Goal: Information Seeking & Learning: Learn about a topic

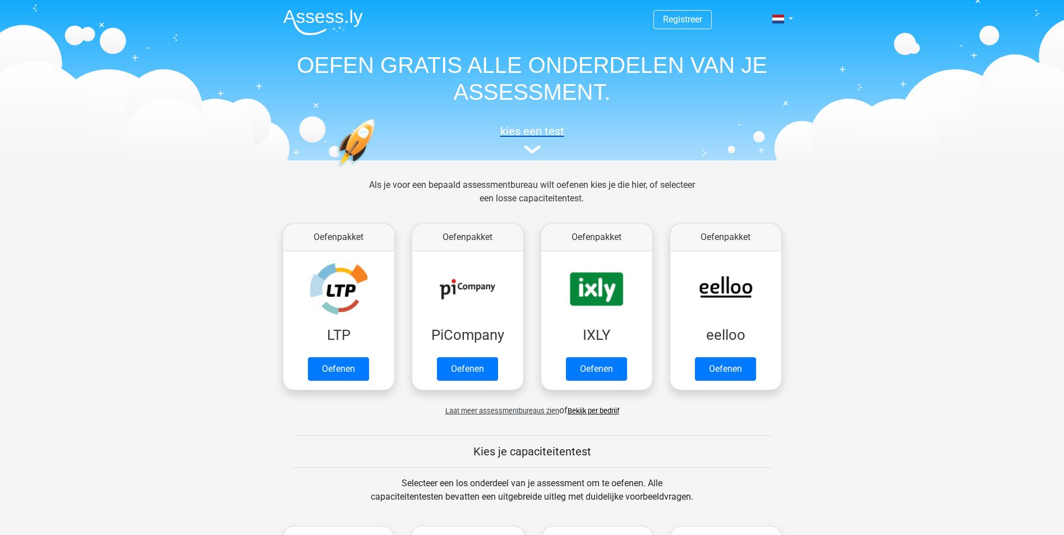
click at [530, 150] on img at bounding box center [532, 149] width 17 height 8
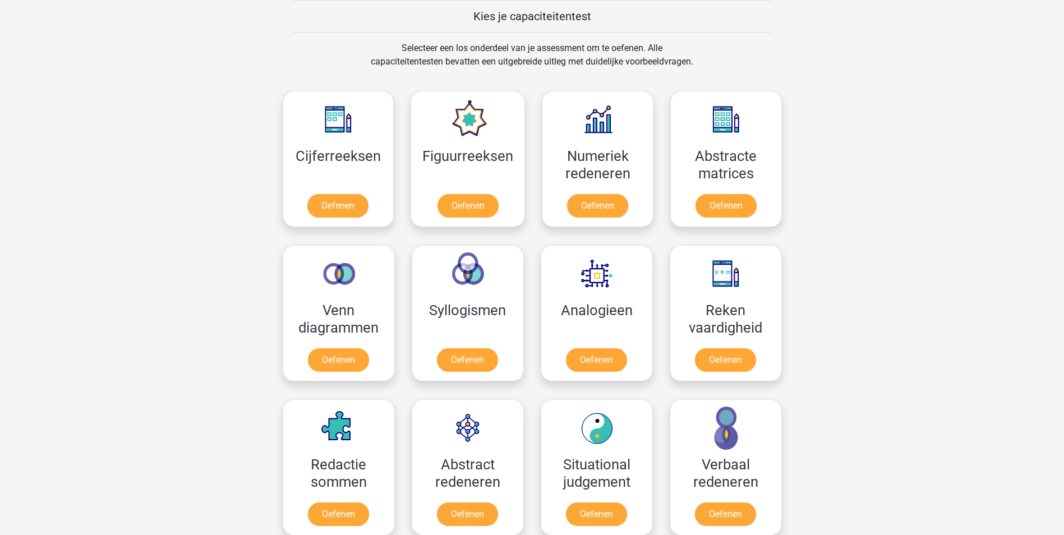
click at [353, 44] on div "Selecteer een los onderdeel van je assessment om te oefenen. Alle capaciteitent…" at bounding box center [532, 62] width 516 height 40
click at [346, 205] on link "Oefenen" at bounding box center [338, 208] width 64 height 25
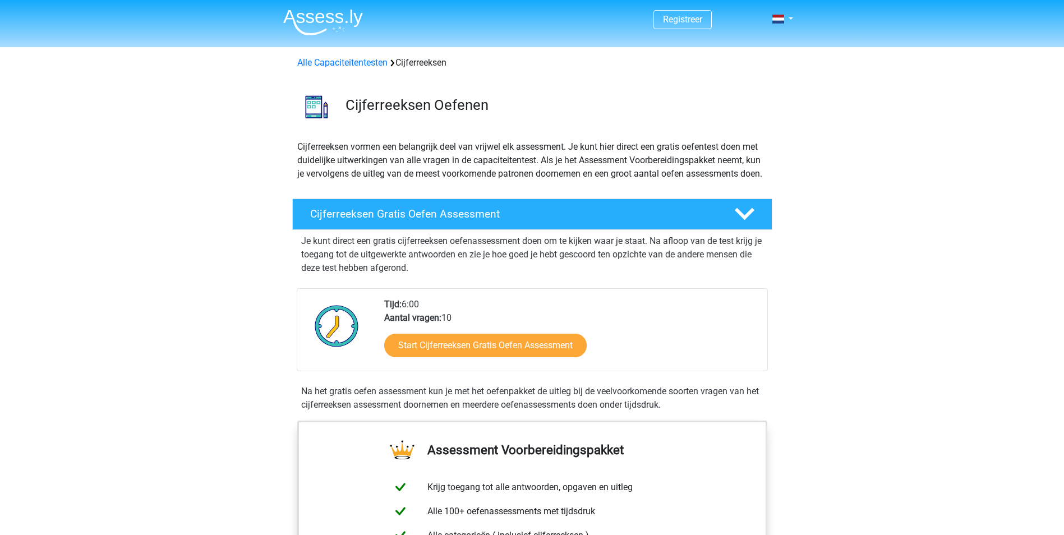
click at [706, 20] on span "Registreer" at bounding box center [683, 19] width 58 height 19
click at [670, 19] on link "Registreer" at bounding box center [682, 19] width 39 height 11
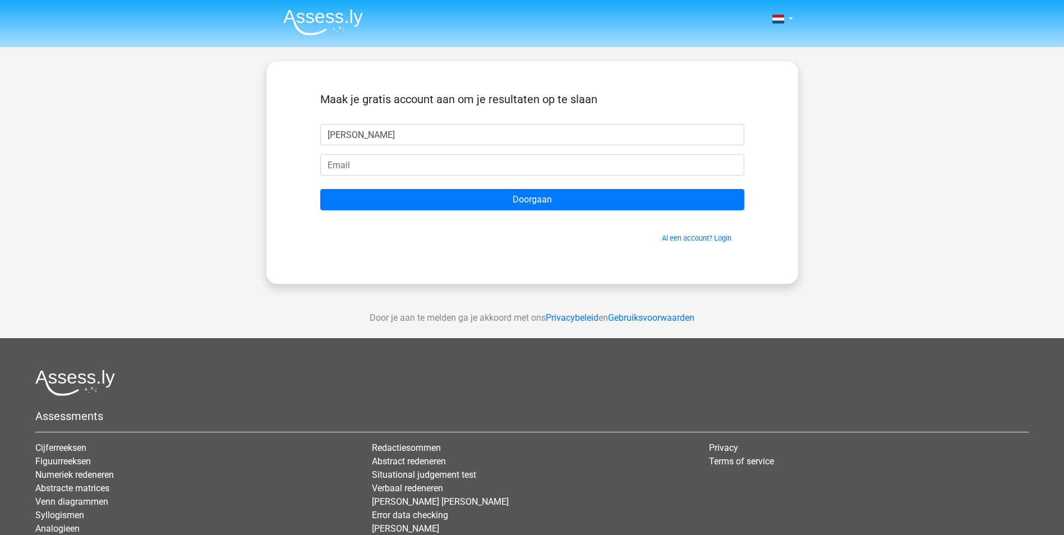
type input "[PERSON_NAME]"
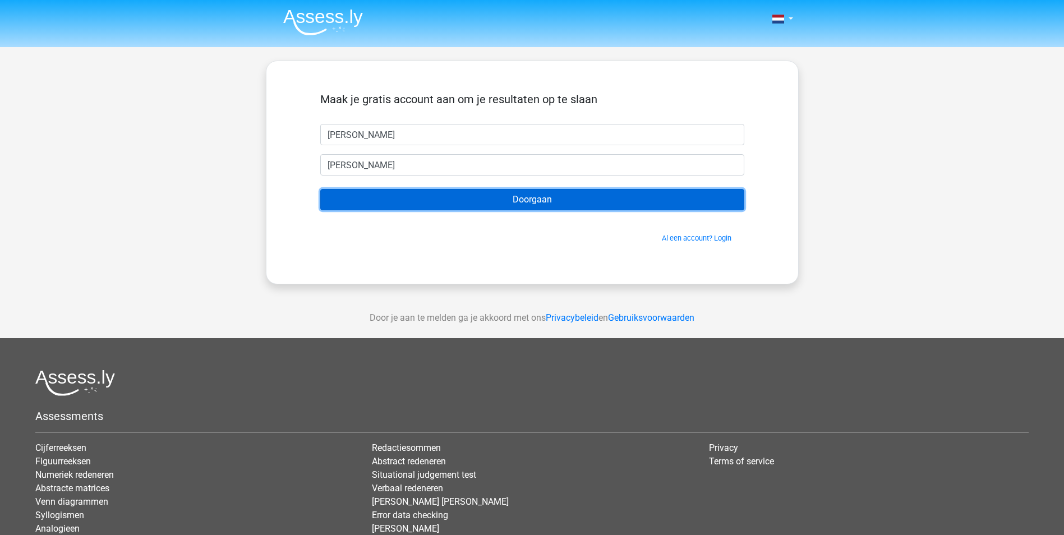
click at [320, 189] on input "Doorgaan" at bounding box center [532, 199] width 424 height 21
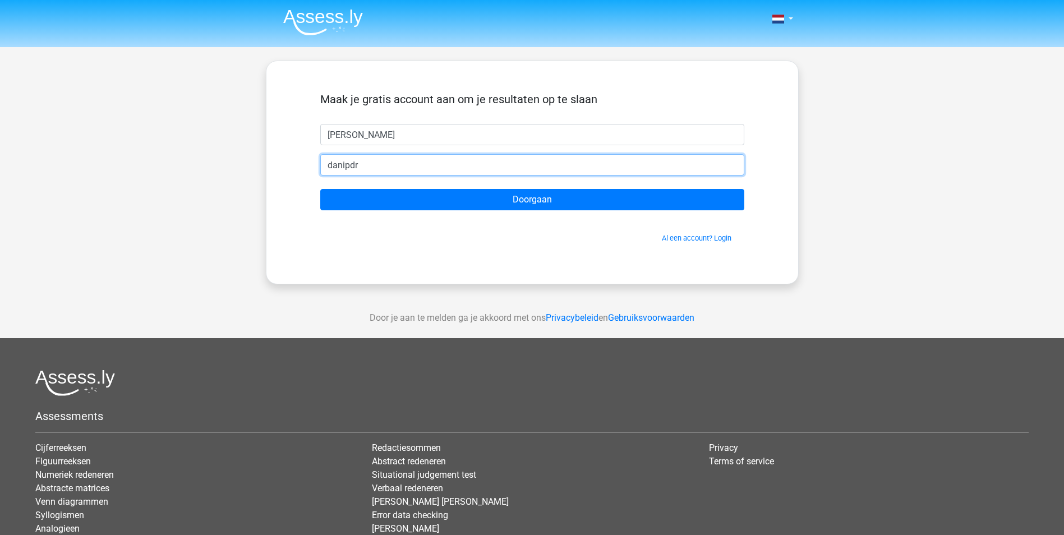
type input "[EMAIL_ADDRESS][DOMAIN_NAME]"
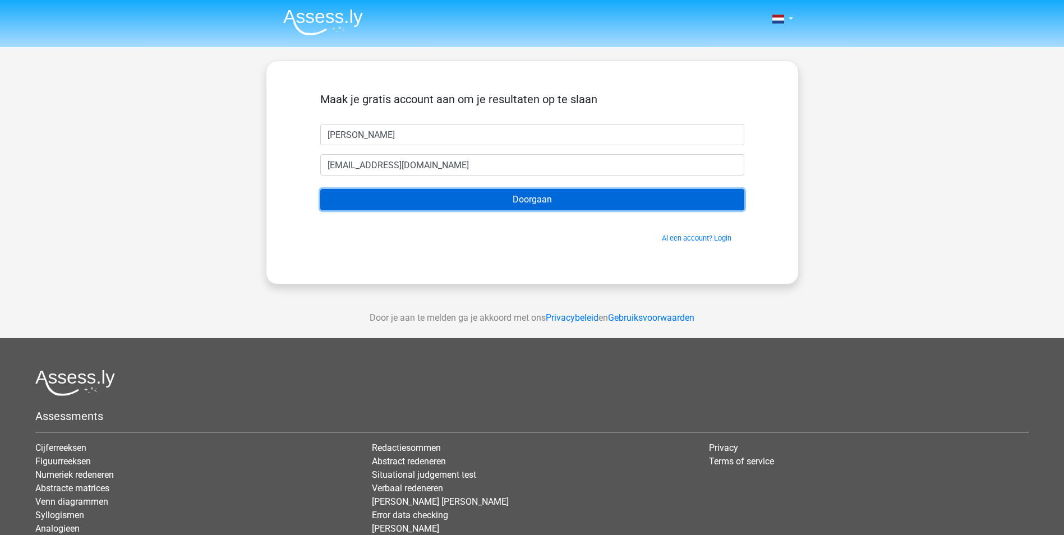
click at [320, 189] on input "Doorgaan" at bounding box center [532, 199] width 424 height 21
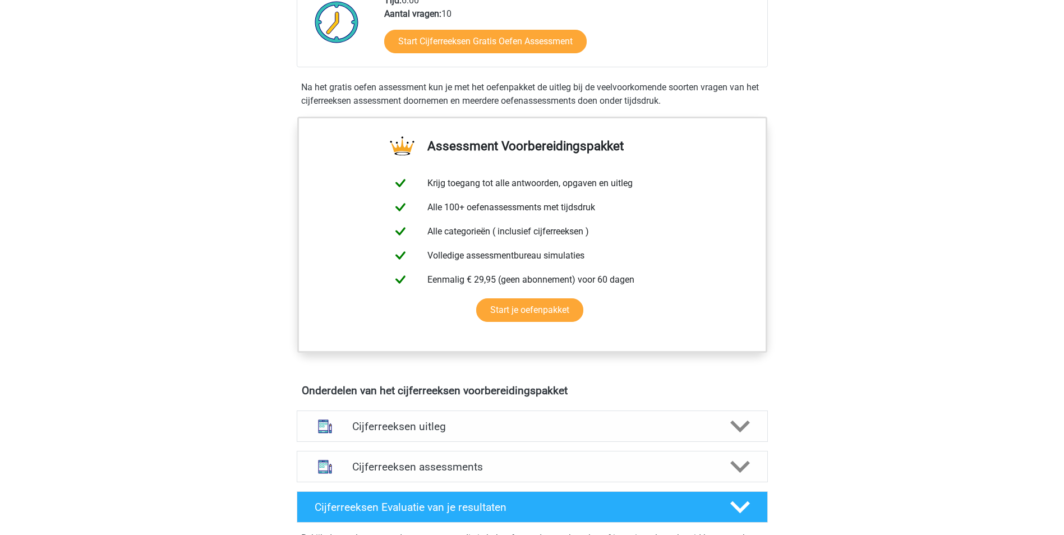
scroll to position [280, 0]
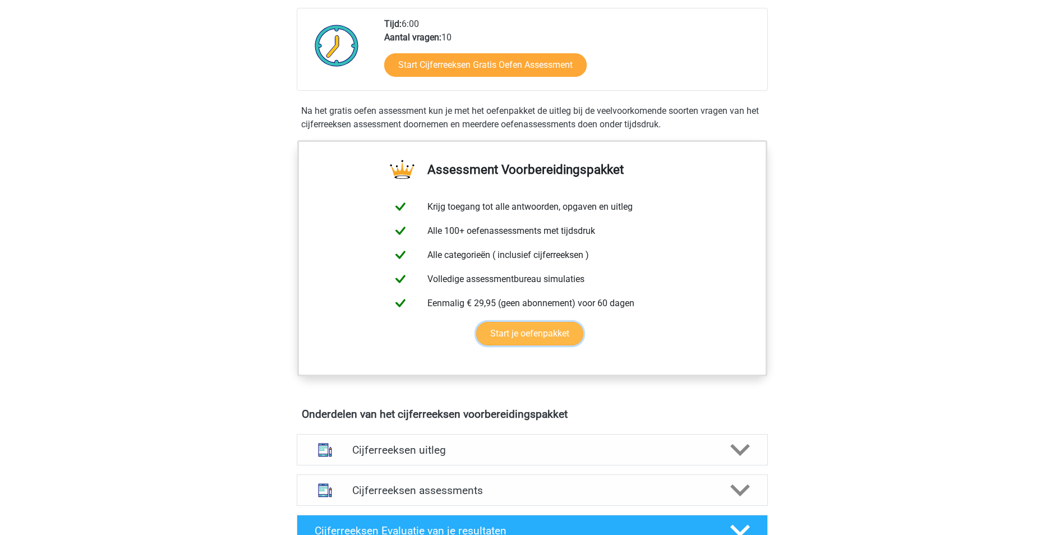
click at [555, 322] on link "Start je oefenpakket" at bounding box center [529, 334] width 107 height 24
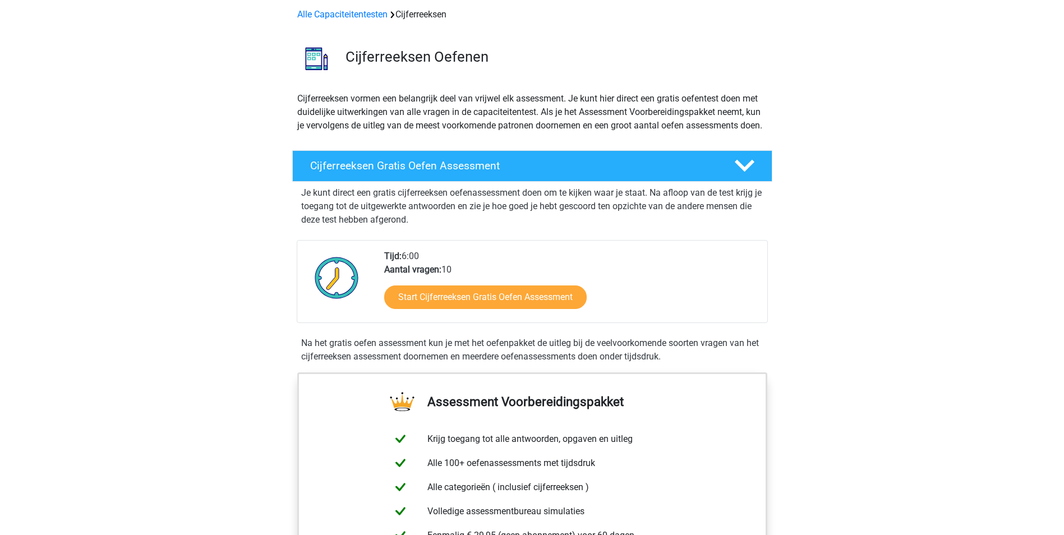
scroll to position [0, 0]
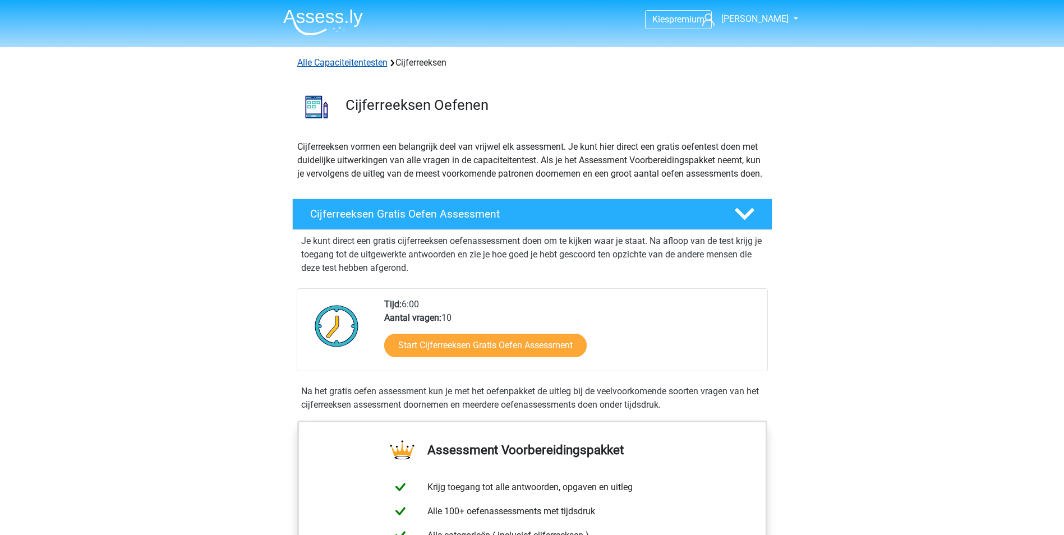
click at [362, 64] on link "Alle Capaciteitentesten" at bounding box center [342, 62] width 90 height 11
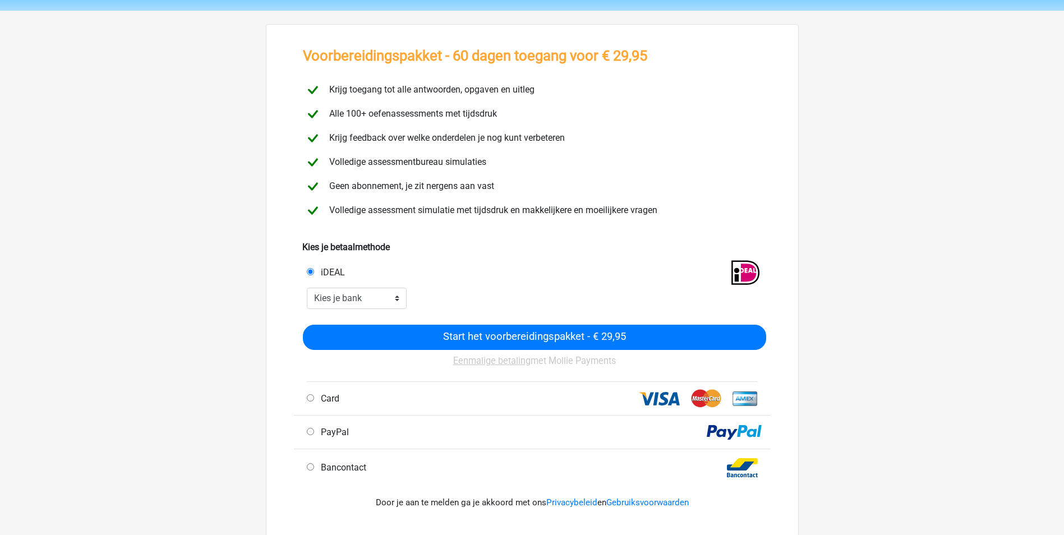
scroll to position [56, 0]
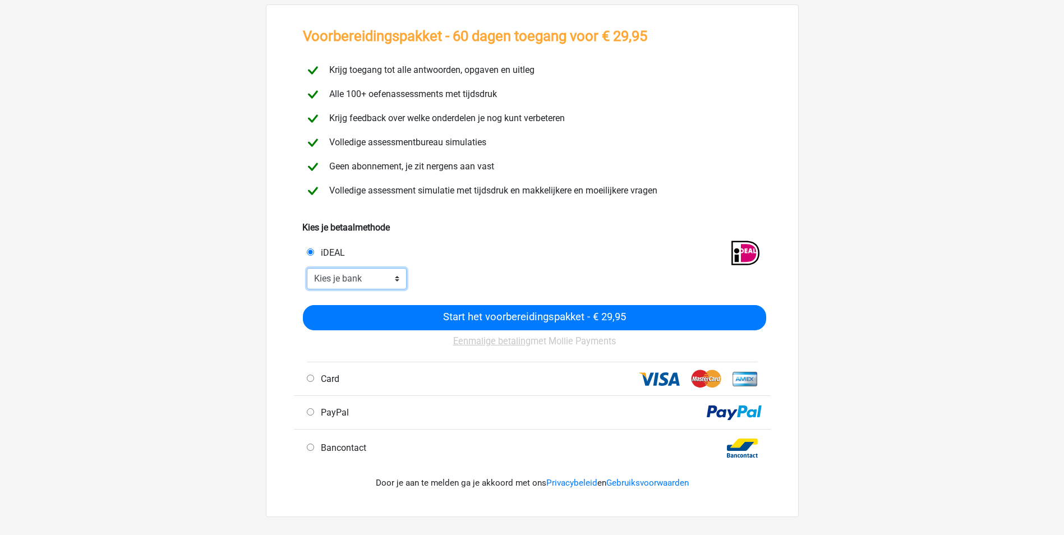
click at [397, 279] on select "Kies je bank ABN AMRO ING Rabobank ASN Bank bunq Knab N26 NN Regiobank Revolut …" at bounding box center [357, 278] width 100 height 21
select select "ideal_ABNANL2A"
click at [307, 268] on select "Kies je bank ABN AMRO ING Rabobank ASN Bank bunq Knab N26 NN Regiobank Revolut …" at bounding box center [357, 278] width 100 height 21
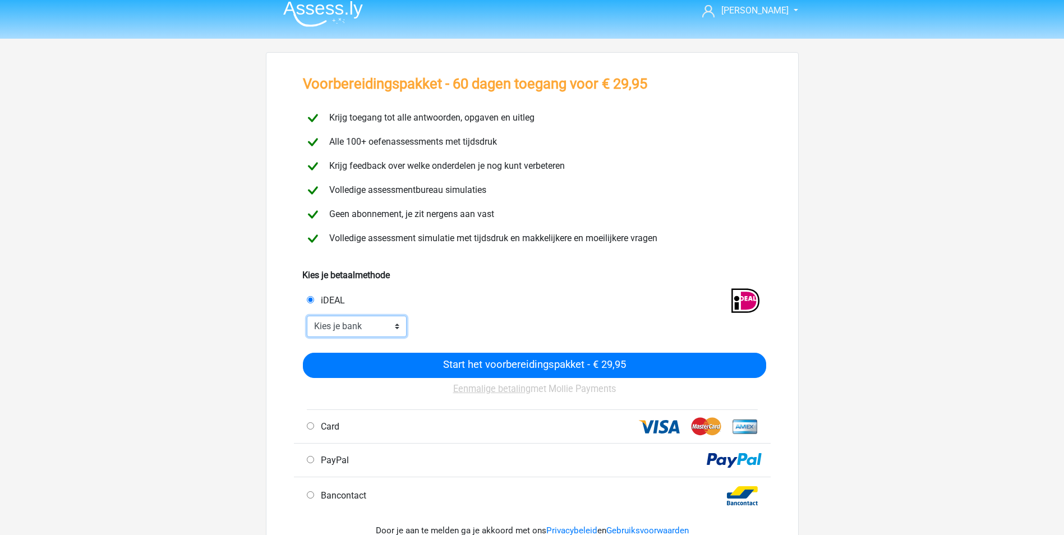
scroll to position [0, 0]
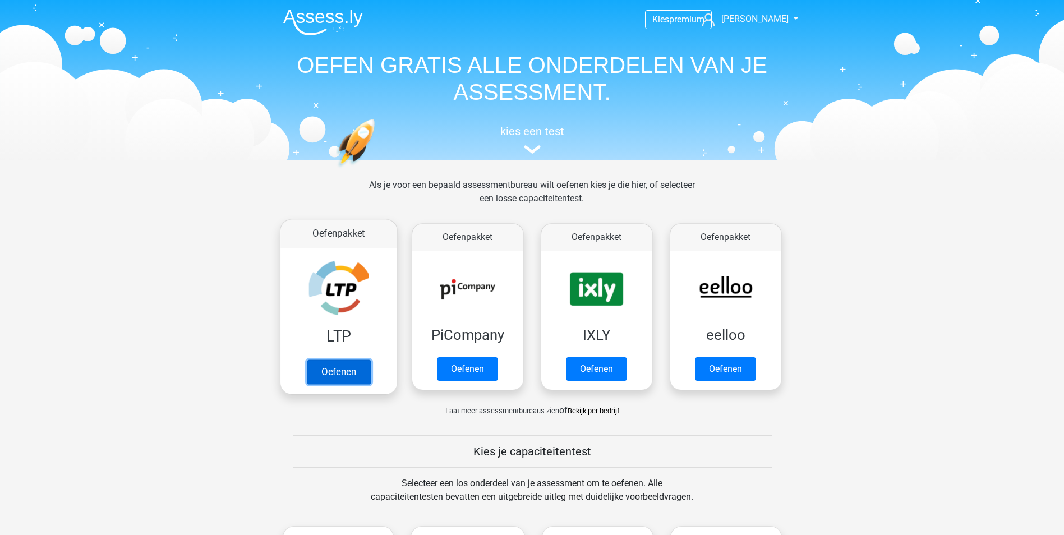
click at [339, 360] on link "Oefenen" at bounding box center [338, 372] width 64 height 25
click at [654, 14] on span "Kies" at bounding box center [660, 19] width 17 height 11
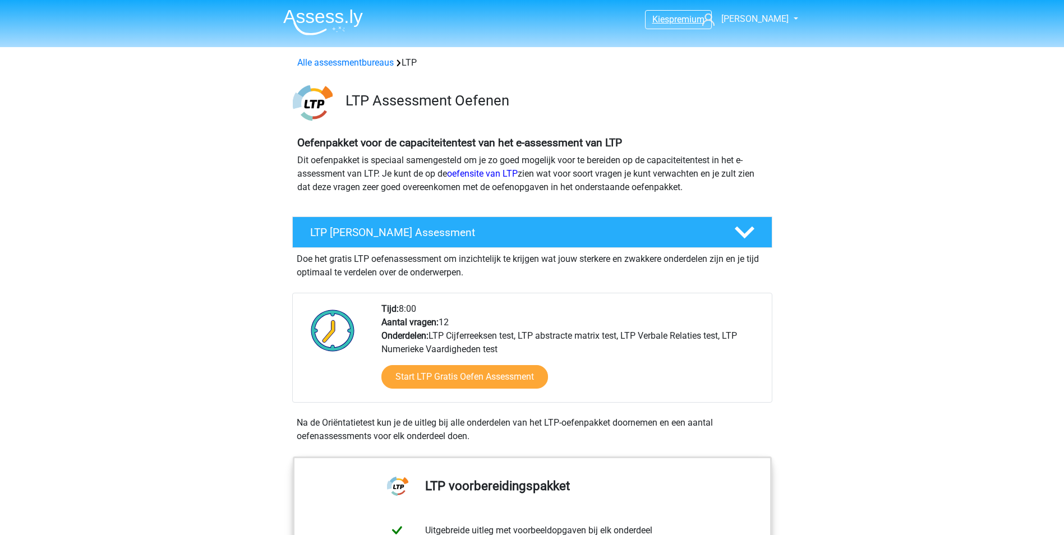
click at [660, 25] on span "Kies" at bounding box center [660, 19] width 17 height 11
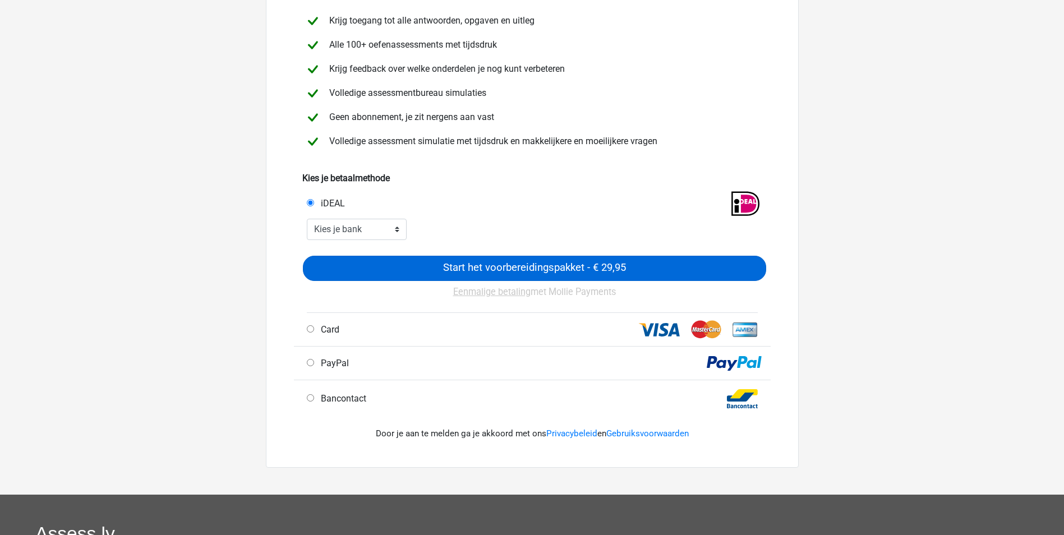
scroll to position [112, 0]
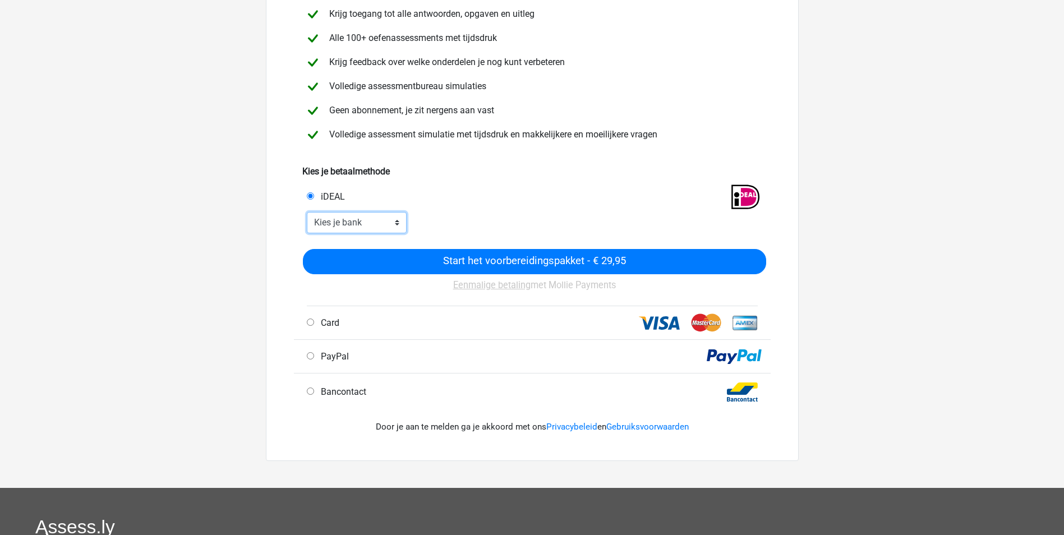
click at [381, 223] on select "Kies je bank ABN AMRO ING Rabobank ASN Bank bunq Knab N26 NN Regiobank Revolut …" at bounding box center [357, 222] width 100 height 21
select select "ideal_ABNANL2A"
click at [307, 212] on select "Kies je bank ABN AMRO ING Rabobank ASN Bank bunq Knab N26 NN Regiobank Revolut …" at bounding box center [357, 222] width 100 height 21
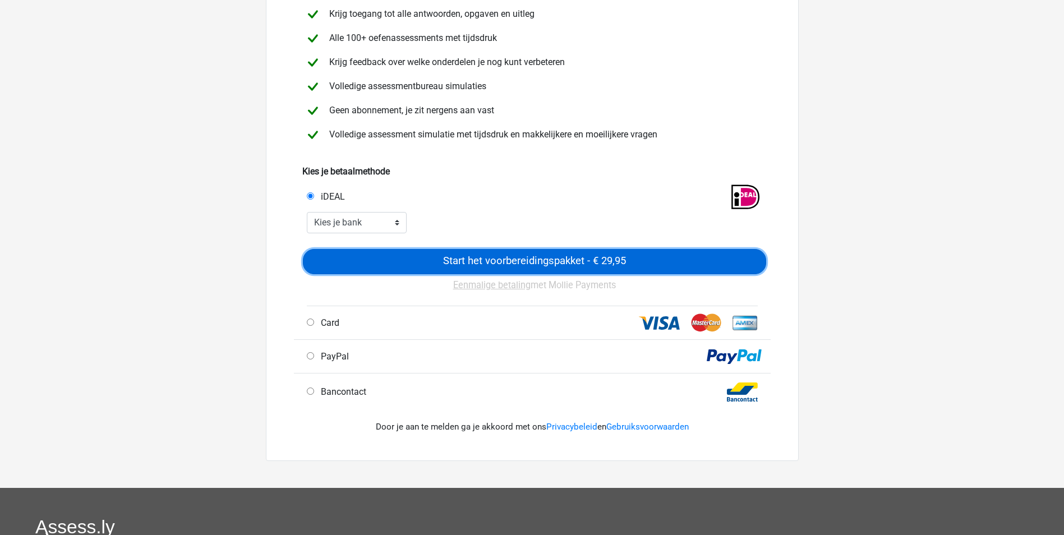
click at [486, 261] on input "Start het voorbereidingspakket - € 29,95" at bounding box center [534, 261] width 463 height 25
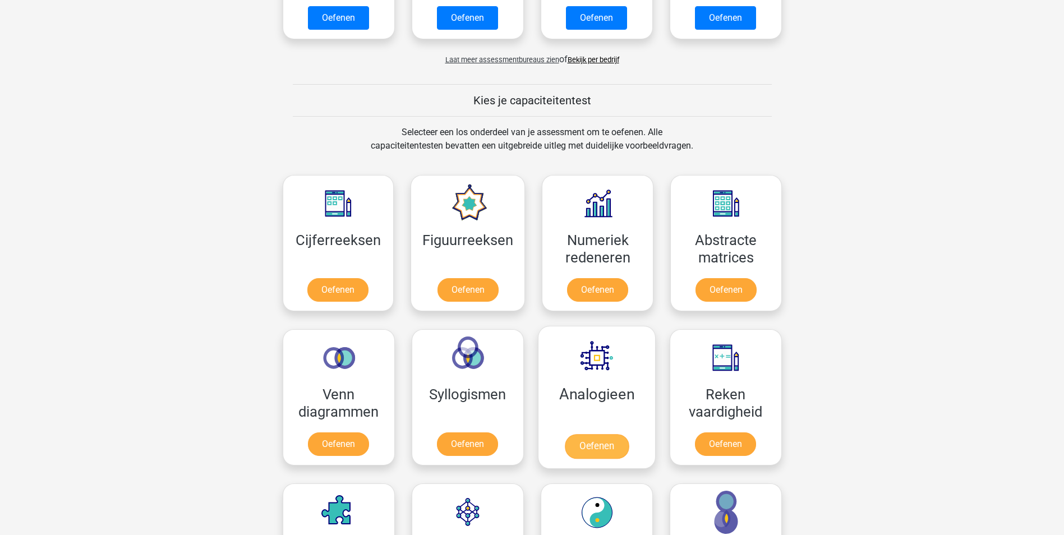
scroll to position [673, 0]
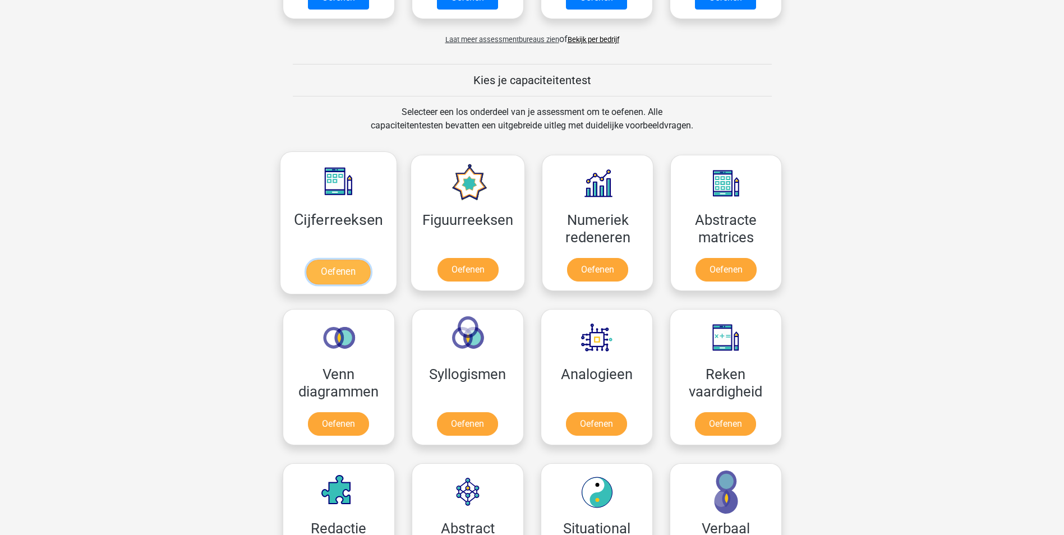
click at [350, 260] on link "Oefenen" at bounding box center [338, 272] width 64 height 25
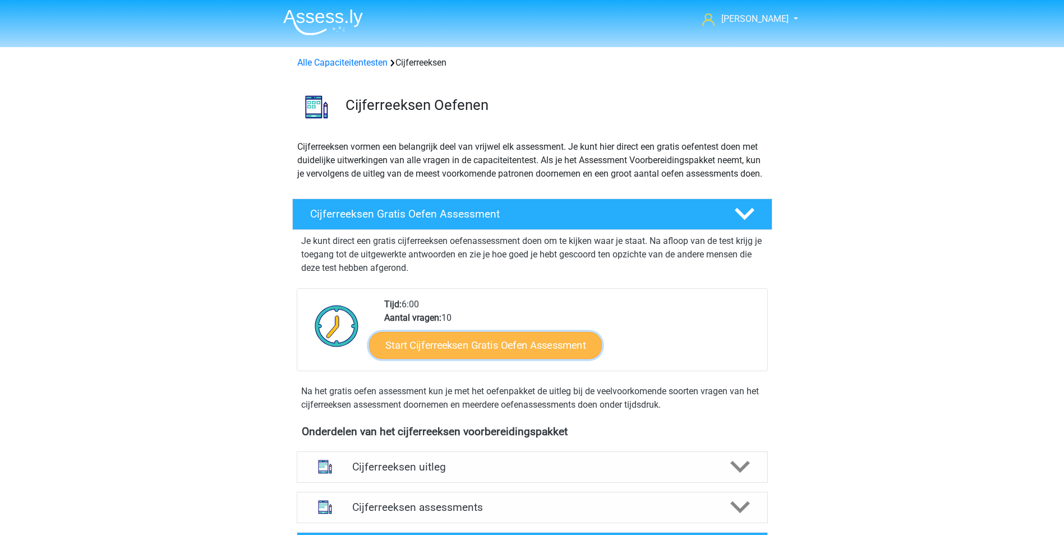
click at [542, 358] on link "Start Cijferreeksen Gratis Oefen Assessment" at bounding box center [485, 345] width 233 height 27
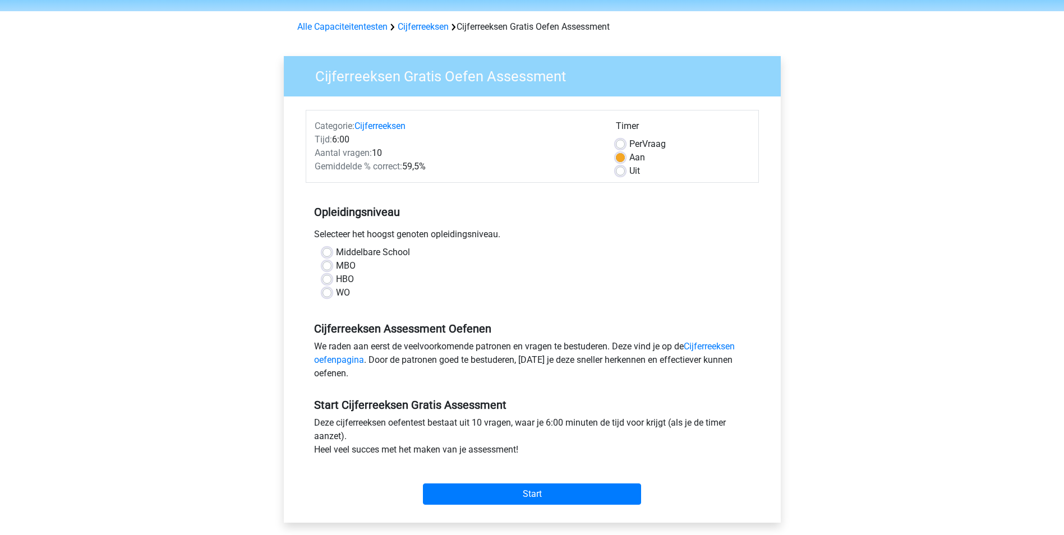
scroll to position [56, 0]
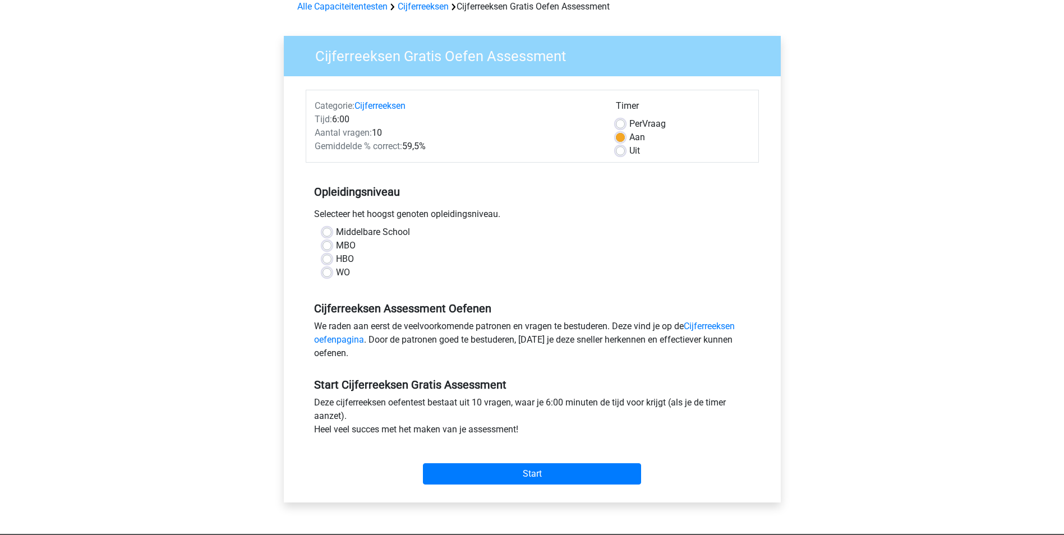
click at [336, 255] on label "HBO" at bounding box center [345, 258] width 18 height 13
click at [327, 255] on input "HBO" at bounding box center [327, 257] width 9 height 11
radio input "true"
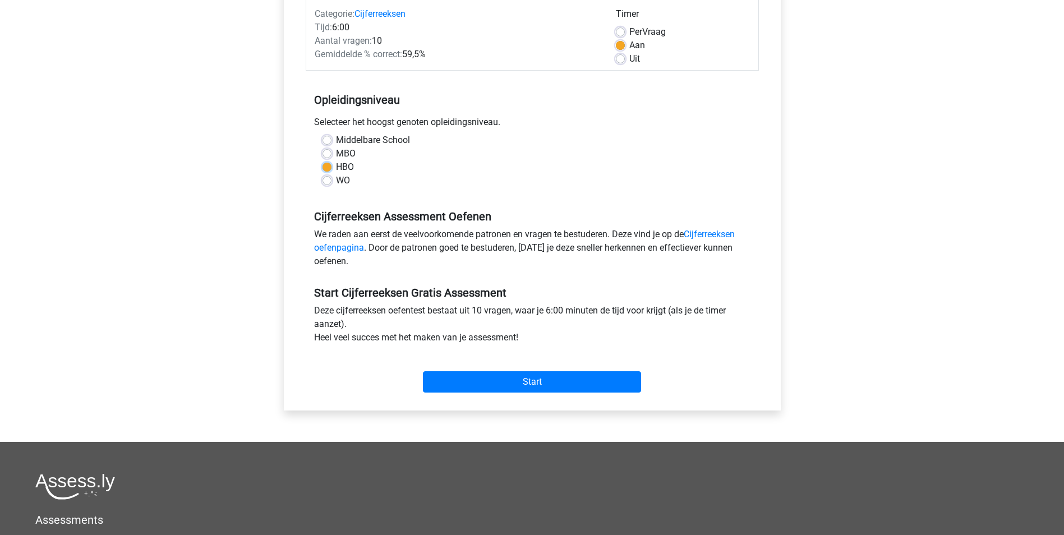
scroll to position [168, 0]
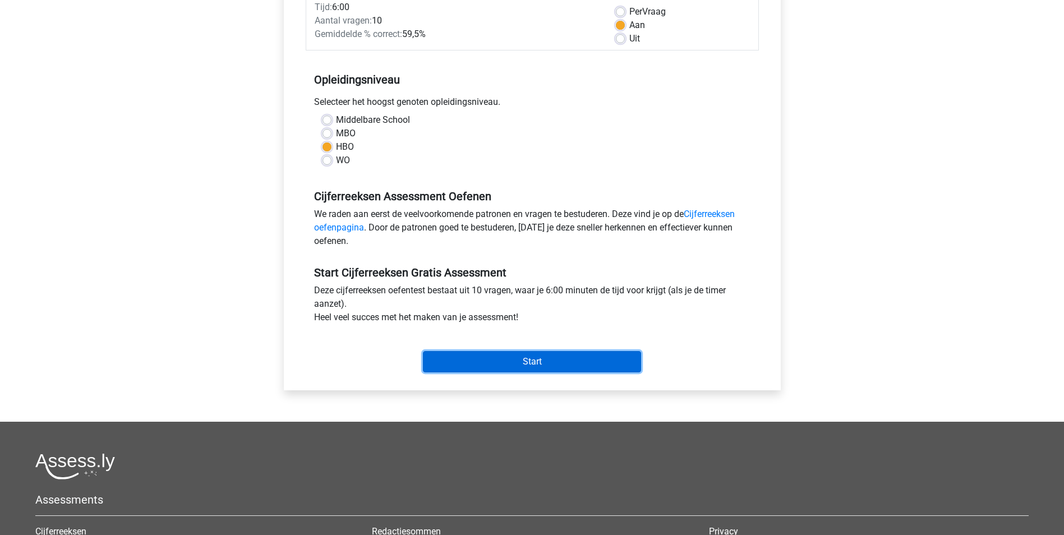
click at [518, 362] on input "Start" at bounding box center [532, 361] width 218 height 21
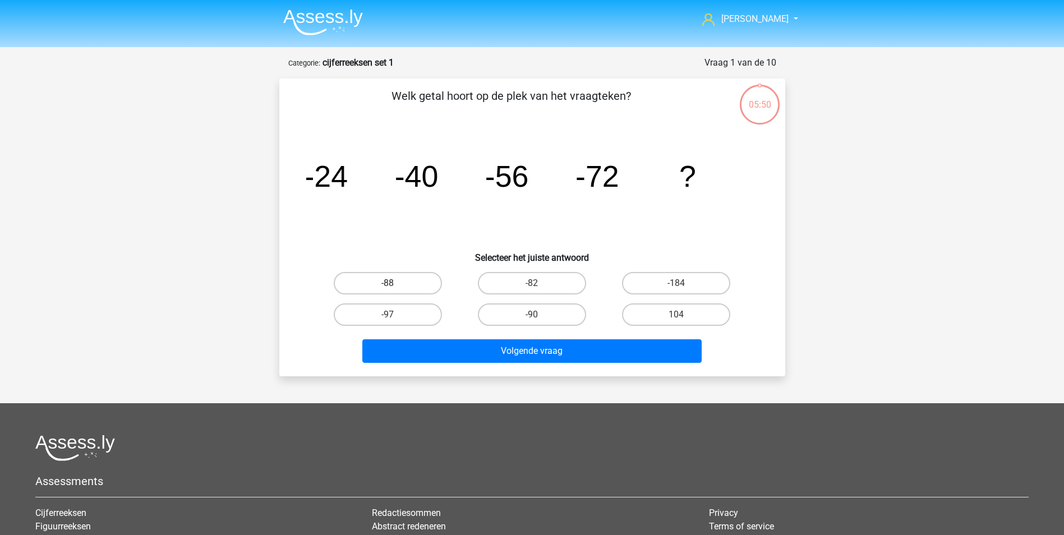
click at [398, 287] on label "-88" at bounding box center [388, 283] width 108 height 22
click at [395, 287] on input "-88" at bounding box center [391, 286] width 7 height 7
radio input "true"
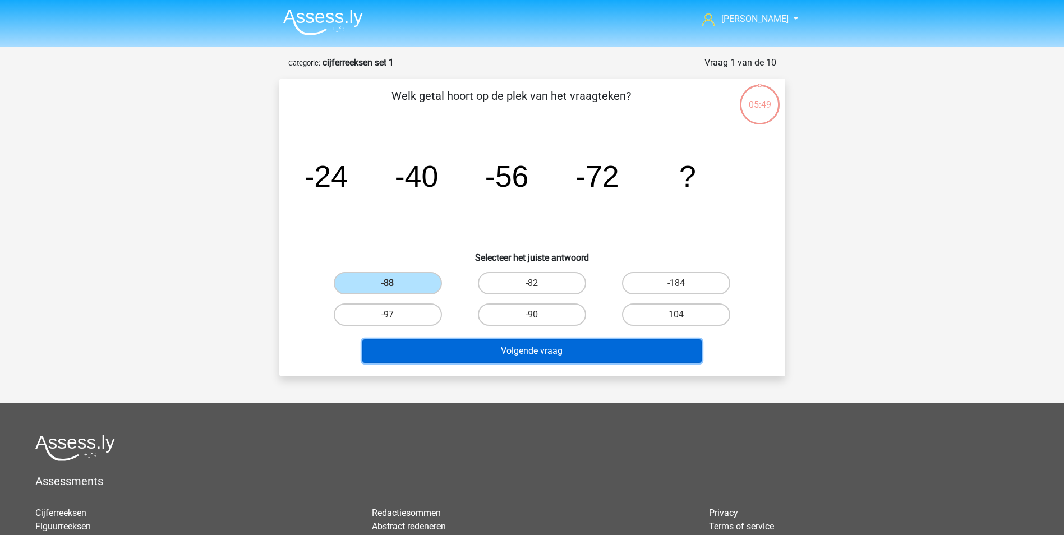
click at [508, 355] on button "Volgende vraag" at bounding box center [531, 351] width 339 height 24
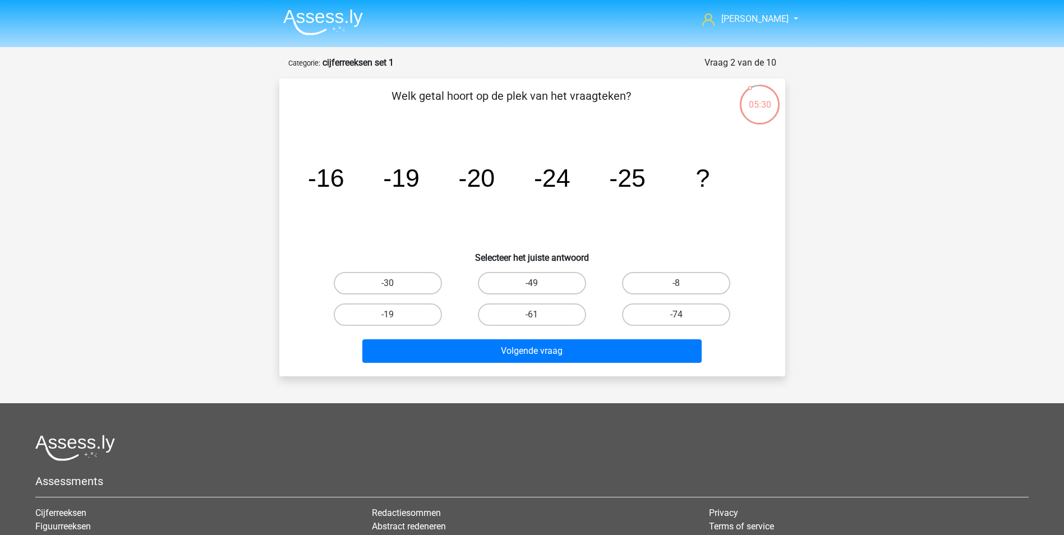
click at [395, 283] on input "-30" at bounding box center [391, 286] width 7 height 7
radio input "true"
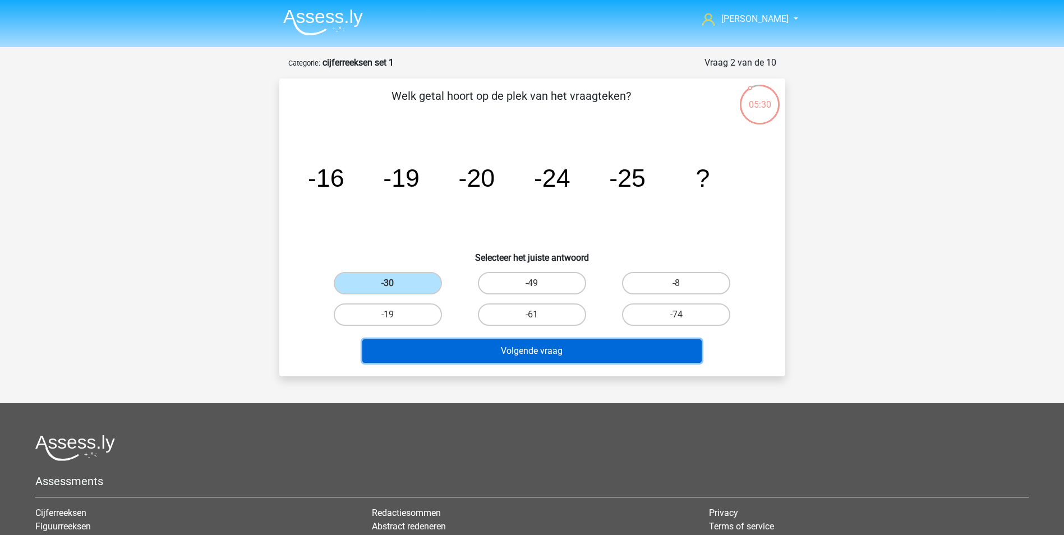
click at [518, 353] on button "Volgende vraag" at bounding box center [531, 351] width 339 height 24
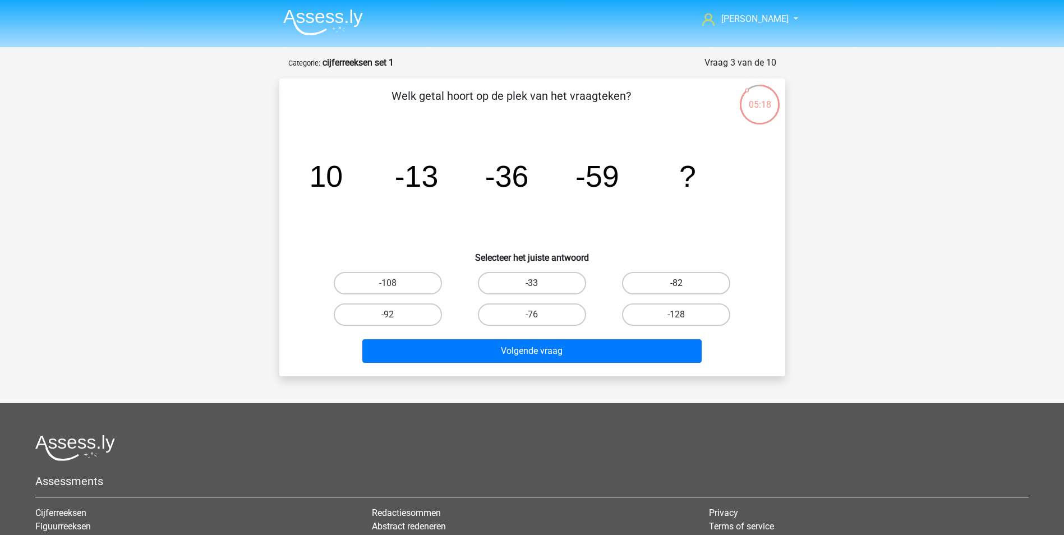
click at [662, 282] on label "-82" at bounding box center [676, 283] width 108 height 22
click at [677, 283] on input "-82" at bounding box center [680, 286] width 7 height 7
radio input "true"
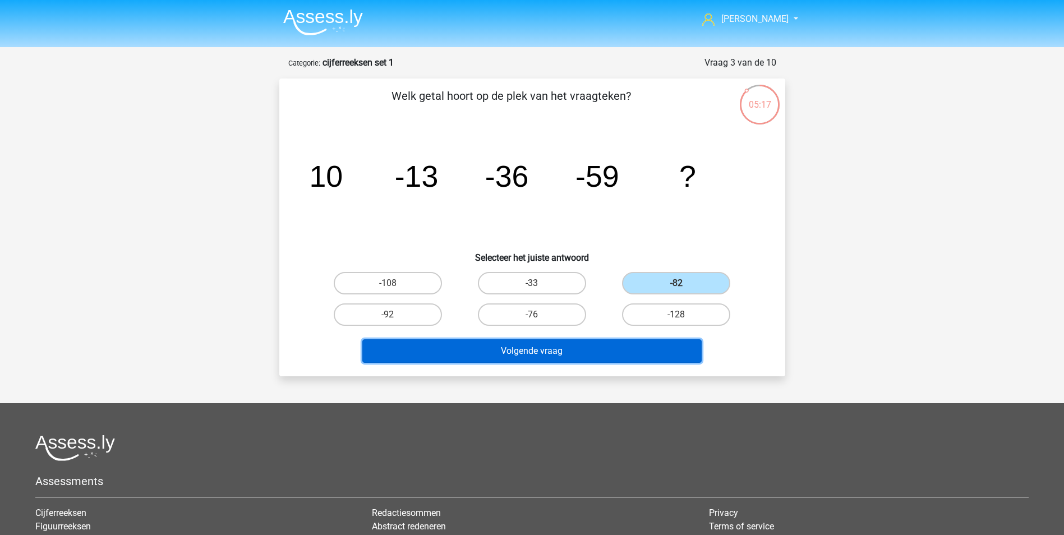
click at [639, 349] on button "Volgende vraag" at bounding box center [531, 351] width 339 height 24
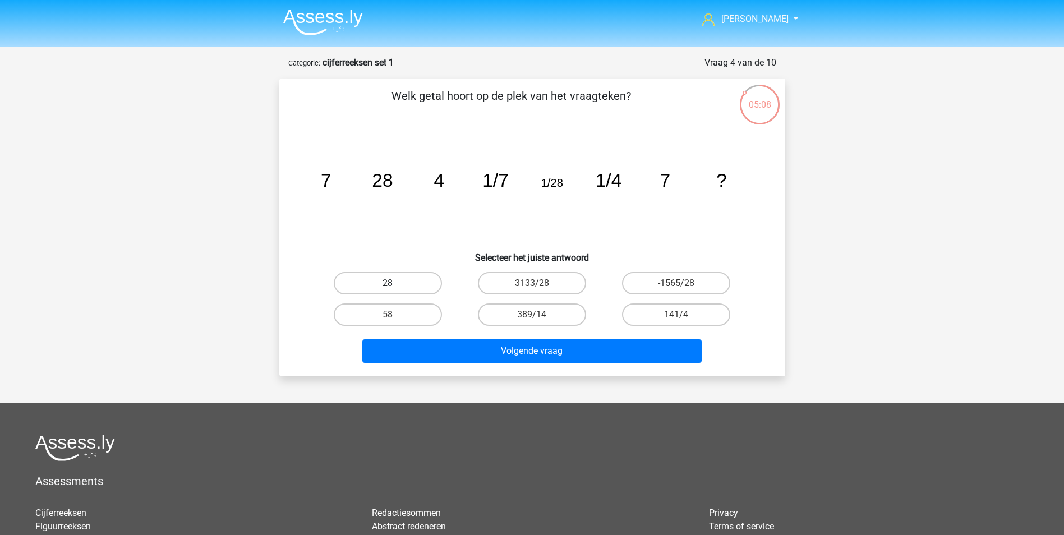
click at [409, 288] on label "28" at bounding box center [388, 283] width 108 height 22
click at [395, 288] on input "28" at bounding box center [391, 286] width 7 height 7
radio input "true"
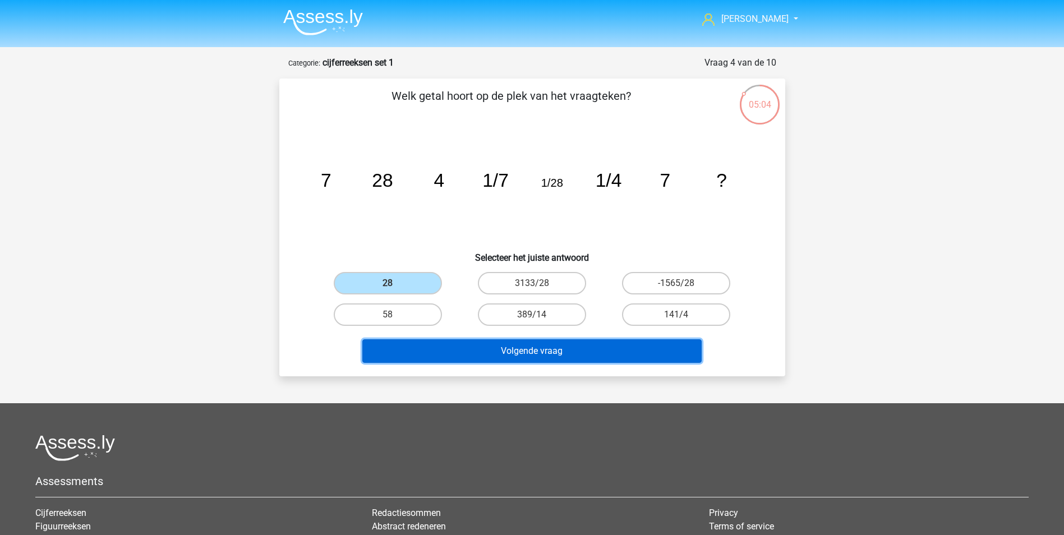
click at [583, 356] on button "Volgende vraag" at bounding box center [531, 351] width 339 height 24
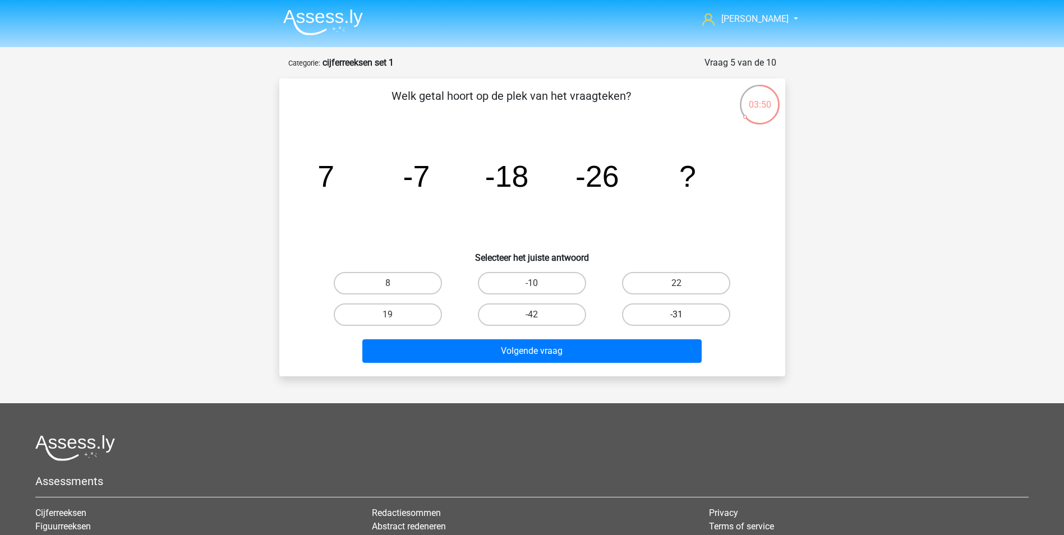
click at [689, 315] on label "-31" at bounding box center [676, 314] width 108 height 22
click at [684, 315] on input "-31" at bounding box center [680, 318] width 7 height 7
radio input "true"
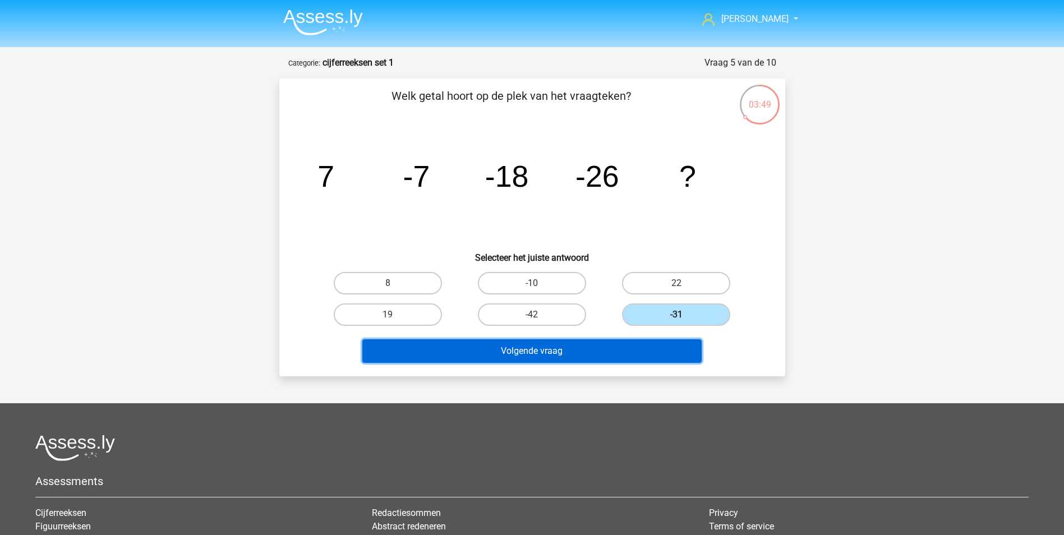
click at [639, 362] on button "Volgende vraag" at bounding box center [531, 351] width 339 height 24
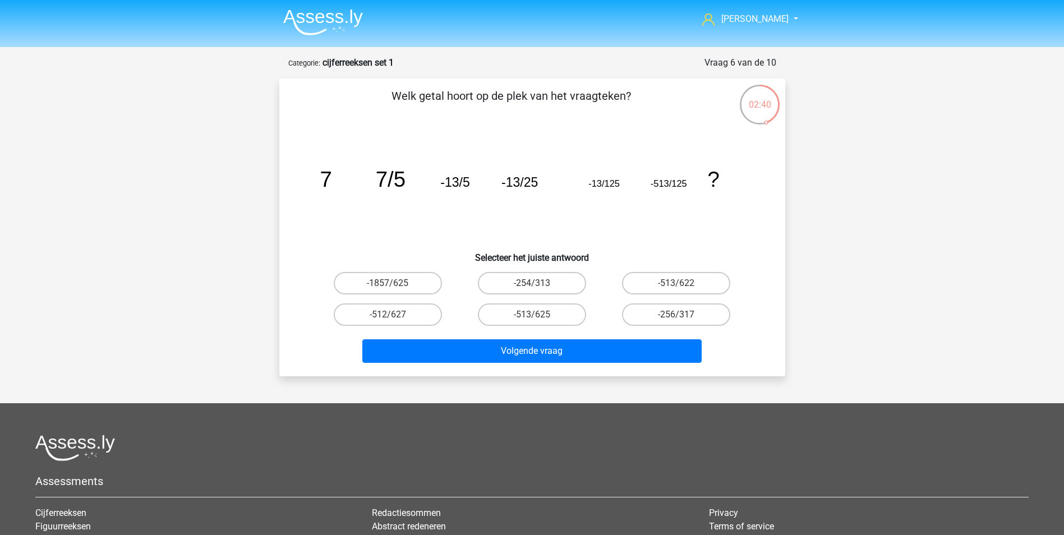
click at [538, 319] on input "-513/625" at bounding box center [535, 318] width 7 height 7
radio input "true"
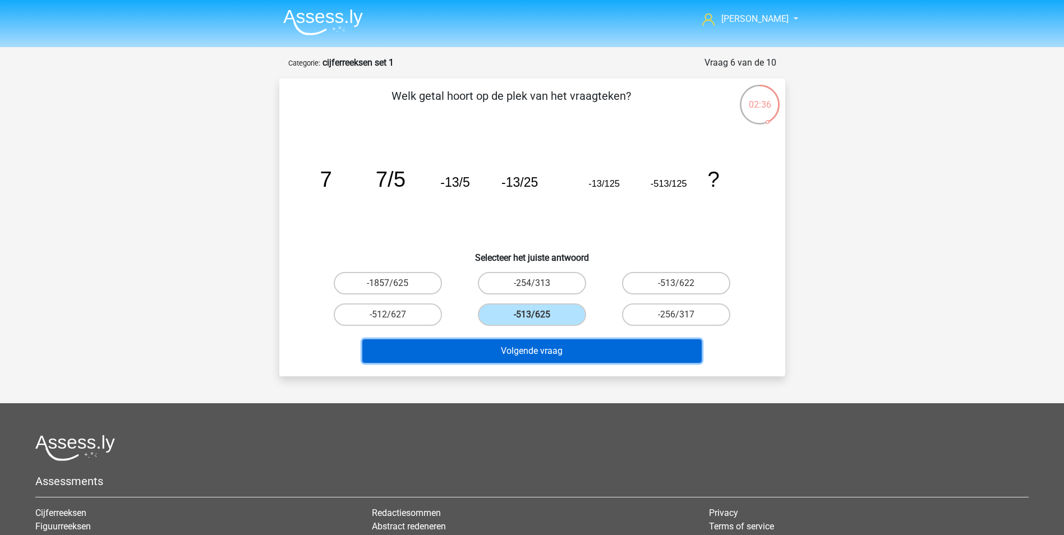
click at [595, 351] on button "Volgende vraag" at bounding box center [531, 351] width 339 height 24
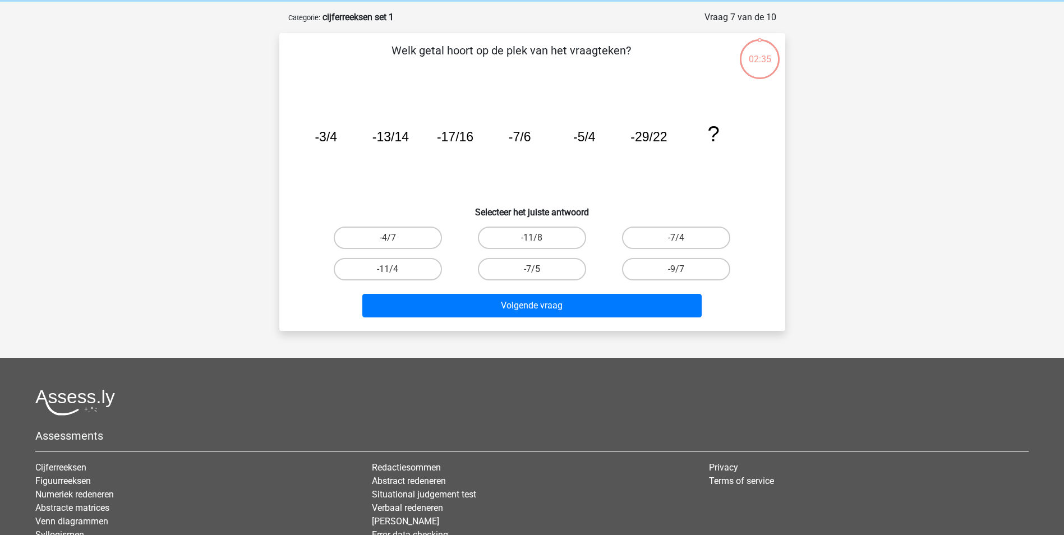
scroll to position [56, 0]
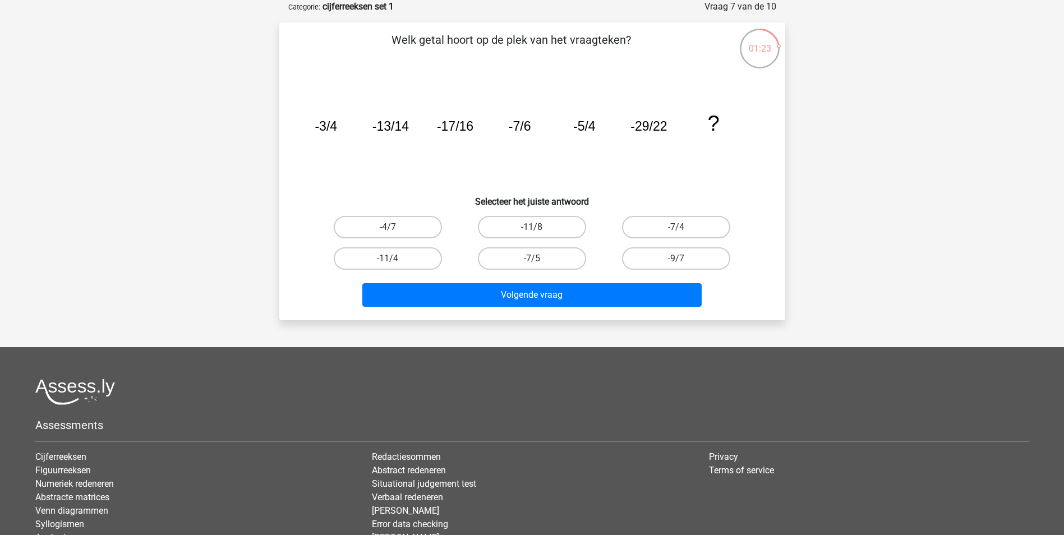
click at [545, 228] on label "-11/8" at bounding box center [532, 227] width 108 height 22
click at [539, 228] on input "-11/8" at bounding box center [535, 230] width 7 height 7
radio input "true"
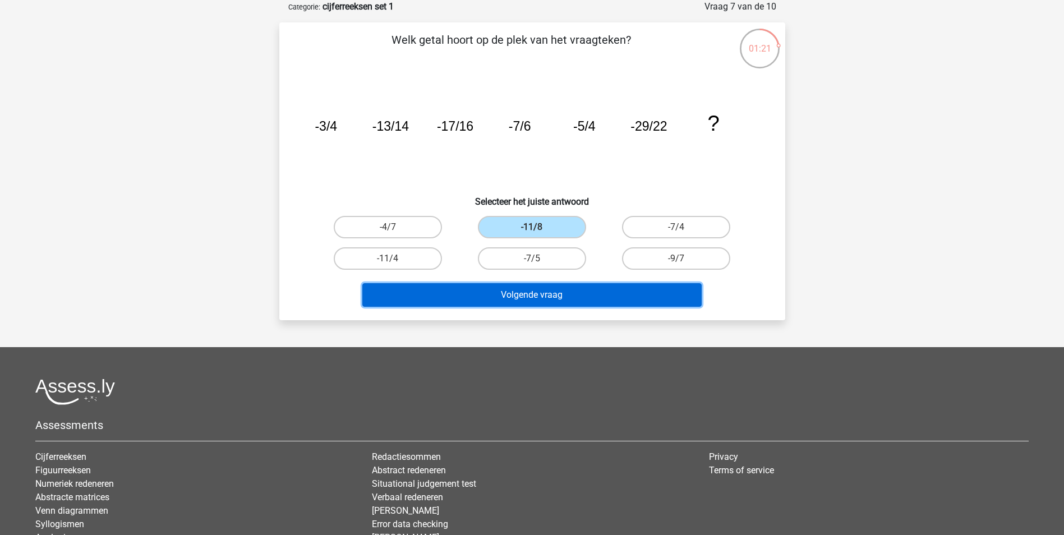
click at [599, 292] on button "Volgende vraag" at bounding box center [531, 295] width 339 height 24
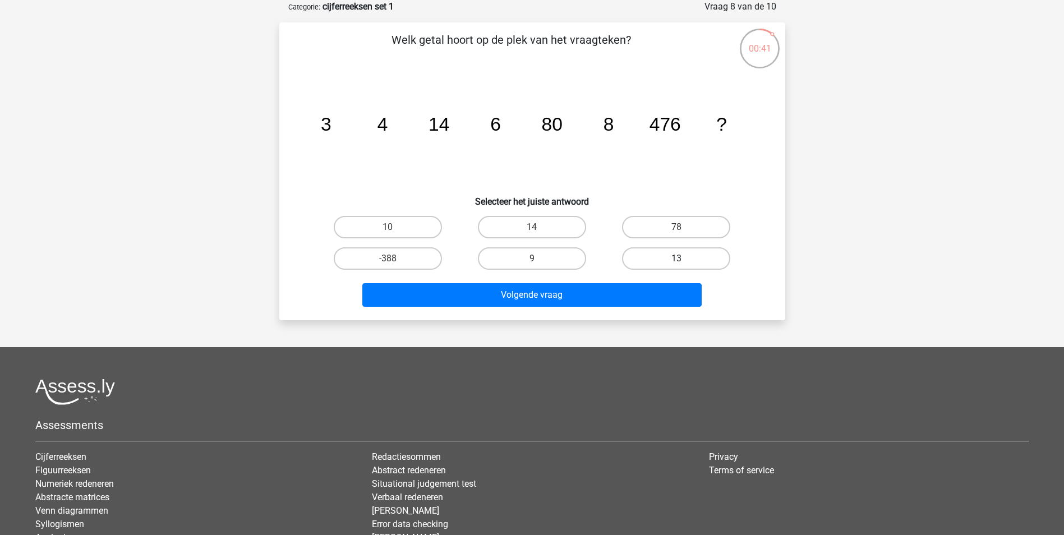
click at [650, 254] on label "13" at bounding box center [676, 258] width 108 height 22
click at [677, 259] on input "13" at bounding box center [680, 262] width 7 height 7
radio input "true"
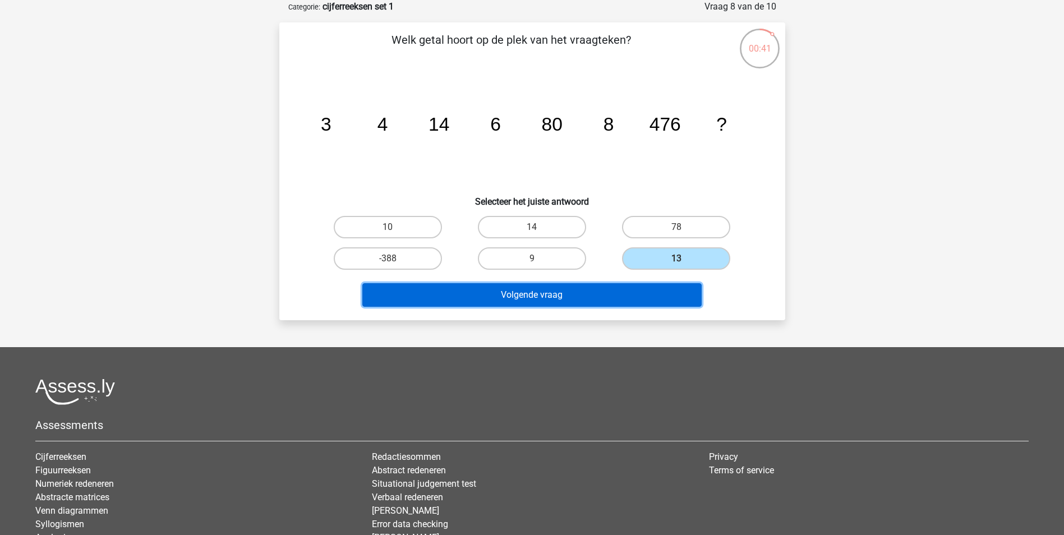
click at [632, 288] on button "Volgende vraag" at bounding box center [531, 295] width 339 height 24
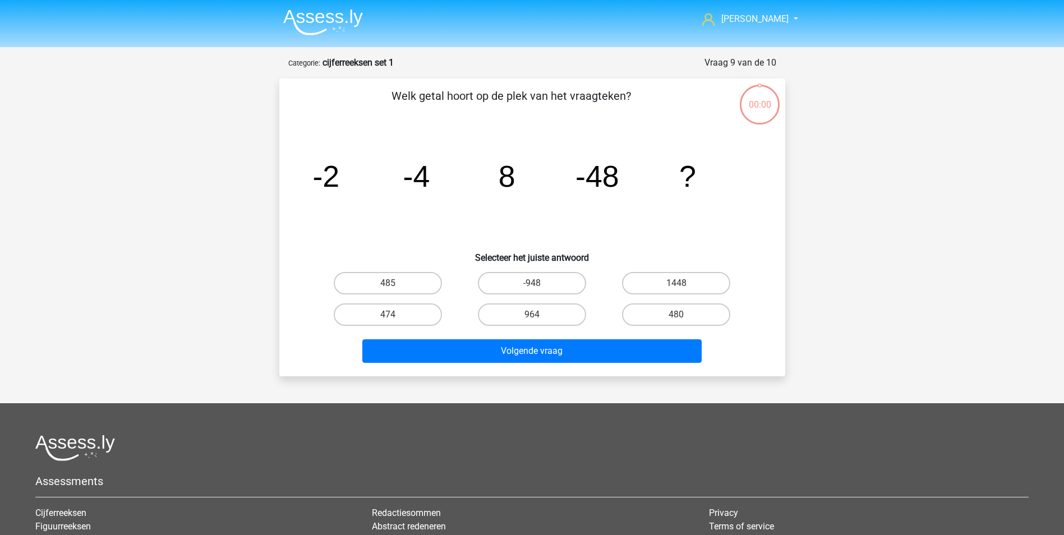
click at [531, 272] on label "-948" at bounding box center [532, 283] width 108 height 22
click at [532, 283] on input "-948" at bounding box center [535, 286] width 7 height 7
radio input "true"
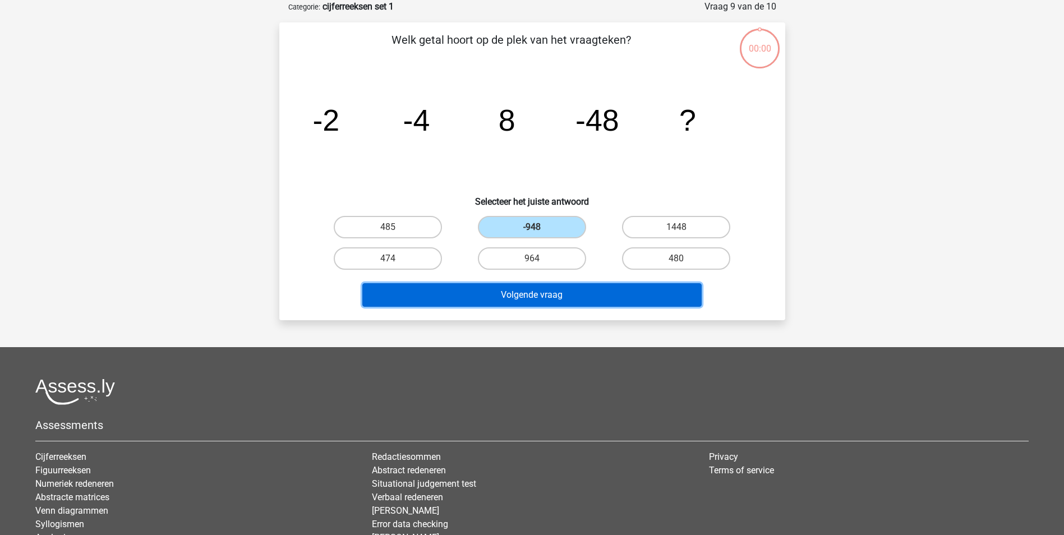
click at [573, 301] on button "Volgende vraag" at bounding box center [531, 295] width 339 height 24
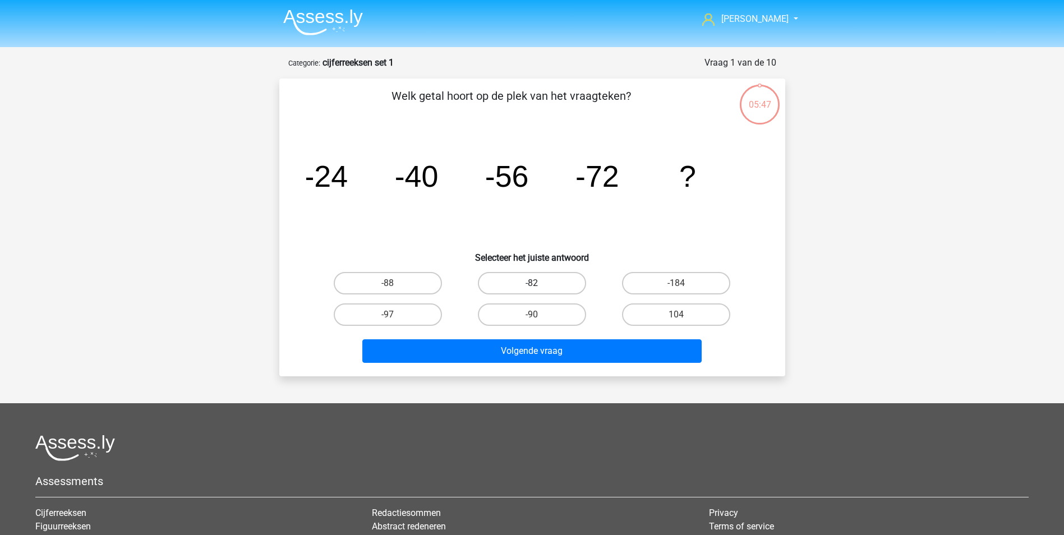
click at [544, 284] on label "-82" at bounding box center [532, 283] width 108 height 22
click at [539, 284] on input "-82" at bounding box center [535, 286] width 7 height 7
radio input "true"
click at [402, 284] on label "-88" at bounding box center [388, 283] width 108 height 22
click at [395, 284] on input "-88" at bounding box center [391, 286] width 7 height 7
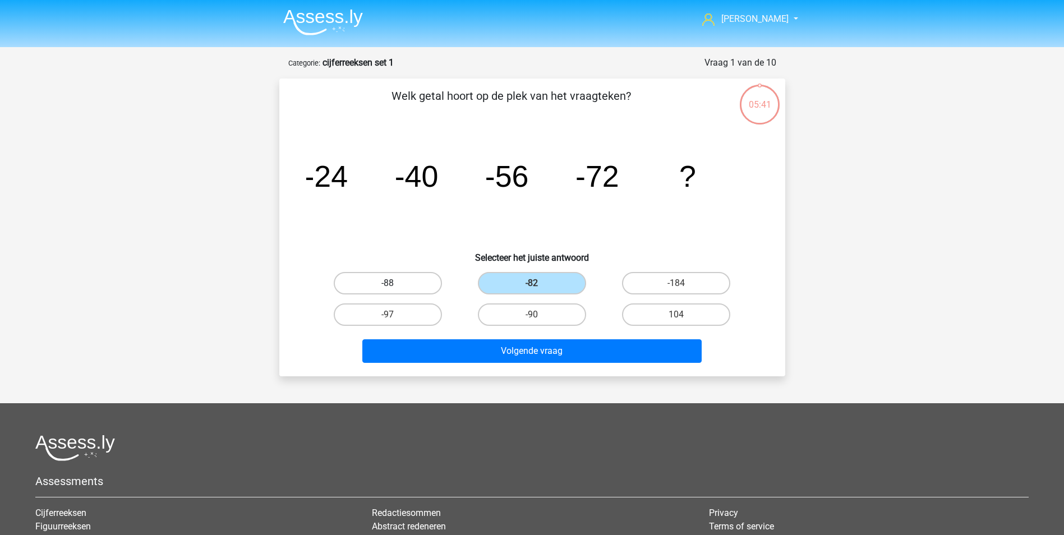
radio input "true"
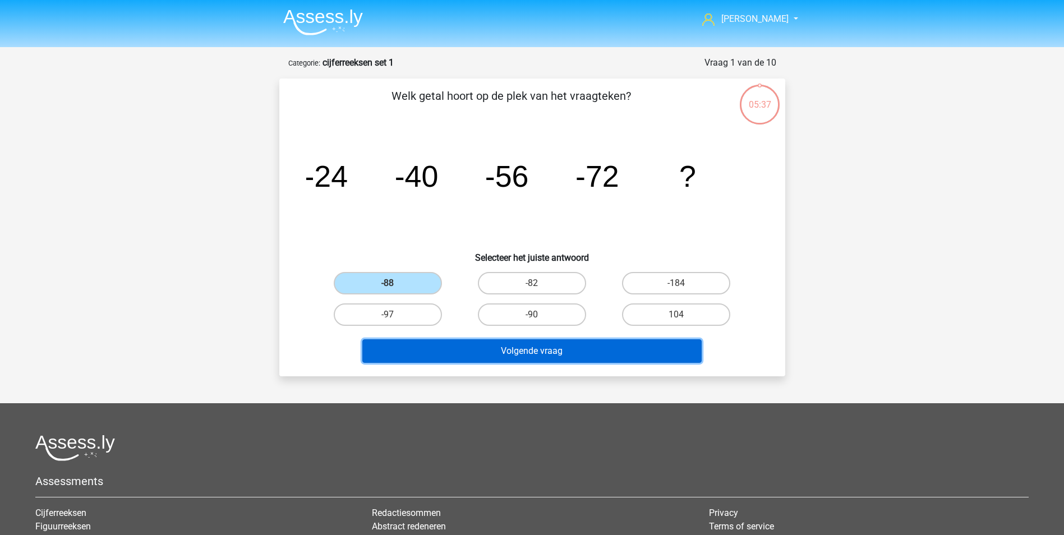
click at [590, 356] on button "Volgende vraag" at bounding box center [531, 351] width 339 height 24
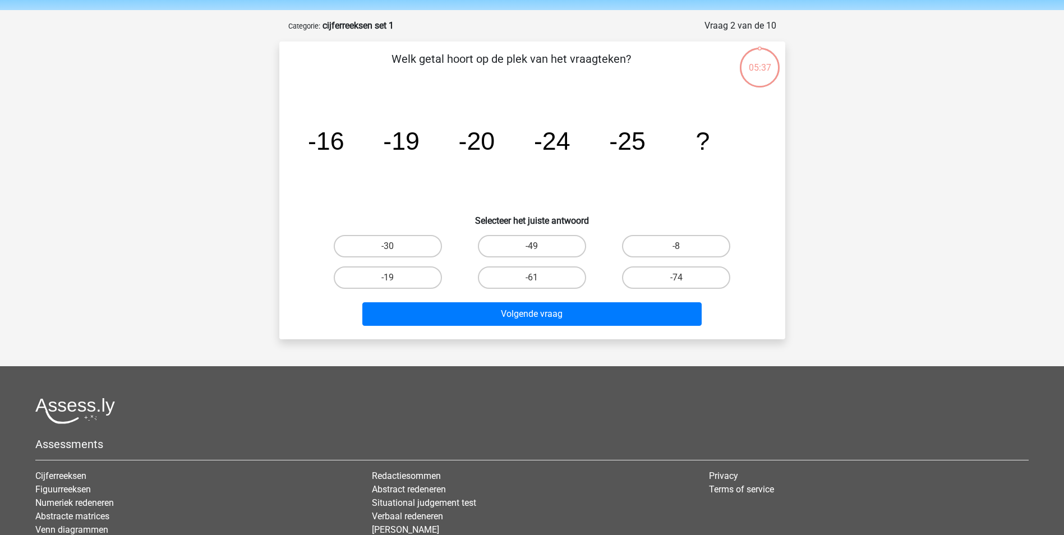
scroll to position [56, 0]
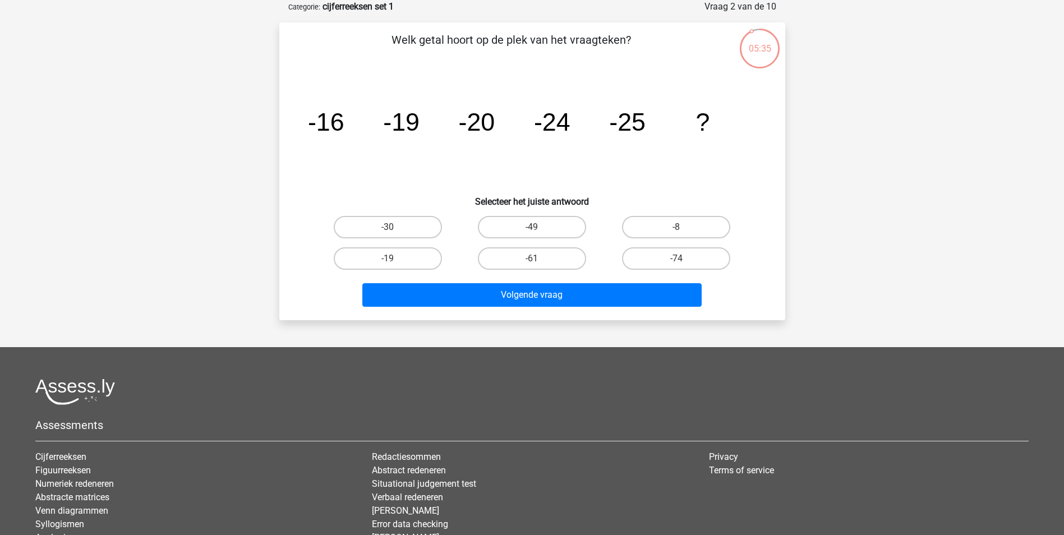
click at [405, 213] on div "-30" at bounding box center [388, 226] width 144 height 31
click at [430, 224] on label "-30" at bounding box center [388, 227] width 108 height 22
click at [395, 227] on input "-30" at bounding box center [391, 230] width 7 height 7
radio input "true"
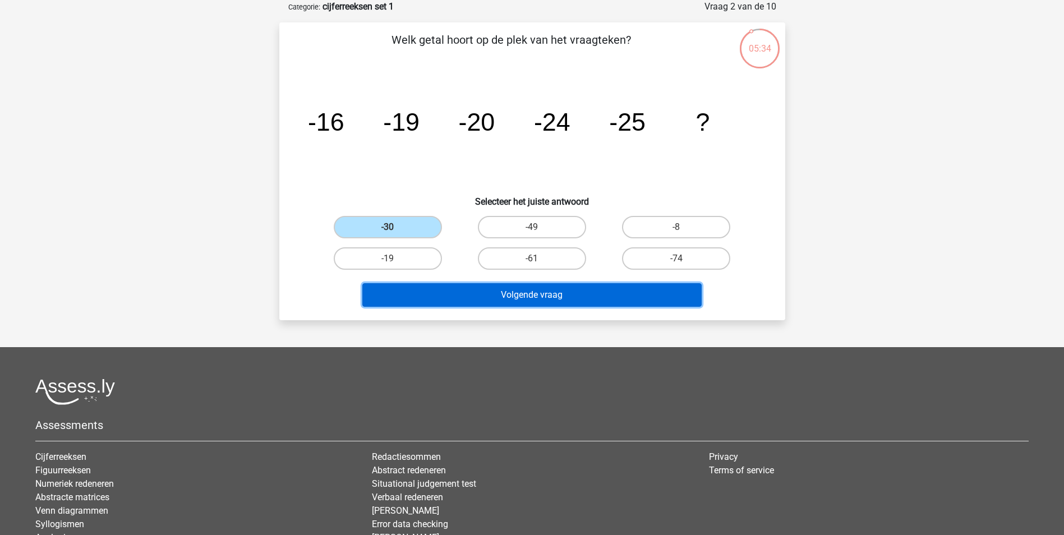
click at [485, 286] on button "Volgende vraag" at bounding box center [531, 295] width 339 height 24
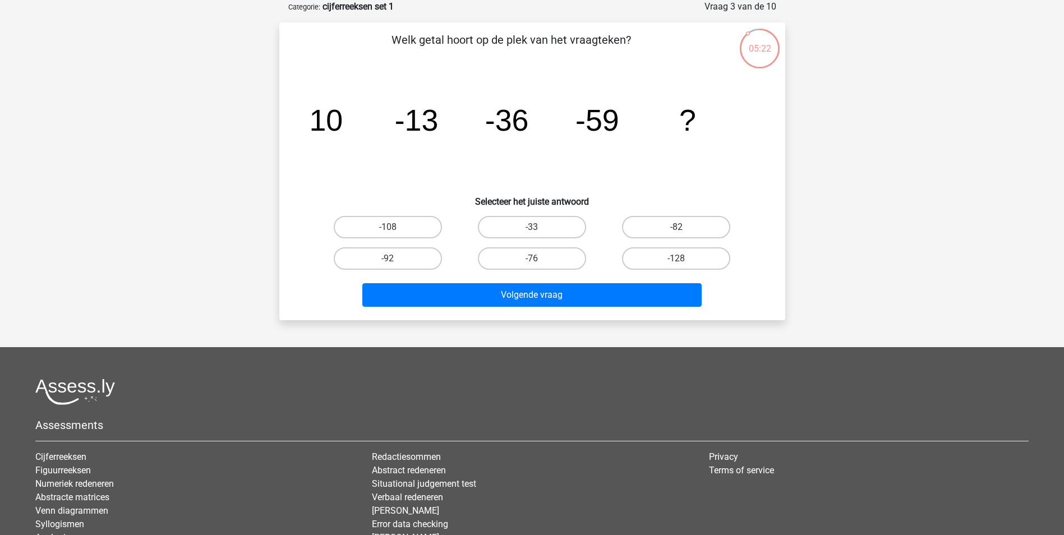
click at [671, 231] on label "-82" at bounding box center [676, 227] width 108 height 22
click at [677, 231] on input "-82" at bounding box center [680, 230] width 7 height 7
radio input "true"
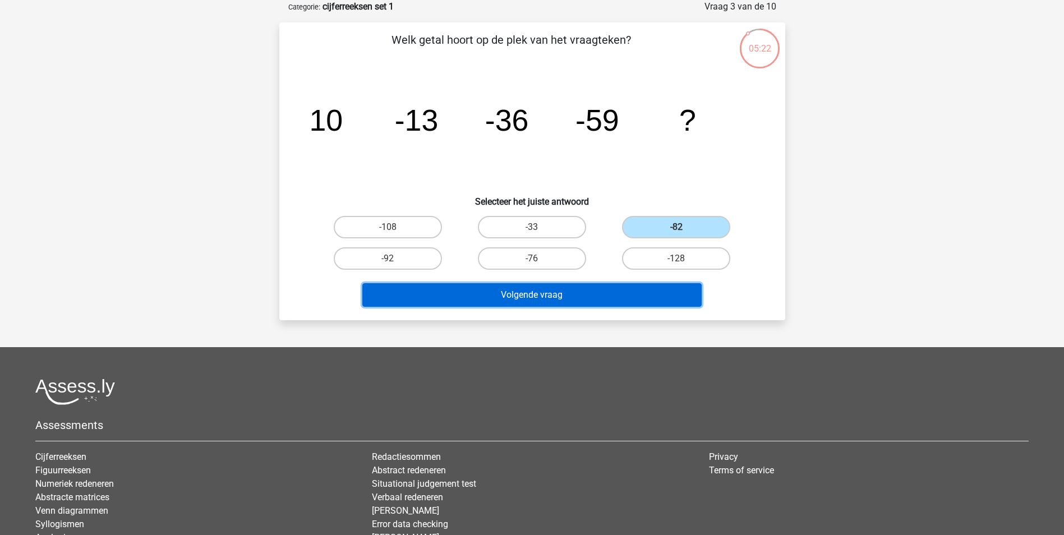
click at [641, 285] on button "Volgende vraag" at bounding box center [531, 295] width 339 height 24
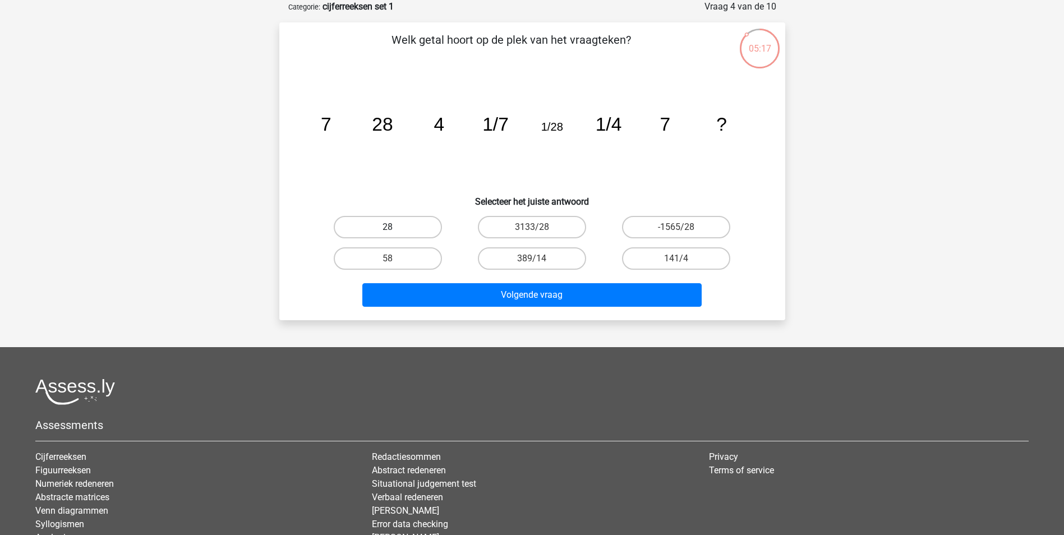
click at [381, 222] on label "28" at bounding box center [388, 227] width 108 height 22
click at [388, 227] on input "28" at bounding box center [391, 230] width 7 height 7
radio input "true"
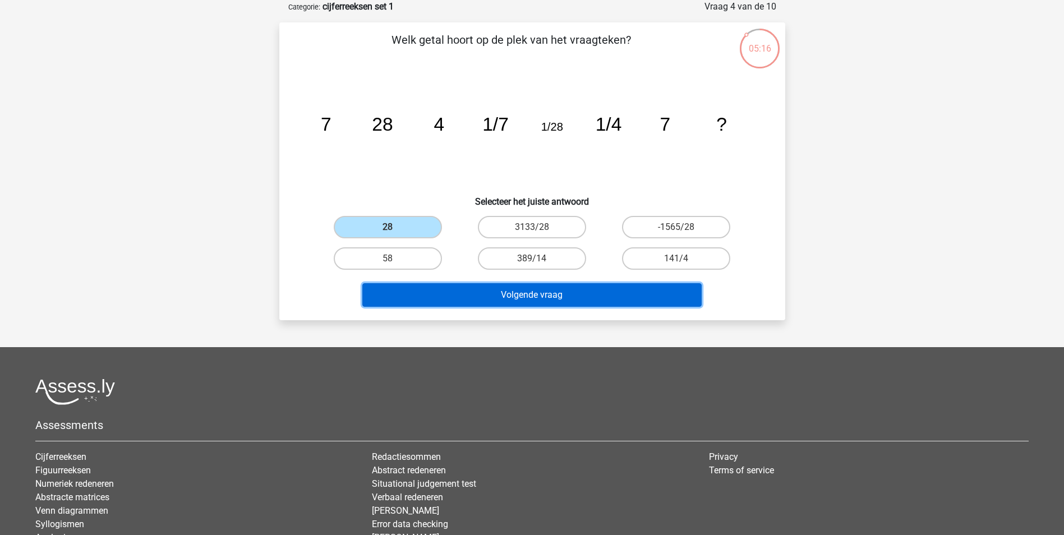
click at [533, 296] on button "Volgende vraag" at bounding box center [531, 295] width 339 height 24
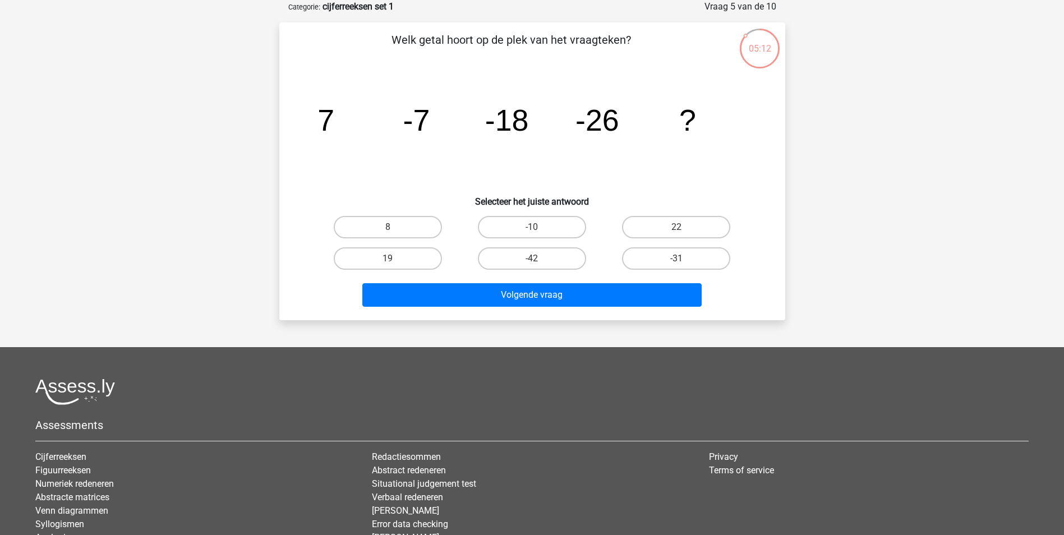
click at [535, 264] on input "-42" at bounding box center [535, 262] width 7 height 7
radio input "true"
click at [673, 264] on label "-31" at bounding box center [676, 258] width 108 height 22
click at [677, 264] on input "-31" at bounding box center [680, 262] width 7 height 7
radio input "true"
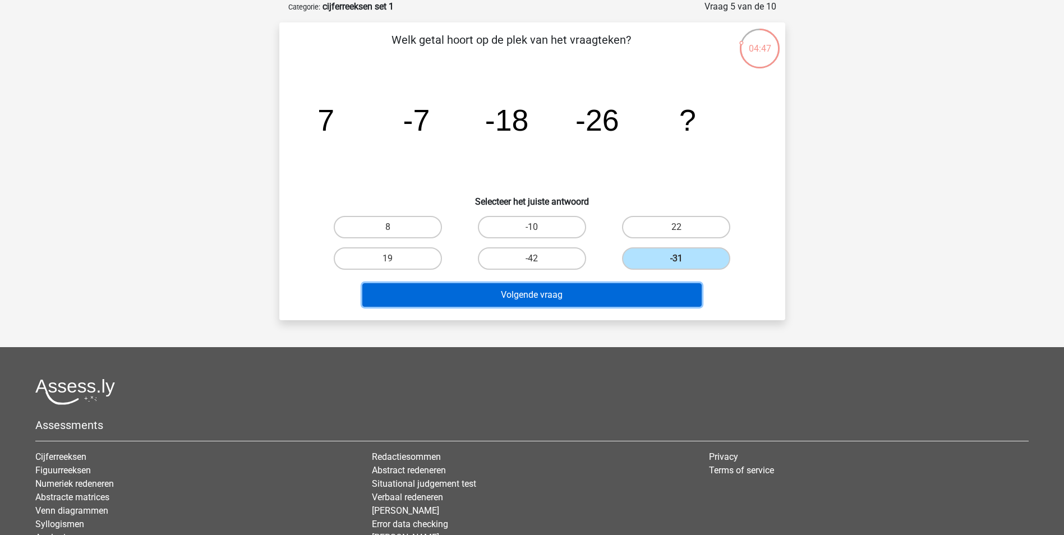
click at [639, 300] on button "Volgende vraag" at bounding box center [531, 295] width 339 height 24
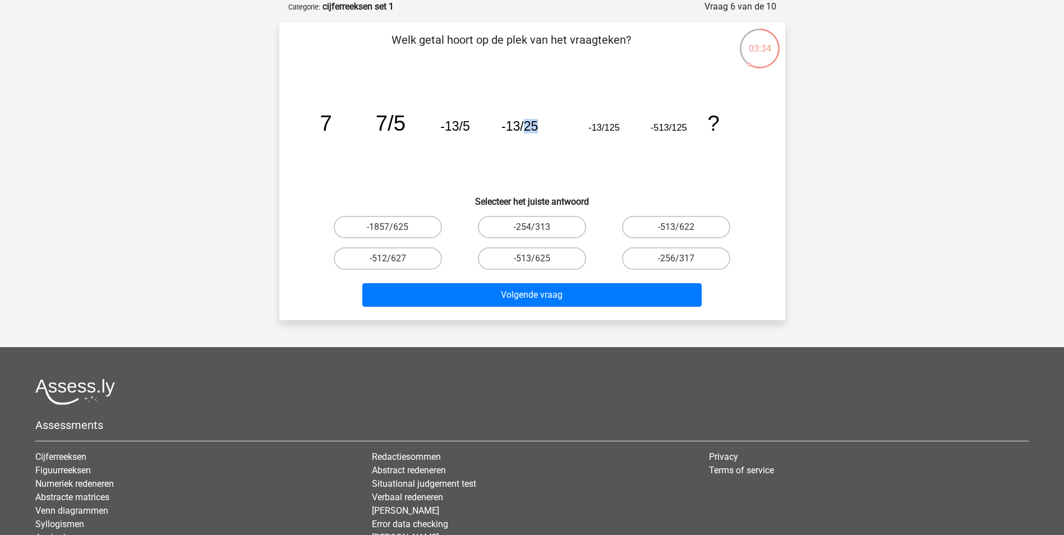
drag, startPoint x: 527, startPoint y: 126, endPoint x: 540, endPoint y: 126, distance: 13.5
click at [540, 126] on icon "image/svg+xml 7 7/5 -13/5 -13/25 -13/125 -513/125 ?" at bounding box center [532, 130] width 452 height 113
click at [688, 172] on icon "image/svg+xml 7 7/5 -13/5 -13/25 -13/125 -513/125 ?" at bounding box center [532, 130] width 452 height 113
click at [561, 268] on label "-513/625" at bounding box center [532, 258] width 108 height 22
click at [539, 266] on input "-513/625" at bounding box center [535, 262] width 7 height 7
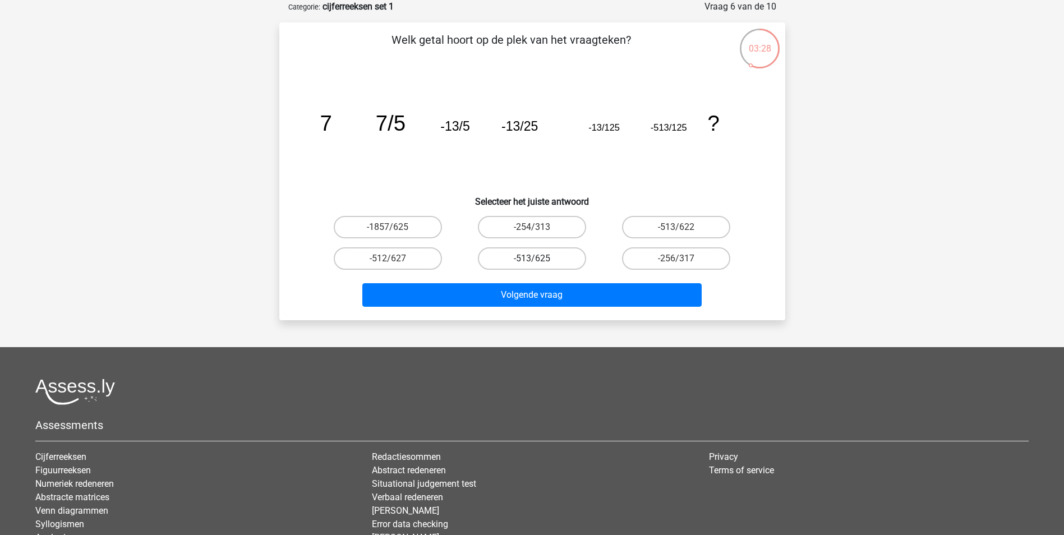
radio input "true"
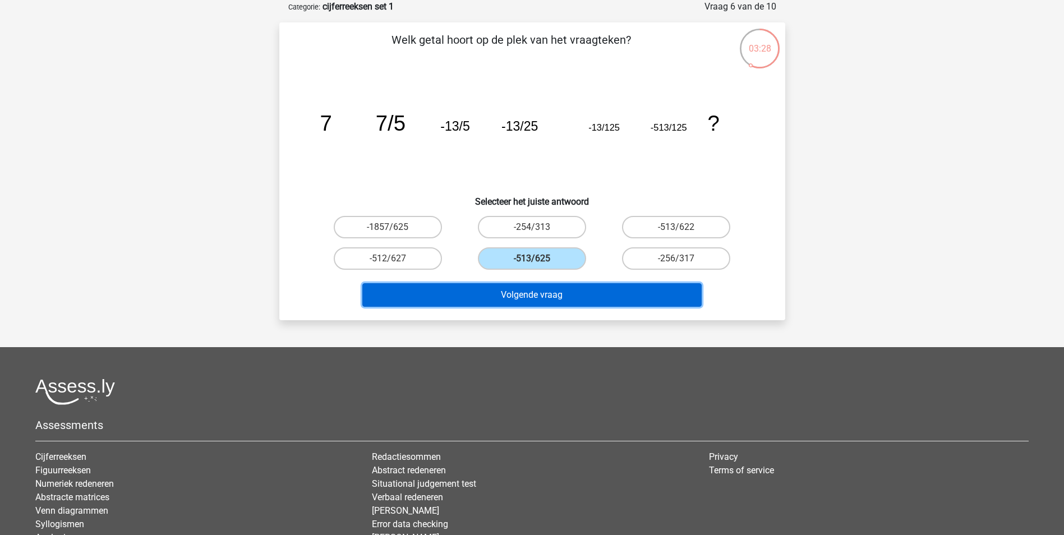
click at [577, 287] on button "Volgende vraag" at bounding box center [531, 295] width 339 height 24
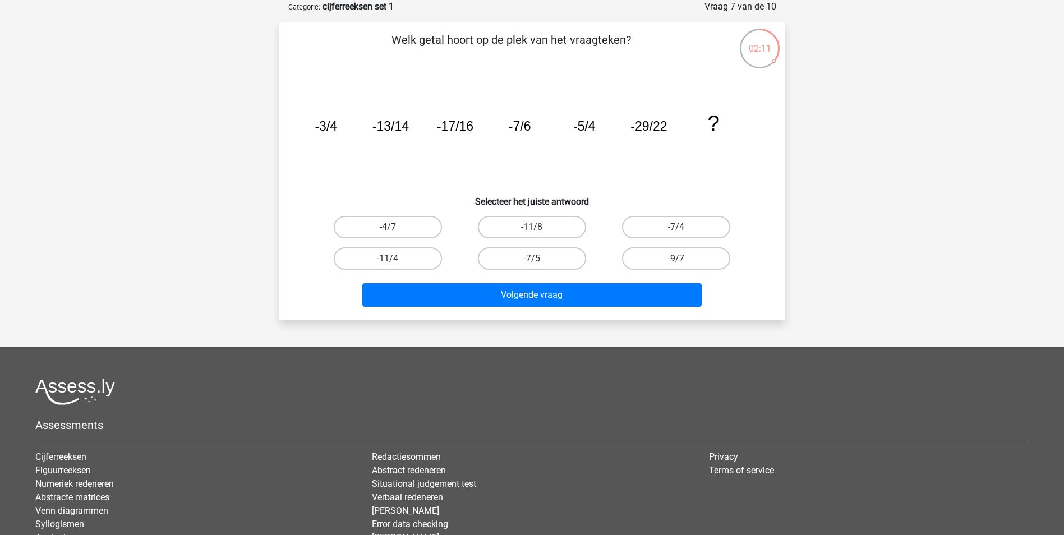
click at [536, 229] on input "-11/8" at bounding box center [535, 230] width 7 height 7
radio input "true"
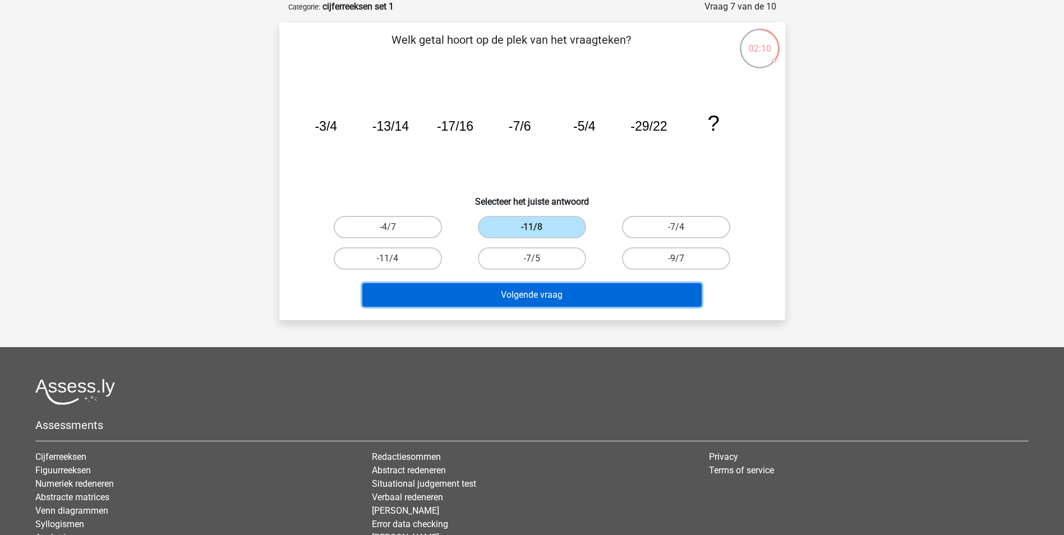
click at [625, 299] on button "Volgende vraag" at bounding box center [531, 295] width 339 height 24
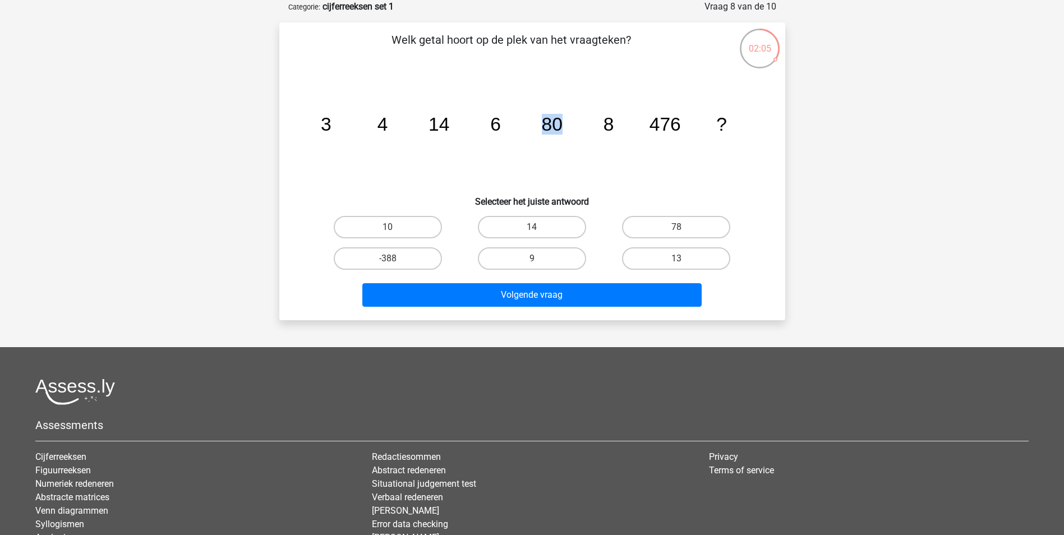
drag, startPoint x: 541, startPoint y: 125, endPoint x: 572, endPoint y: 125, distance: 30.3
click at [572, 125] on icon "image/svg+xml 3 4 14 6 80 8 476 ?" at bounding box center [532, 130] width 452 height 113
drag, startPoint x: 572, startPoint y: 125, endPoint x: 598, endPoint y: 129, distance: 26.7
click at [594, 132] on icon "image/svg+xml 3 4 14 6 80 8 476 ?" at bounding box center [532, 130] width 452 height 113
drag, startPoint x: 603, startPoint y: 125, endPoint x: 623, endPoint y: 123, distance: 20.3
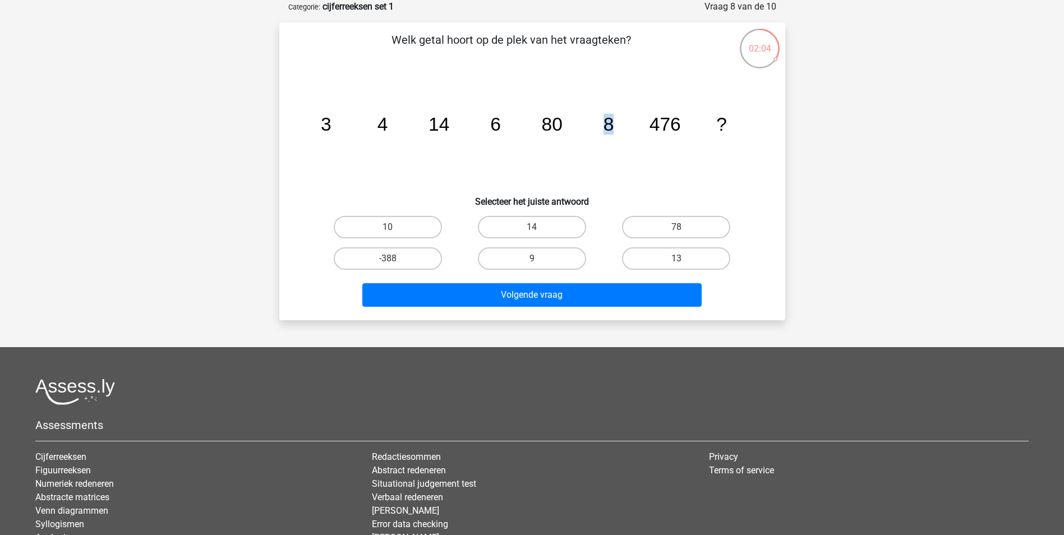
click at [623, 123] on icon "image/svg+xml 3 4 14 6 80 8 476 ?" at bounding box center [532, 130] width 452 height 113
drag, startPoint x: 623, startPoint y: 123, endPoint x: 622, endPoint y: 147, distance: 23.6
click at [622, 147] on icon "image/svg+xml 3 4 14 6 80 8 476 ?" at bounding box center [532, 130] width 452 height 113
drag, startPoint x: 505, startPoint y: 125, endPoint x: 485, endPoint y: 126, distance: 20.2
click at [485, 126] on icon "image/svg+xml 3 4 14 6 80 8 476 ?" at bounding box center [532, 130] width 452 height 113
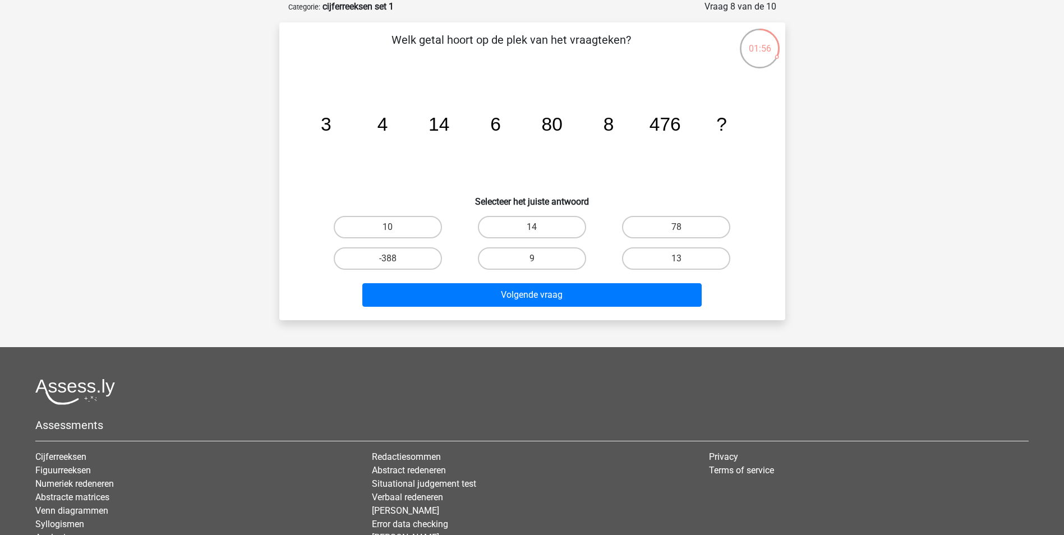
drag, startPoint x: 485, startPoint y: 126, endPoint x: 558, endPoint y: 130, distance: 72.5
click at [331, 130] on tspan "80" at bounding box center [325, 124] width 11 height 21
click at [679, 231] on input "78" at bounding box center [680, 230] width 7 height 7
radio input "true"
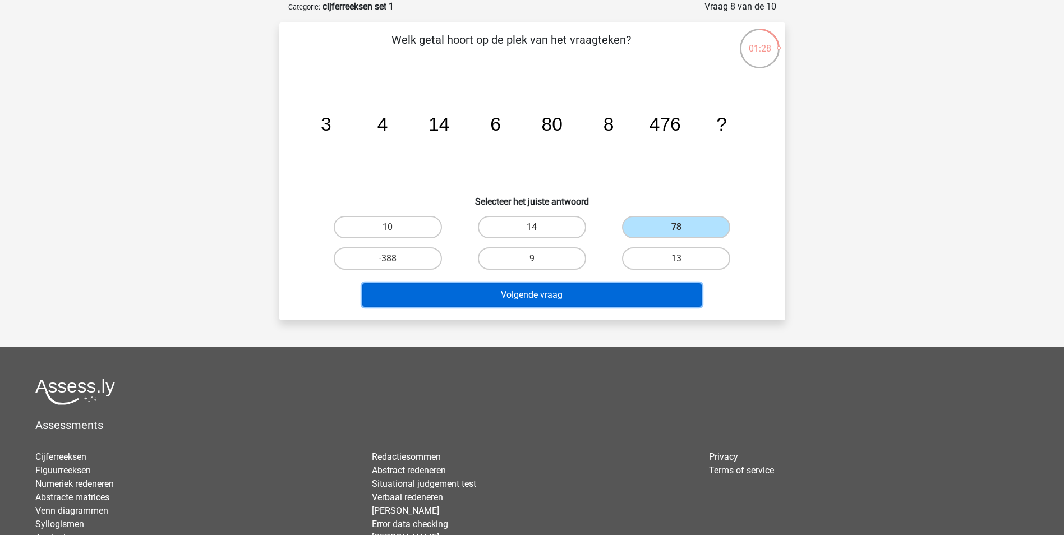
click at [599, 299] on button "Volgende vraag" at bounding box center [531, 295] width 339 height 24
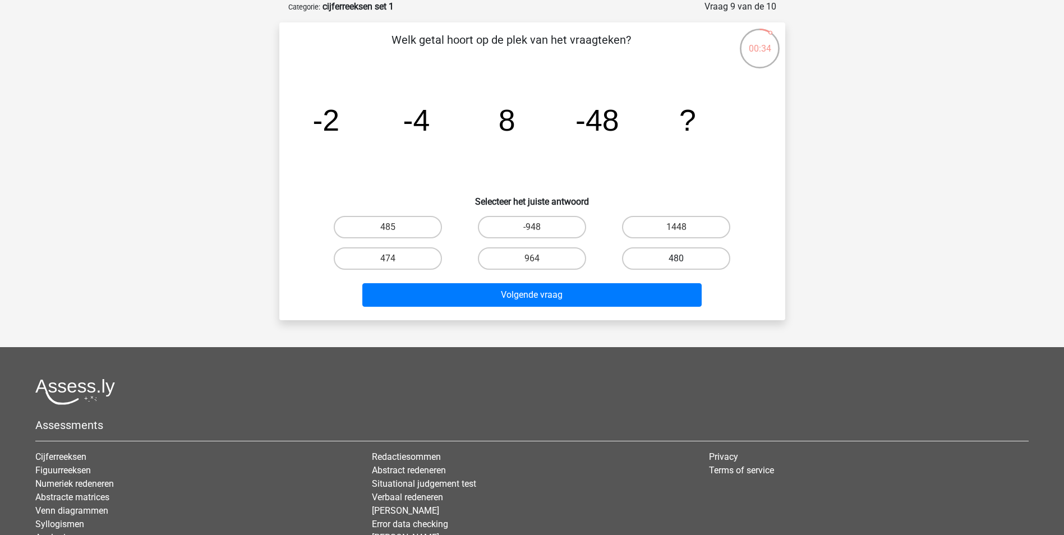
click at [692, 260] on label "480" at bounding box center [676, 258] width 108 height 22
click at [684, 260] on input "480" at bounding box center [680, 262] width 7 height 7
radio input "true"
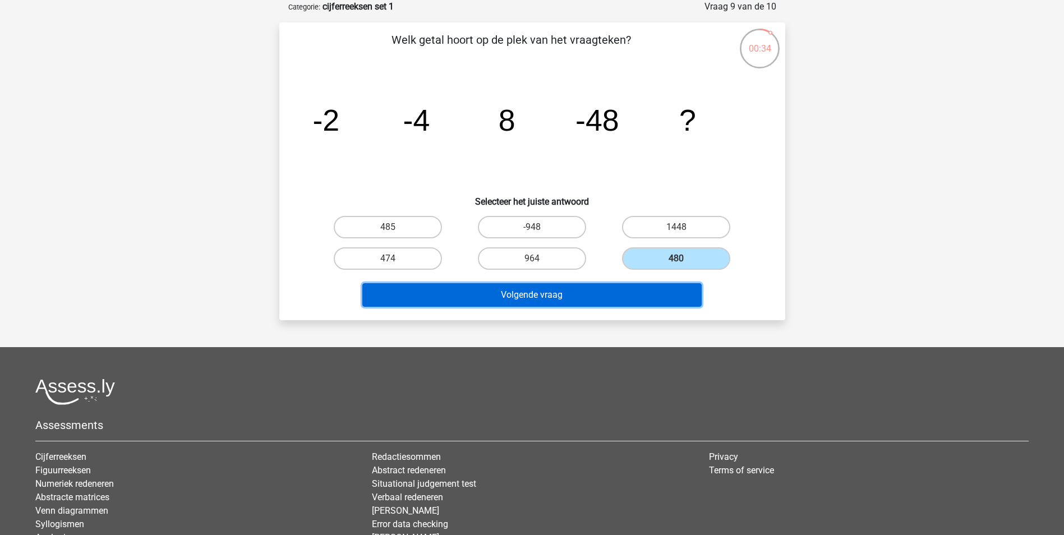
click at [631, 297] on button "Volgende vraag" at bounding box center [531, 295] width 339 height 24
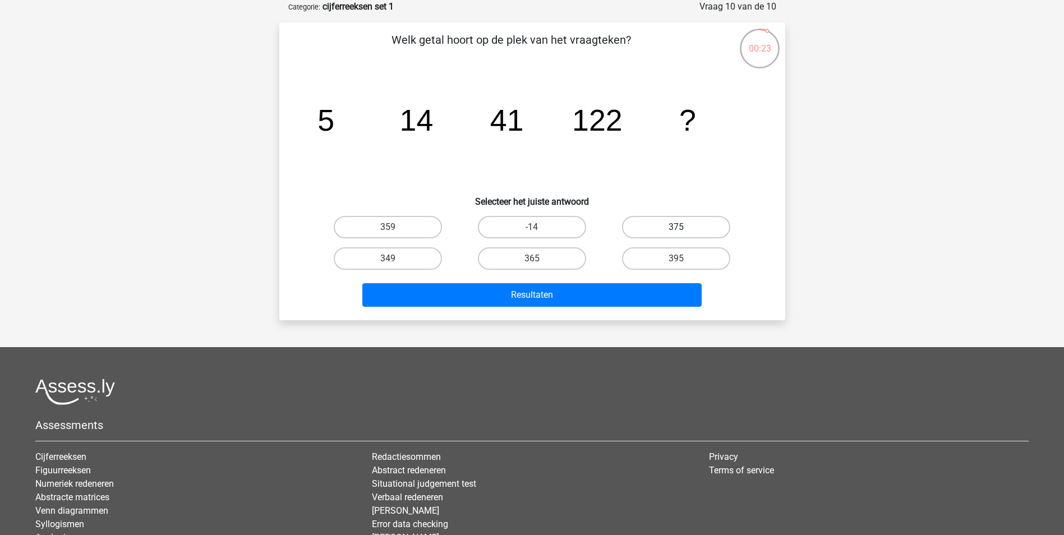
click at [669, 228] on label "375" at bounding box center [676, 227] width 108 height 22
click at [677, 228] on input "375" at bounding box center [680, 230] width 7 height 7
radio input "true"
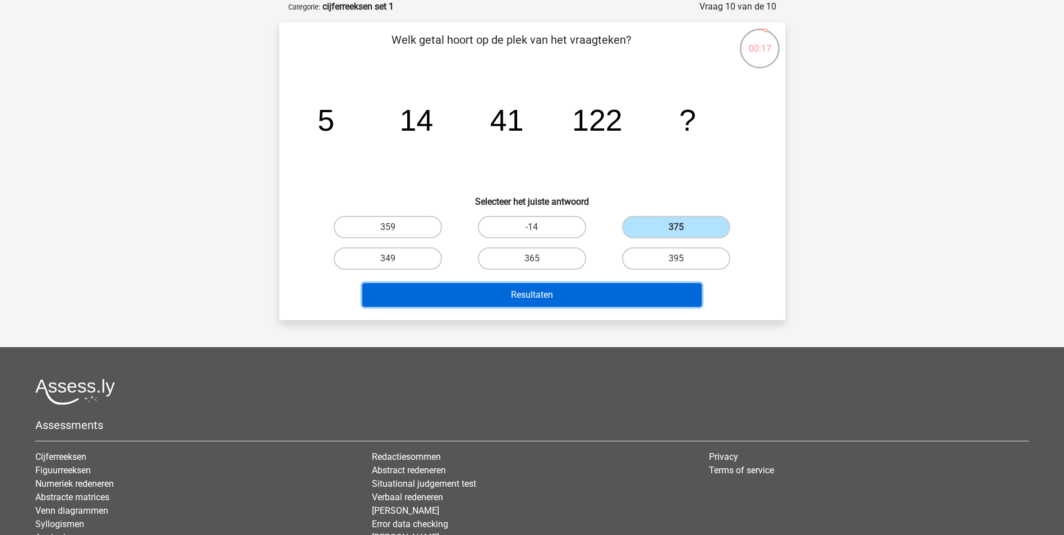
click at [612, 295] on button "Resultaten" at bounding box center [531, 295] width 339 height 24
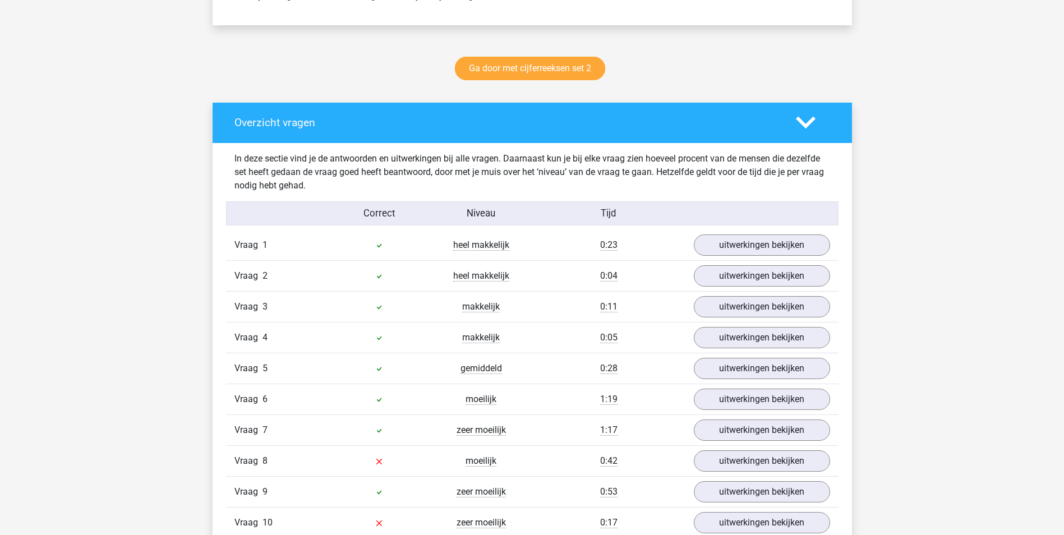
scroll to position [617, 0]
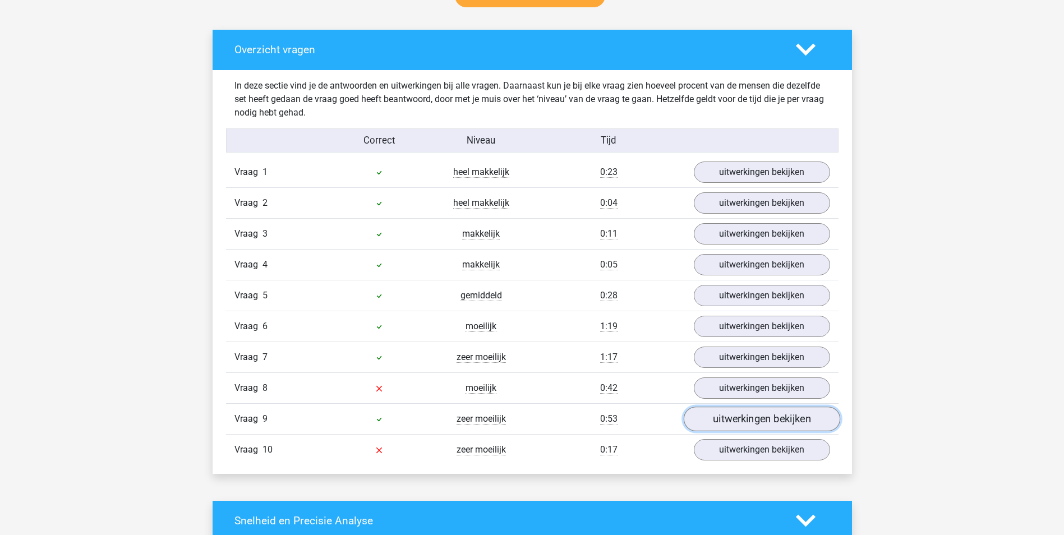
click at [747, 425] on link "uitwerkingen bekijken" at bounding box center [761, 419] width 157 height 25
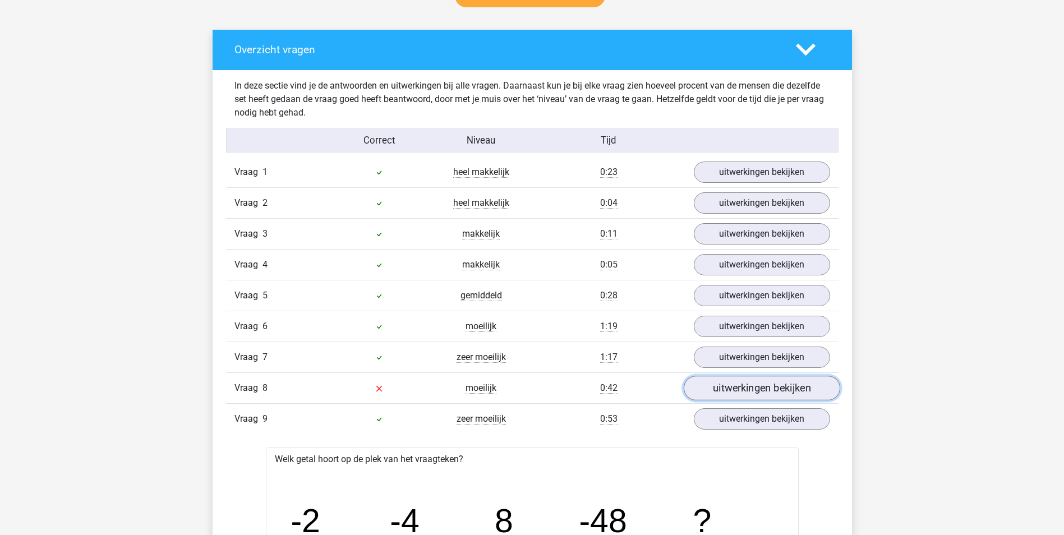
click at [761, 389] on link "uitwerkingen bekijken" at bounding box center [761, 388] width 157 height 25
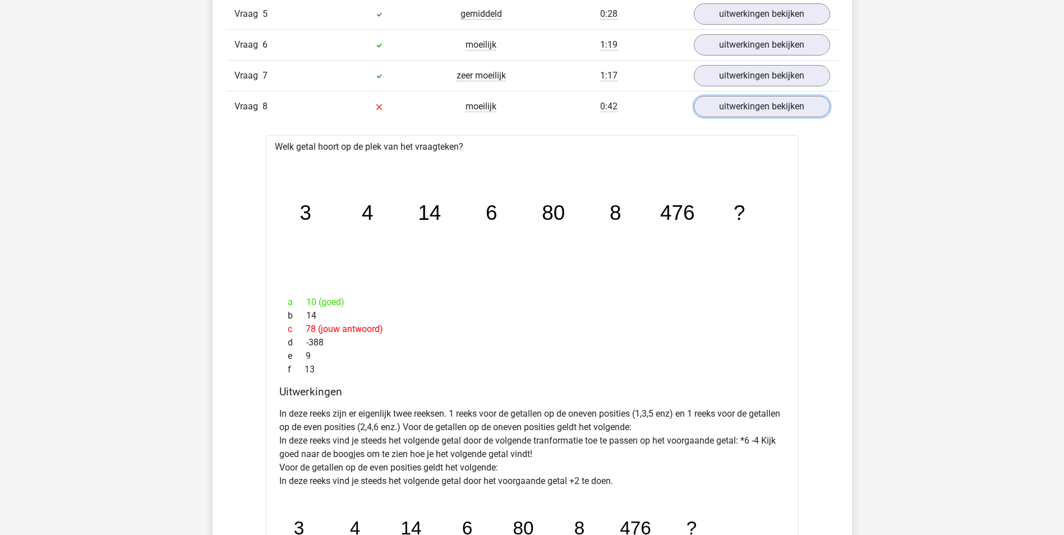
scroll to position [898, 0]
click at [766, 101] on link "uitwerkingen bekijken" at bounding box center [761, 107] width 157 height 25
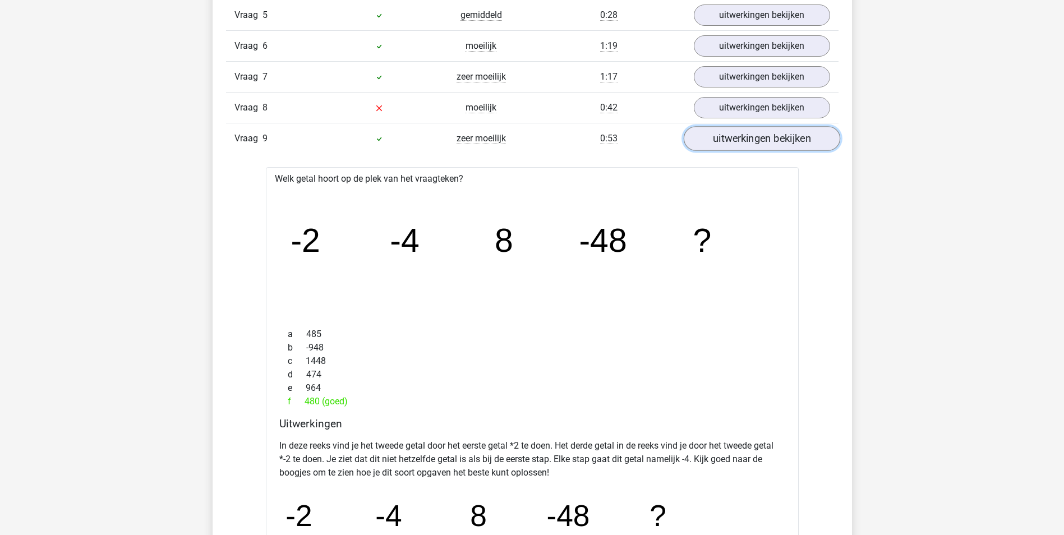
click at [760, 133] on link "uitwerkingen bekijken" at bounding box center [761, 138] width 157 height 25
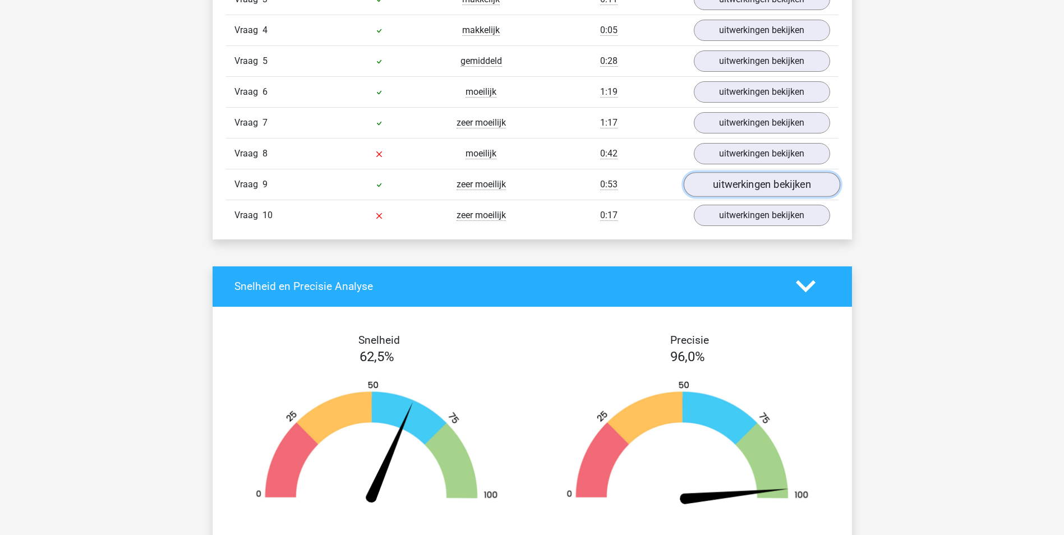
scroll to position [841, 0]
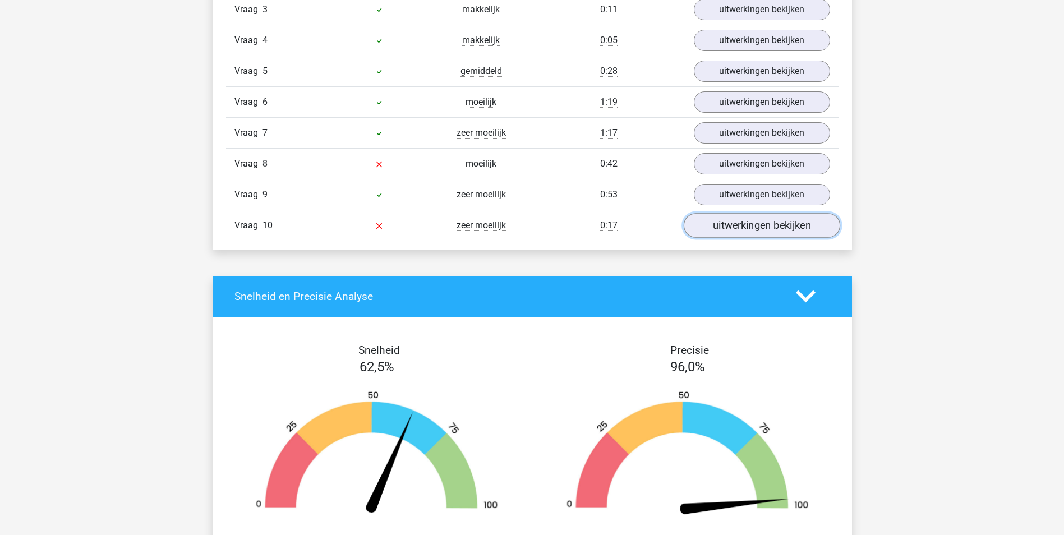
click at [748, 218] on link "uitwerkingen bekijken" at bounding box center [761, 225] width 157 height 25
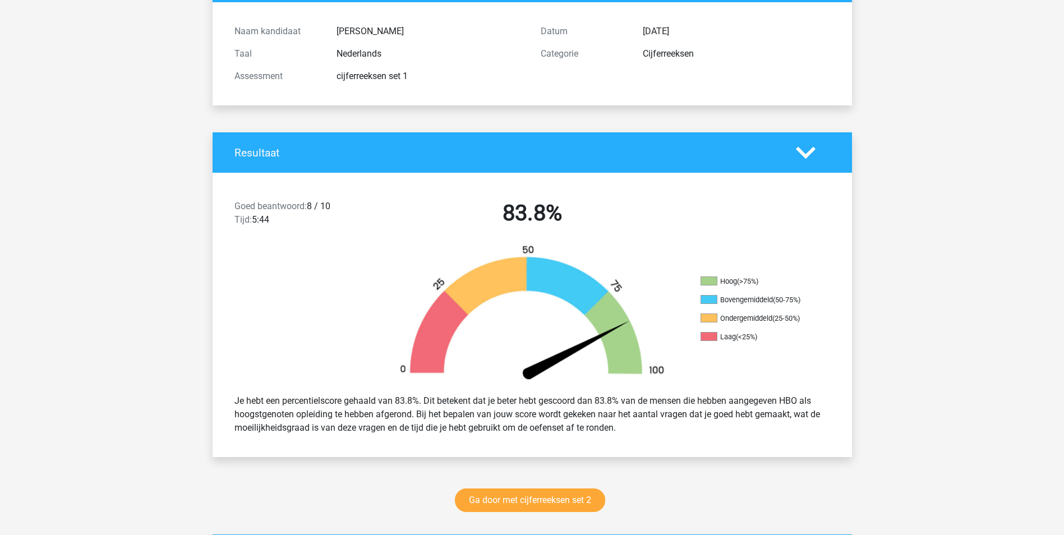
scroll to position [0, 0]
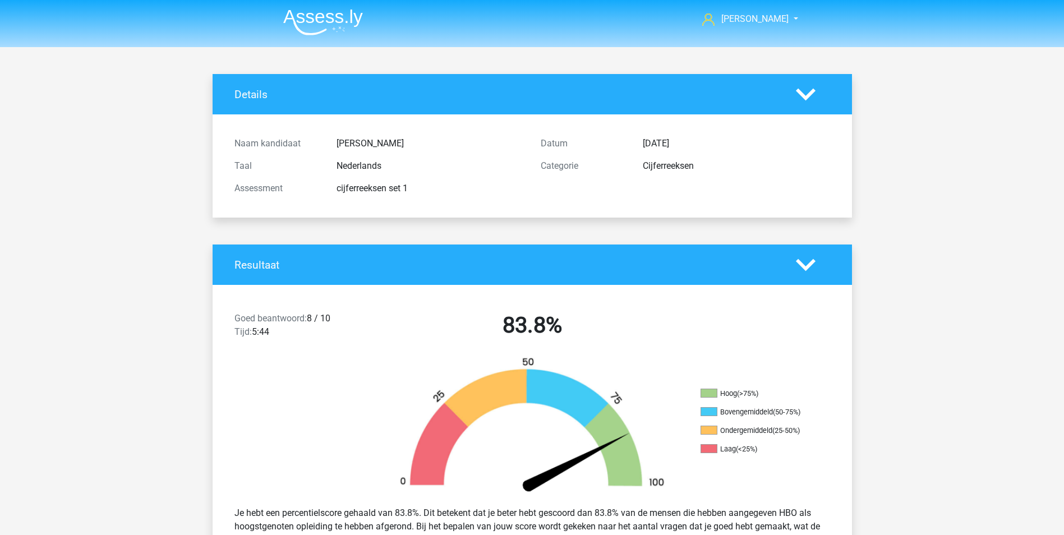
click at [790, 95] on div at bounding box center [813, 95] width 51 height 20
click at [802, 92] on icon at bounding box center [806, 95] width 20 height 20
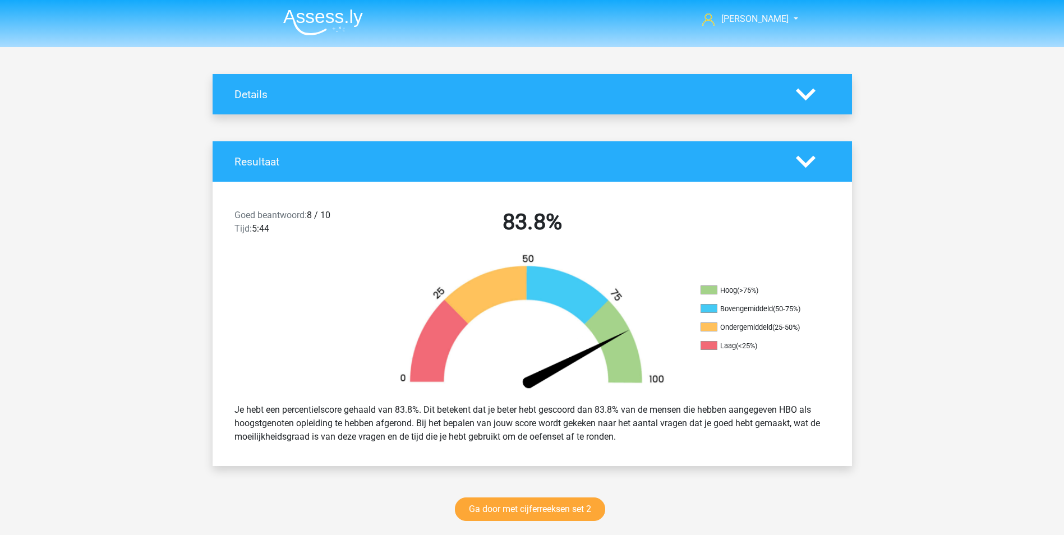
click at [804, 153] on icon at bounding box center [806, 162] width 20 height 20
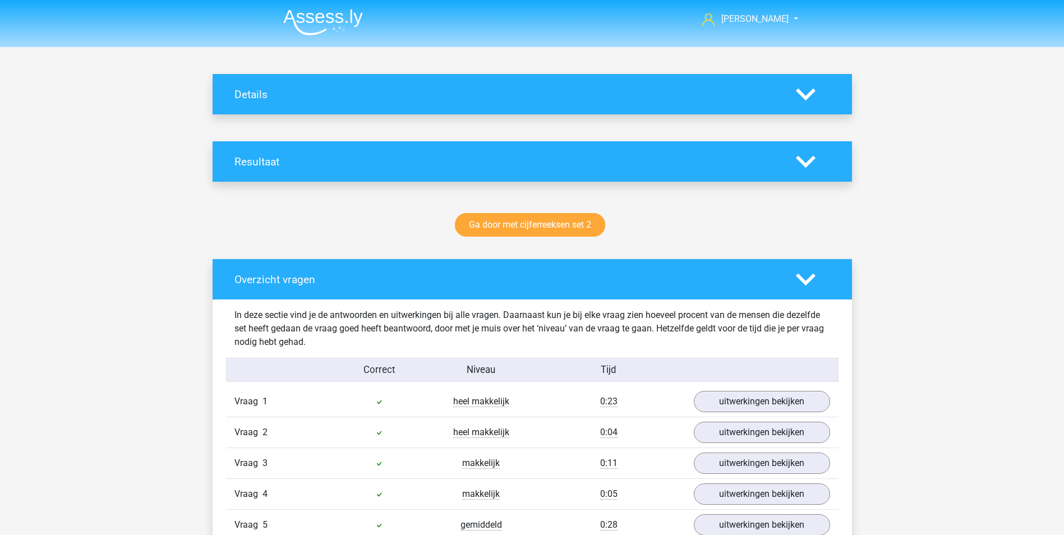
click at [806, 277] on icon at bounding box center [806, 280] width 20 height 20
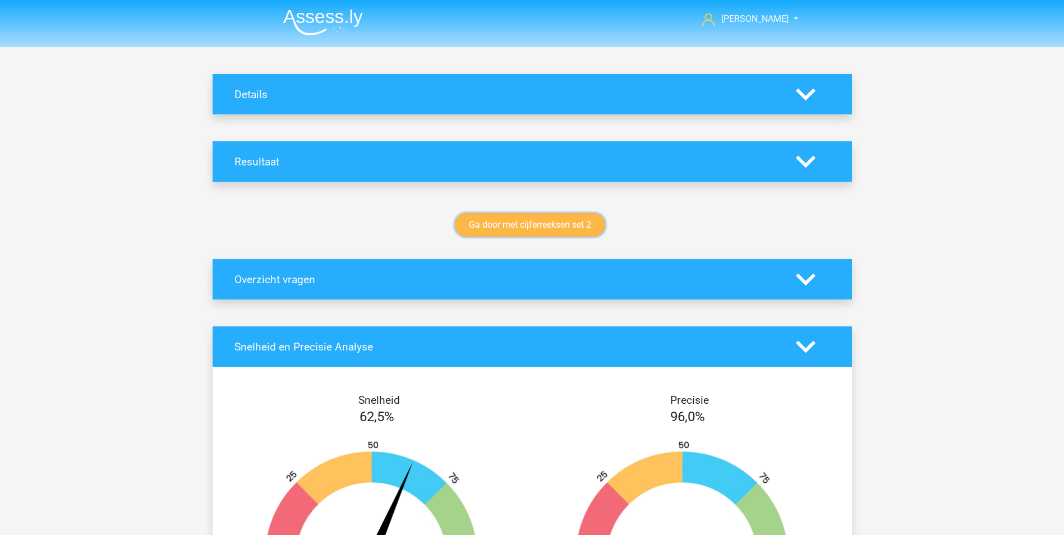
click at [553, 233] on link "Ga door met cijferreeksen set 2" at bounding box center [530, 225] width 150 height 24
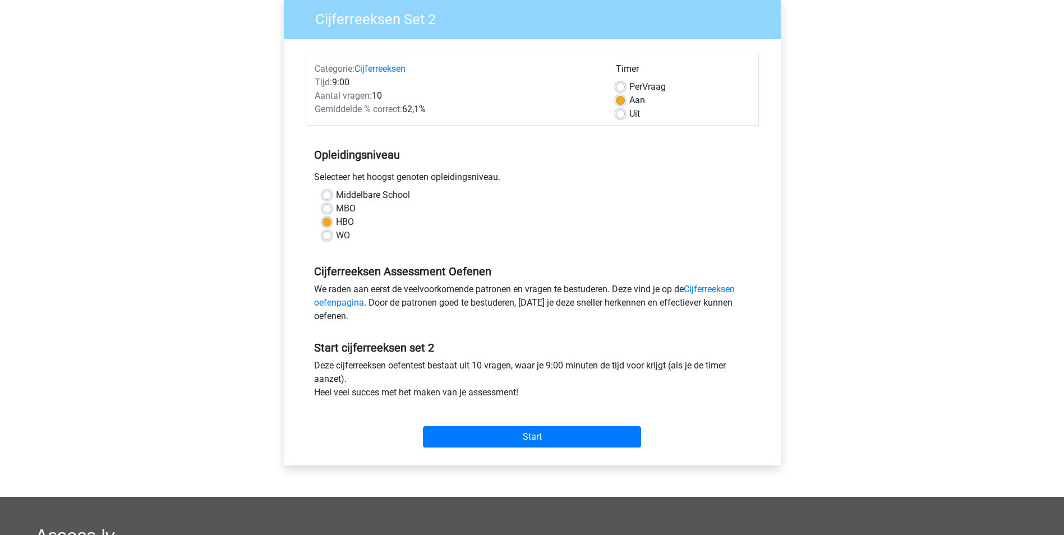
scroll to position [112, 0]
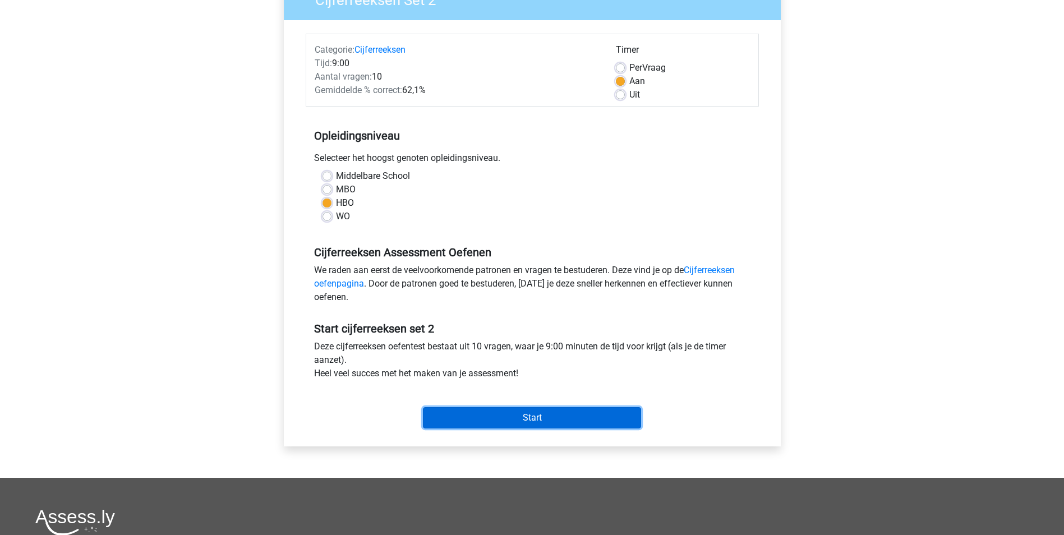
click at [545, 417] on input "Start" at bounding box center [532, 417] width 218 height 21
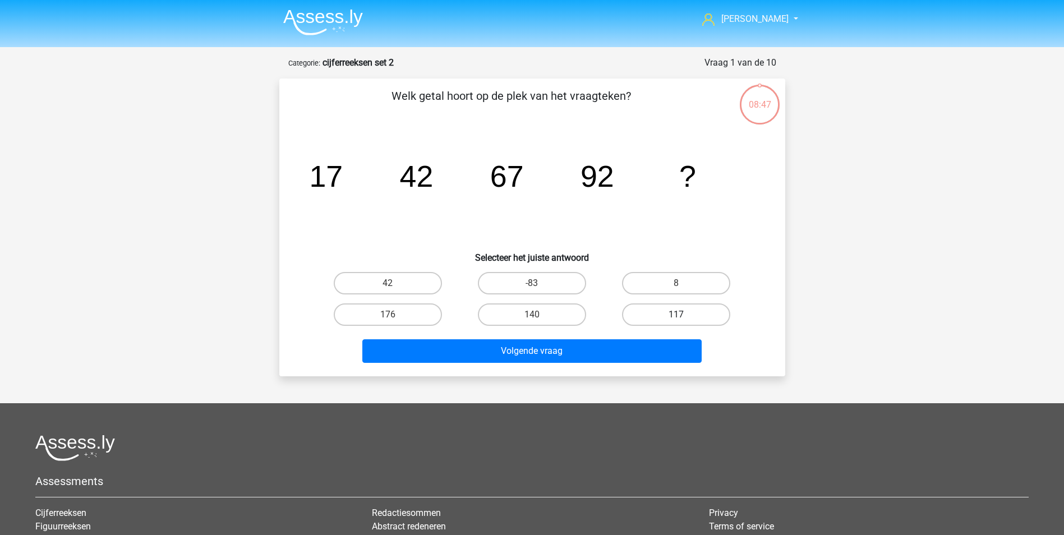
click at [666, 318] on label "117" at bounding box center [676, 314] width 108 height 22
click at [677, 318] on input "117" at bounding box center [680, 318] width 7 height 7
radio input "true"
click at [628, 365] on div "Volgende vraag" at bounding box center [532, 353] width 433 height 28
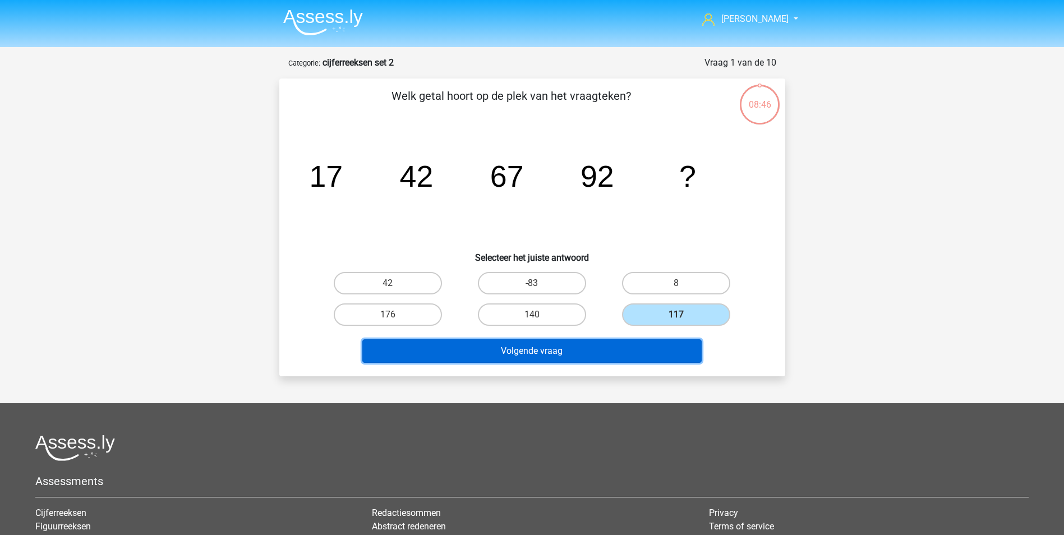
click at [619, 361] on button "Volgende vraag" at bounding box center [531, 351] width 339 height 24
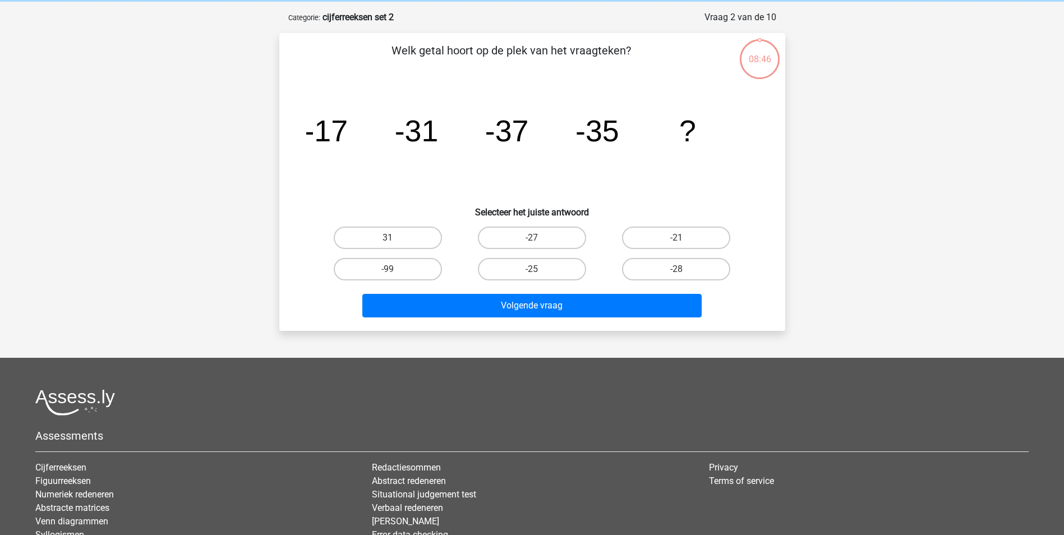
scroll to position [56, 0]
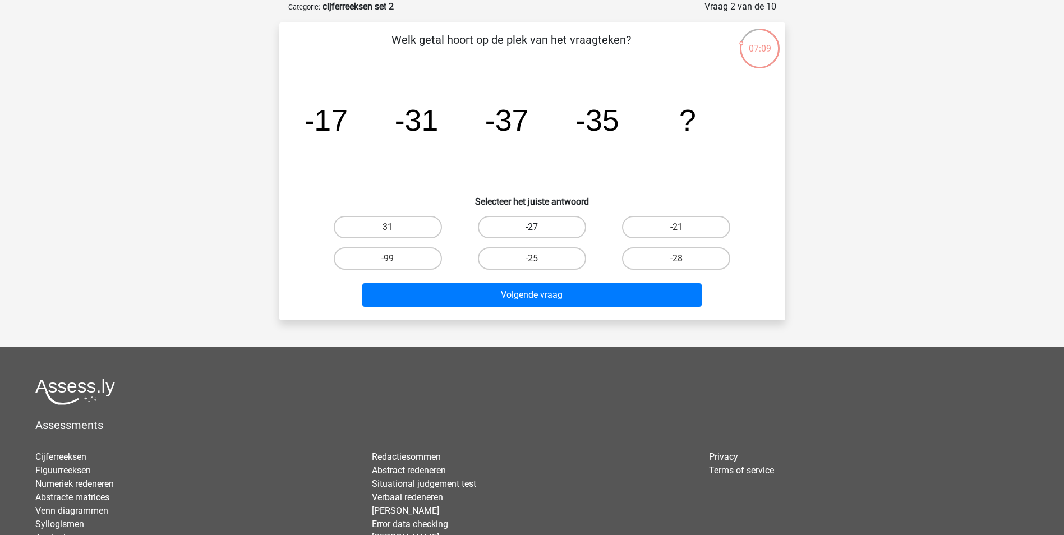
click at [557, 229] on label "-27" at bounding box center [532, 227] width 108 height 22
click at [539, 229] on input "-27" at bounding box center [535, 230] width 7 height 7
radio input "true"
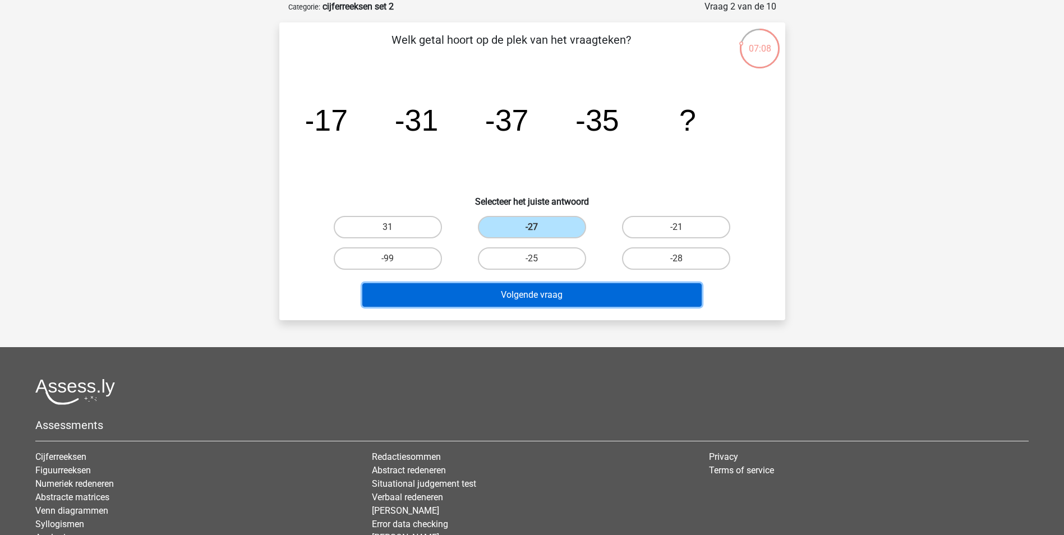
click at [562, 291] on button "Volgende vraag" at bounding box center [531, 295] width 339 height 24
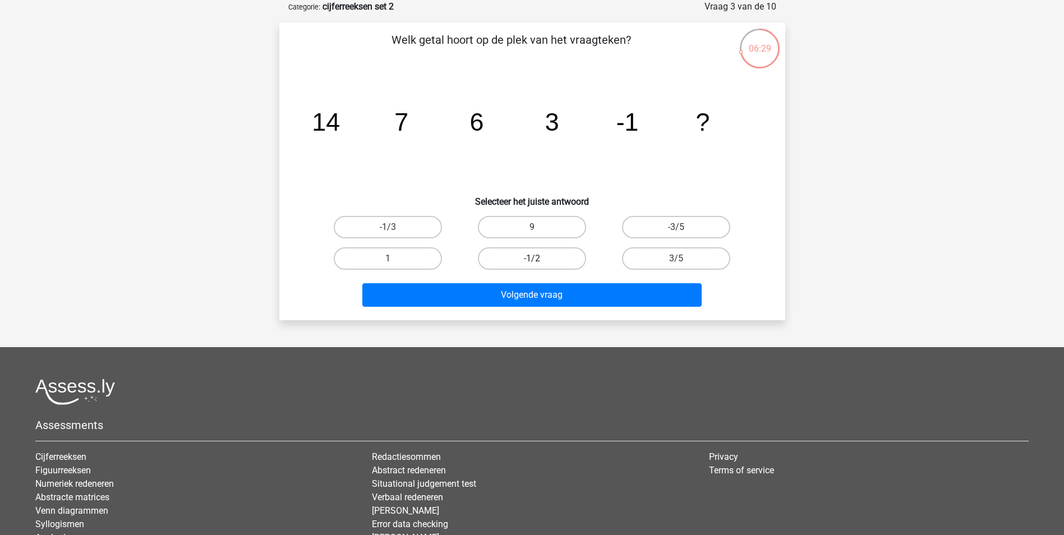
click at [506, 259] on label "-1/2" at bounding box center [532, 258] width 108 height 22
click at [532, 259] on input "-1/2" at bounding box center [535, 262] width 7 height 7
radio input "true"
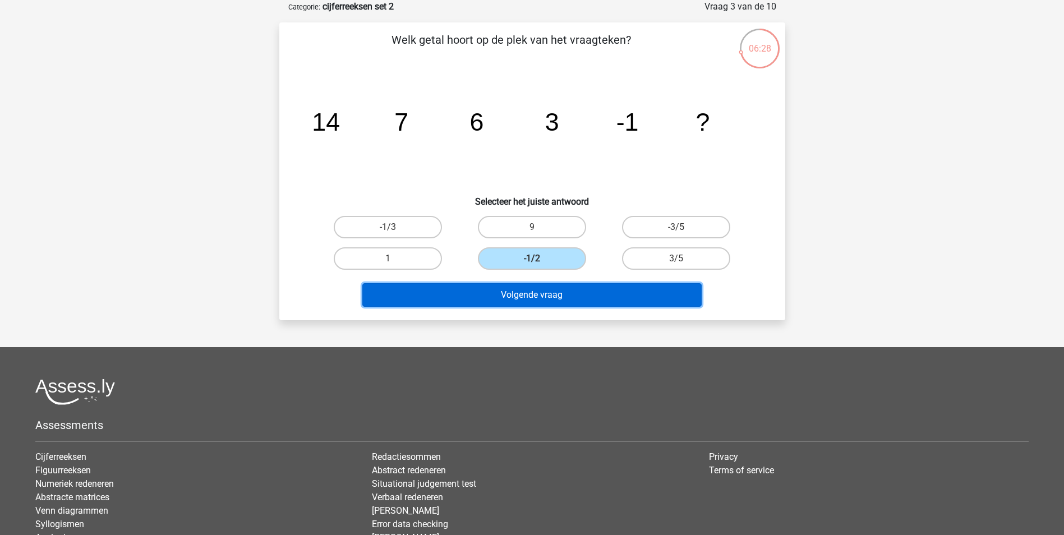
click at [538, 293] on button "Volgende vraag" at bounding box center [531, 295] width 339 height 24
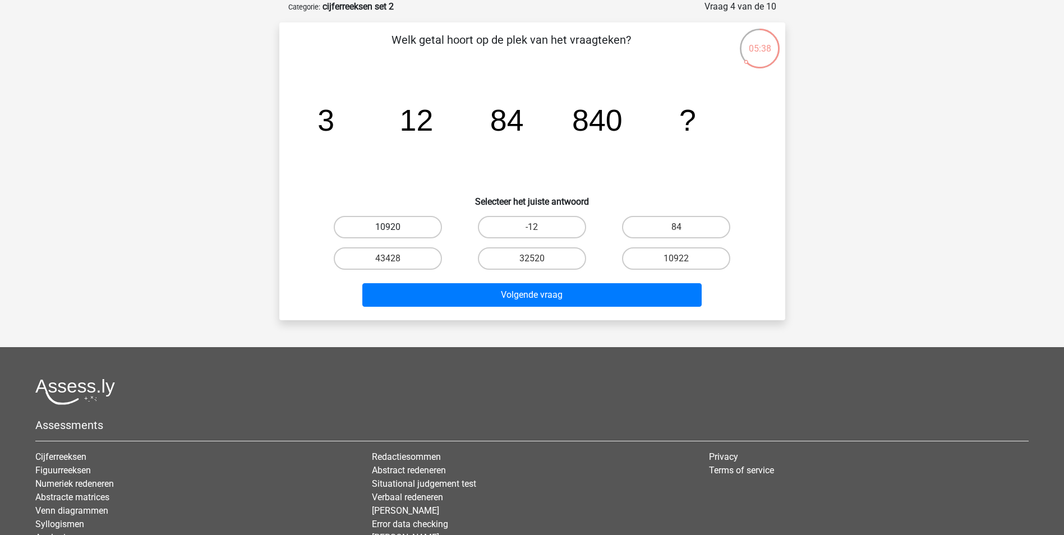
click at [387, 227] on label "10920" at bounding box center [388, 227] width 108 height 22
click at [388, 227] on input "10920" at bounding box center [391, 230] width 7 height 7
radio input "true"
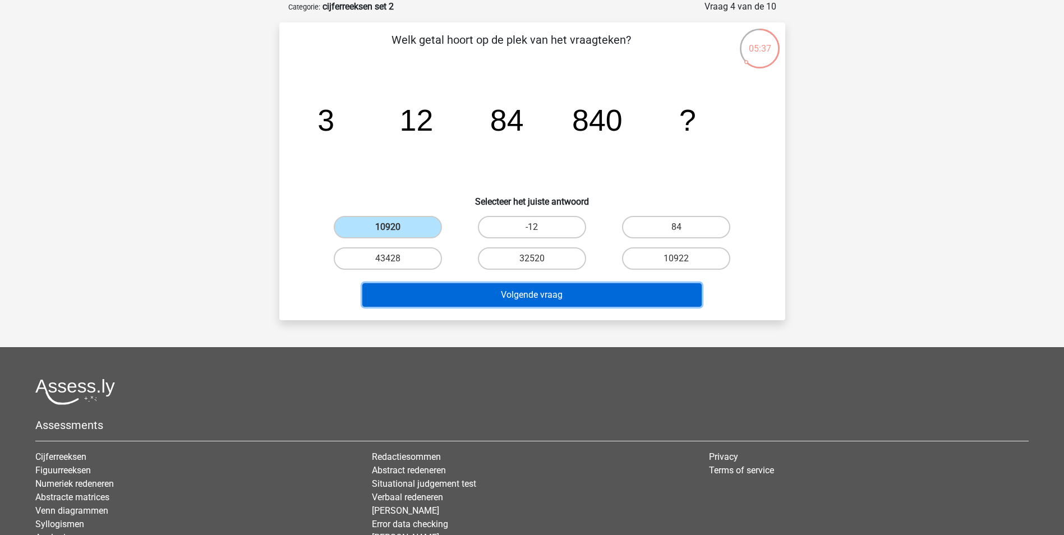
click at [479, 305] on button "Volgende vraag" at bounding box center [531, 295] width 339 height 24
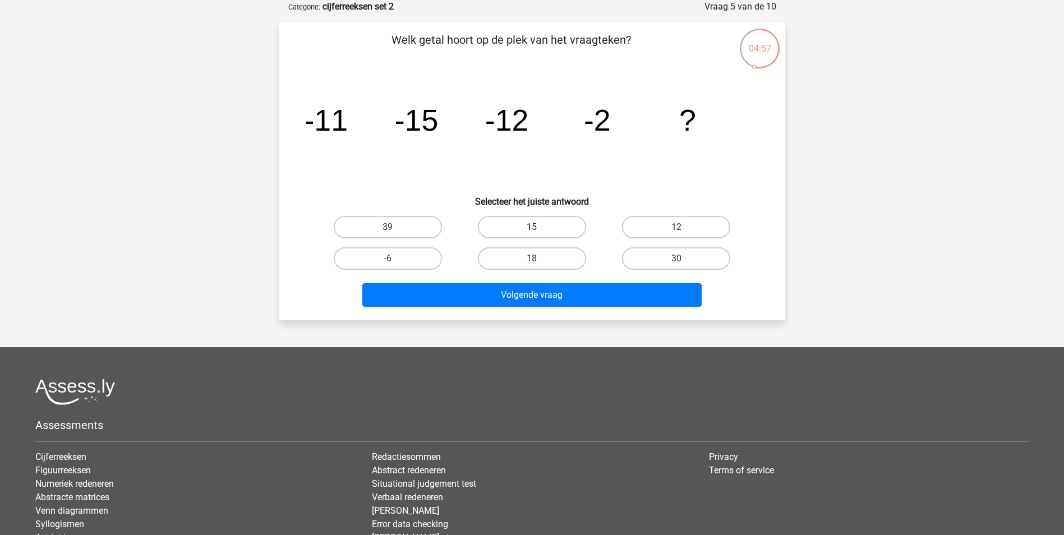
click at [553, 216] on label "15" at bounding box center [532, 227] width 108 height 22
click at [539, 227] on input "15" at bounding box center [535, 230] width 7 height 7
radio input "true"
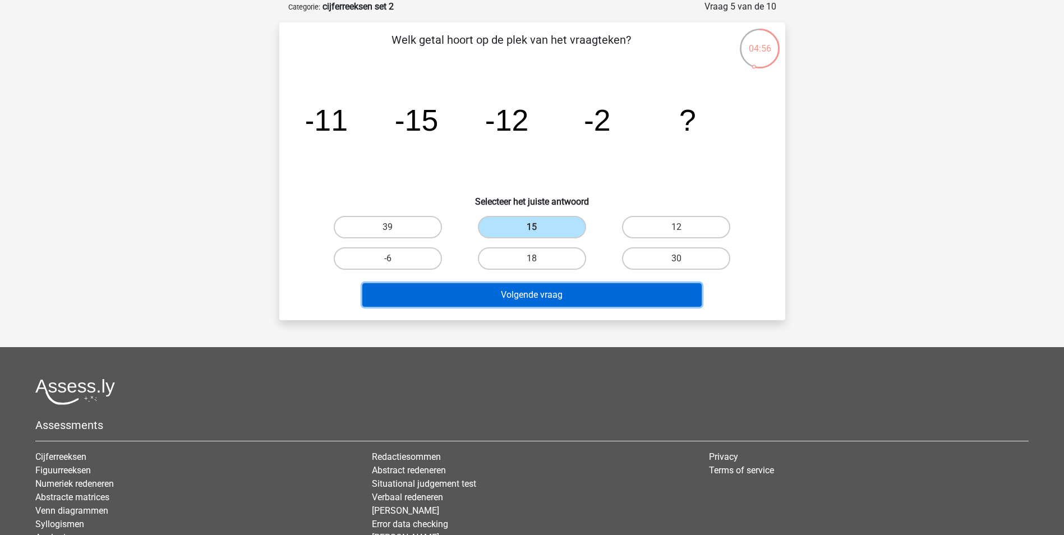
click at [591, 293] on button "Volgende vraag" at bounding box center [531, 295] width 339 height 24
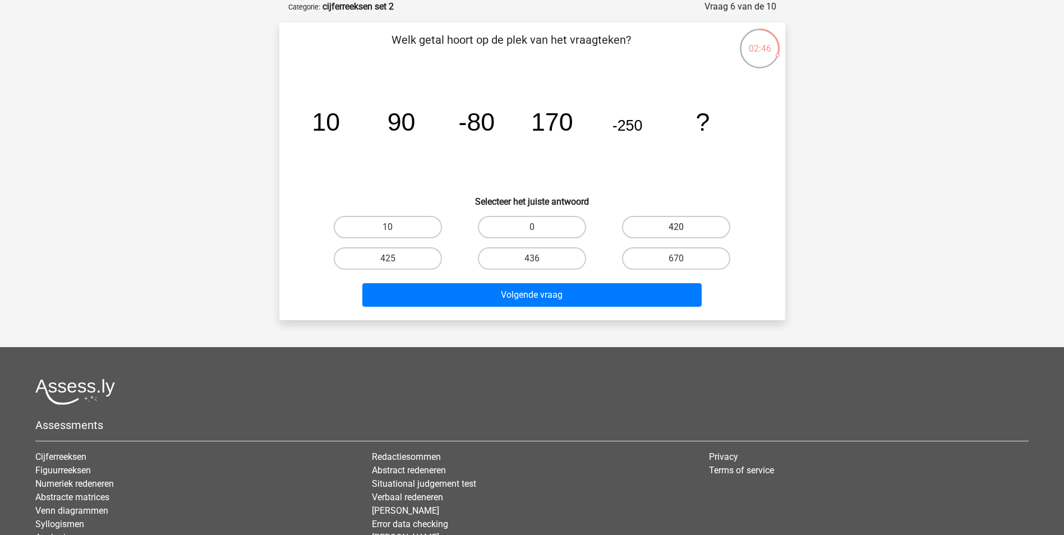
click at [692, 227] on label "420" at bounding box center [676, 227] width 108 height 22
click at [684, 227] on input "420" at bounding box center [680, 230] width 7 height 7
radio input "true"
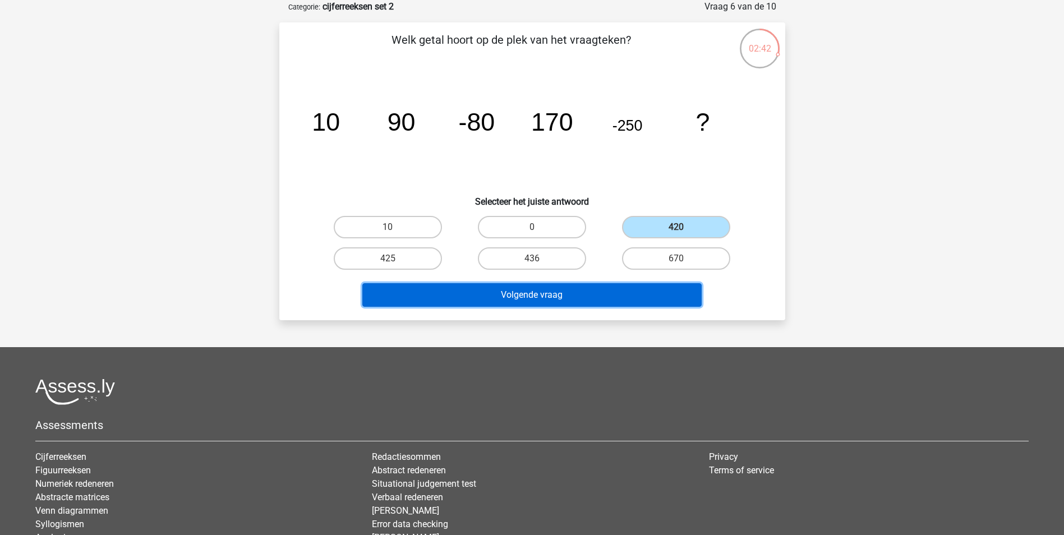
click at [540, 291] on button "Volgende vraag" at bounding box center [531, 295] width 339 height 24
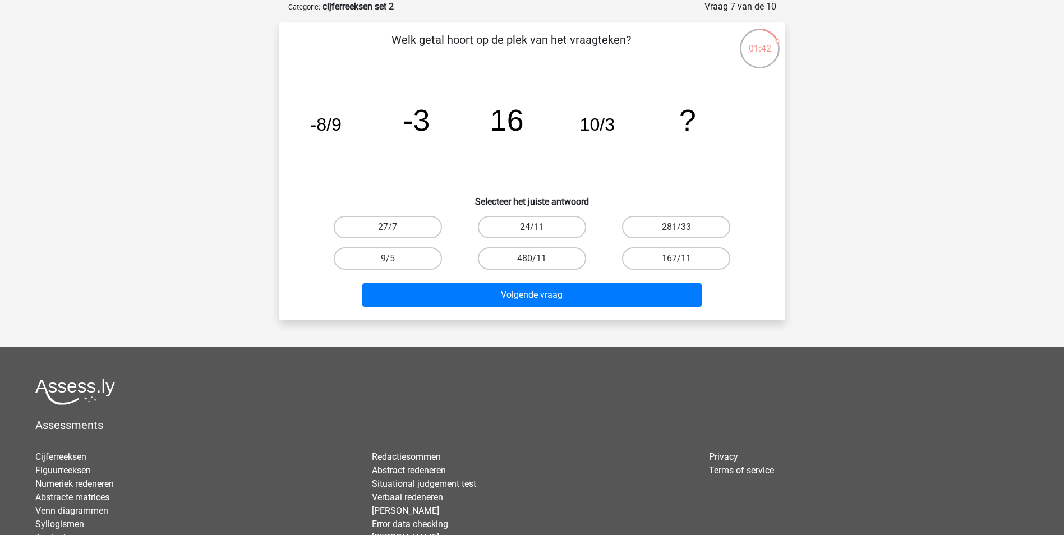
click at [542, 230] on label "24/11" at bounding box center [532, 227] width 108 height 22
click at [539, 230] on input "24/11" at bounding box center [535, 230] width 7 height 7
radio input "true"
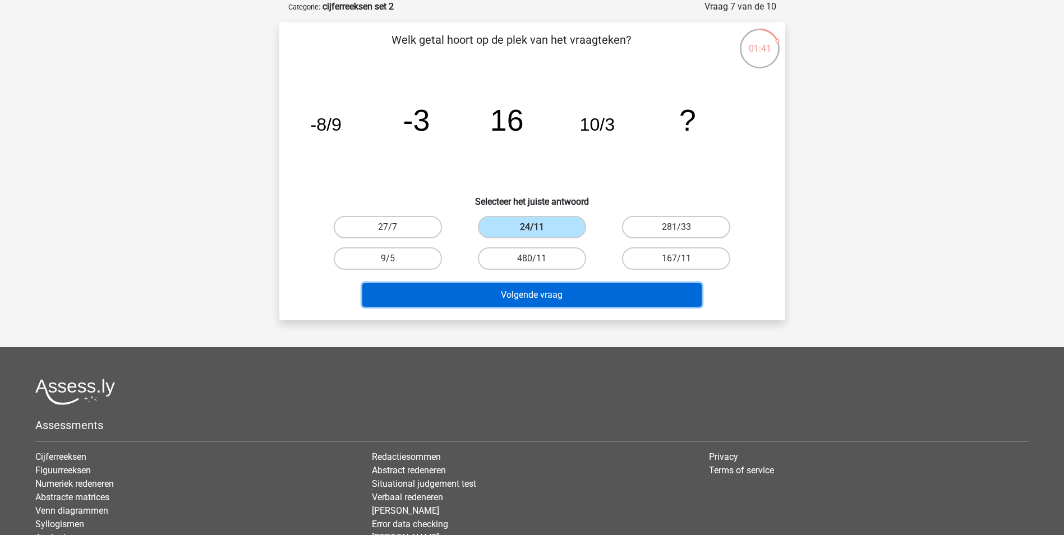
click at [573, 305] on button "Volgende vraag" at bounding box center [531, 295] width 339 height 24
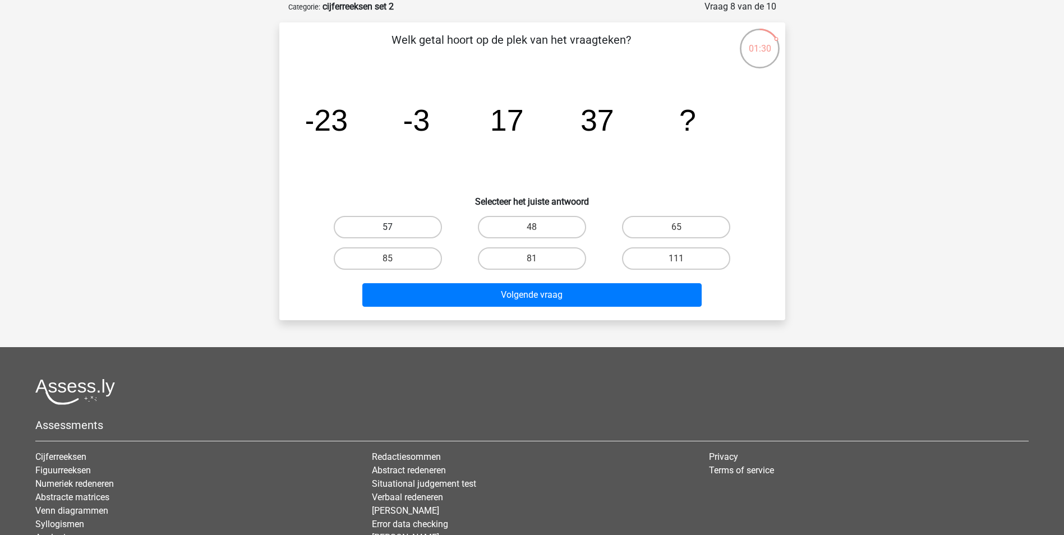
click at [413, 230] on label "57" at bounding box center [388, 227] width 108 height 22
click at [395, 230] on input "57" at bounding box center [391, 230] width 7 height 7
radio input "true"
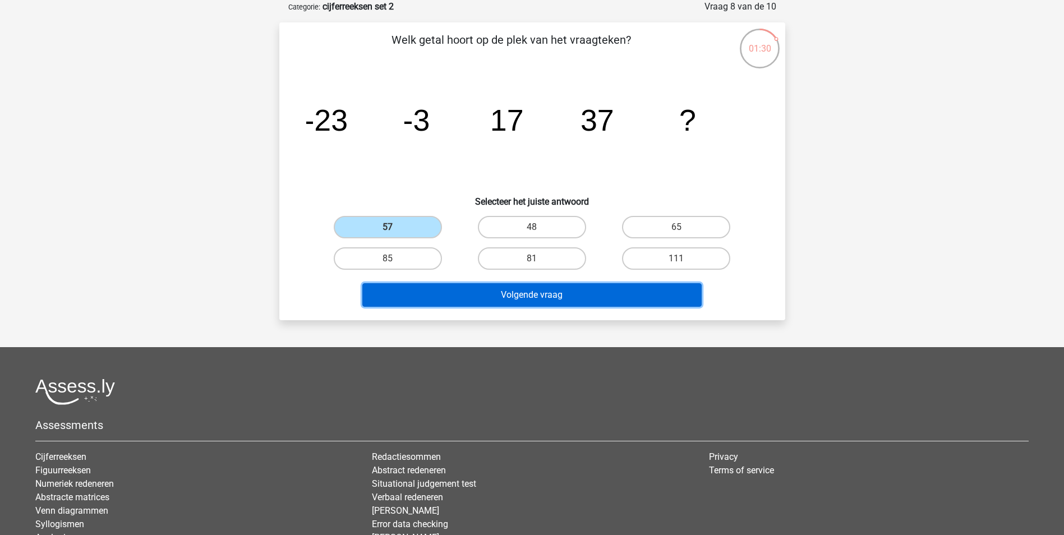
click at [459, 293] on button "Volgende vraag" at bounding box center [531, 295] width 339 height 24
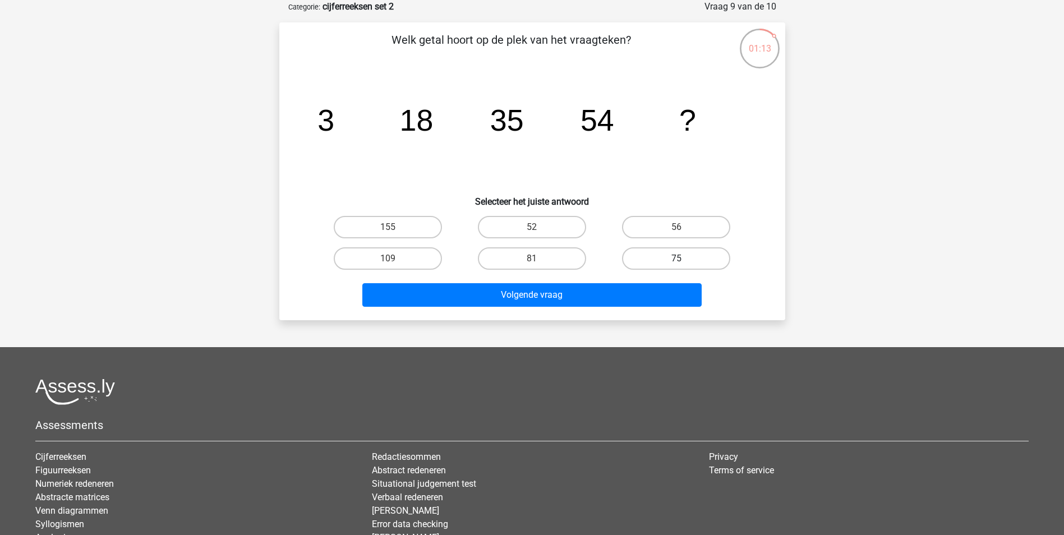
click at [663, 257] on label "75" at bounding box center [676, 258] width 108 height 22
click at [677, 259] on input "75" at bounding box center [680, 262] width 7 height 7
radio input "true"
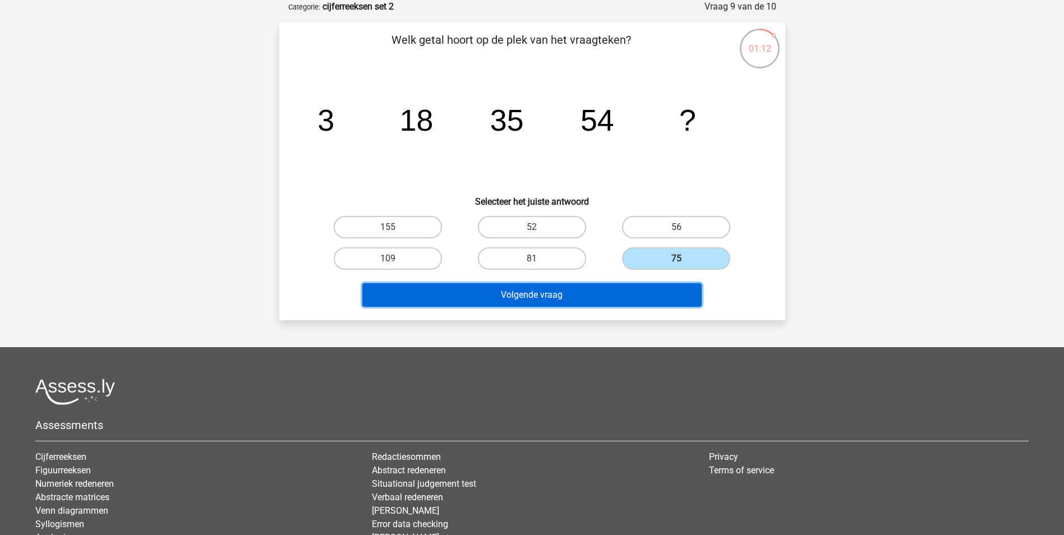
click at [644, 296] on button "Volgende vraag" at bounding box center [531, 295] width 339 height 24
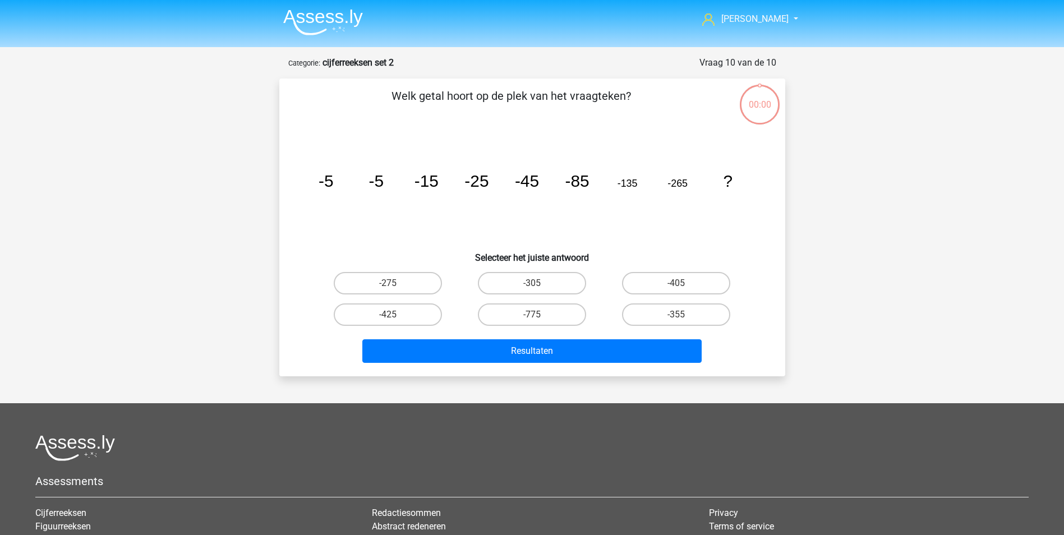
scroll to position [56, 0]
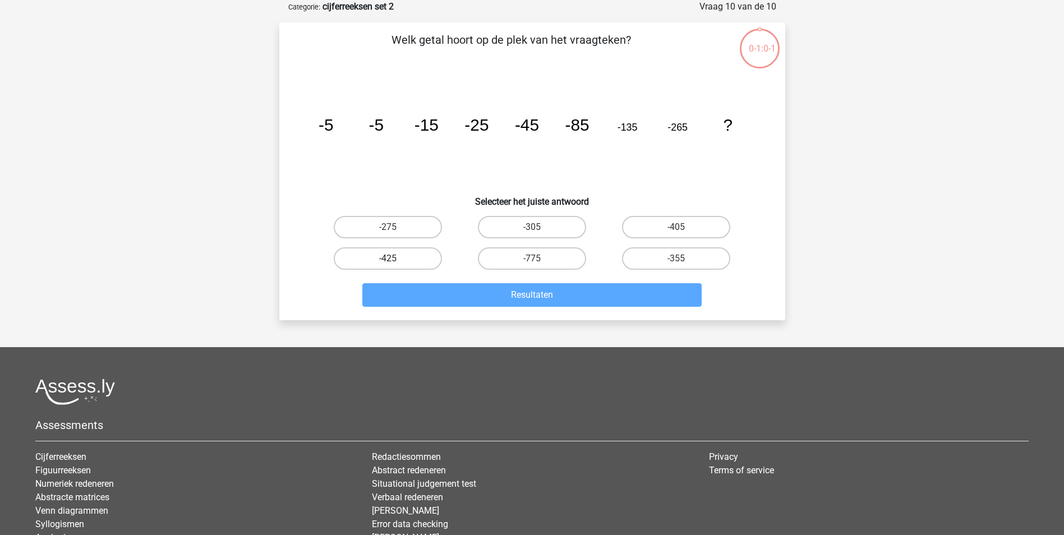
click at [420, 259] on label "-425" at bounding box center [388, 258] width 108 height 22
click at [395, 259] on input "-425" at bounding box center [391, 262] width 7 height 7
radio input "true"
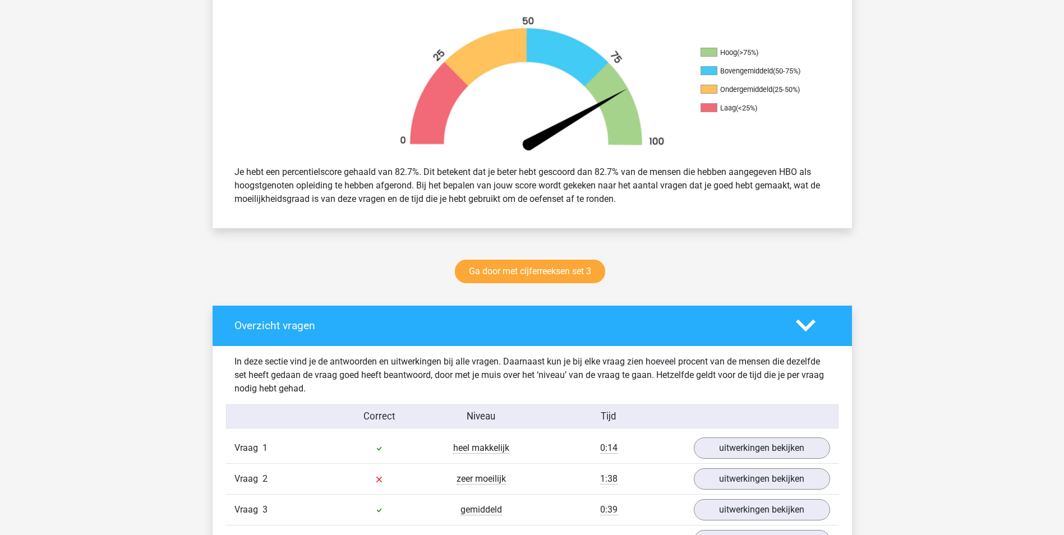
scroll to position [729, 0]
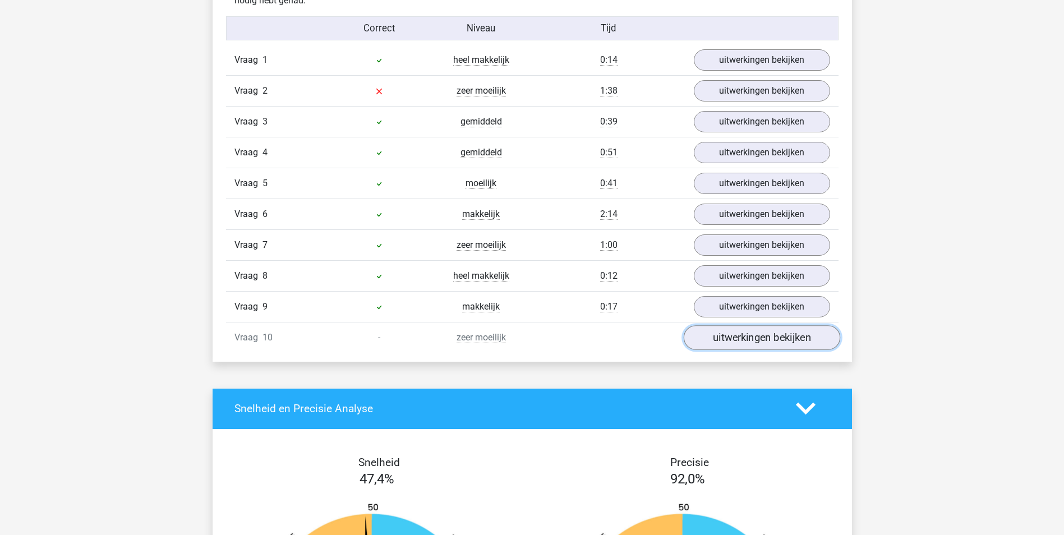
click at [720, 340] on link "uitwerkingen bekijken" at bounding box center [761, 337] width 157 height 25
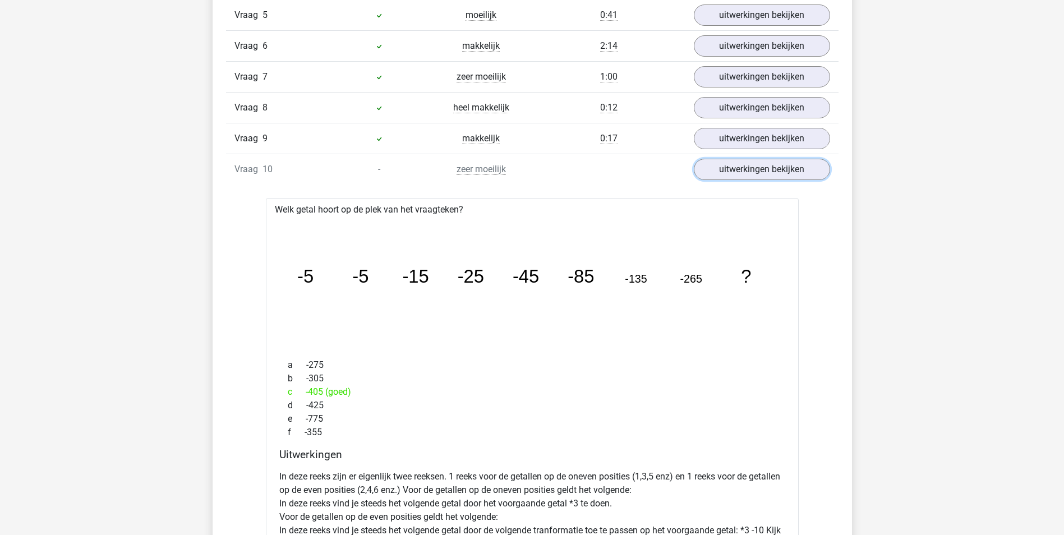
scroll to position [673, 0]
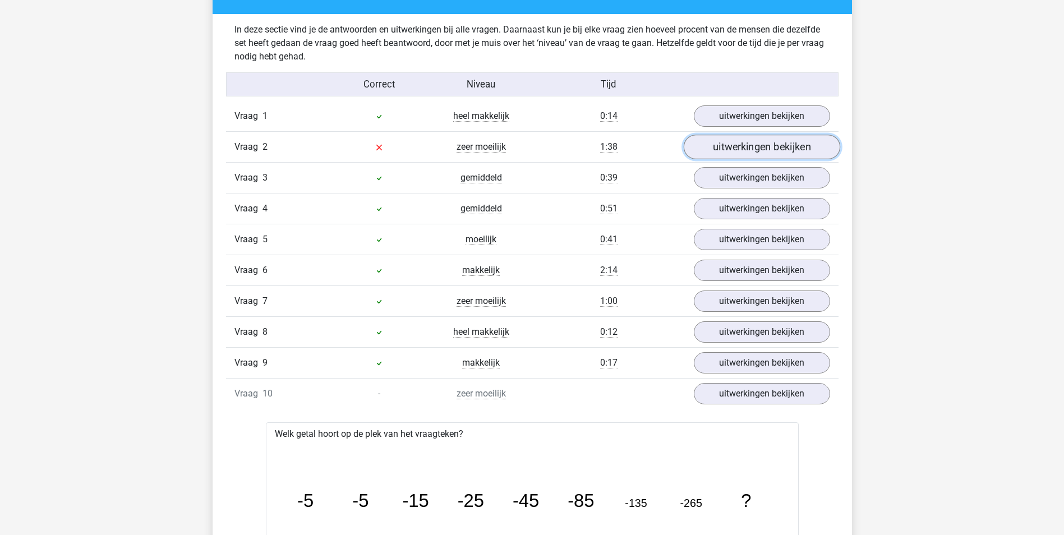
click at [737, 151] on link "uitwerkingen bekijken" at bounding box center [761, 147] width 157 height 25
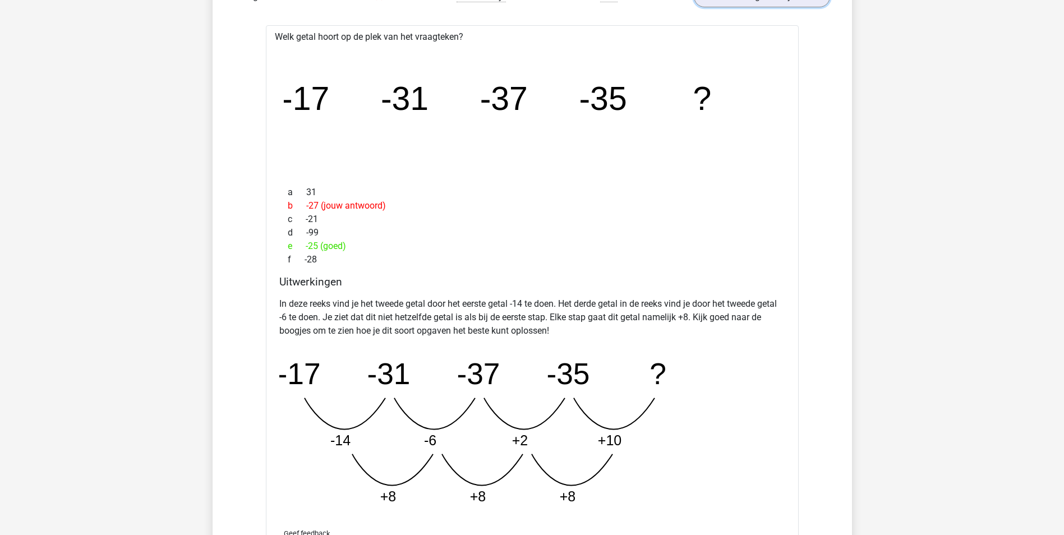
scroll to position [841, 0]
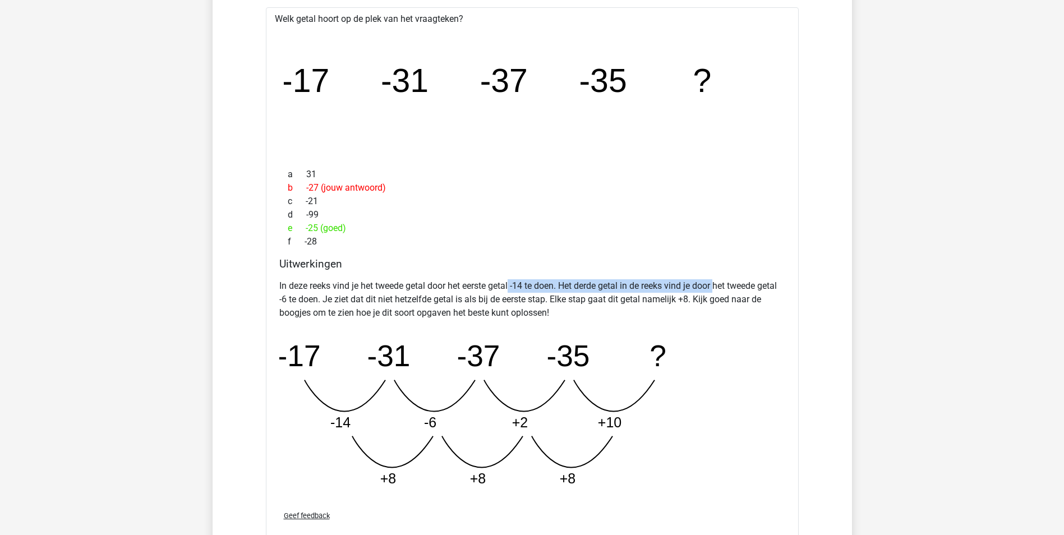
drag, startPoint x: 512, startPoint y: 286, endPoint x: 723, endPoint y: 284, distance: 210.4
click at [723, 284] on p "In deze reeks vind je het tweede getal door het eerste getal -14 te doen. Het d…" at bounding box center [532, 299] width 506 height 40
click at [437, 298] on p "In deze reeks vind je het tweede getal door het eerste getal -14 te doen. Het d…" at bounding box center [532, 299] width 506 height 40
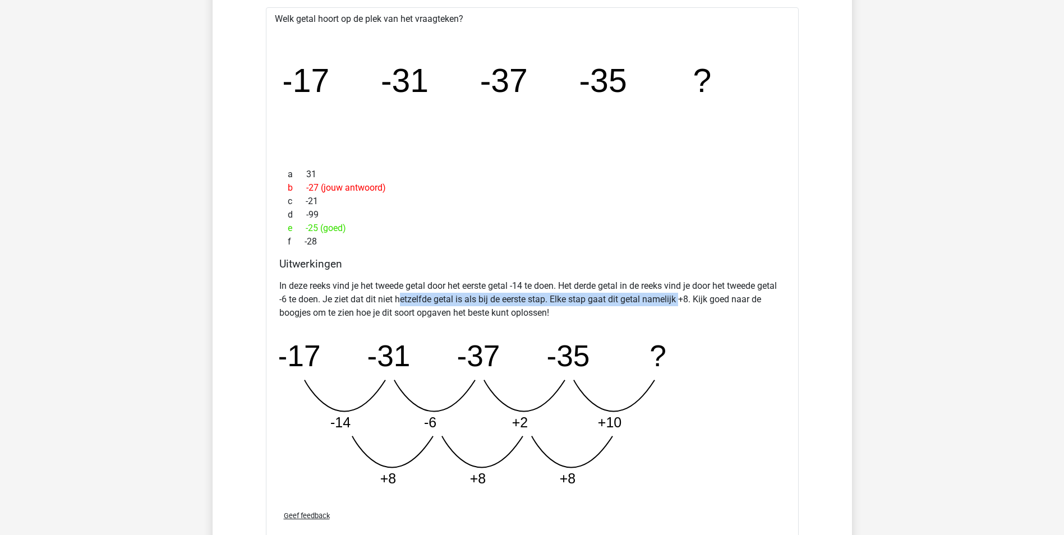
drag, startPoint x: 431, startPoint y: 300, endPoint x: 706, endPoint y: 300, distance: 275.4
click at [706, 300] on p "In deze reeks vind je het tweede getal door het eerste getal -14 te doen. Het d…" at bounding box center [532, 299] width 506 height 40
drag, startPoint x: 706, startPoint y: 300, endPoint x: 688, endPoint y: 300, distance: 18.5
click at [688, 300] on p "In deze reeks vind je het tweede getal door het eerste getal -14 te doen. Het d…" at bounding box center [532, 299] width 506 height 40
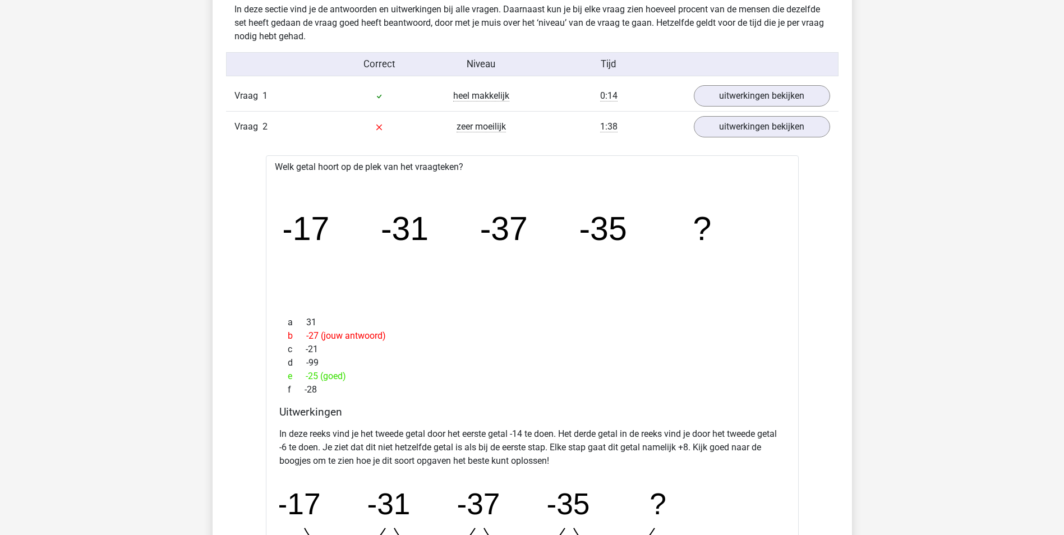
scroll to position [561, 0]
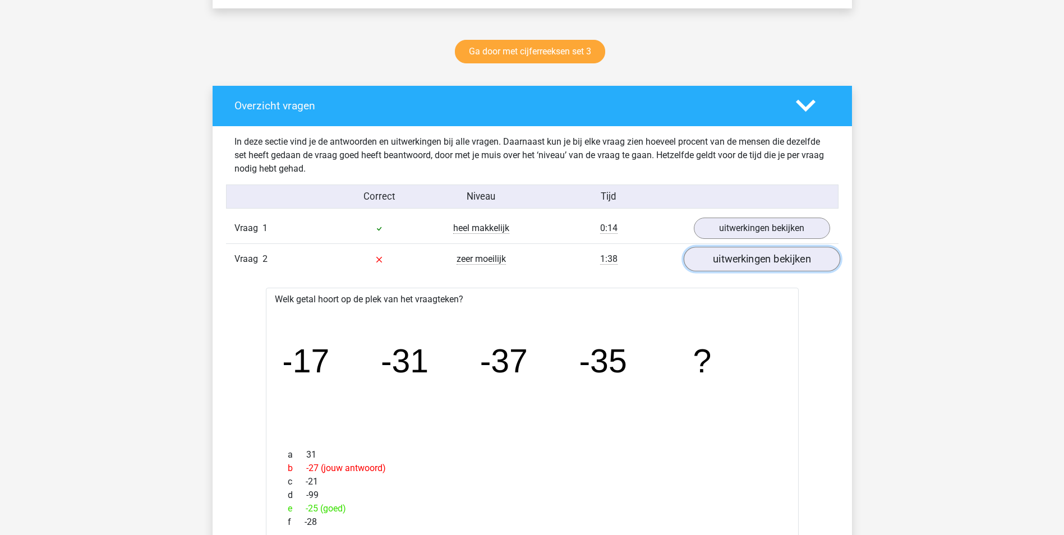
click at [732, 262] on link "uitwerkingen bekijken" at bounding box center [761, 259] width 157 height 25
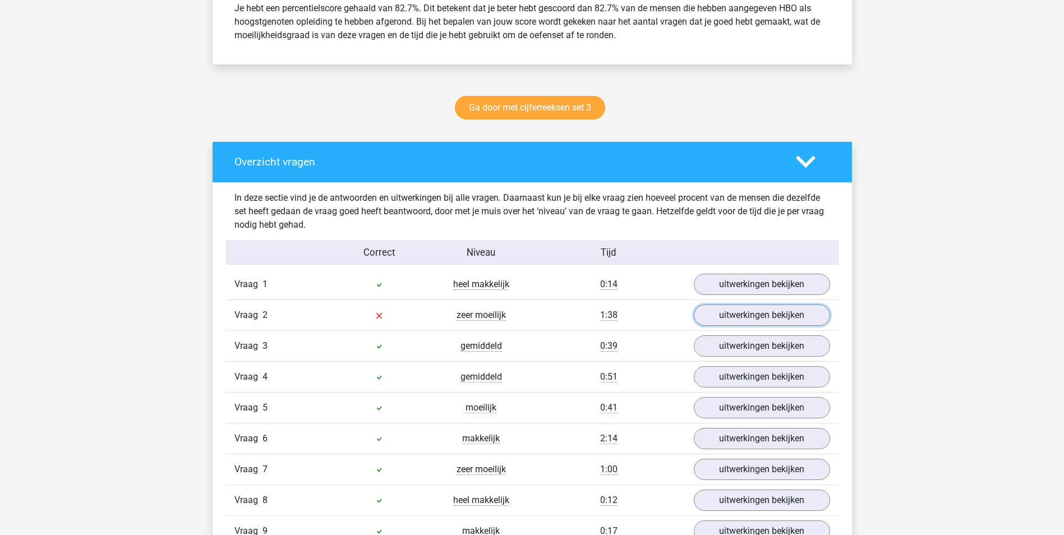
scroll to position [280, 0]
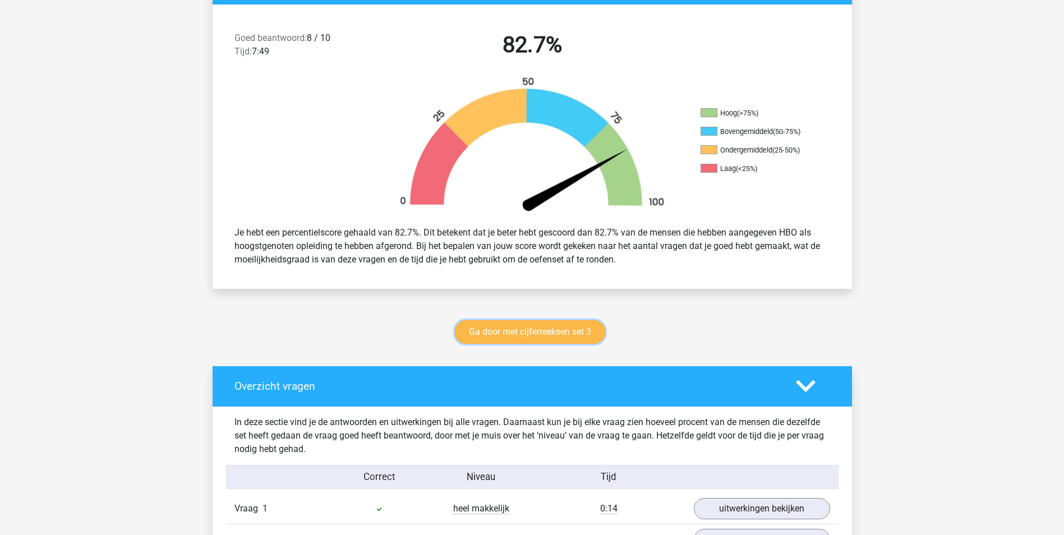
click at [581, 341] on link "Ga door met cijferreeksen set 3" at bounding box center [530, 332] width 150 height 24
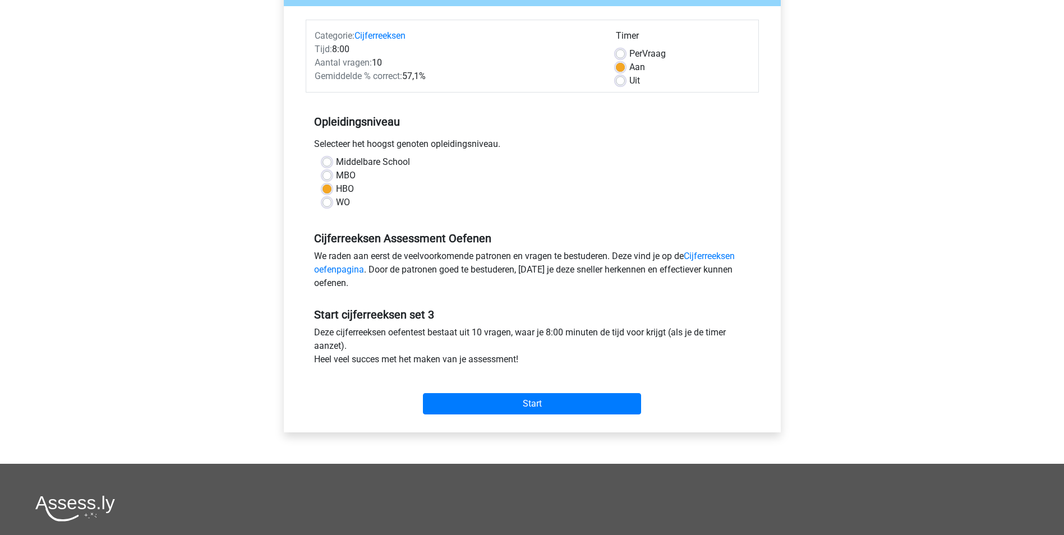
scroll to position [168, 0]
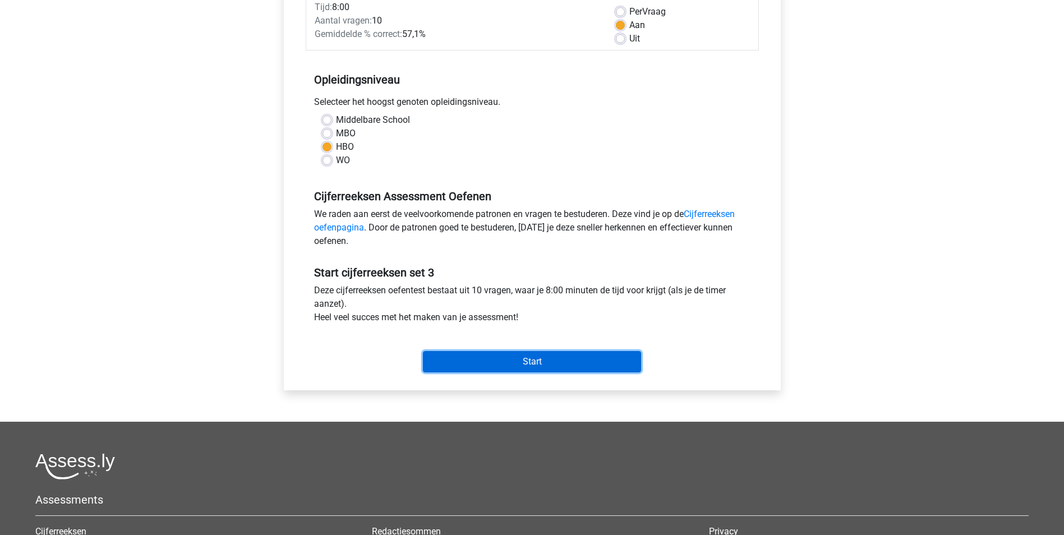
click at [549, 371] on input "Start" at bounding box center [532, 361] width 218 height 21
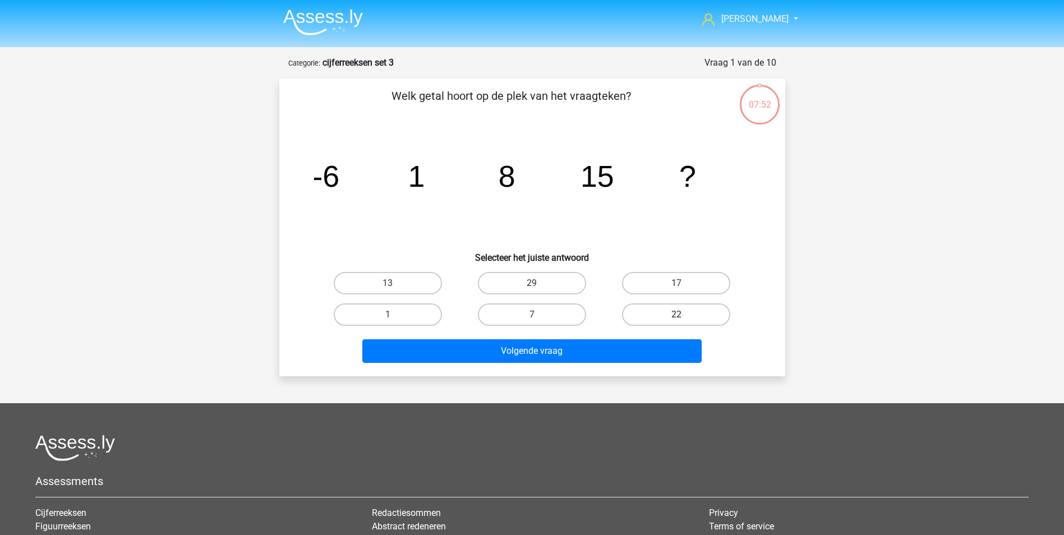
click at [640, 305] on label "22" at bounding box center [676, 314] width 108 height 22
click at [677, 315] on input "22" at bounding box center [680, 318] width 7 height 7
radio input "true"
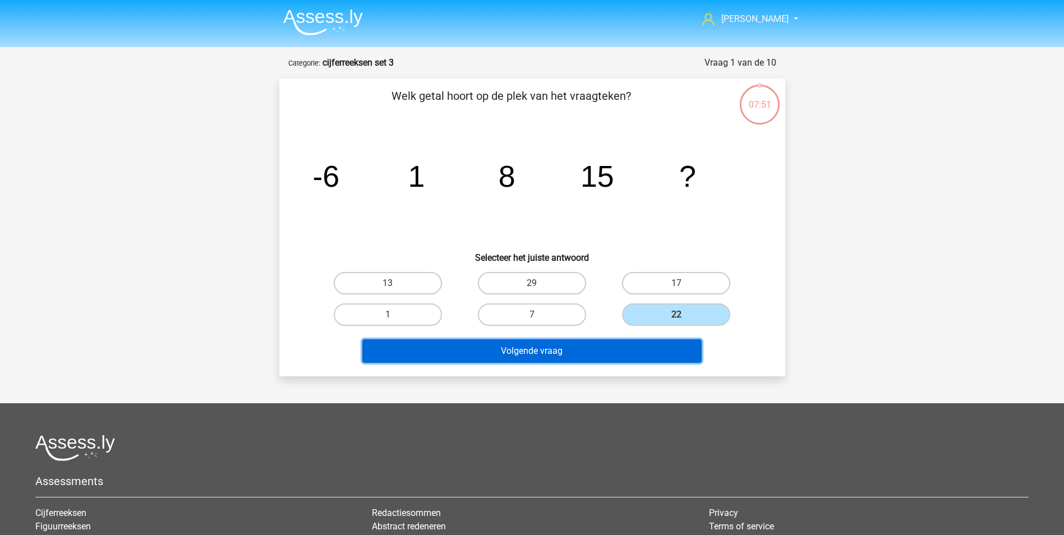
click at [636, 351] on button "Volgende vraag" at bounding box center [531, 351] width 339 height 24
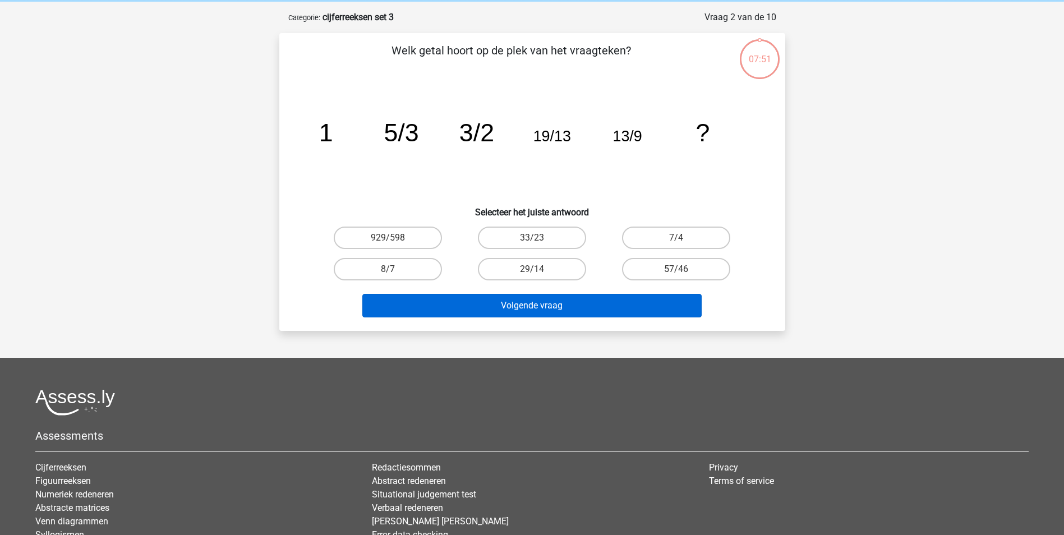
scroll to position [56, 0]
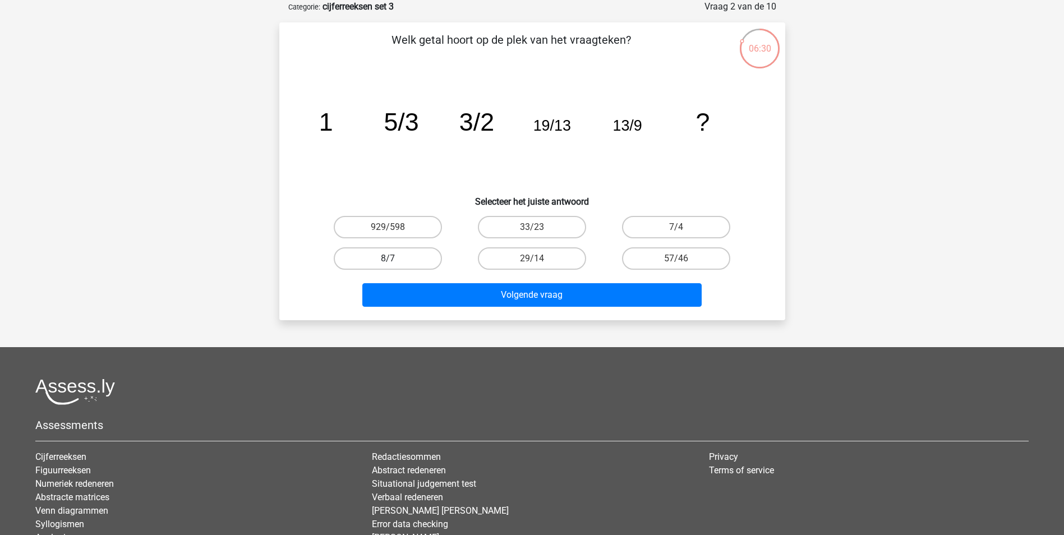
click at [386, 265] on label "8/7" at bounding box center [388, 258] width 108 height 22
click at [388, 265] on input "8/7" at bounding box center [391, 262] width 7 height 7
radio input "true"
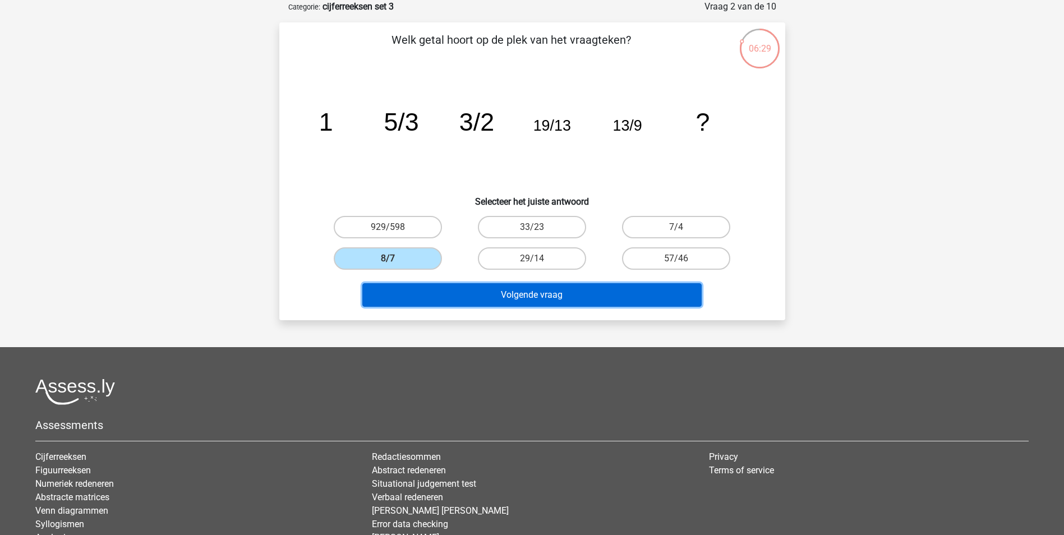
click at [458, 292] on button "Volgende vraag" at bounding box center [531, 295] width 339 height 24
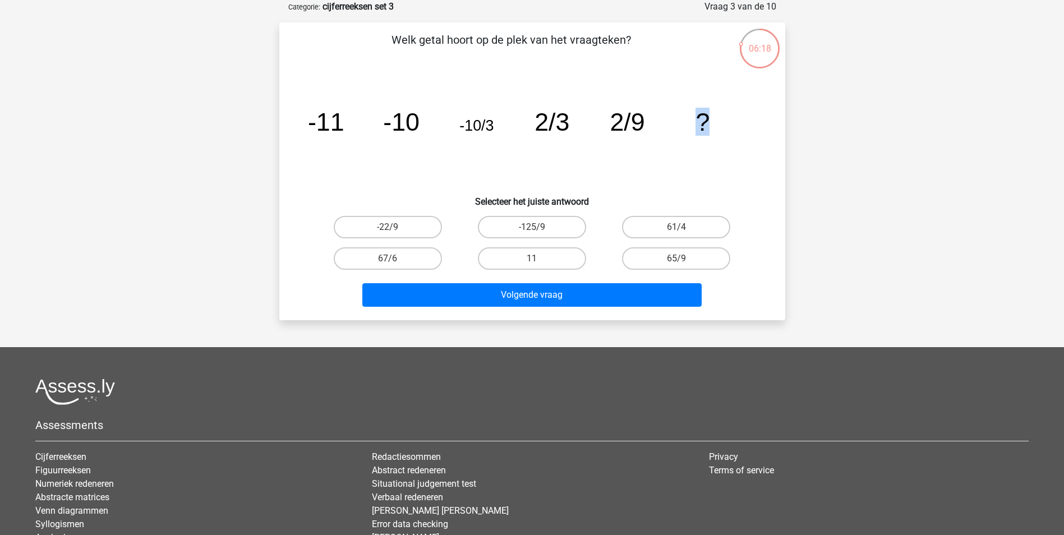
drag, startPoint x: 707, startPoint y: 114, endPoint x: 690, endPoint y: 114, distance: 17.4
click at [690, 114] on icon "image/svg+xml -11 -10 -10/3 2/3 2/9 ?" at bounding box center [532, 130] width 452 height 113
drag, startPoint x: 690, startPoint y: 114, endPoint x: 677, endPoint y: 142, distance: 30.6
click at [677, 142] on icon "image/svg+xml -11 -10 -10/3 2/3 2/9 ?" at bounding box center [532, 130] width 452 height 113
click at [410, 229] on label "-22/9" at bounding box center [388, 227] width 108 height 22
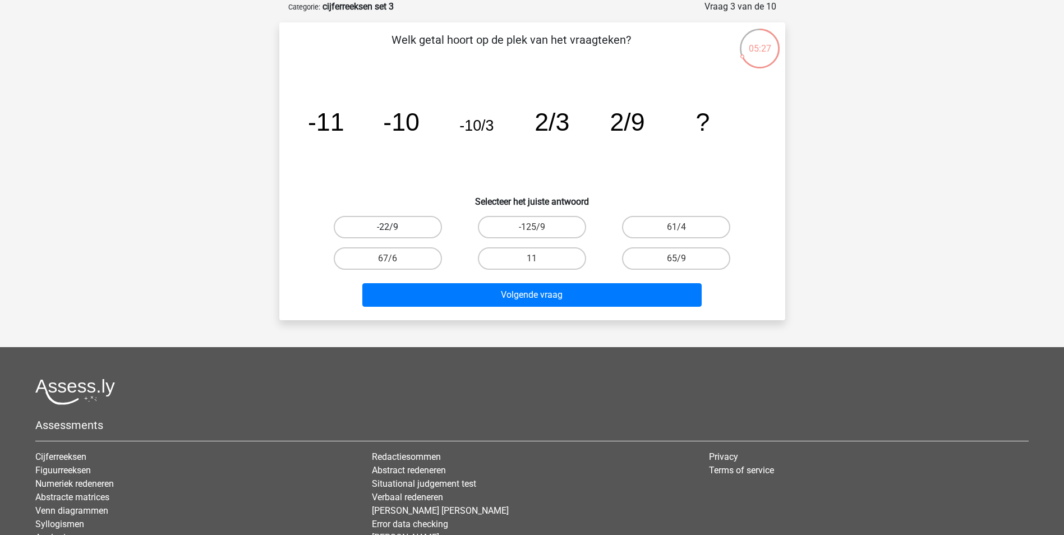
click at [395, 229] on input "-22/9" at bounding box center [391, 230] width 7 height 7
radio input "true"
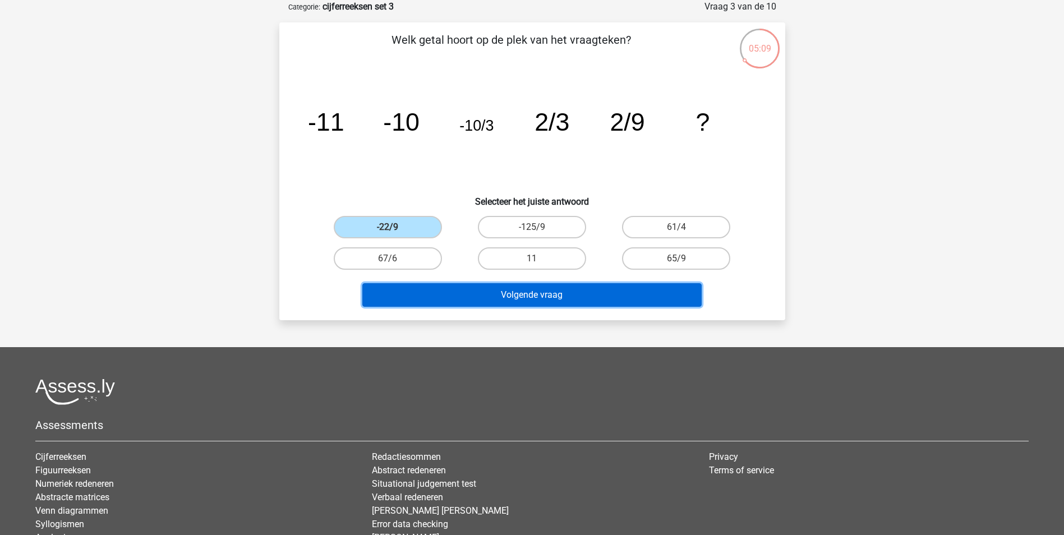
click at [532, 297] on button "Volgende vraag" at bounding box center [531, 295] width 339 height 24
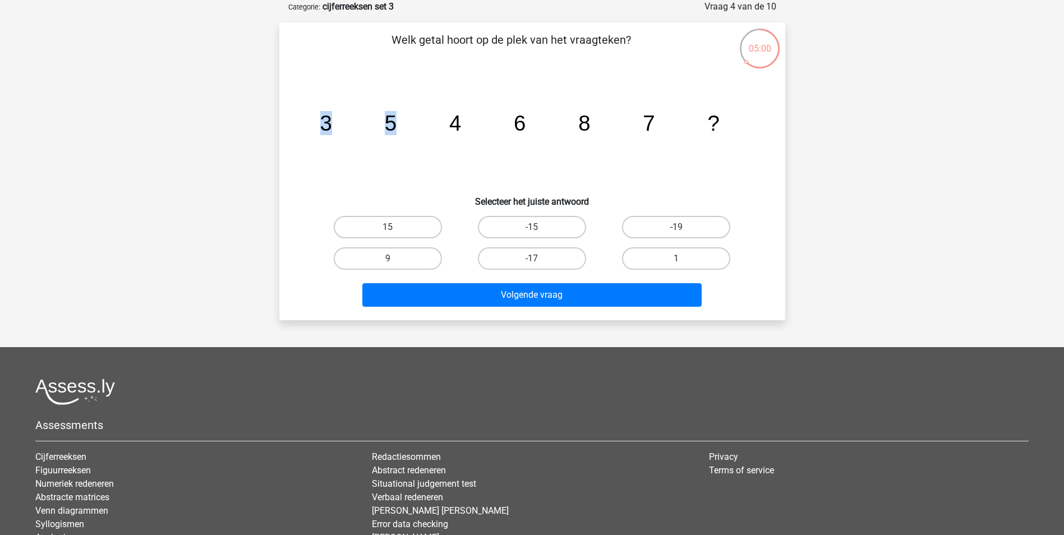
drag, startPoint x: 321, startPoint y: 124, endPoint x: 418, endPoint y: 126, distance: 97.1
click at [418, 126] on icon "image/svg+xml 3 5 4 6 8 7 ?" at bounding box center [532, 130] width 452 height 113
drag, startPoint x: 418, startPoint y: 126, endPoint x: 407, endPoint y: 139, distance: 17.2
click at [407, 139] on icon "image/svg+xml 3 5 4 6 8 7 ?" at bounding box center [532, 130] width 452 height 113
drag, startPoint x: 324, startPoint y: 137, endPoint x: 381, endPoint y: 123, distance: 59.3
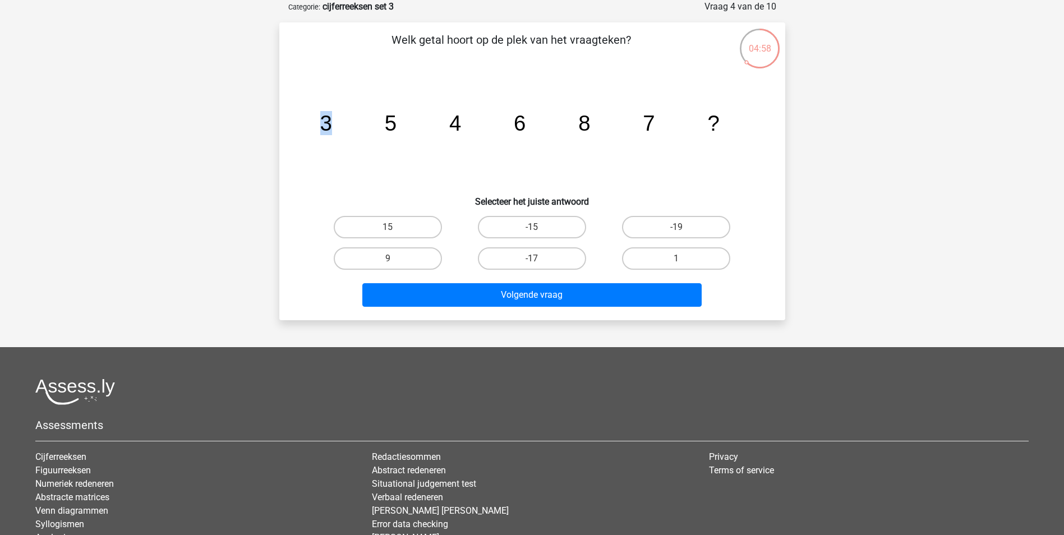
click at [381, 123] on icon "image/svg+xml 3 5 4 6 8 7 ?" at bounding box center [532, 130] width 452 height 113
drag, startPoint x: 381, startPoint y: 123, endPoint x: 392, endPoint y: 127, distance: 10.6
click at [332, 127] on tspan "5" at bounding box center [326, 123] width 12 height 24
drag, startPoint x: 392, startPoint y: 127, endPoint x: 463, endPoint y: 130, distance: 71.3
click at [463, 130] on icon "image/svg+xml 3 5 4 6 8 7 ?" at bounding box center [532, 130] width 452 height 113
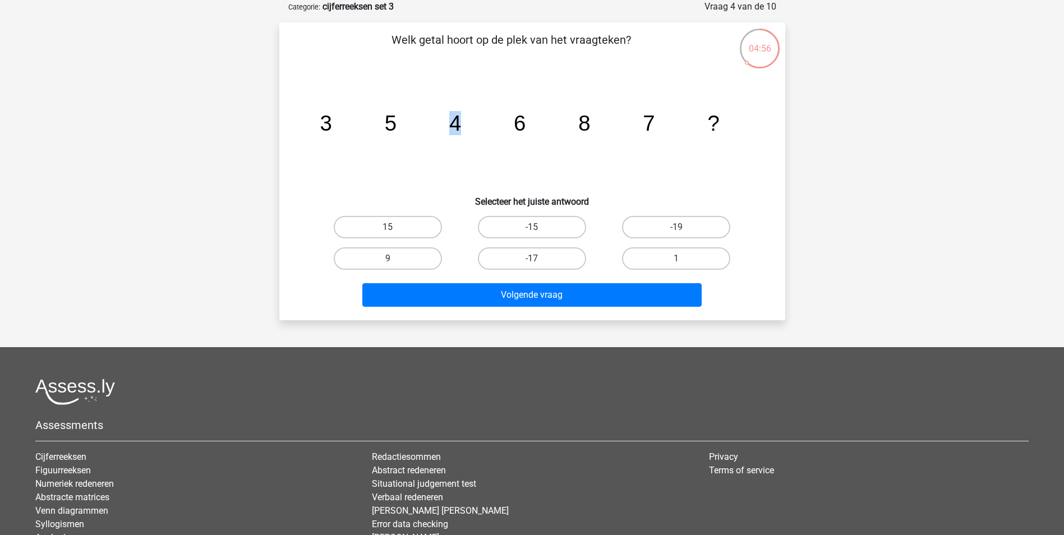
click at [463, 130] on icon "image/svg+xml 3 5 4 6 8 7 ?" at bounding box center [532, 130] width 452 height 113
drag, startPoint x: 448, startPoint y: 124, endPoint x: 576, endPoint y: 125, distance: 128.5
click at [576, 125] on icon "image/svg+xml 3 5 4 6 8 7 ?" at bounding box center [532, 130] width 452 height 113
drag, startPoint x: 576, startPoint y: 125, endPoint x: 559, endPoint y: 129, distance: 17.8
click at [559, 129] on icon "image/svg+xml 3 5 4 6 8 7 ?" at bounding box center [532, 130] width 452 height 113
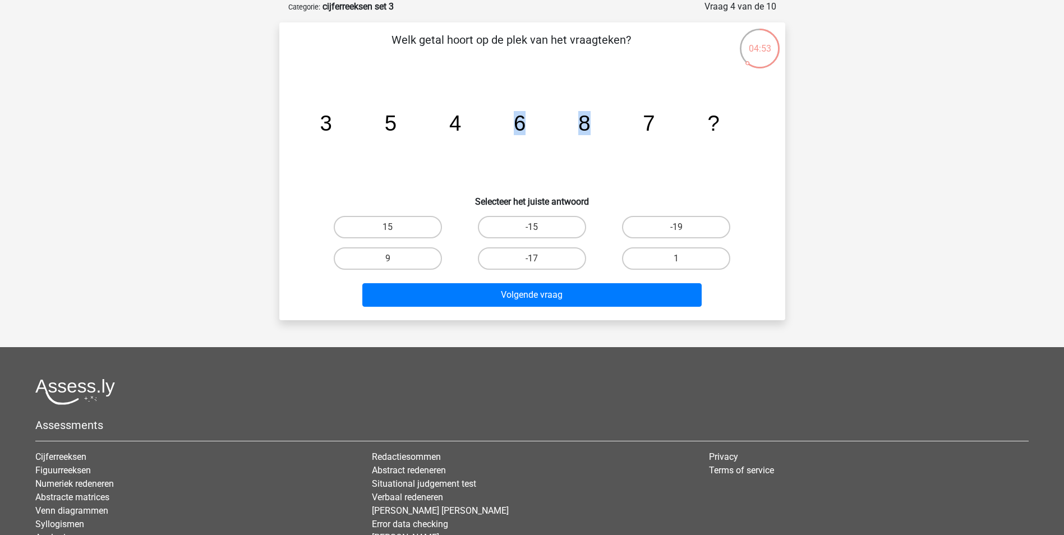
drag, startPoint x: 517, startPoint y: 126, endPoint x: 597, endPoint y: 127, distance: 79.7
click at [597, 127] on icon "image/svg+xml 3 5 4 6 8 7 ?" at bounding box center [532, 130] width 452 height 113
drag, startPoint x: 597, startPoint y: 127, endPoint x: 607, endPoint y: 149, distance: 24.1
click at [607, 149] on icon "image/svg+xml 3 5 4 6 8 7 ?" at bounding box center [532, 130] width 452 height 113
drag, startPoint x: 581, startPoint y: 123, endPoint x: 656, endPoint y: 123, distance: 75.7
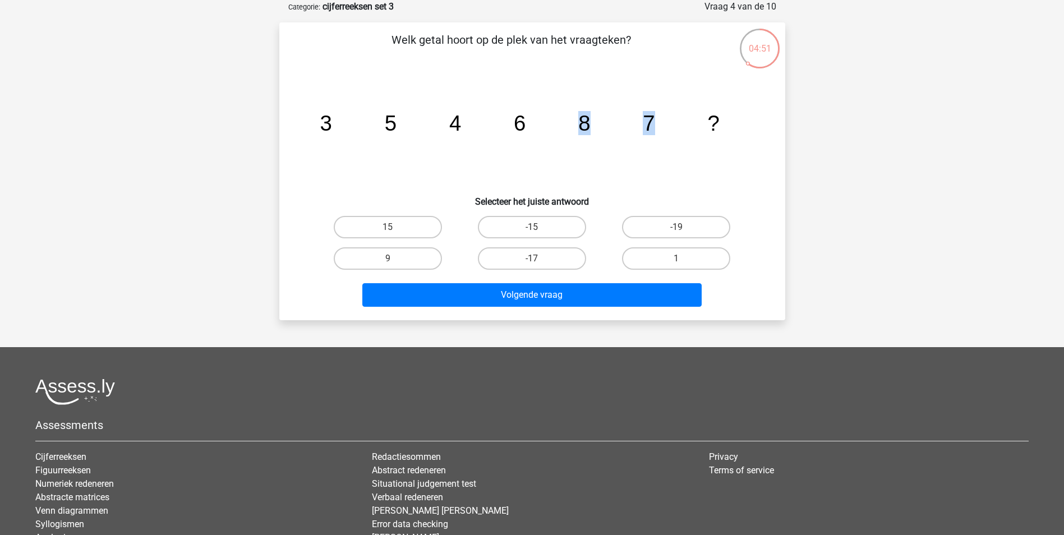
click at [656, 123] on icon "image/svg+xml 3 5 4 6 8 7 ?" at bounding box center [532, 130] width 452 height 113
drag, startPoint x: 656, startPoint y: 123, endPoint x: 684, endPoint y: 151, distance: 40.1
click at [684, 151] on icon "image/svg+xml 3 5 4 6 8 7 ?" at bounding box center [532, 130] width 452 height 113
drag, startPoint x: 646, startPoint y: 125, endPoint x: 728, endPoint y: 129, distance: 81.5
click at [728, 129] on icon "image/svg+xml 3 5 4 6 8 7 ?" at bounding box center [532, 130] width 452 height 113
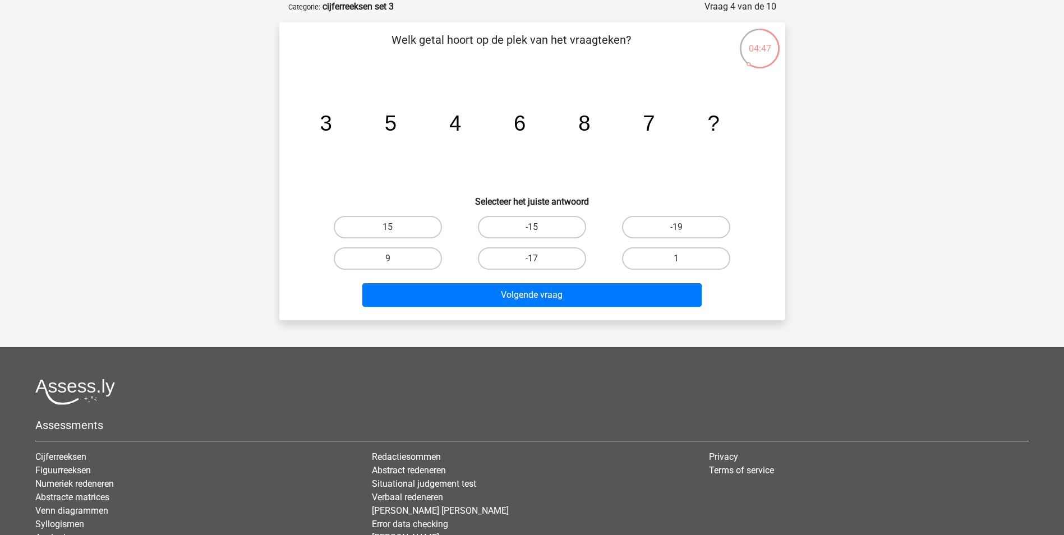
drag, startPoint x: 728, startPoint y: 129, endPoint x: 608, endPoint y: 139, distance: 119.9
click at [608, 139] on icon "image/svg+xml 3 5 4 6 8 7 ?" at bounding box center [532, 130] width 452 height 113
drag, startPoint x: 583, startPoint y: 127, endPoint x: 661, endPoint y: 127, distance: 78.0
click at [661, 127] on icon "image/svg+xml 3 5 4 6 8 7 ?" at bounding box center [532, 130] width 452 height 113
drag, startPoint x: 661, startPoint y: 127, endPoint x: 531, endPoint y: 135, distance: 130.4
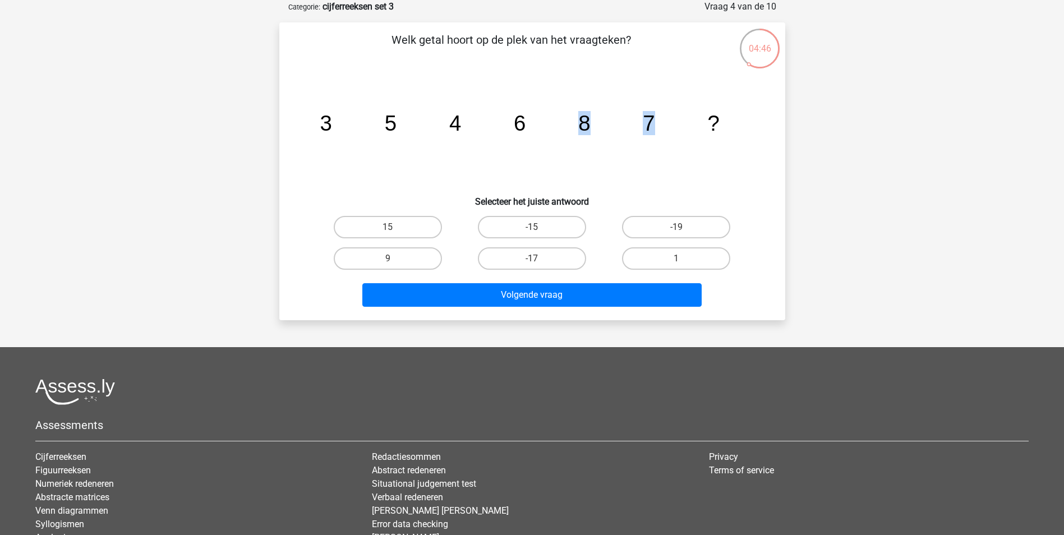
click at [631, 152] on icon "image/svg+xml 3 5 4 6 8 7 ?" at bounding box center [532, 130] width 452 height 113
drag, startPoint x: 449, startPoint y: 126, endPoint x: 470, endPoint y: 126, distance: 20.8
click at [470, 126] on icon "image/svg+xml 3 5 4 6 8 7 ?" at bounding box center [532, 130] width 452 height 113
drag, startPoint x: 470, startPoint y: 126, endPoint x: 493, endPoint y: 135, distance: 24.5
click at [493, 135] on icon "image/svg+xml 3 5 4 6 8 7 ?" at bounding box center [532, 130] width 452 height 113
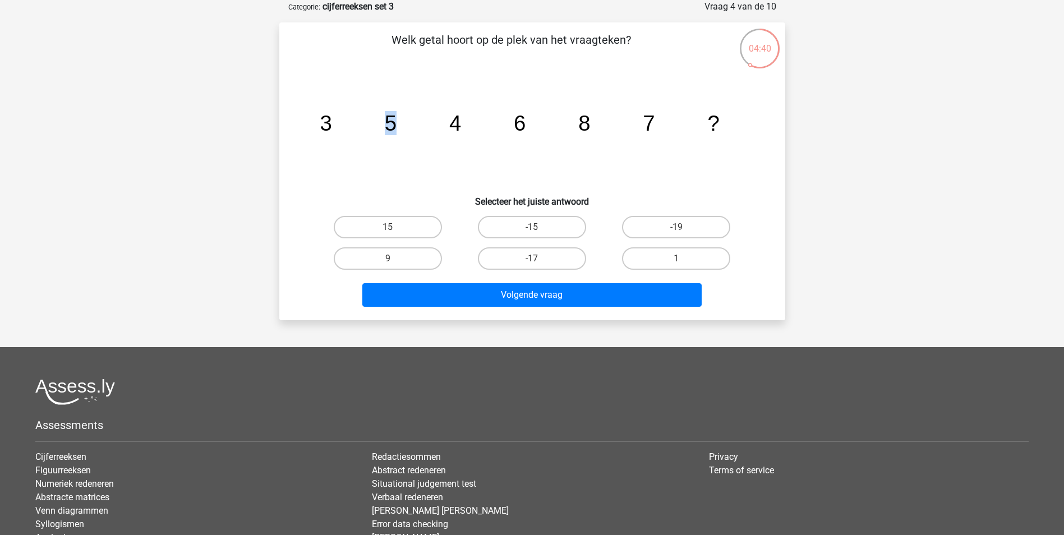
drag, startPoint x: 328, startPoint y: 122, endPoint x: 411, endPoint y: 131, distance: 83.5
click at [411, 131] on icon "image/svg+xml 3 5 4 6 8 7 ?" at bounding box center [532, 130] width 452 height 113
drag, startPoint x: 411, startPoint y: 131, endPoint x: 410, endPoint y: 142, distance: 11.8
click at [410, 142] on icon "image/svg+xml 3 5 4 6 8 7 ?" at bounding box center [532, 130] width 452 height 113
click at [411, 257] on label "9" at bounding box center [388, 258] width 108 height 22
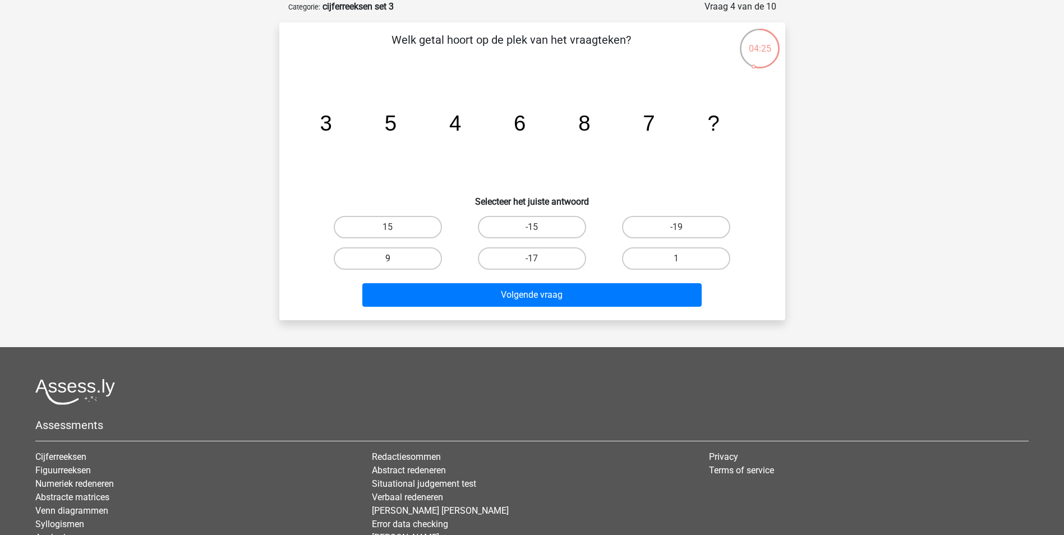
click at [395, 259] on input "9" at bounding box center [391, 262] width 7 height 7
radio input "true"
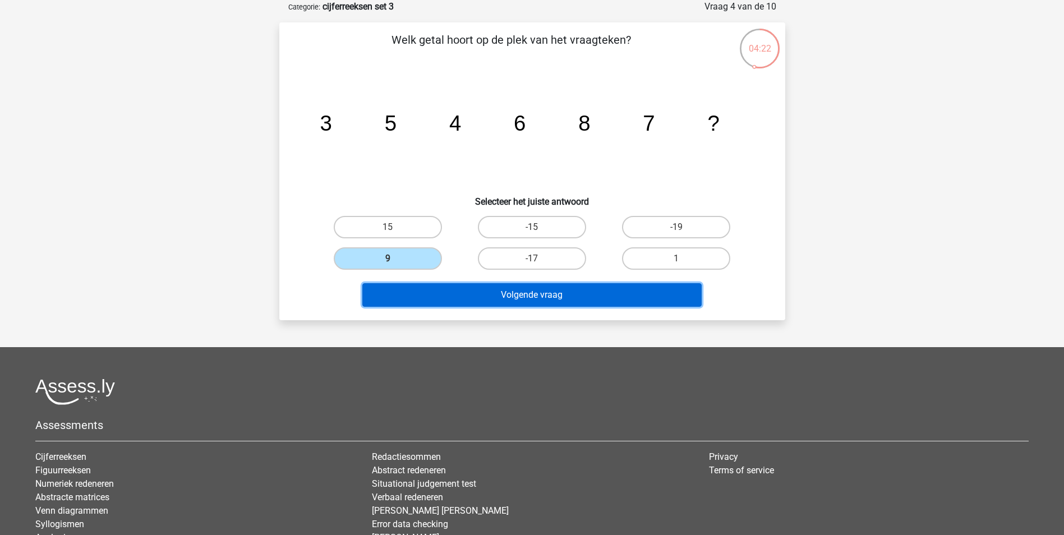
click at [517, 290] on button "Volgende vraag" at bounding box center [531, 295] width 339 height 24
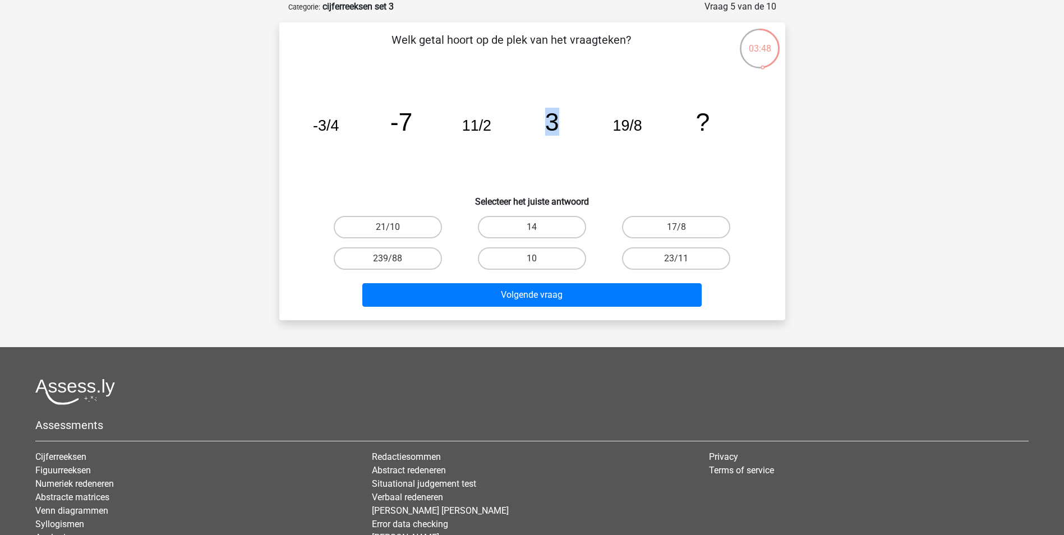
drag, startPoint x: 546, startPoint y: 121, endPoint x: 564, endPoint y: 120, distance: 18.5
click at [564, 120] on icon "image/svg+xml -3/4 -7 11/2 3 19/8 ?" at bounding box center [532, 130] width 452 height 113
drag, startPoint x: 564, startPoint y: 120, endPoint x: 679, endPoint y: 120, distance: 114.4
click at [679, 120] on icon "image/svg+xml -3/4 -7 11/2 3 19/8 ?" at bounding box center [532, 130] width 452 height 113
click at [419, 225] on label "21/10" at bounding box center [388, 227] width 108 height 22
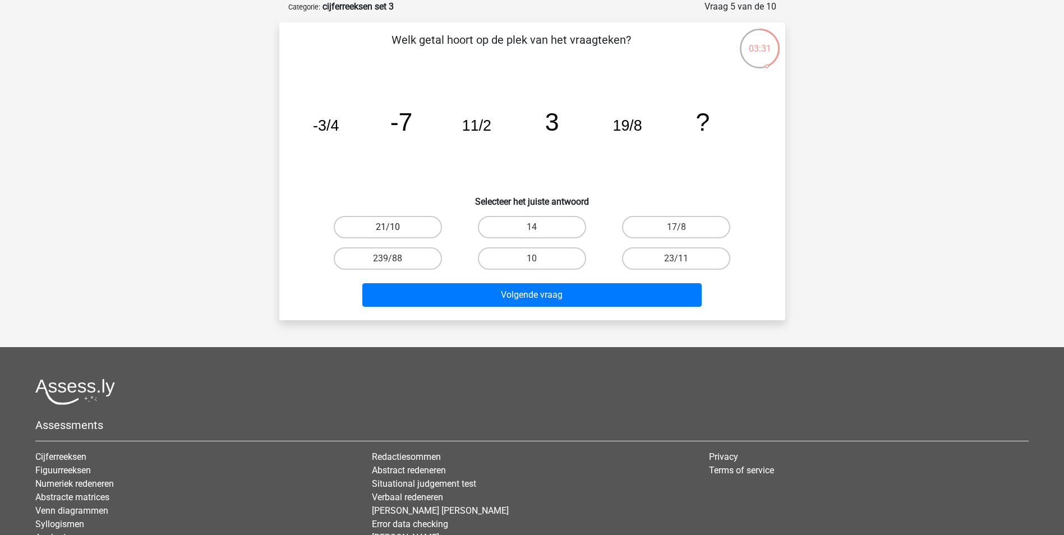
click at [395, 227] on input "21/10" at bounding box center [391, 230] width 7 height 7
radio input "true"
click at [549, 232] on label "14" at bounding box center [532, 227] width 108 height 22
click at [539, 232] on input "14" at bounding box center [535, 230] width 7 height 7
radio input "true"
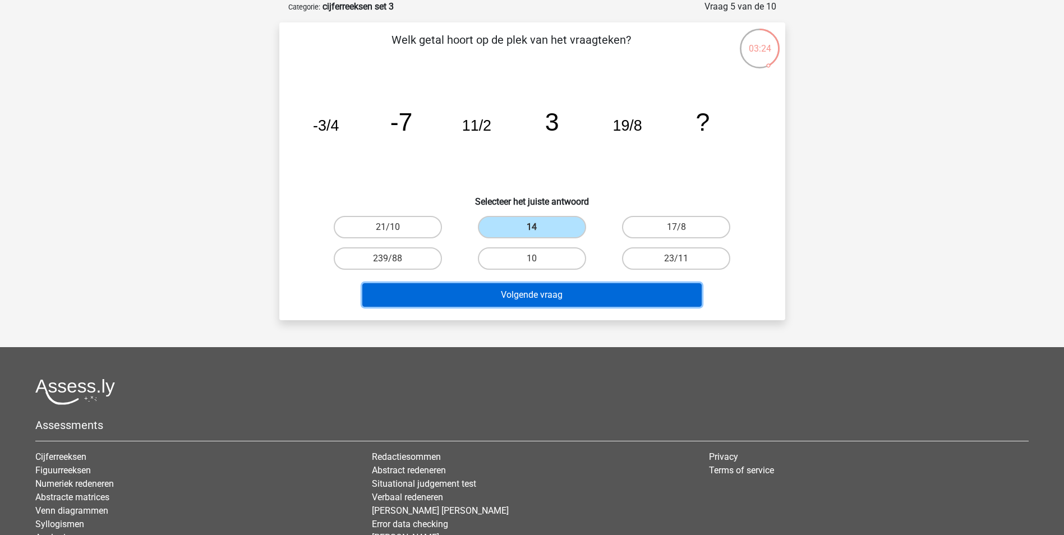
click at [567, 293] on button "Volgende vraag" at bounding box center [531, 295] width 339 height 24
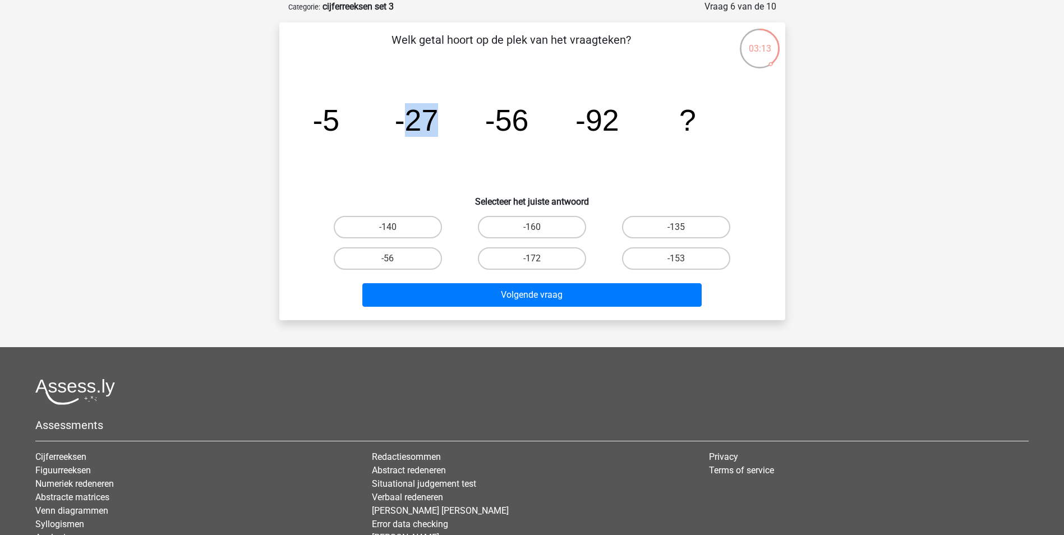
drag, startPoint x: 407, startPoint y: 119, endPoint x: 449, endPoint y: 119, distance: 41.5
click at [449, 119] on icon "image/svg+xml -5 -27 -56 -92 ?" at bounding box center [532, 130] width 452 height 113
drag, startPoint x: 449, startPoint y: 119, endPoint x: 448, endPoint y: 150, distance: 30.9
click at [448, 150] on icon "image/svg+xml -5 -27 -56 -92 ?" at bounding box center [532, 130] width 452 height 113
click at [693, 231] on label "-135" at bounding box center [676, 227] width 108 height 22
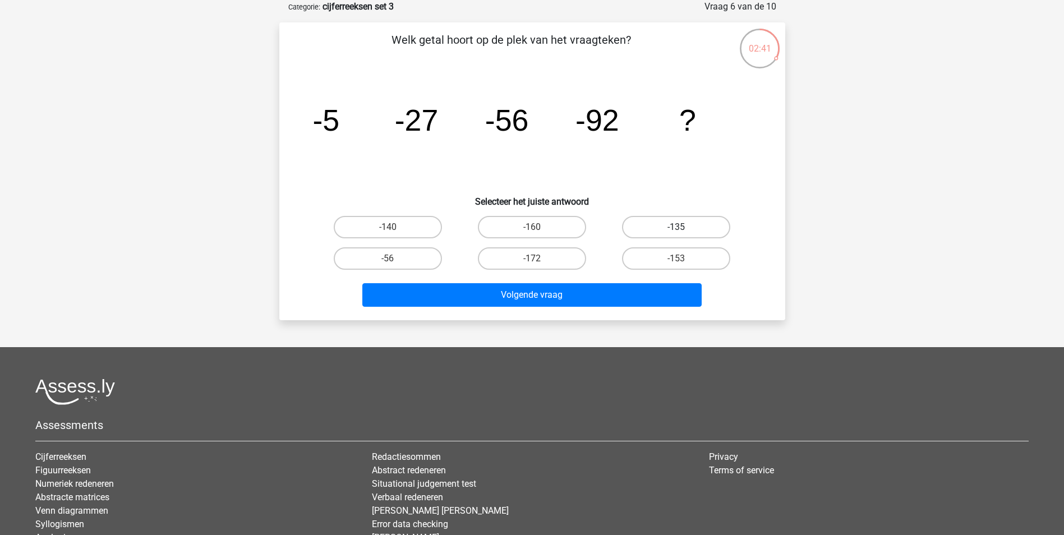
click at [684, 231] on input "-135" at bounding box center [680, 230] width 7 height 7
radio input "true"
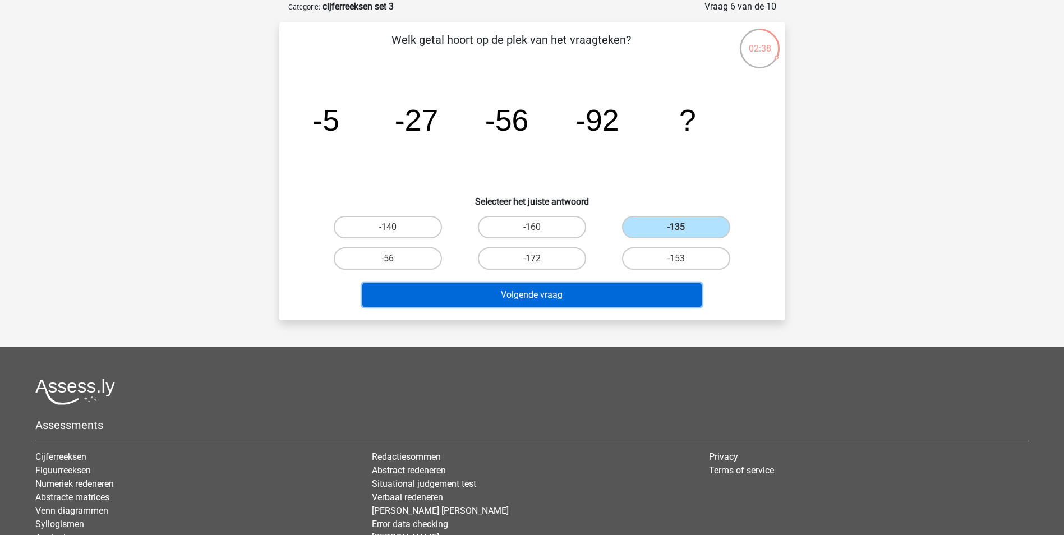
click at [558, 296] on button "Volgende vraag" at bounding box center [531, 295] width 339 height 24
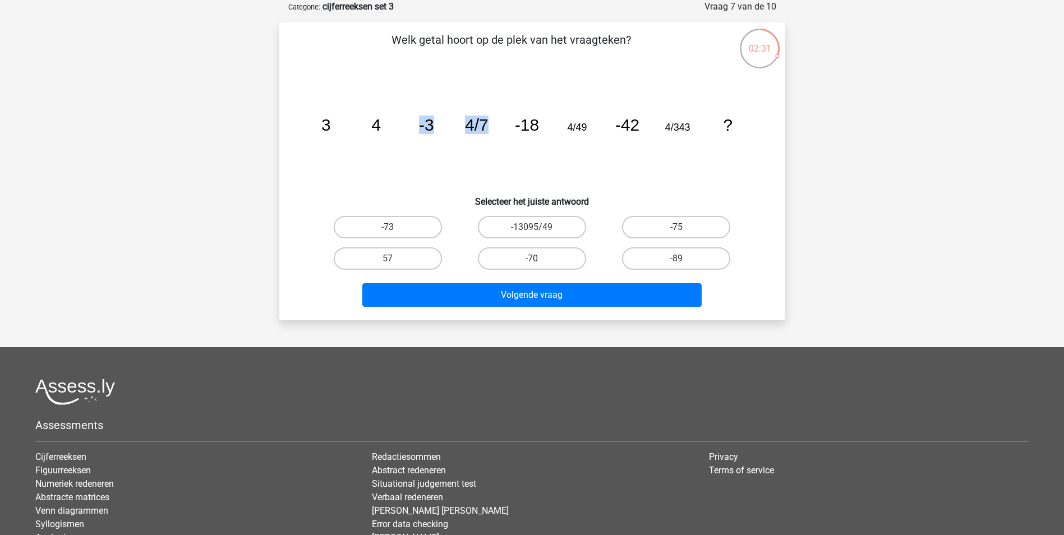
drag, startPoint x: 383, startPoint y: 129, endPoint x: 489, endPoint y: 134, distance: 106.7
click at [489, 134] on icon "image/svg+xml 3 4 -3 4/7 -18 4/49 -42 4/343 ?" at bounding box center [532, 130] width 452 height 113
drag, startPoint x: 489, startPoint y: 134, endPoint x: 510, endPoint y: 148, distance: 25.5
click at [505, 147] on icon "image/svg+xml 3 4 -3 4/7 -18 4/49 -42 4/343 ?" at bounding box center [532, 130] width 452 height 113
drag, startPoint x: 370, startPoint y: 127, endPoint x: 405, endPoint y: 128, distance: 34.8
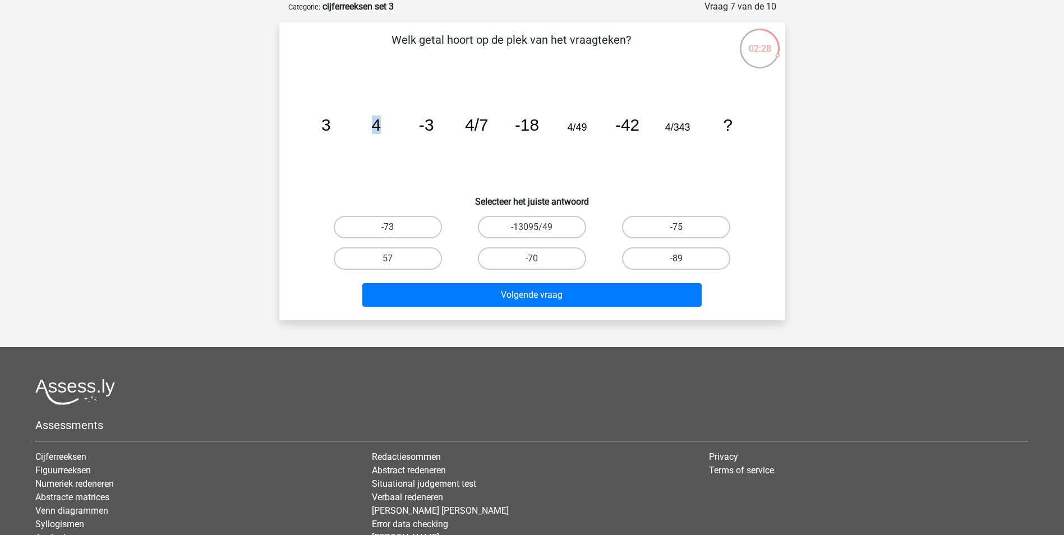
click at [405, 128] on icon "image/svg+xml 3 4 -3 4/7 -18 4/49 -42 4/343 ?" at bounding box center [532, 130] width 452 height 113
drag, startPoint x: 405, startPoint y: 128, endPoint x: 479, endPoint y: 135, distance: 73.7
click at [479, 135] on icon "image/svg+xml 3 4 -3 4/7 -18 4/49 -42 4/343 ?" at bounding box center [532, 130] width 452 height 113
drag, startPoint x: 424, startPoint y: 123, endPoint x: 439, endPoint y: 127, distance: 15.6
click at [439, 127] on icon "image/svg+xml 3 4 -3 4/7 -18 4/49 -42 4/343 ?" at bounding box center [532, 130] width 452 height 113
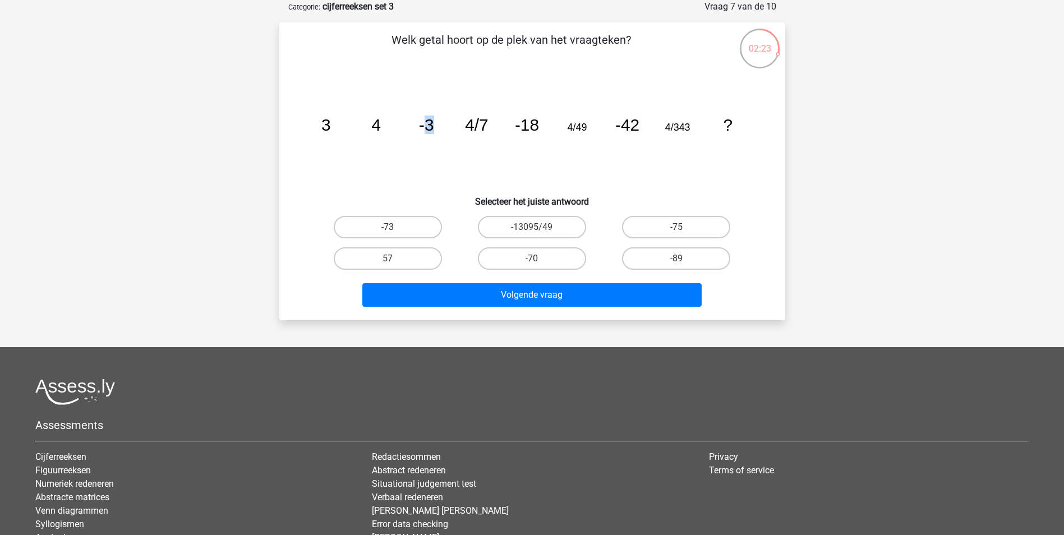
drag, startPoint x: 439, startPoint y: 127, endPoint x: 436, endPoint y: 154, distance: 27.1
click at [436, 154] on icon "image/svg+xml 3 4 -3 4/7 -18 4/49 -42 4/343 ?" at bounding box center [532, 130] width 452 height 113
drag, startPoint x: 427, startPoint y: 126, endPoint x: 435, endPoint y: 126, distance: 8.4
click at [435, 126] on icon "image/svg+xml 3 4 -3 4/7 -18 4/49 -42 4/343 ?" at bounding box center [532, 130] width 452 height 113
drag, startPoint x: 435, startPoint y: 126, endPoint x: 436, endPoint y: 142, distance: 16.9
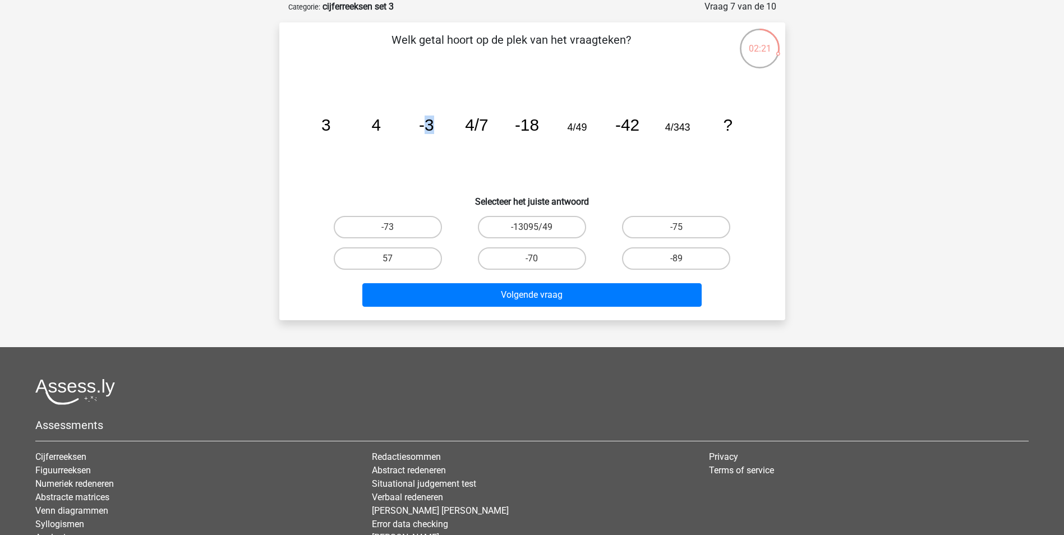
click at [436, 142] on icon "image/svg+xml 3 4 -3 4/7 -18 4/49 -42 4/343 ?" at bounding box center [532, 130] width 452 height 113
drag, startPoint x: 426, startPoint y: 122, endPoint x: 432, endPoint y: 122, distance: 6.2
click at [330, 122] on tspan "-3" at bounding box center [326, 125] width 10 height 19
drag, startPoint x: 432, startPoint y: 122, endPoint x: 433, endPoint y: 136, distance: 14.0
click at [433, 136] on icon "image/svg+xml 3 4 -3 4/7 -18 4/49 -42 4/343 ?" at bounding box center [532, 130] width 452 height 113
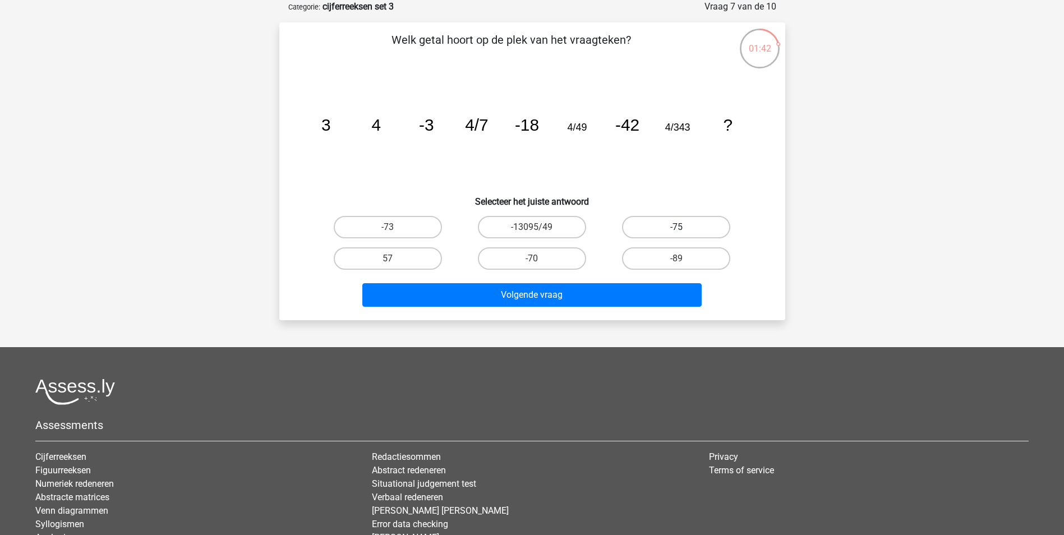
click at [702, 230] on label "-75" at bounding box center [676, 227] width 108 height 22
click at [684, 230] on input "-75" at bounding box center [680, 230] width 7 height 7
radio input "true"
drag, startPoint x: 321, startPoint y: 130, endPoint x: 473, endPoint y: 131, distance: 152.6
click at [473, 131] on g "3 4 -3 4/7 -18 4/49 -42 4/343 ?" at bounding box center [526, 125] width 411 height 19
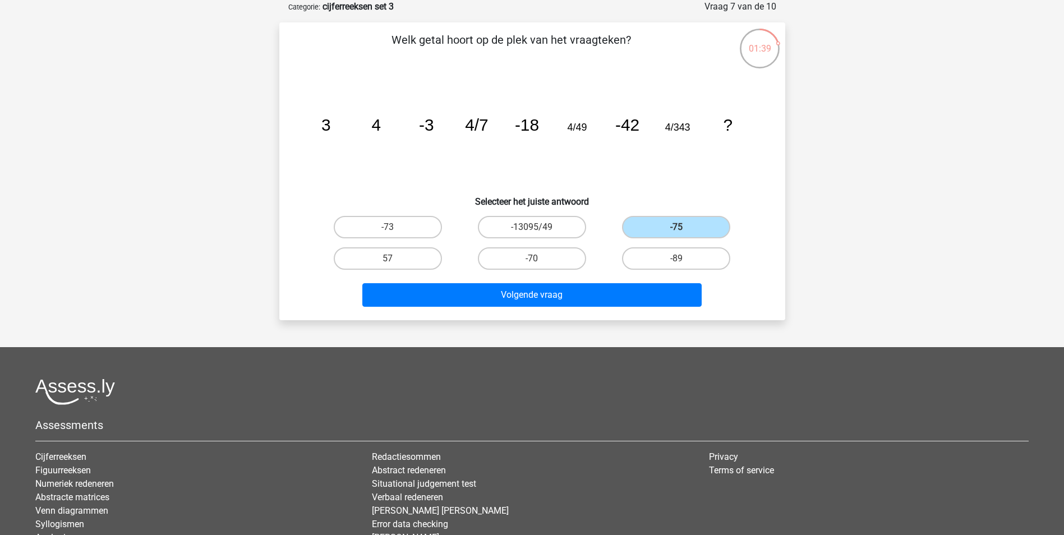
drag, startPoint x: 473, startPoint y: 131, endPoint x: 567, endPoint y: 149, distance: 94.9
click at [567, 149] on icon "image/svg+xml 3 4 -3 4/7 -18 4/49 -42 4/343 ?" at bounding box center [532, 130] width 452 height 113
drag, startPoint x: 429, startPoint y: 126, endPoint x: 510, endPoint y: 126, distance: 81.9
click at [510, 126] on icon "image/svg+xml 3 4 -3 4/7 -18 4/49 -42 4/343 ?" at bounding box center [532, 130] width 452 height 113
drag, startPoint x: 510, startPoint y: 126, endPoint x: 380, endPoint y: 139, distance: 130.8
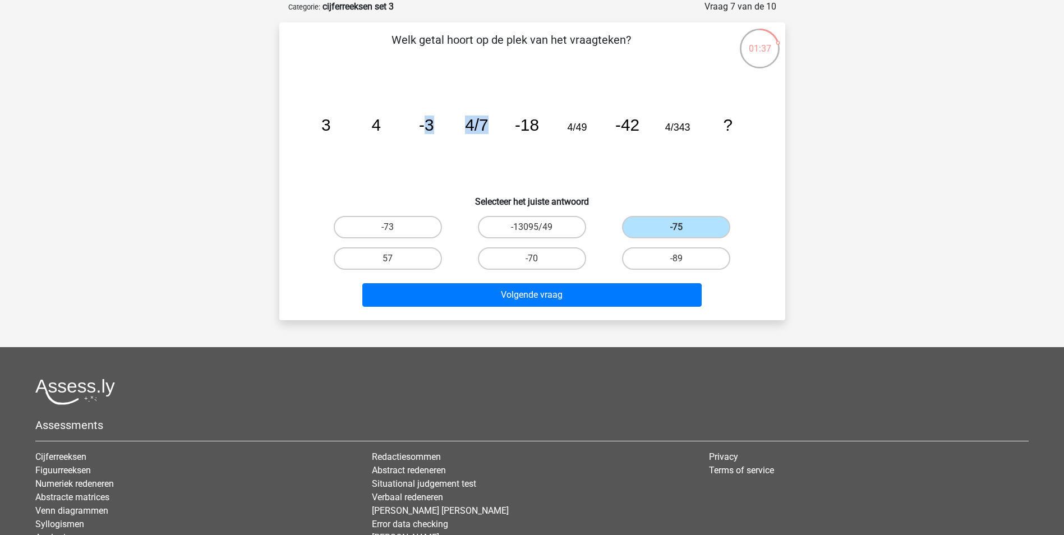
click at [431, 143] on icon "image/svg+xml 3 4 -3 4/7 -18 4/49 -42 4/343 ?" at bounding box center [532, 130] width 452 height 113
click at [322, 130] on tspan "3" at bounding box center [326, 125] width 10 height 19
drag, startPoint x: 343, startPoint y: 130, endPoint x: 449, endPoint y: 128, distance: 106.6
click at [449, 128] on icon "image/svg+xml 3 4 -3 4/7 -18 4/49 -42 4/343 ?" at bounding box center [532, 130] width 452 height 113
drag, startPoint x: 449, startPoint y: 128, endPoint x: 510, endPoint y: 136, distance: 61.6
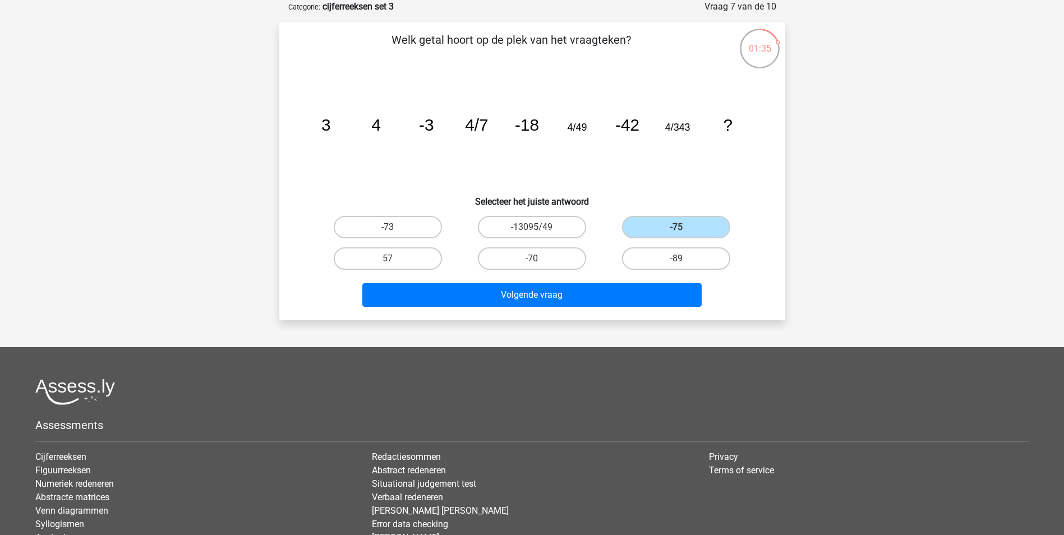
click at [480, 151] on icon "image/svg+xml 3 4 -3 4/7 -18 4/49 -42 4/343 ?" at bounding box center [532, 130] width 452 height 113
drag, startPoint x: 551, startPoint y: 125, endPoint x: 419, endPoint y: 127, distance: 131.8
click at [419, 127] on icon "image/svg+xml 3 4 -3 4/7 -18 4/49 -42 4/343 ?" at bounding box center [532, 130] width 452 height 113
drag, startPoint x: 419, startPoint y: 127, endPoint x: 556, endPoint y: 149, distance: 138.6
click at [556, 149] on icon "image/svg+xml 3 4 -3 4/7 -18 4/49 -42 4/343 ?" at bounding box center [532, 130] width 452 height 113
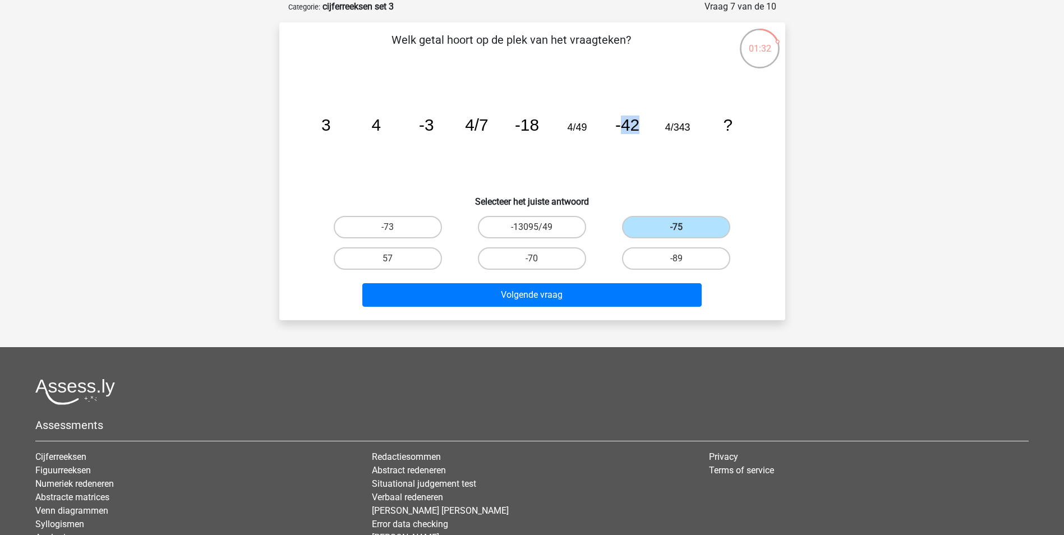
drag, startPoint x: 620, startPoint y: 127, endPoint x: 652, endPoint y: 126, distance: 31.4
click at [652, 126] on icon "image/svg+xml 3 4 -3 4/7 -18 4/49 -42 4/343 ?" at bounding box center [532, 130] width 452 height 113
drag, startPoint x: 652, startPoint y: 126, endPoint x: 674, endPoint y: 155, distance: 36.8
click at [674, 155] on icon "image/svg+xml 3 4 -3 4/7 -18 4/49 -42 4/343 ?" at bounding box center [532, 130] width 452 height 113
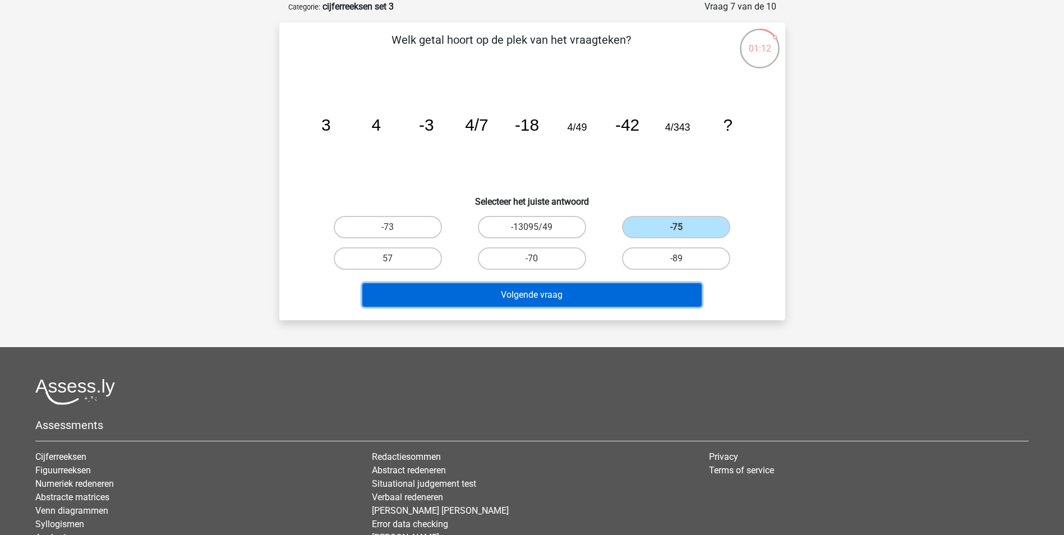
click at [561, 296] on button "Volgende vraag" at bounding box center [531, 295] width 339 height 24
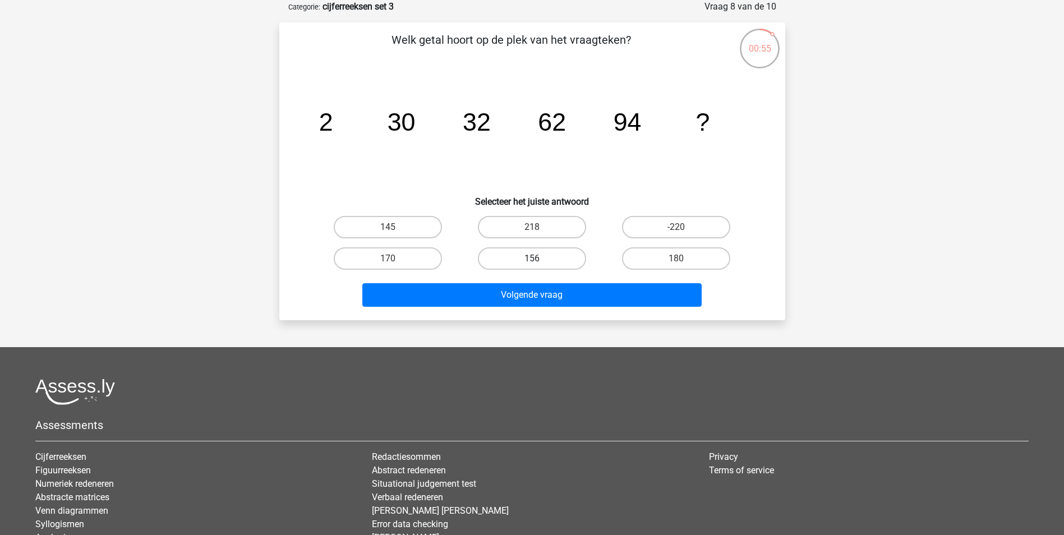
click at [560, 254] on label "156" at bounding box center [532, 258] width 108 height 22
click at [539, 259] on input "156" at bounding box center [535, 262] width 7 height 7
radio input "true"
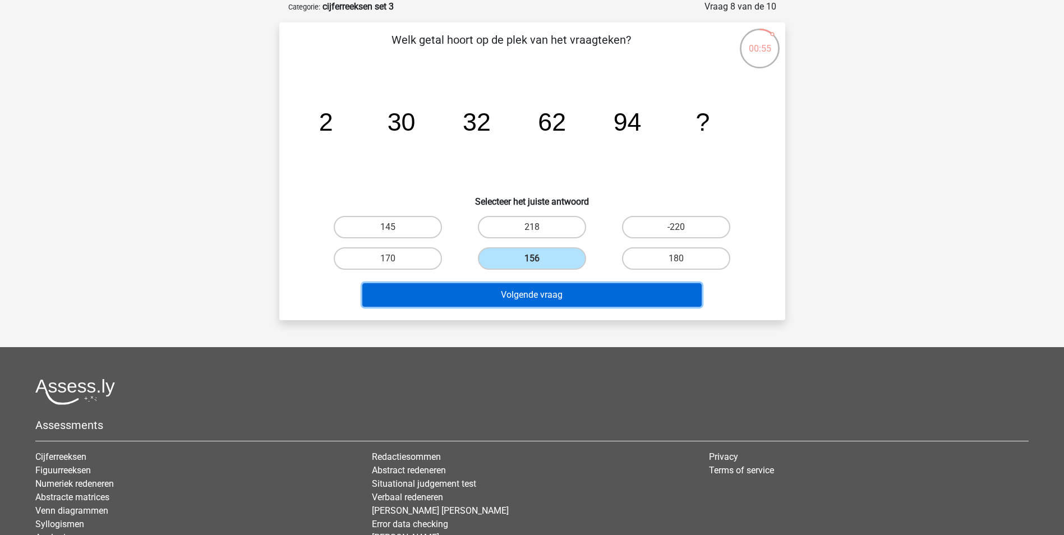
click at [593, 304] on button "Volgende vraag" at bounding box center [531, 295] width 339 height 24
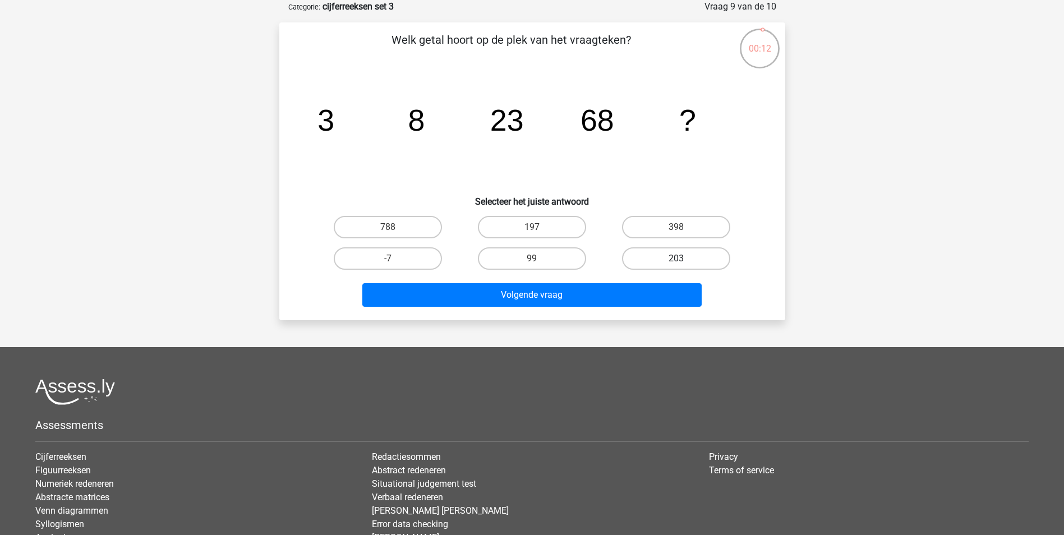
click at [656, 265] on label "203" at bounding box center [676, 258] width 108 height 22
click at [677, 265] on input "203" at bounding box center [680, 262] width 7 height 7
radio input "true"
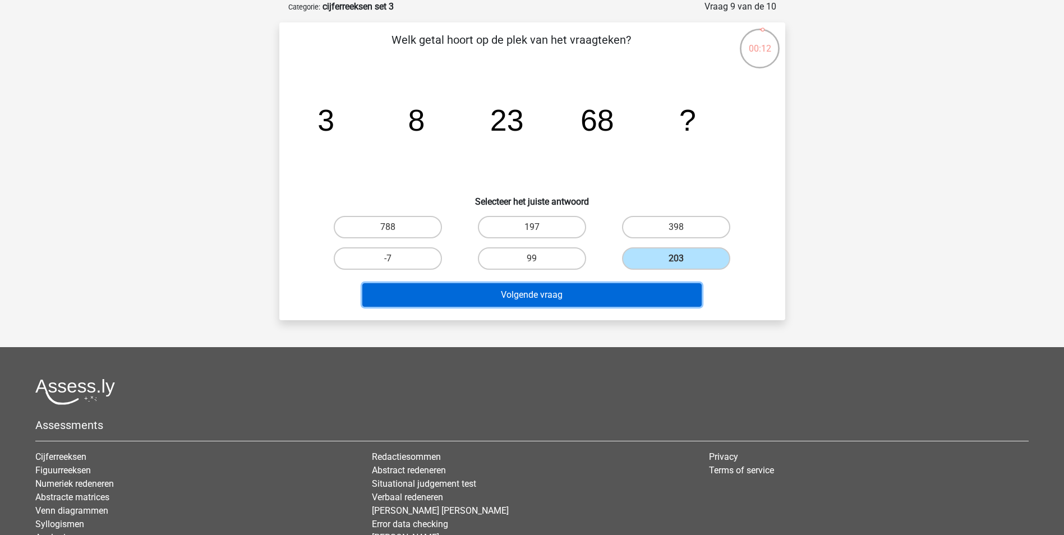
click at [631, 293] on button "Volgende vraag" at bounding box center [531, 295] width 339 height 24
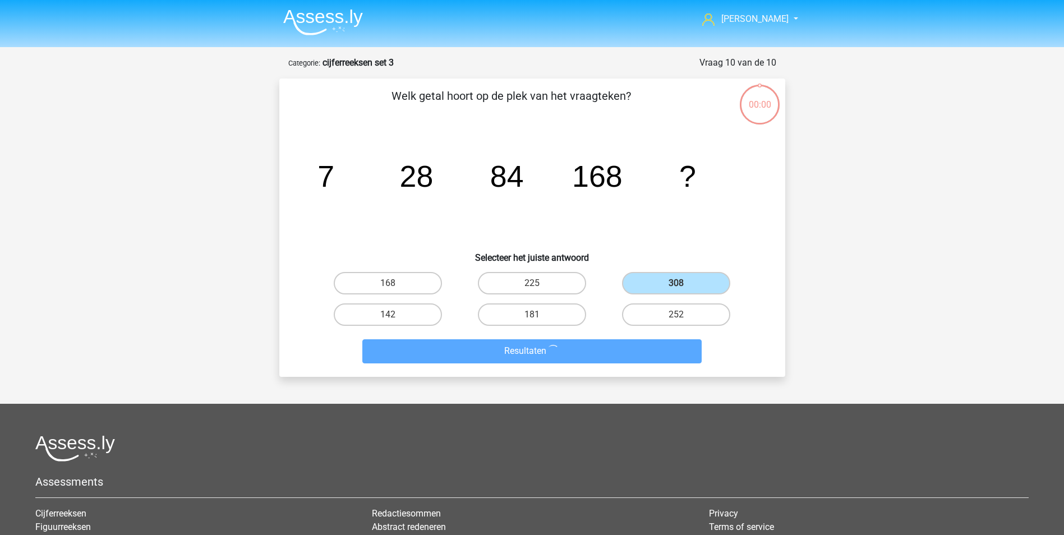
scroll to position [56, 0]
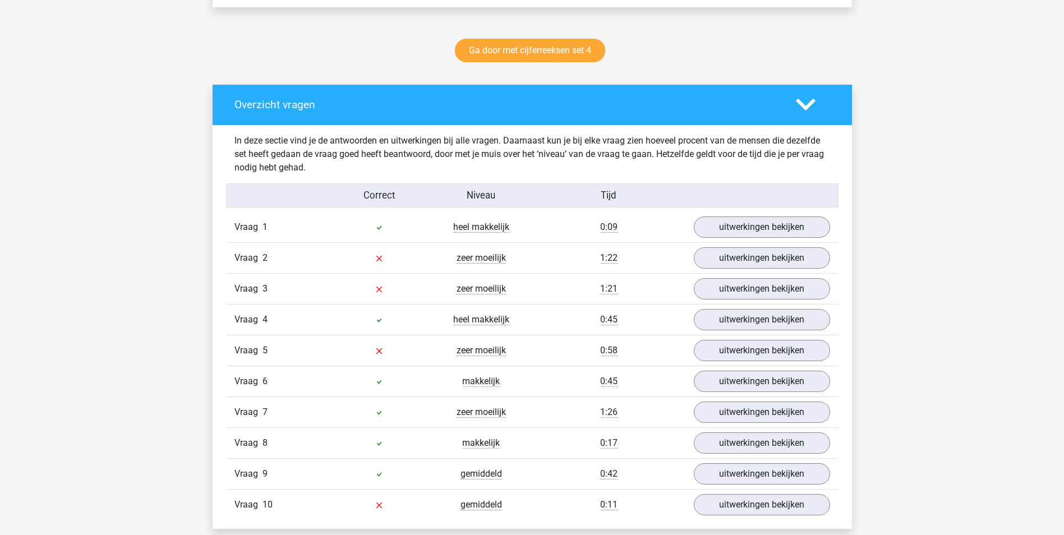
scroll to position [561, 0]
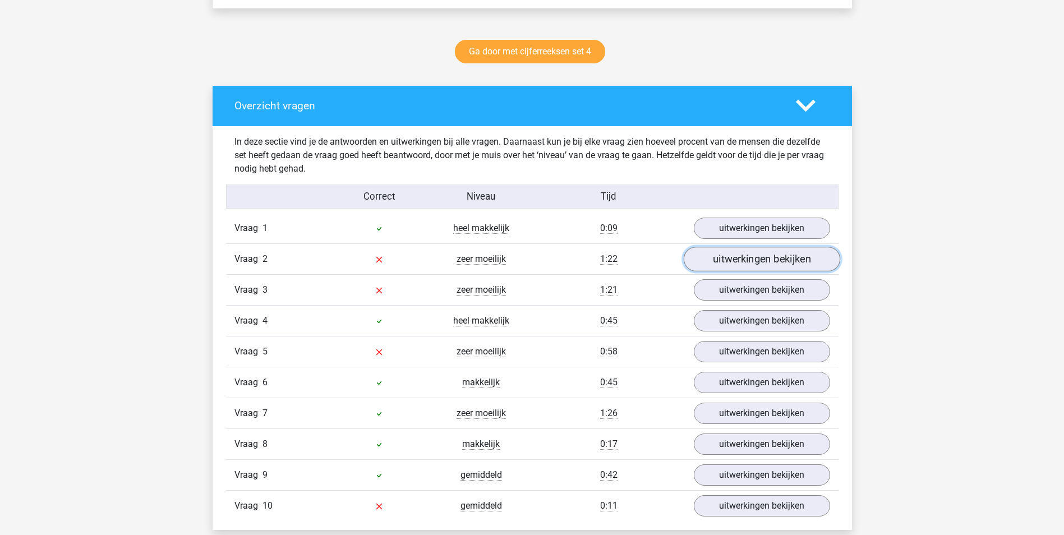
click at [726, 266] on link "uitwerkingen bekijken" at bounding box center [761, 259] width 157 height 25
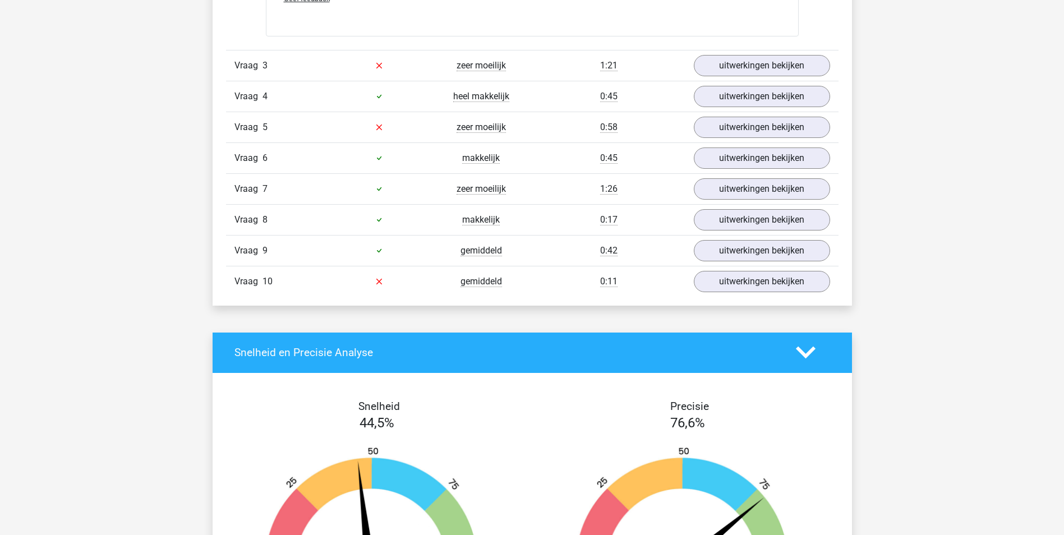
scroll to position [1290, 0]
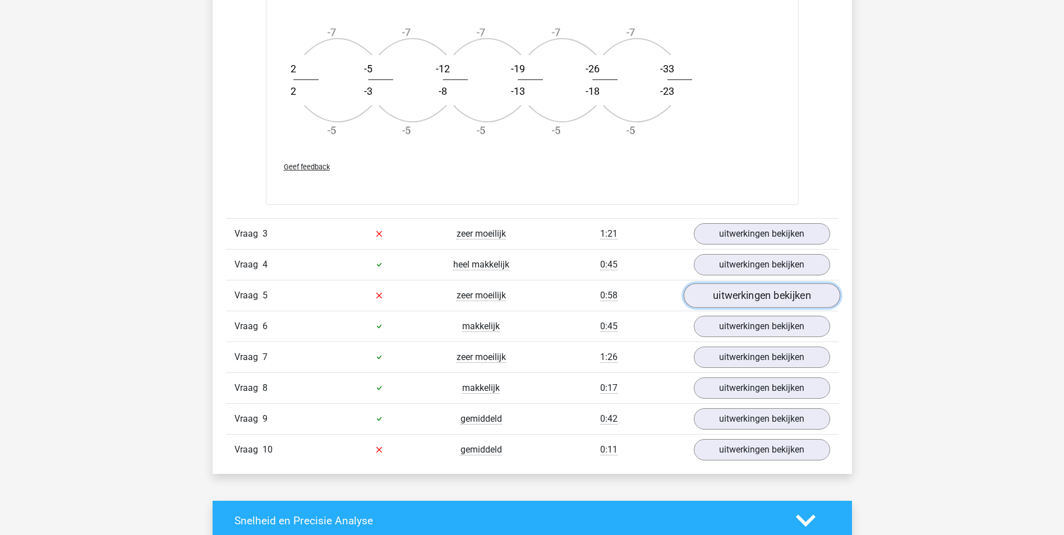
click at [728, 297] on link "uitwerkingen bekijken" at bounding box center [761, 295] width 157 height 25
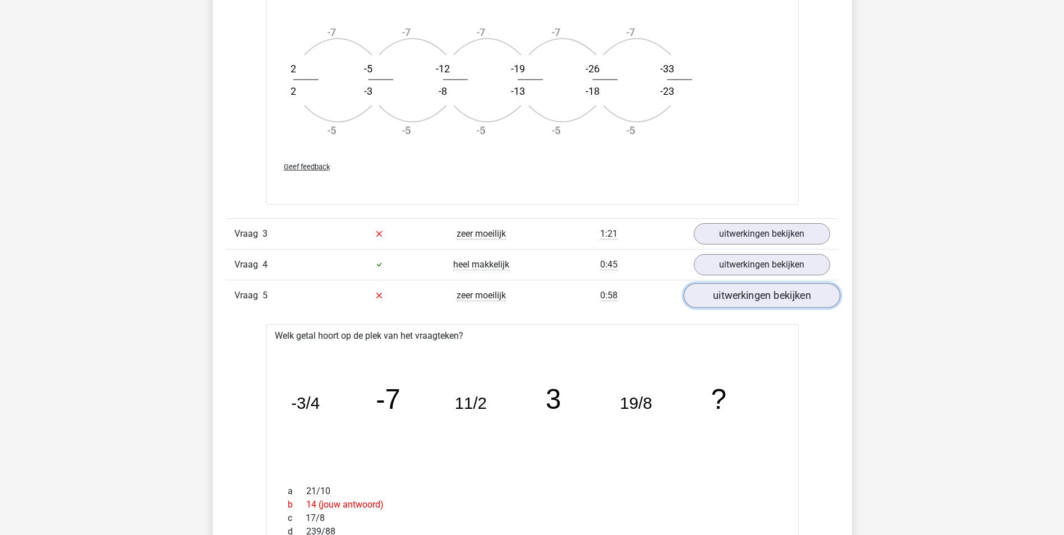
click at [728, 297] on link "uitwerkingen bekijken" at bounding box center [761, 295] width 157 height 25
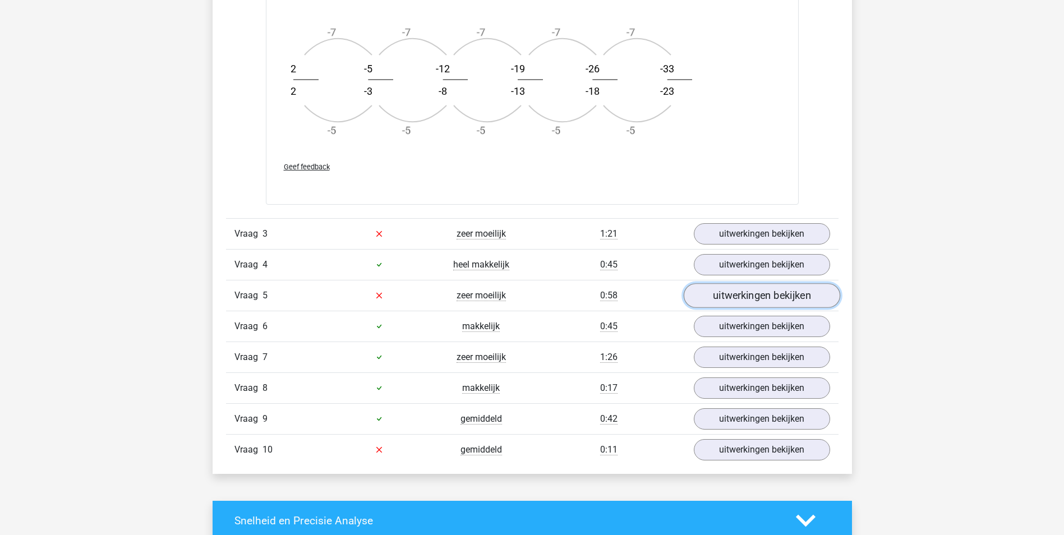
click at [728, 297] on link "uitwerkingen bekijken" at bounding box center [761, 295] width 157 height 25
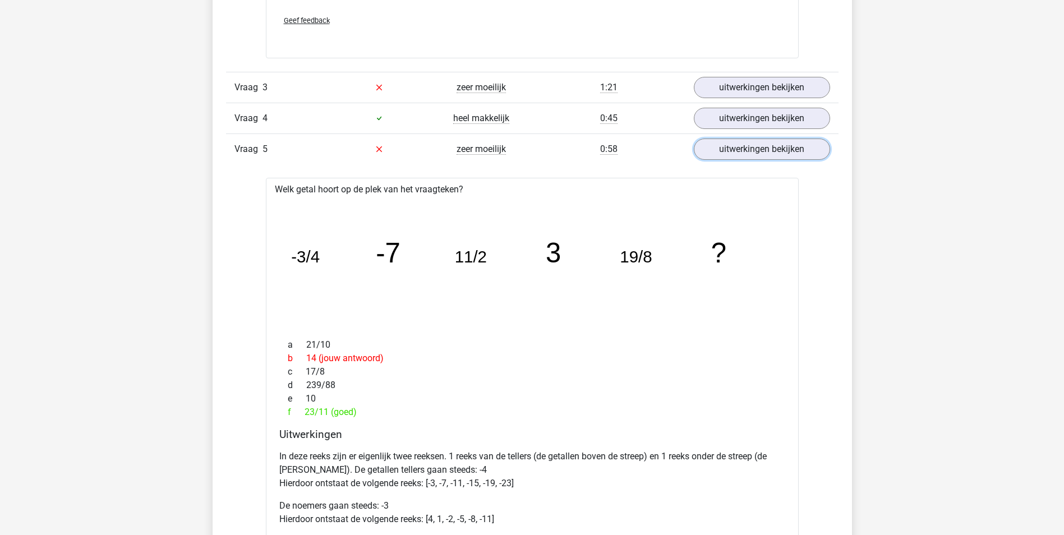
scroll to position [1402, 0]
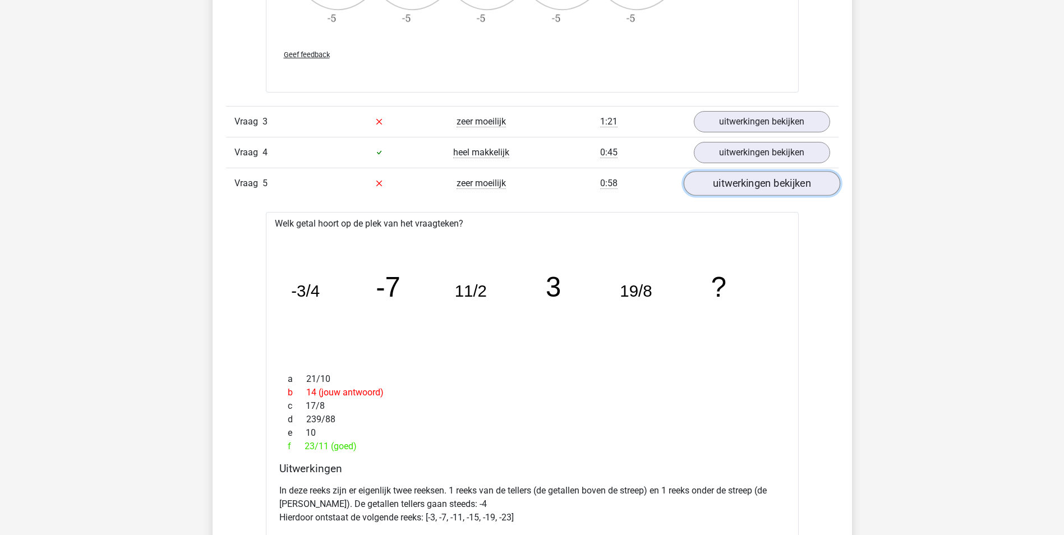
click at [712, 177] on link "uitwerkingen bekijken" at bounding box center [761, 183] width 157 height 25
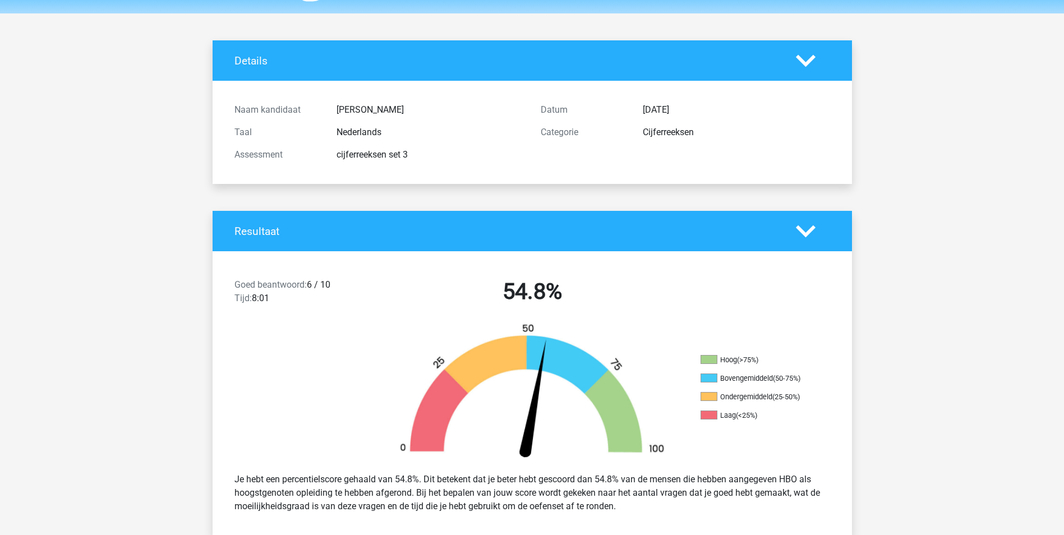
scroll to position [0, 0]
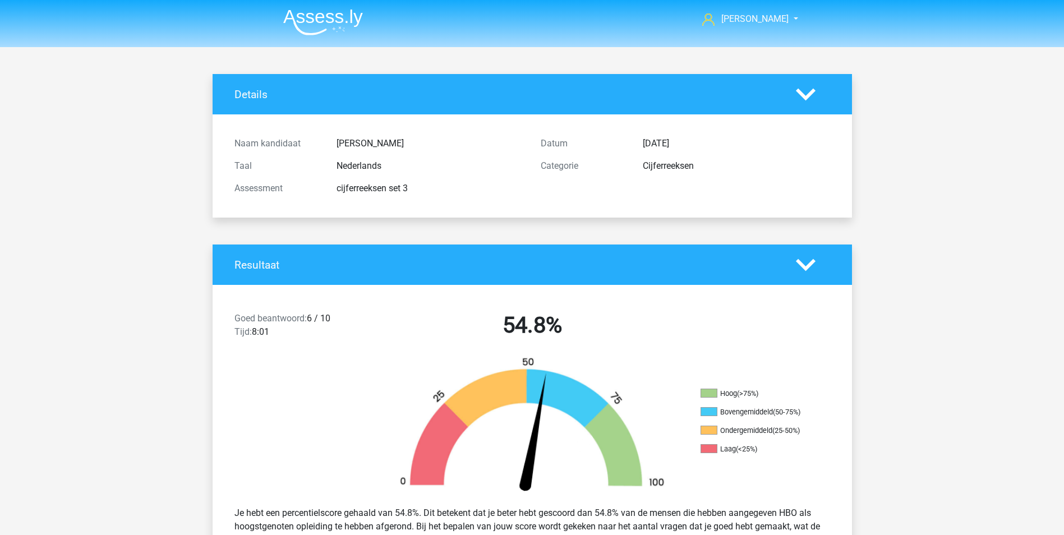
click at [360, 30] on img at bounding box center [323, 22] width 80 height 26
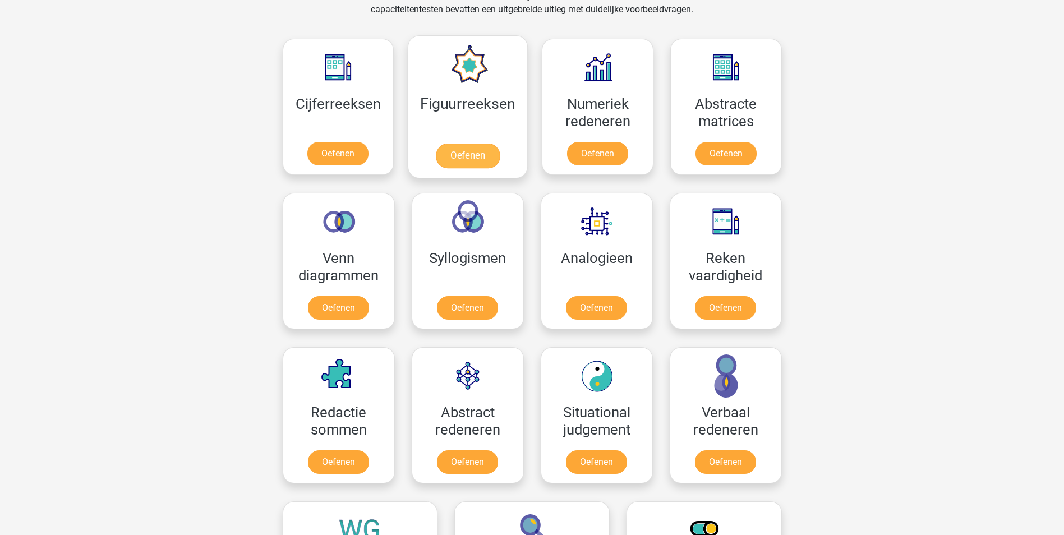
scroll to position [393, 0]
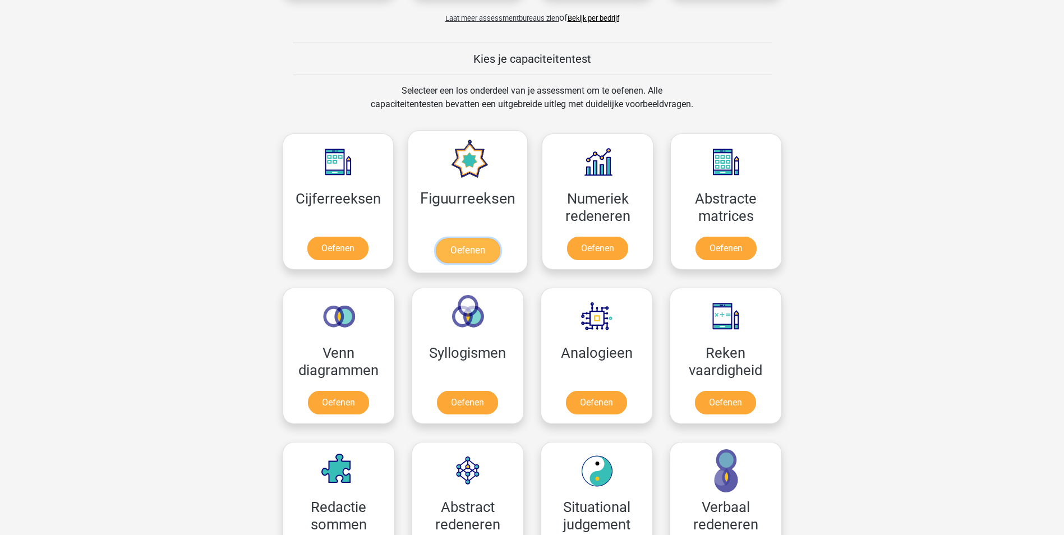
click at [445, 238] on link "Oefenen" at bounding box center [468, 250] width 64 height 25
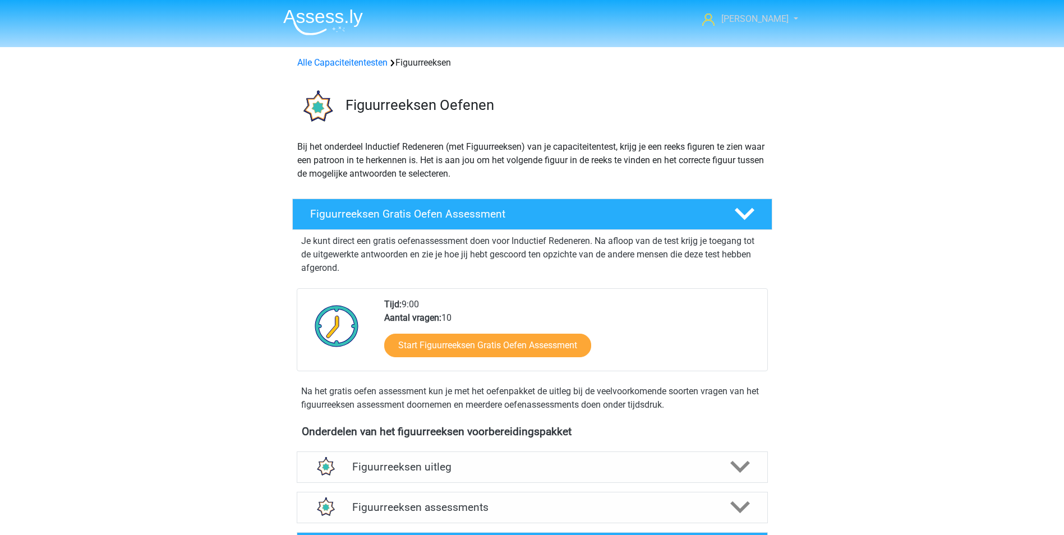
click at [747, 13] on link "[PERSON_NAME]" at bounding box center [744, 18] width 92 height 13
click at [532, 58] on div "Alle Capaciteitentesten Figuurreeksen" at bounding box center [532, 62] width 479 height 13
click at [378, 61] on link "Alle Capaciteitentesten" at bounding box center [342, 62] width 90 height 11
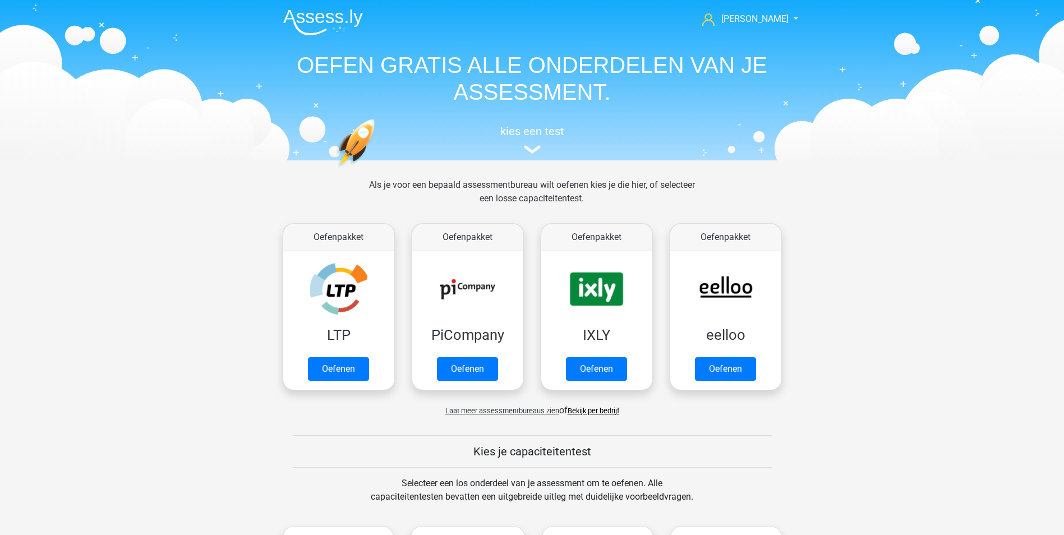
click at [771, 27] on nav "daniel danipdrossa2307@gmail.com Nederlands English" at bounding box center [532, 20] width 516 height 36
click at [775, 22] on span "[PERSON_NAME]" at bounding box center [754, 18] width 67 height 11
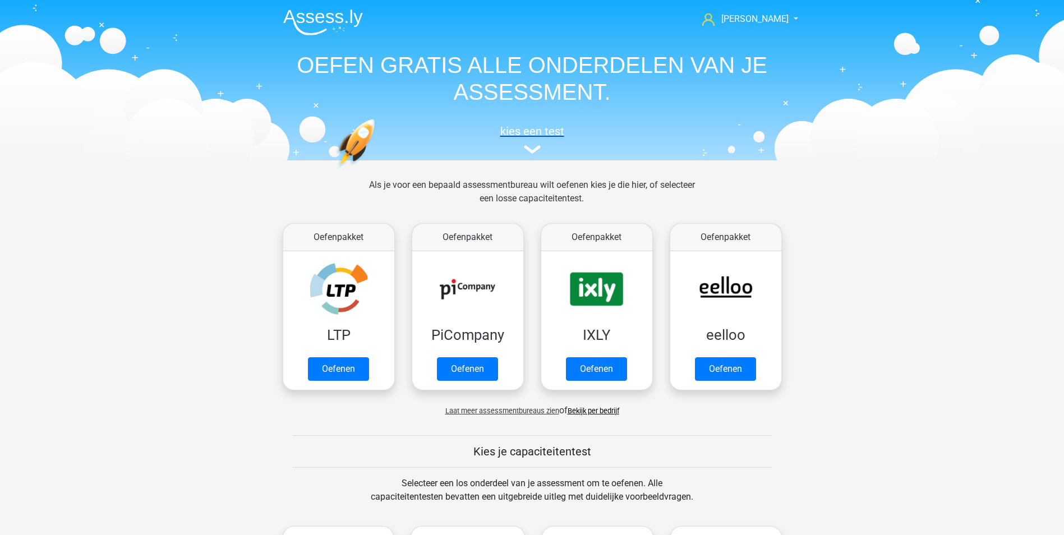
click at [537, 151] on img at bounding box center [532, 149] width 17 height 8
click at [535, 151] on img at bounding box center [532, 149] width 17 height 8
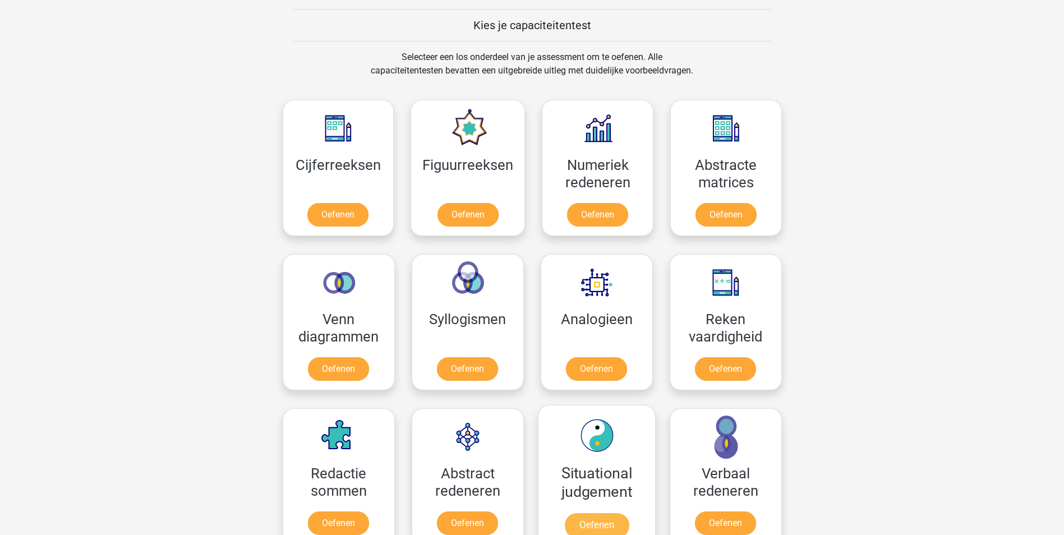
scroll to position [211, 0]
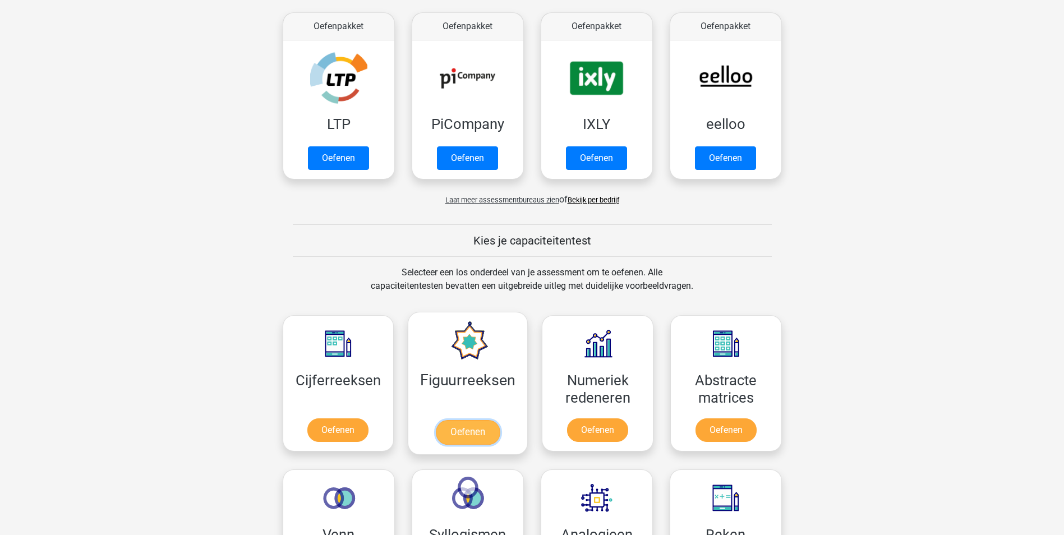
click at [482, 420] on link "Oefenen" at bounding box center [468, 432] width 64 height 25
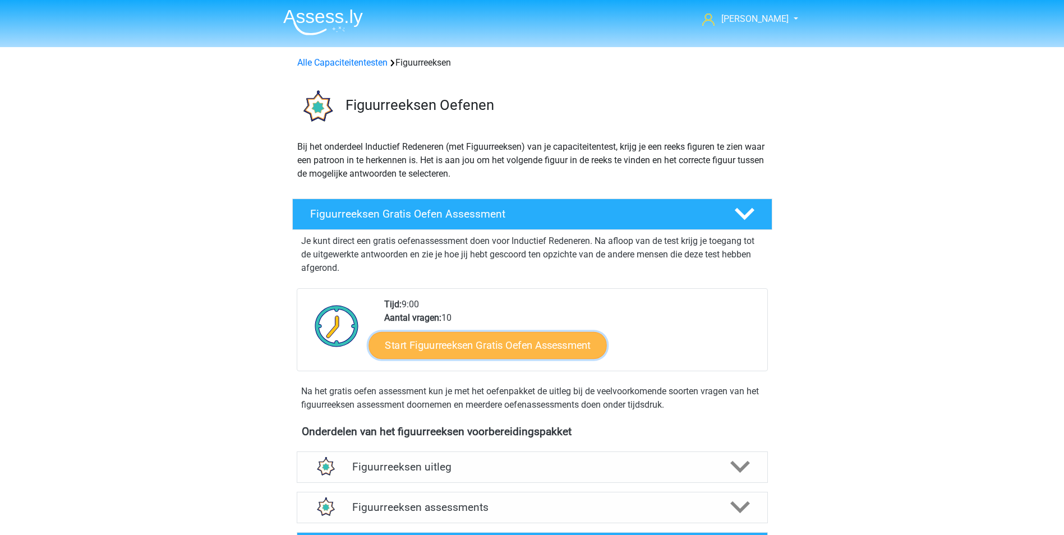
click at [509, 350] on link "Start Figuurreeksen Gratis Oefen Assessment" at bounding box center [488, 345] width 238 height 27
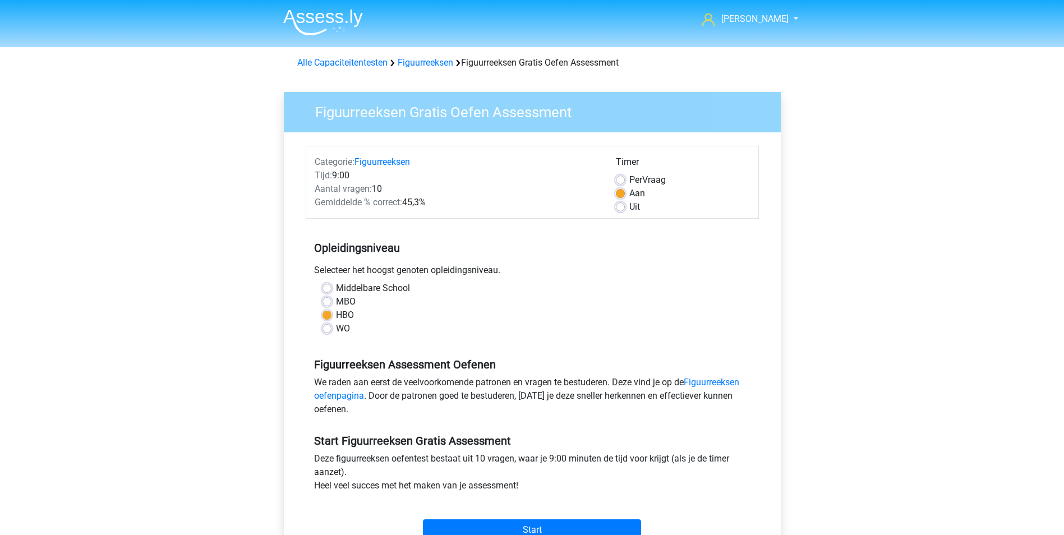
scroll to position [112, 0]
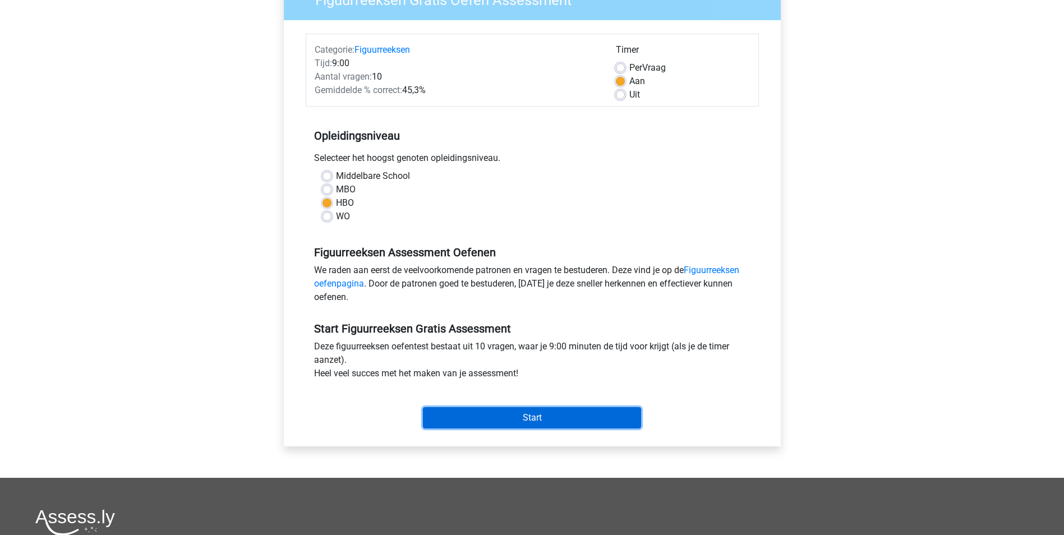
click at [544, 425] on input "Start" at bounding box center [532, 417] width 218 height 21
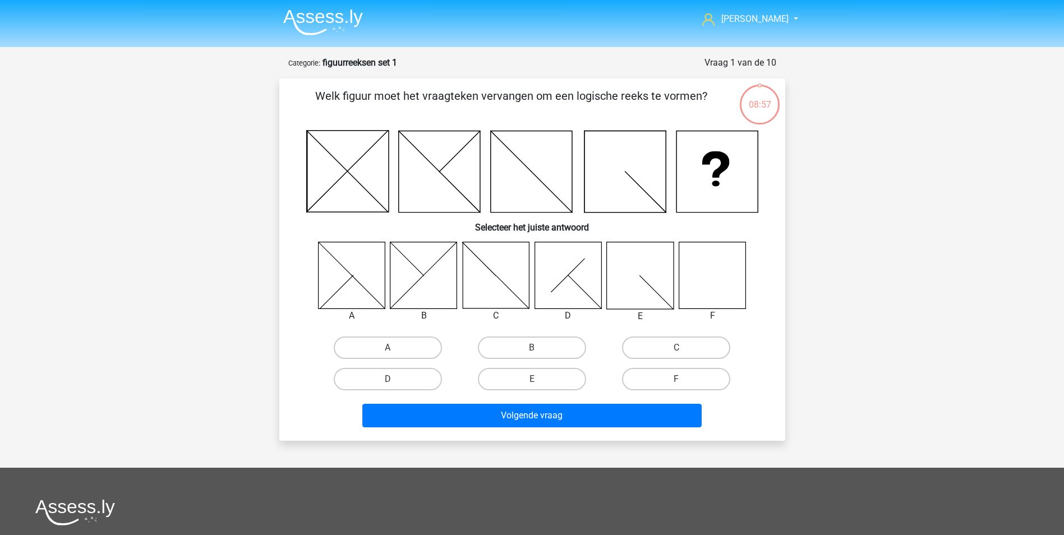
click at [722, 289] on icon at bounding box center [712, 275] width 67 height 67
click at [654, 381] on label "F" at bounding box center [676, 379] width 108 height 22
click at [677, 381] on input "F" at bounding box center [680, 382] width 7 height 7
radio input "true"
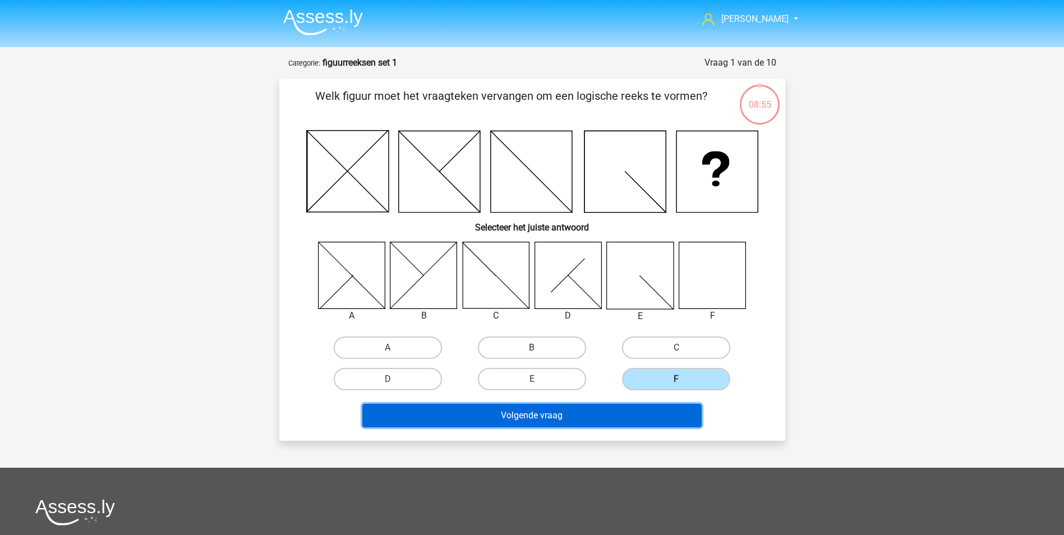
click at [629, 416] on button "Volgende vraag" at bounding box center [531, 416] width 339 height 24
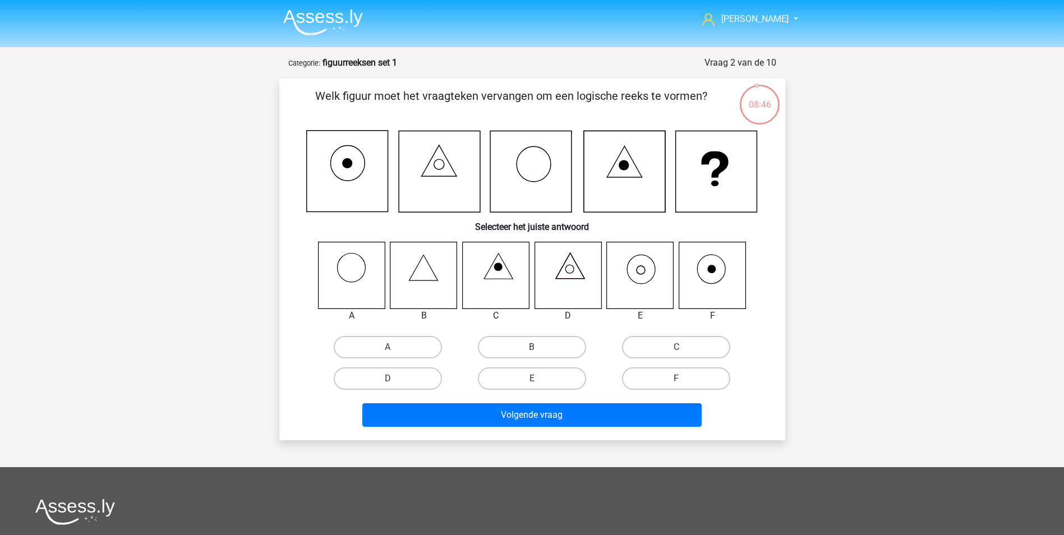
click at [642, 277] on icon at bounding box center [640, 275] width 67 height 67
click at [500, 379] on label "E" at bounding box center [532, 378] width 108 height 22
click at [532, 379] on input "E" at bounding box center [535, 382] width 7 height 7
radio input "true"
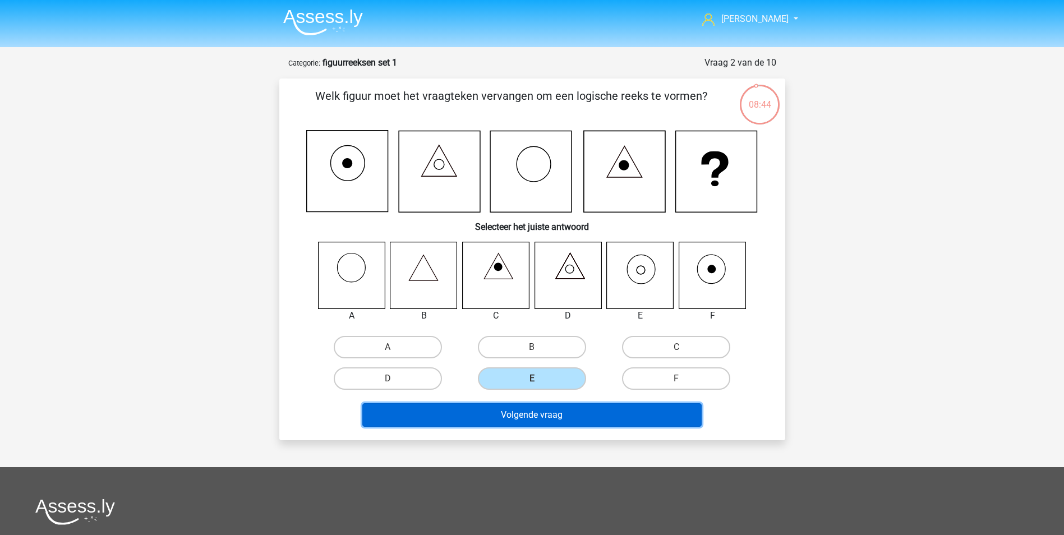
click at [553, 423] on button "Volgende vraag" at bounding box center [531, 415] width 339 height 24
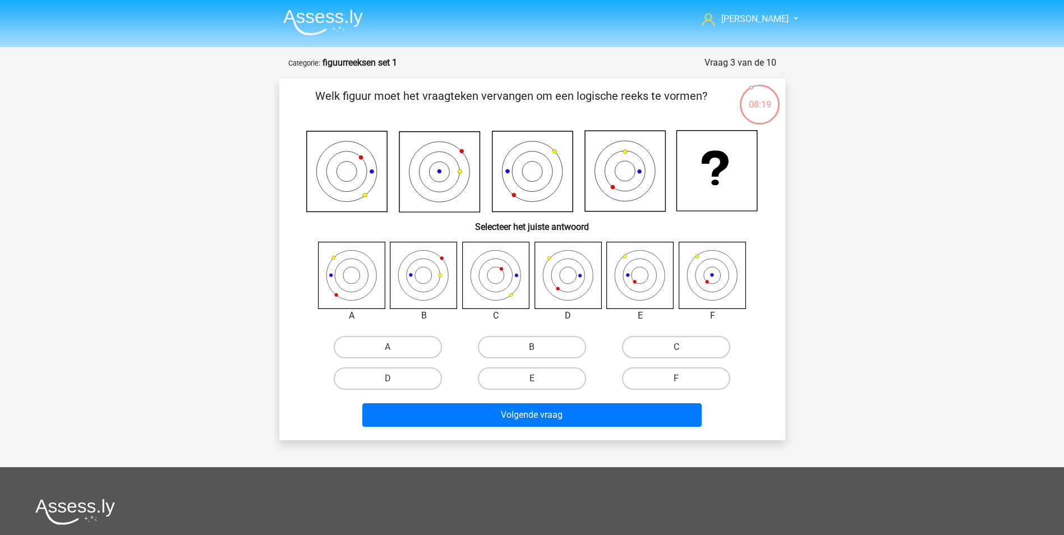
click at [636, 280] on icon at bounding box center [640, 275] width 67 height 67
click at [544, 383] on label "E" at bounding box center [532, 378] width 108 height 22
click at [539, 383] on input "E" at bounding box center [535, 382] width 7 height 7
radio input "true"
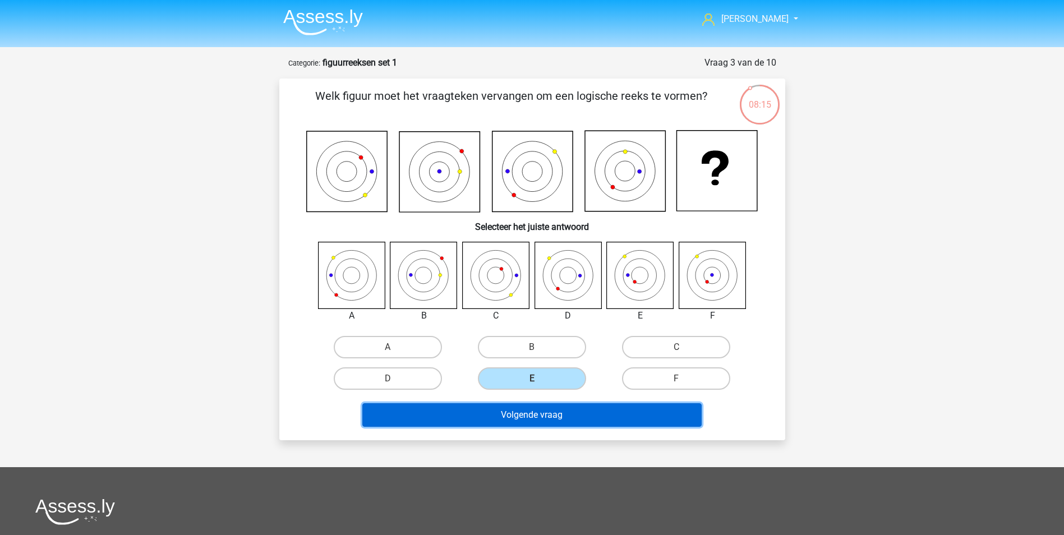
click at [574, 410] on button "Volgende vraag" at bounding box center [531, 415] width 339 height 24
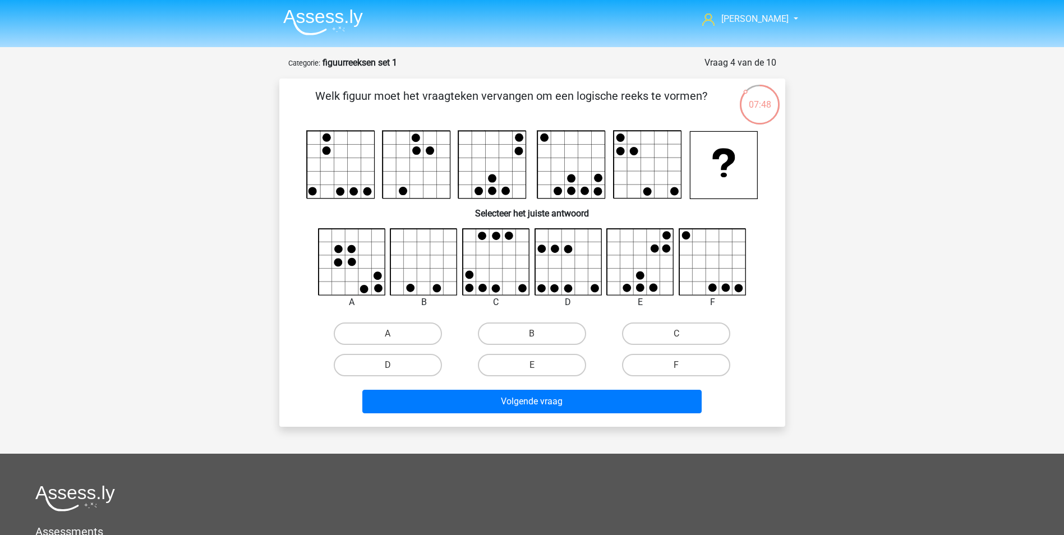
click at [497, 274] on icon at bounding box center [496, 262] width 67 height 67
click at [668, 334] on label "C" at bounding box center [676, 334] width 108 height 22
click at [677, 334] on input "C" at bounding box center [680, 337] width 7 height 7
radio input "true"
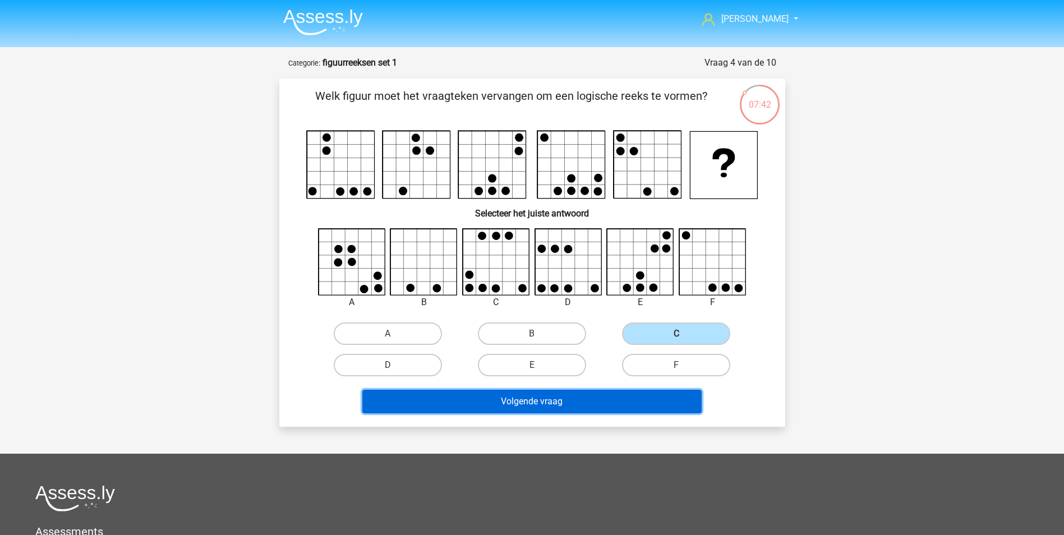
click at [572, 401] on button "Volgende vraag" at bounding box center [531, 402] width 339 height 24
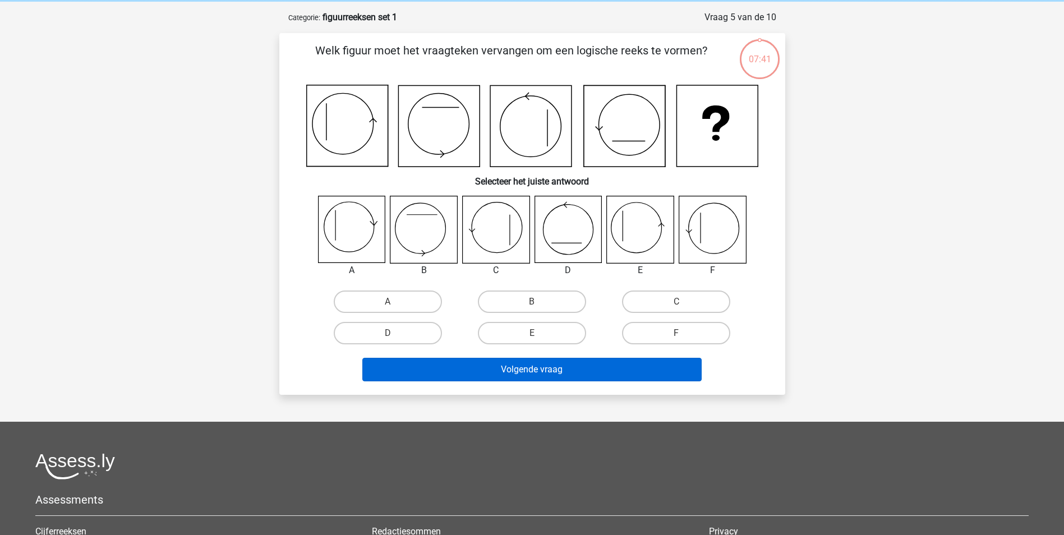
scroll to position [56, 0]
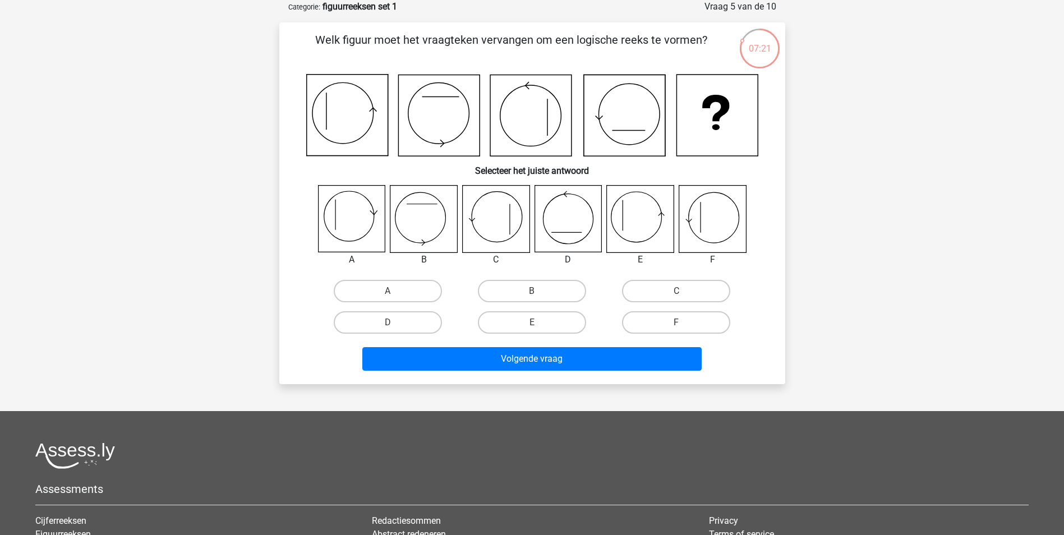
click at [711, 223] on icon at bounding box center [712, 219] width 67 height 67
click at [642, 323] on label "F" at bounding box center [676, 322] width 108 height 22
click at [677, 323] on input "F" at bounding box center [680, 326] width 7 height 7
radio input "true"
click at [625, 344] on div "Volgende vraag" at bounding box center [532, 356] width 470 height 37
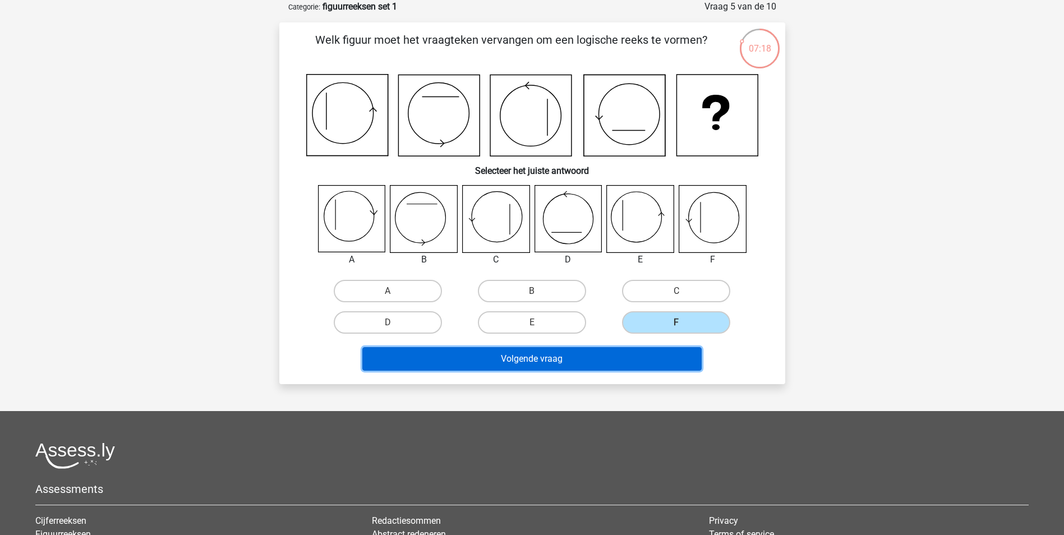
click at [625, 359] on button "Volgende vraag" at bounding box center [531, 359] width 339 height 24
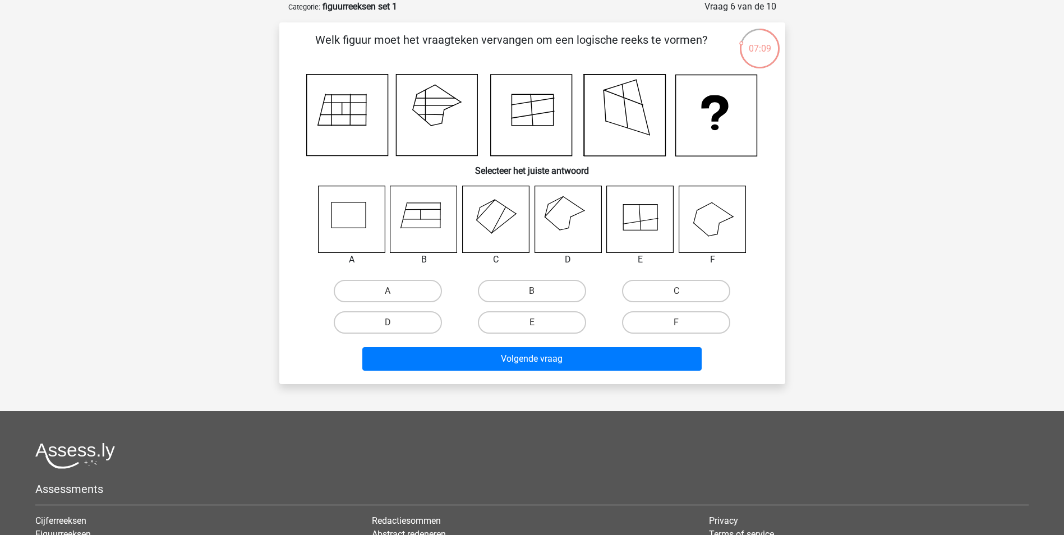
click at [567, 222] on icon at bounding box center [568, 219] width 67 height 67
click at [391, 322] on label "D" at bounding box center [388, 322] width 108 height 22
click at [391, 323] on input "D" at bounding box center [391, 326] width 7 height 7
radio input "true"
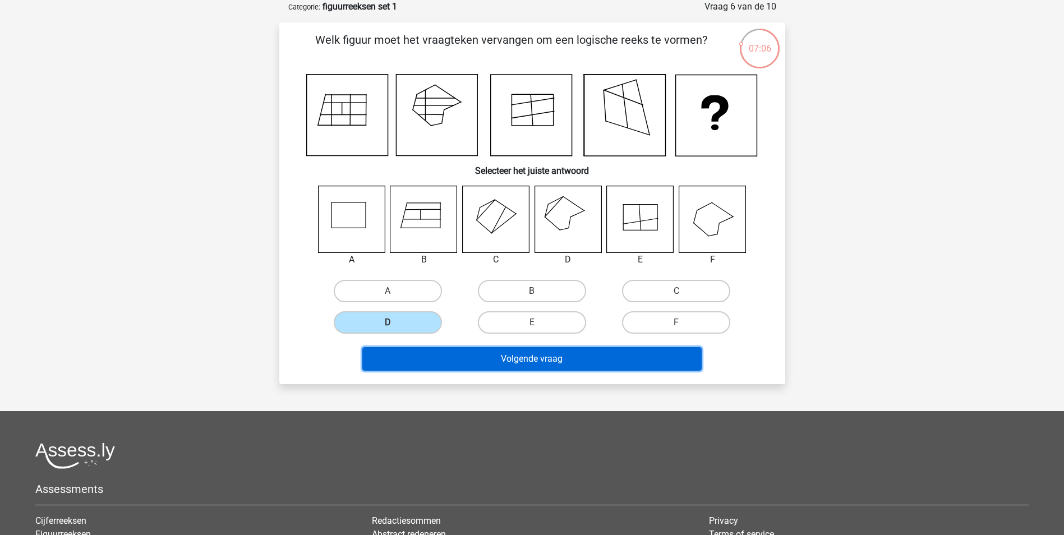
click at [484, 356] on button "Volgende vraag" at bounding box center [531, 359] width 339 height 24
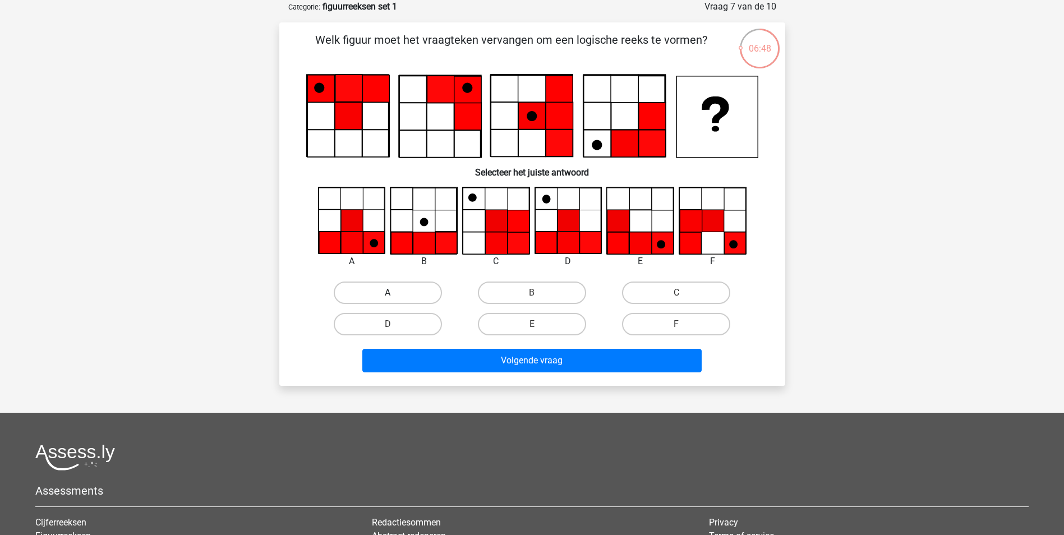
click at [422, 285] on label "A" at bounding box center [388, 293] width 108 height 22
click at [395, 293] on input "A" at bounding box center [391, 296] width 7 height 7
radio input "true"
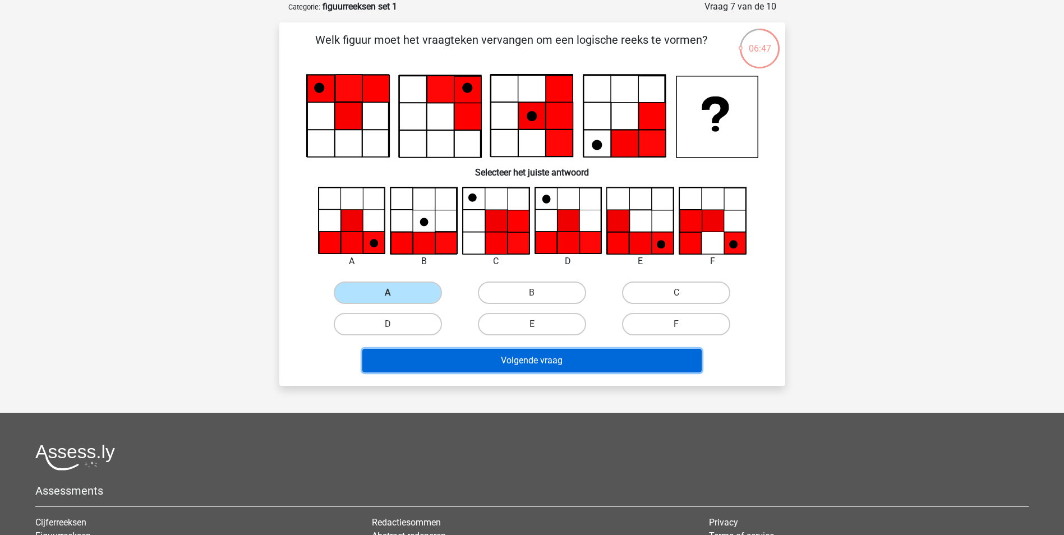
click at [538, 365] on button "Volgende vraag" at bounding box center [531, 361] width 339 height 24
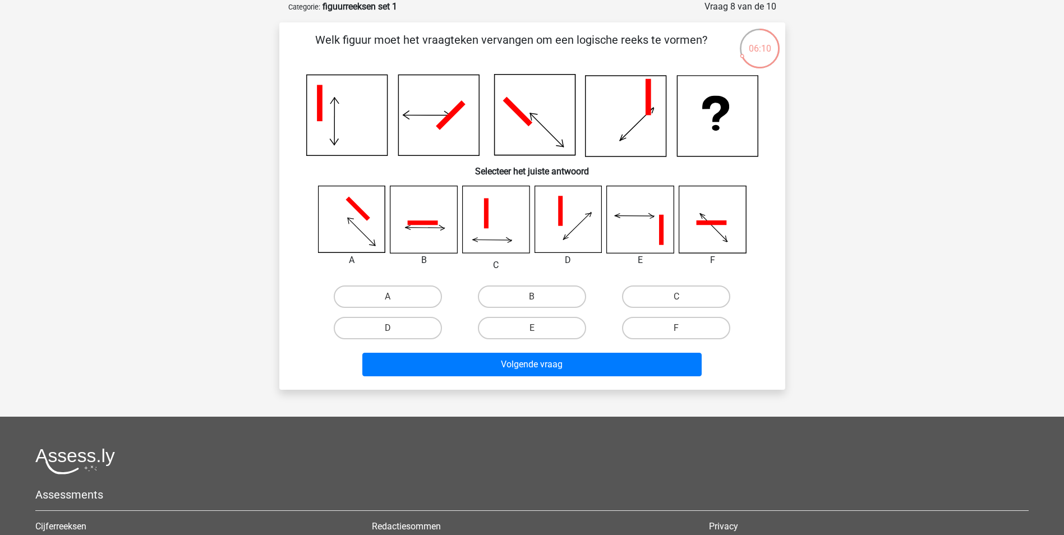
click at [712, 230] on icon at bounding box center [712, 219] width 67 height 67
click at [723, 223] on icon at bounding box center [711, 222] width 30 height 4
click at [655, 330] on label "F" at bounding box center [676, 328] width 108 height 22
click at [677, 330] on input "F" at bounding box center [680, 331] width 7 height 7
radio input "true"
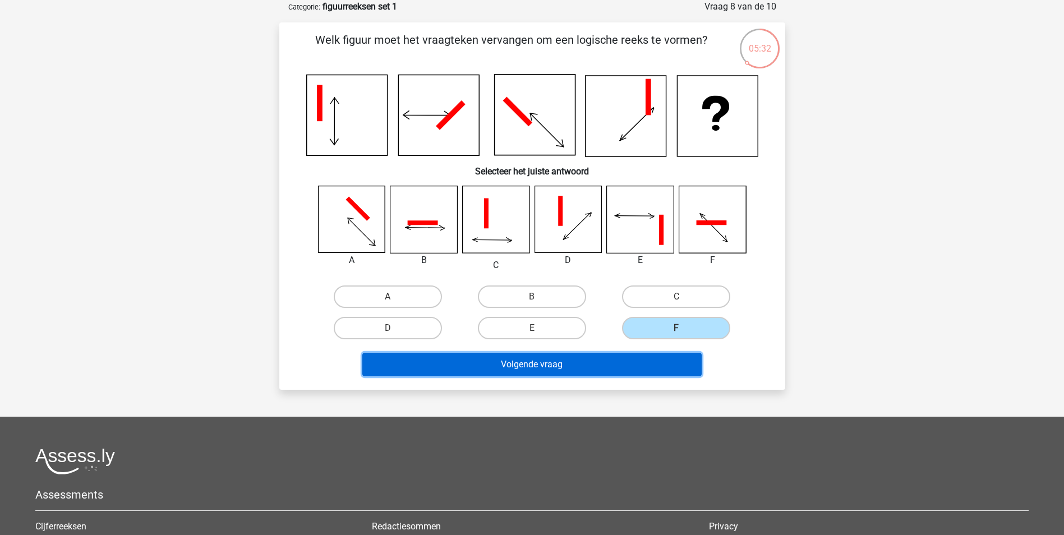
click at [629, 370] on button "Volgende vraag" at bounding box center [531, 365] width 339 height 24
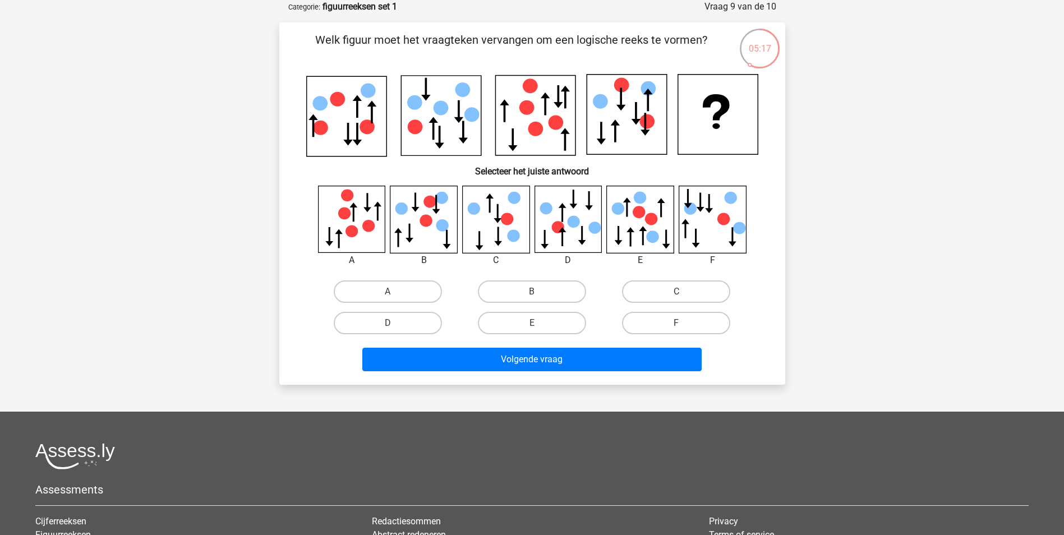
click at [648, 231] on icon at bounding box center [640, 219] width 67 height 67
click at [536, 318] on label "E" at bounding box center [532, 323] width 108 height 22
click at [536, 323] on input "E" at bounding box center [535, 326] width 7 height 7
radio input "true"
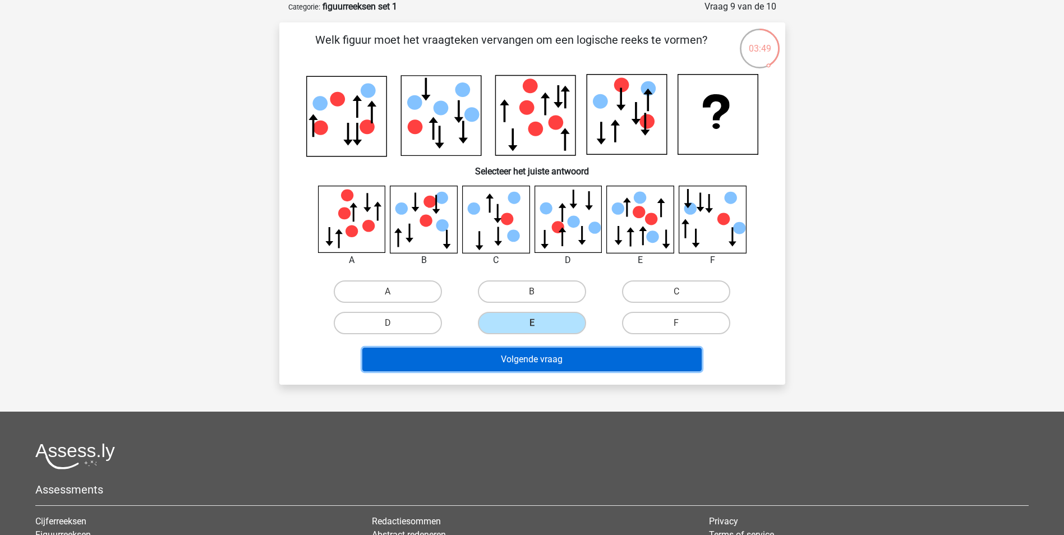
click at [561, 357] on button "Volgende vraag" at bounding box center [531, 360] width 339 height 24
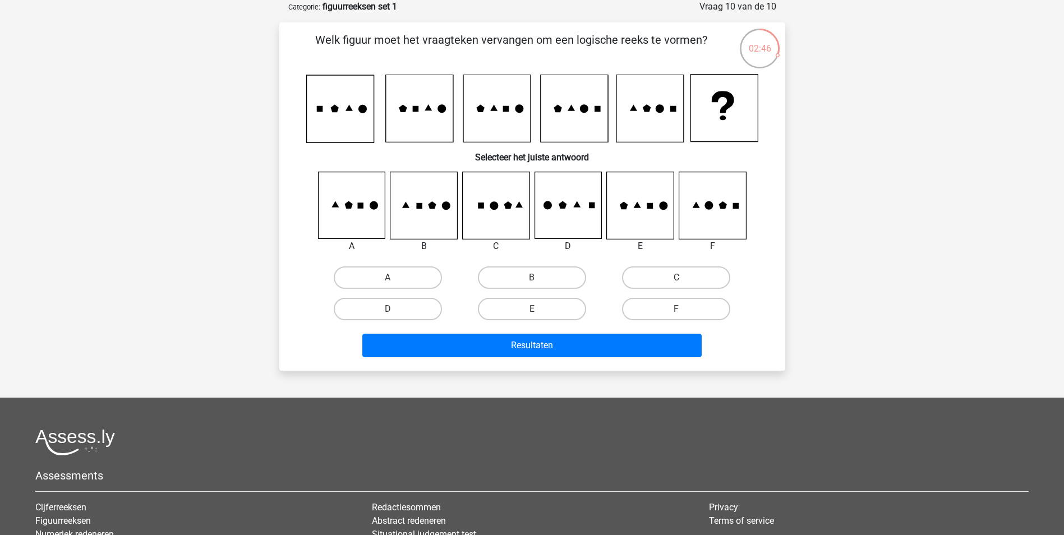
click at [365, 216] on icon at bounding box center [351, 205] width 67 height 67
click at [693, 298] on label "F" at bounding box center [676, 309] width 108 height 22
click at [684, 309] on input "F" at bounding box center [680, 312] width 7 height 7
radio input "true"
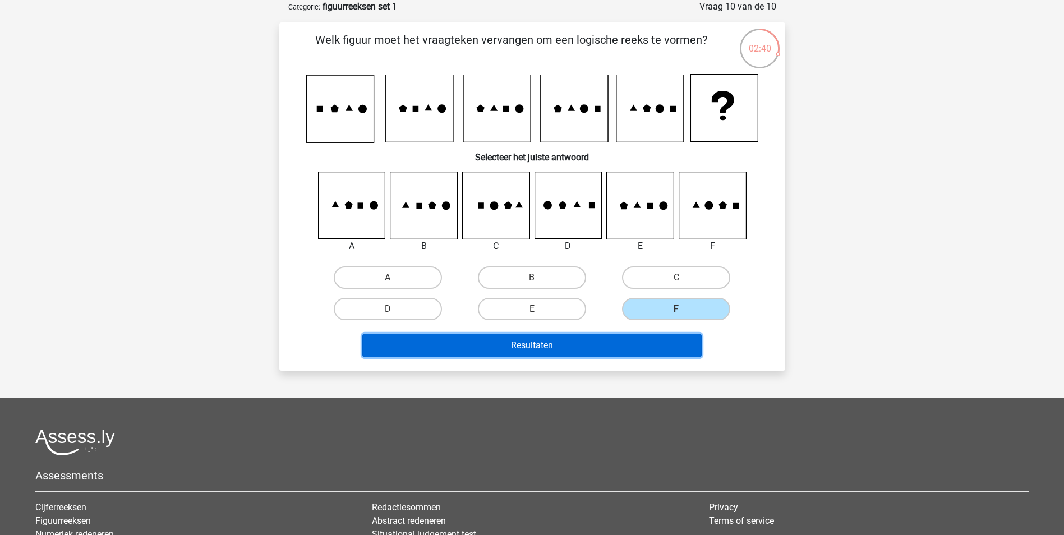
click at [670, 339] on button "Resultaten" at bounding box center [531, 346] width 339 height 24
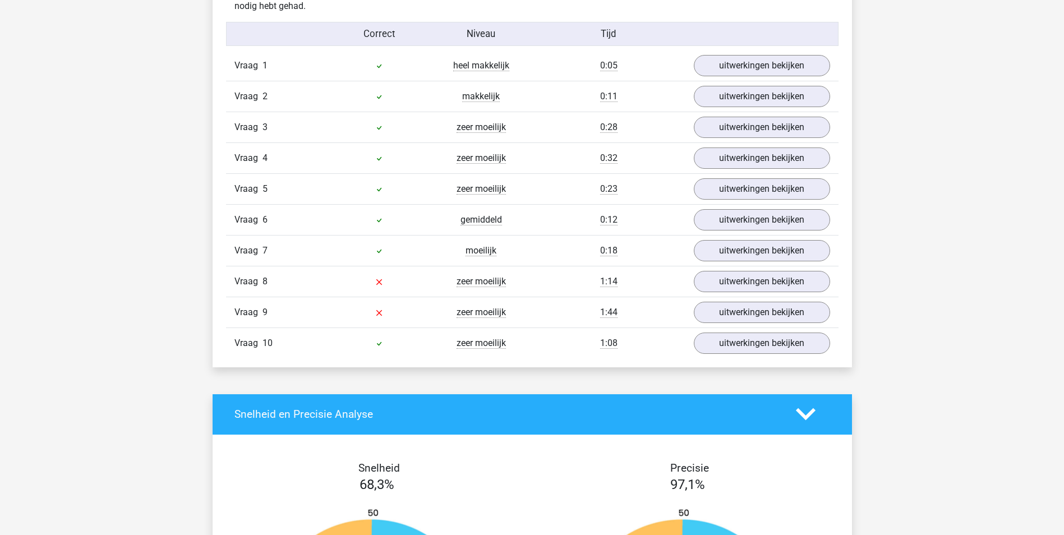
scroll to position [729, 0]
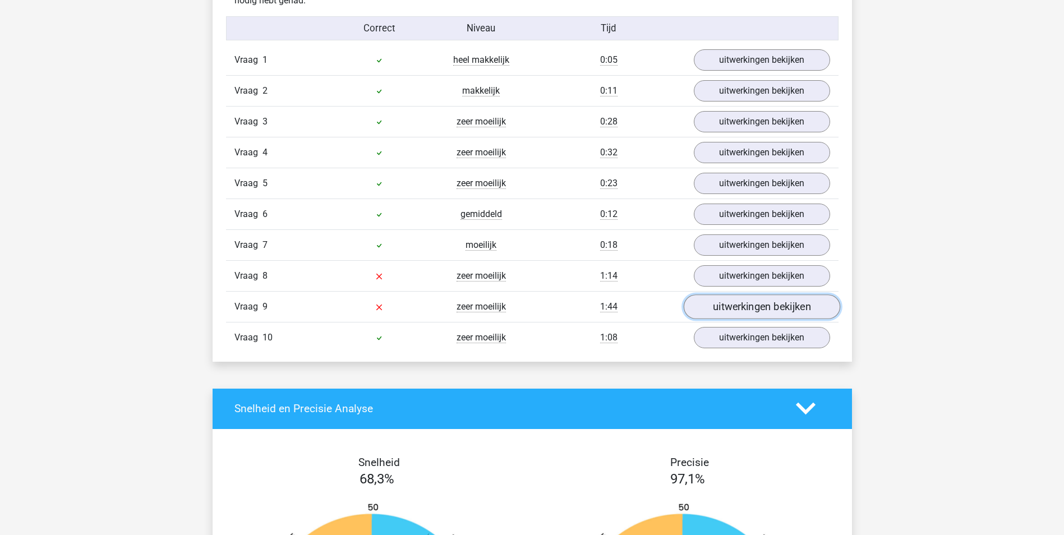
click at [738, 309] on link "uitwerkingen bekijken" at bounding box center [761, 307] width 157 height 25
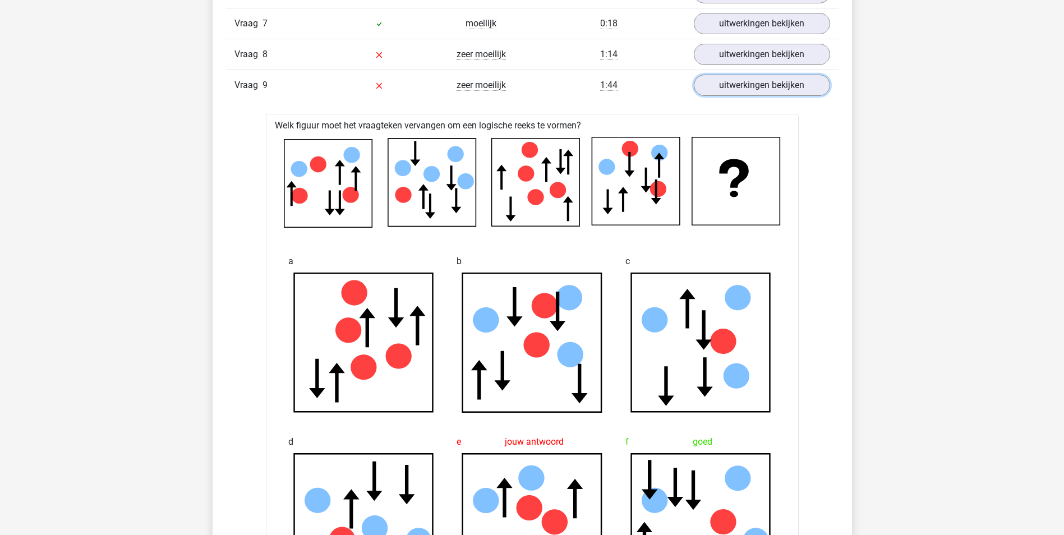
scroll to position [785, 0]
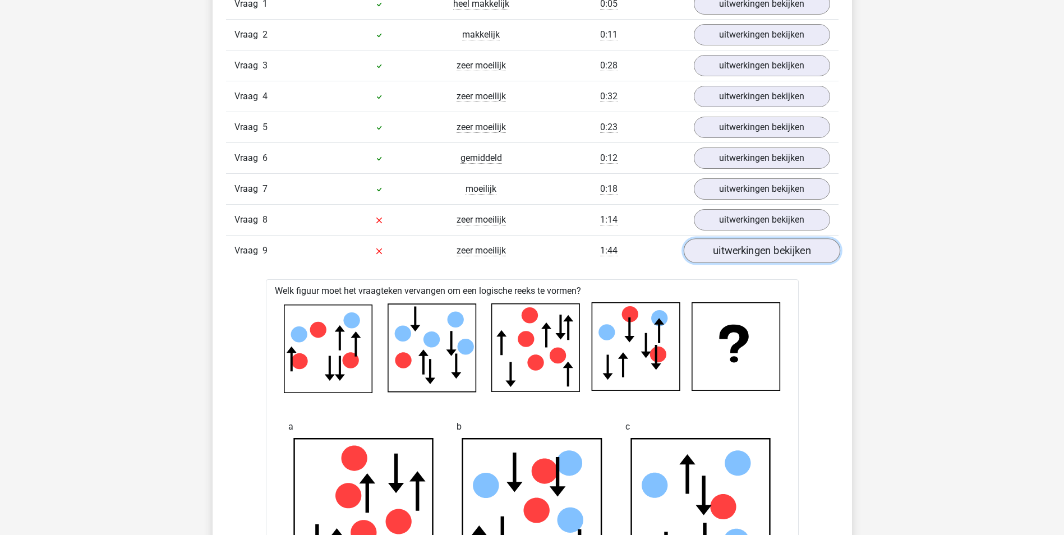
click at [717, 249] on link "uitwerkingen bekijken" at bounding box center [761, 250] width 157 height 25
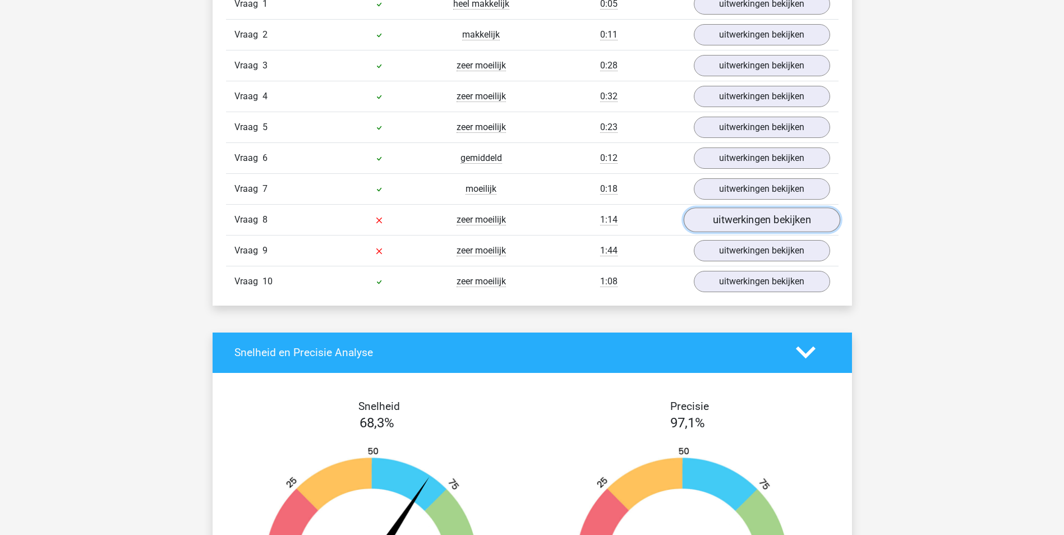
click at [722, 215] on link "uitwerkingen bekijken" at bounding box center [761, 220] width 157 height 25
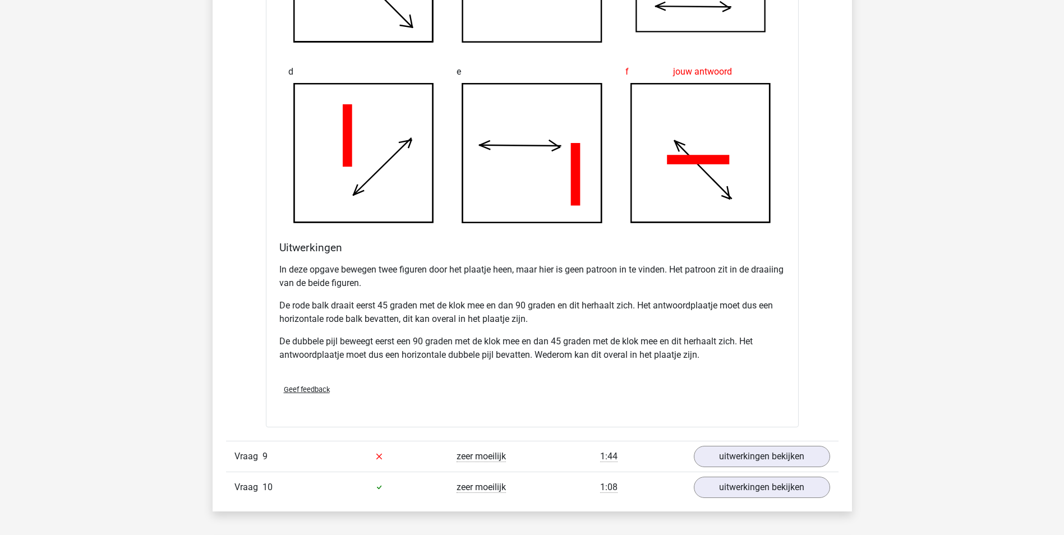
scroll to position [1346, 0]
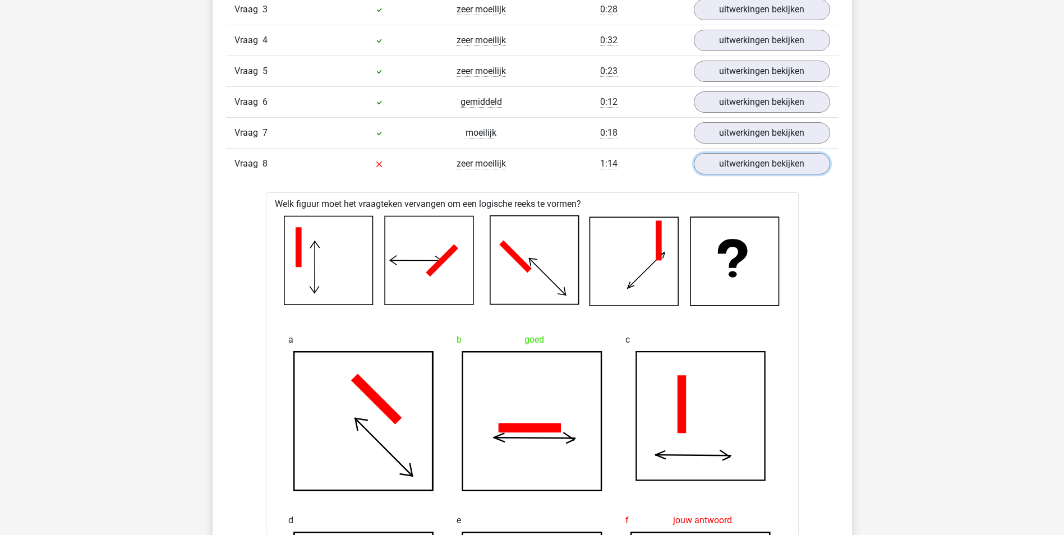
drag, startPoint x: 732, startPoint y: 172, endPoint x: 730, endPoint y: 177, distance: 6.0
click at [732, 172] on link "uitwerkingen bekijken" at bounding box center [762, 163] width 136 height 21
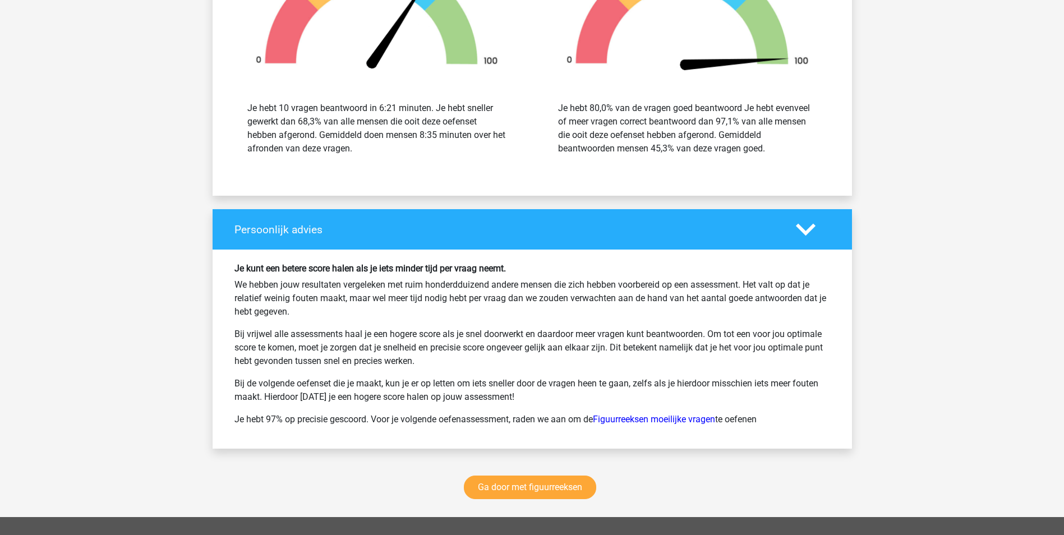
scroll to position [1402, 0]
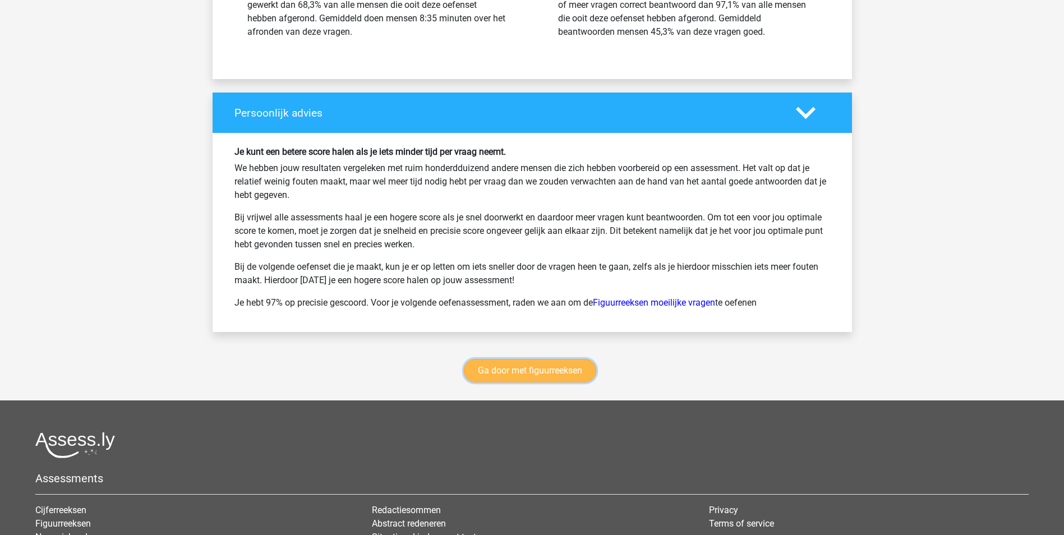
click at [571, 374] on link "Ga door met figuurreeksen" at bounding box center [530, 371] width 132 height 24
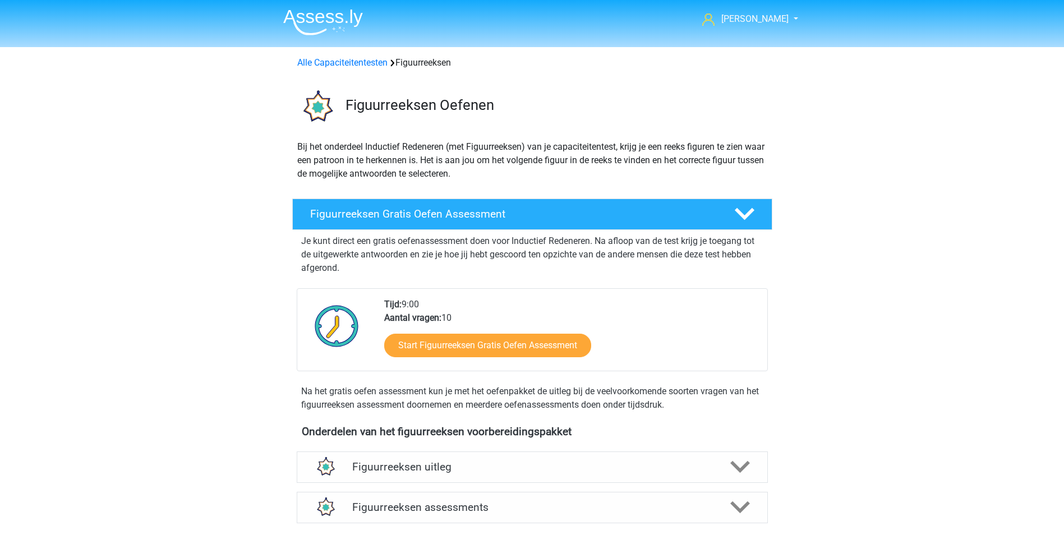
scroll to position [487, 0]
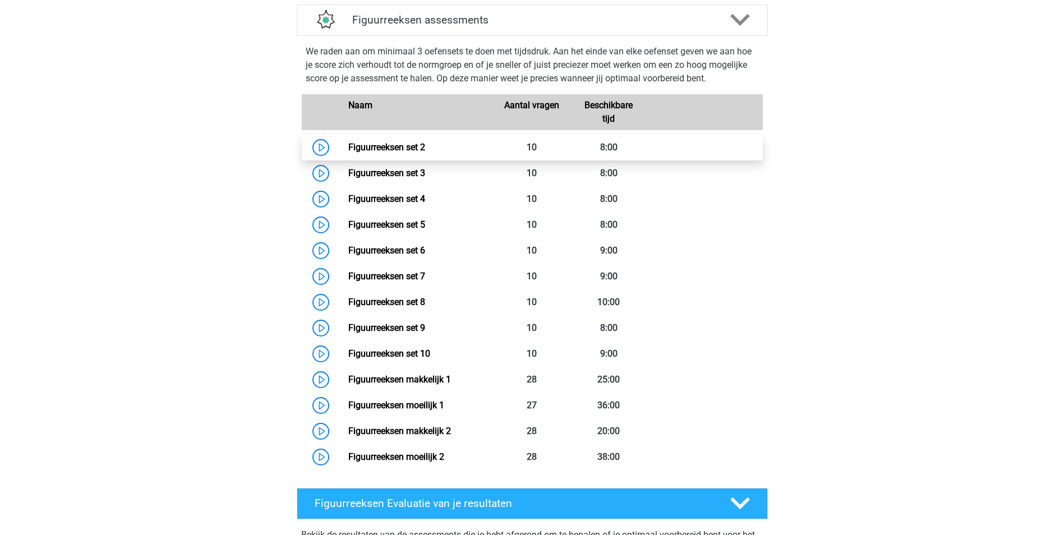
click at [414, 153] on link "Figuurreeksen set 2" at bounding box center [386, 147] width 77 height 11
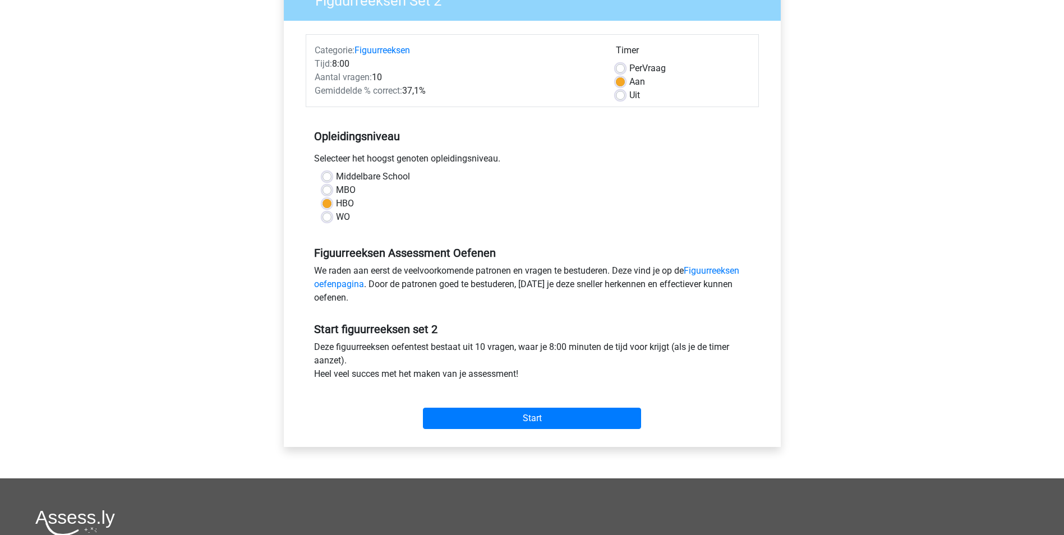
scroll to position [112, 0]
click at [541, 417] on input "Start" at bounding box center [532, 417] width 218 height 21
click at [517, 424] on input "Start" at bounding box center [532, 417] width 218 height 21
click at [562, 415] on input "Start" at bounding box center [532, 417] width 218 height 21
click at [514, 407] on div "Start" at bounding box center [532, 408] width 453 height 39
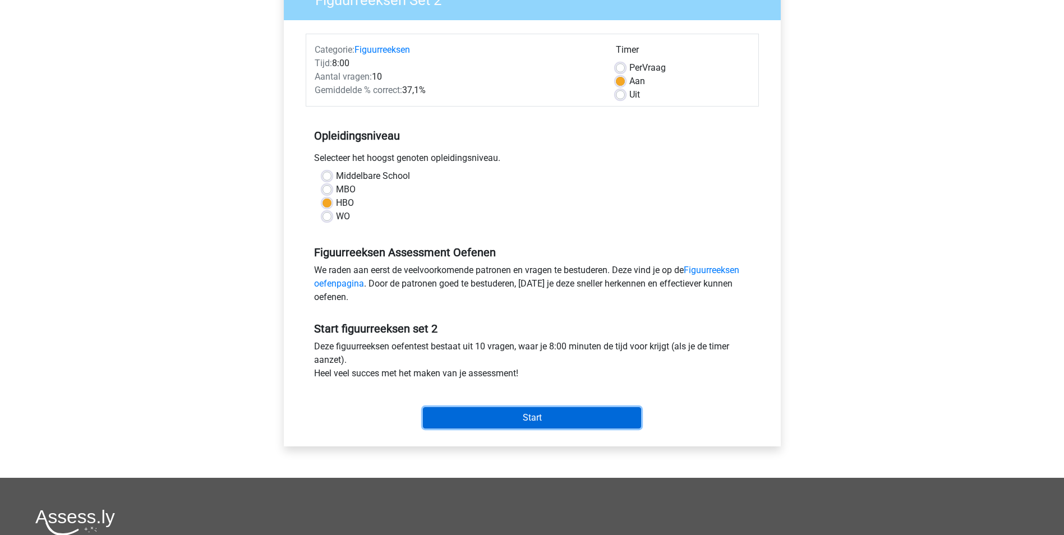
click at [521, 415] on input "Start" at bounding box center [532, 417] width 218 height 21
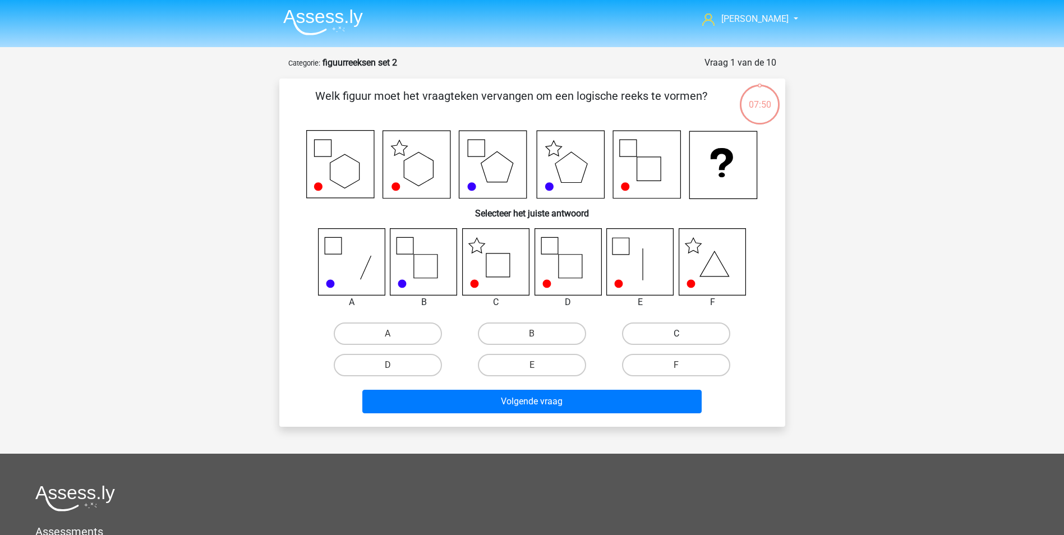
click at [637, 338] on label "C" at bounding box center [676, 334] width 108 height 22
click at [677, 338] on input "C" at bounding box center [680, 337] width 7 height 7
radio input "true"
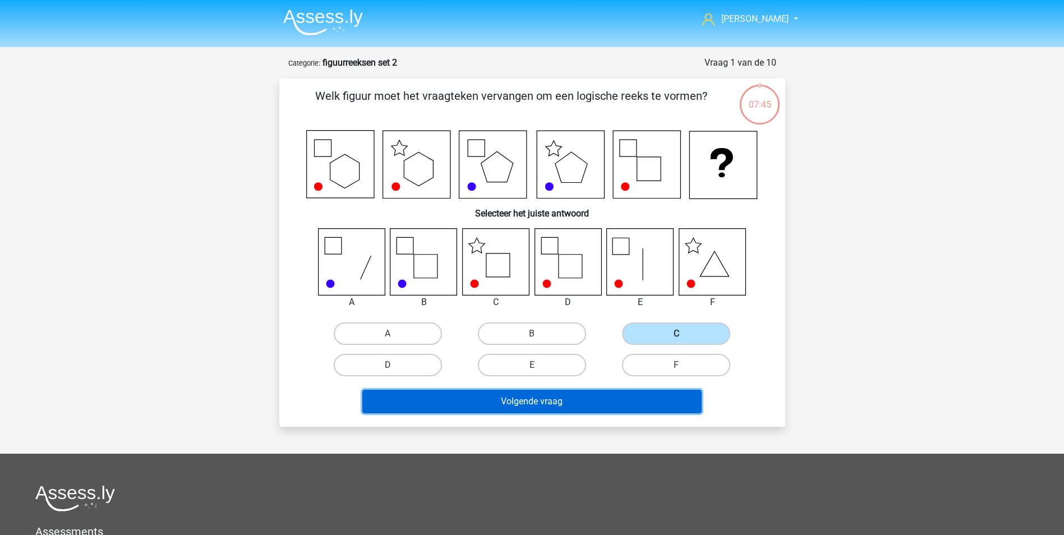
click at [544, 410] on button "Volgende vraag" at bounding box center [531, 402] width 339 height 24
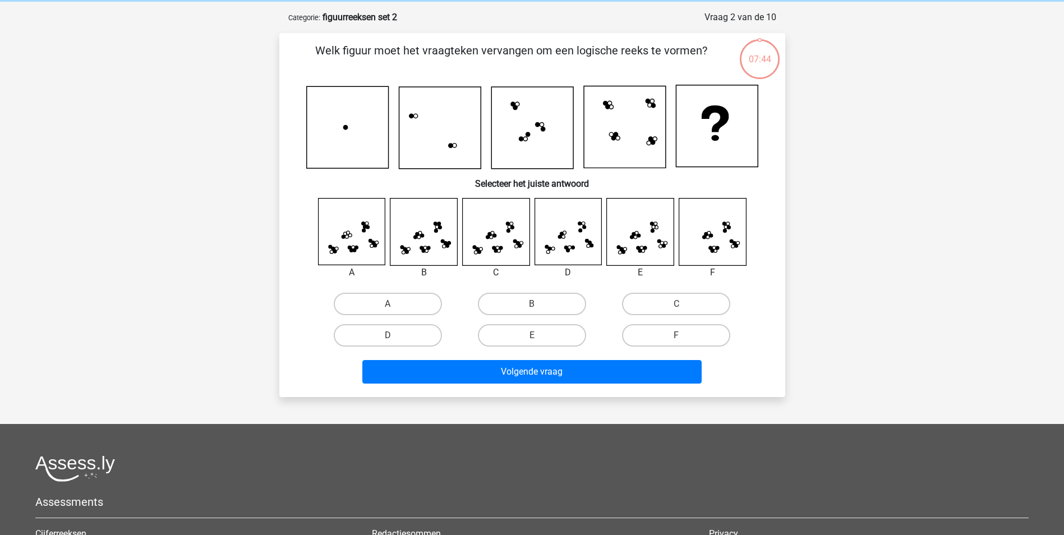
scroll to position [56, 0]
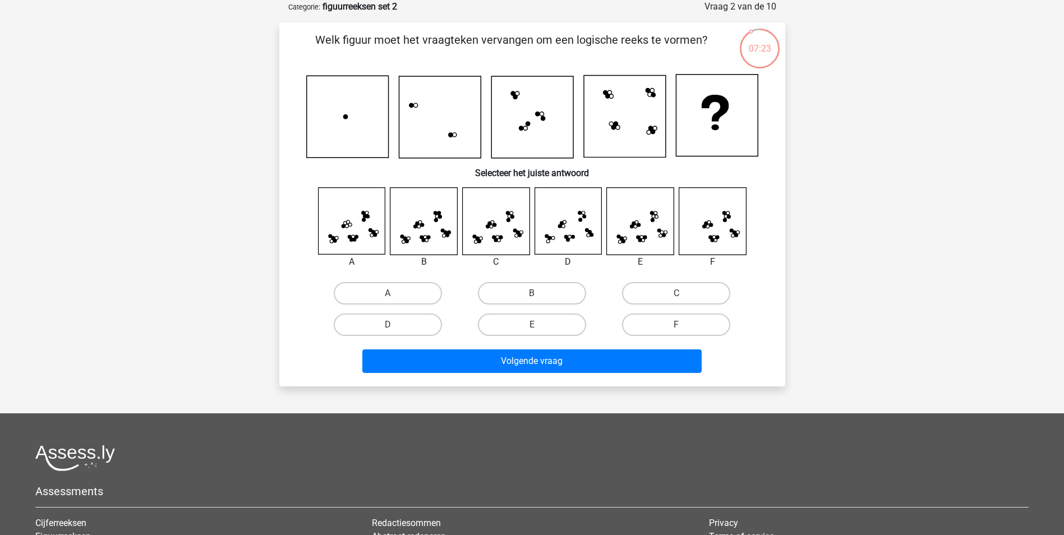
click at [489, 236] on icon at bounding box center [495, 221] width 67 height 67
click at [655, 290] on label "C" at bounding box center [676, 293] width 108 height 22
click at [677, 293] on input "C" at bounding box center [680, 296] width 7 height 7
radio input "true"
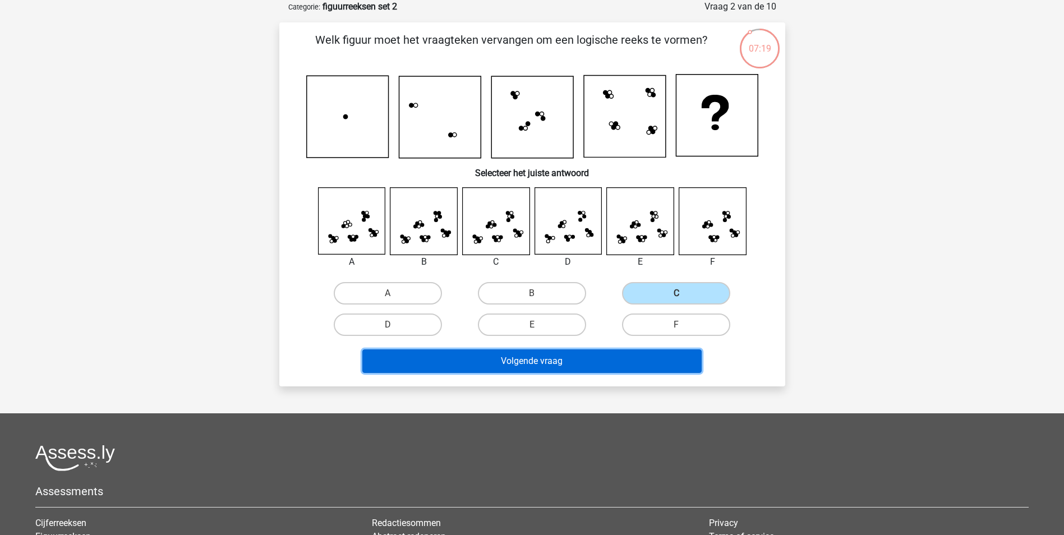
click at [564, 353] on button "Volgende vraag" at bounding box center [531, 361] width 339 height 24
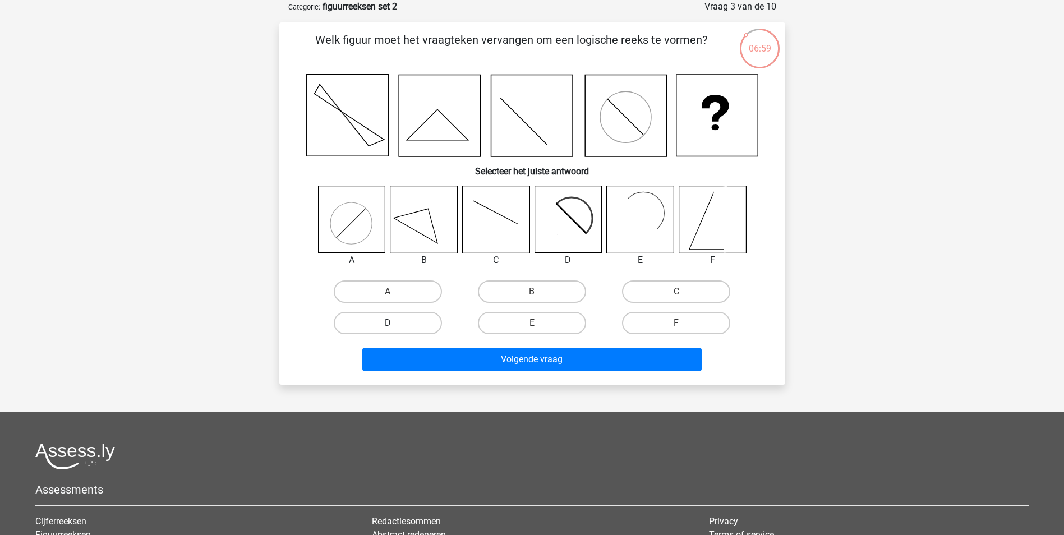
click at [406, 319] on label "D" at bounding box center [388, 323] width 108 height 22
click at [395, 323] on input "D" at bounding box center [391, 326] width 7 height 7
radio input "true"
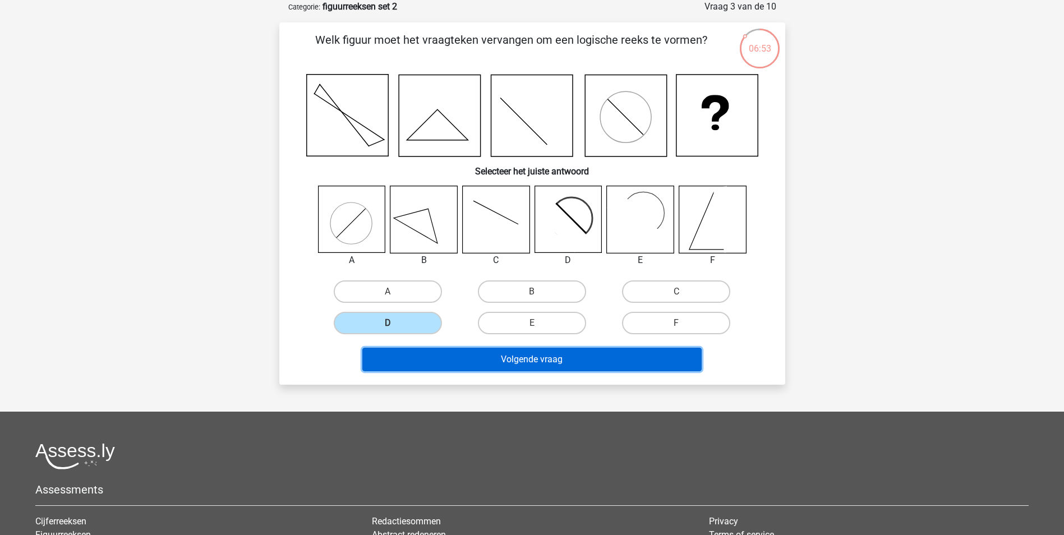
click at [604, 358] on button "Volgende vraag" at bounding box center [531, 360] width 339 height 24
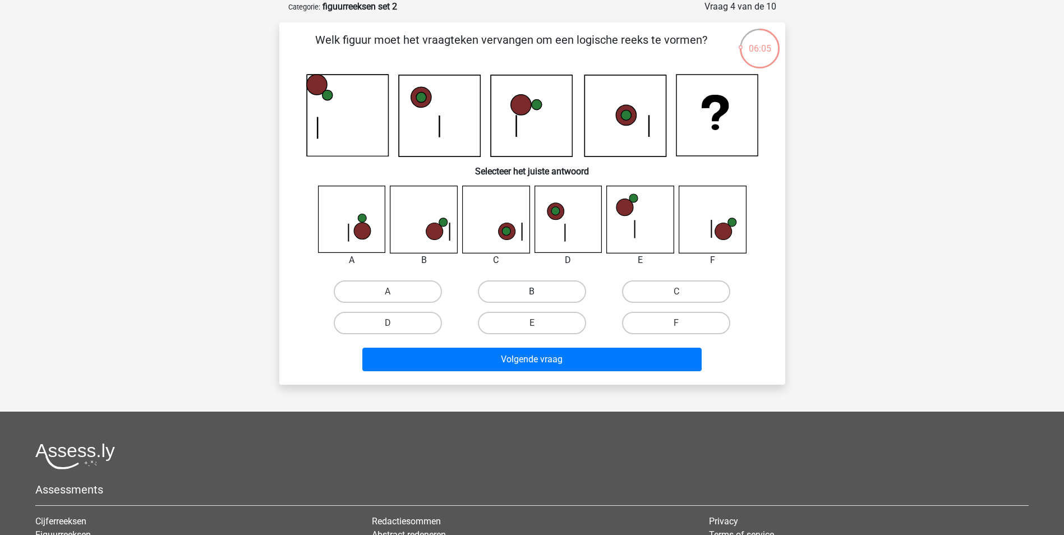
click at [560, 293] on label "B" at bounding box center [532, 291] width 108 height 22
click at [539, 293] on input "B" at bounding box center [535, 295] width 7 height 7
radio input "true"
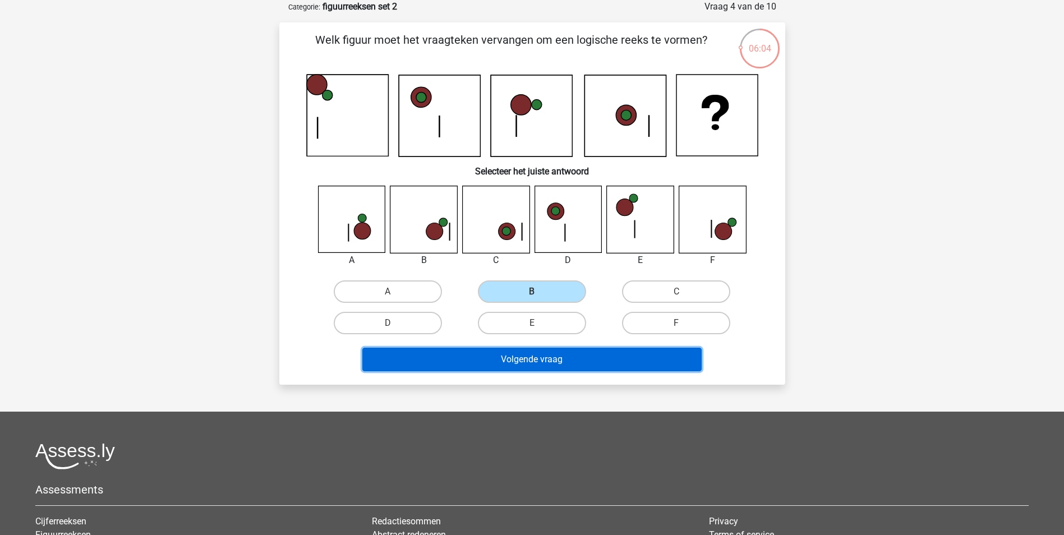
click at [570, 364] on button "Volgende vraag" at bounding box center [531, 360] width 339 height 24
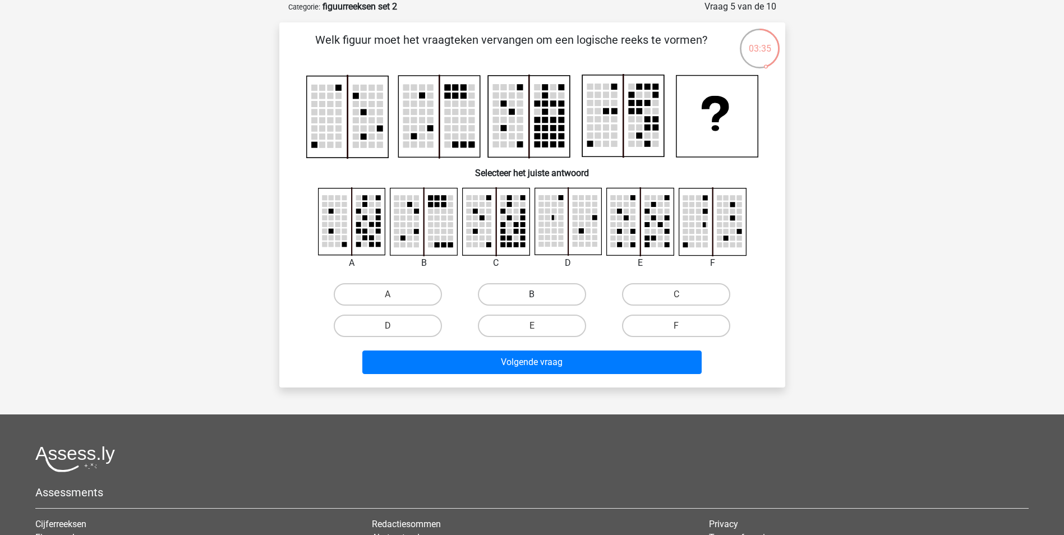
click at [548, 295] on label "B" at bounding box center [532, 294] width 108 height 22
click at [539, 295] on input "B" at bounding box center [535, 298] width 7 height 7
radio input "true"
click at [417, 295] on label "A" at bounding box center [388, 294] width 108 height 22
click at [395, 295] on input "A" at bounding box center [391, 298] width 7 height 7
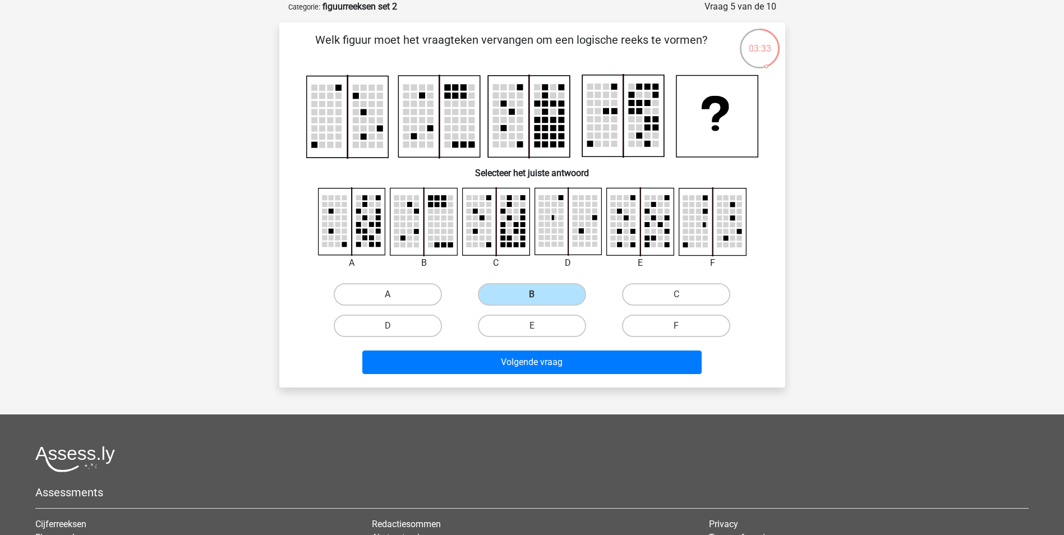
radio input "true"
click at [518, 383] on div "Welk figuur moet het vraagteken vervangen om een logische reeks te vormen?" at bounding box center [532, 204] width 506 height 365
click at [522, 378] on div "Volgende vraag" at bounding box center [532, 365] width 433 height 28
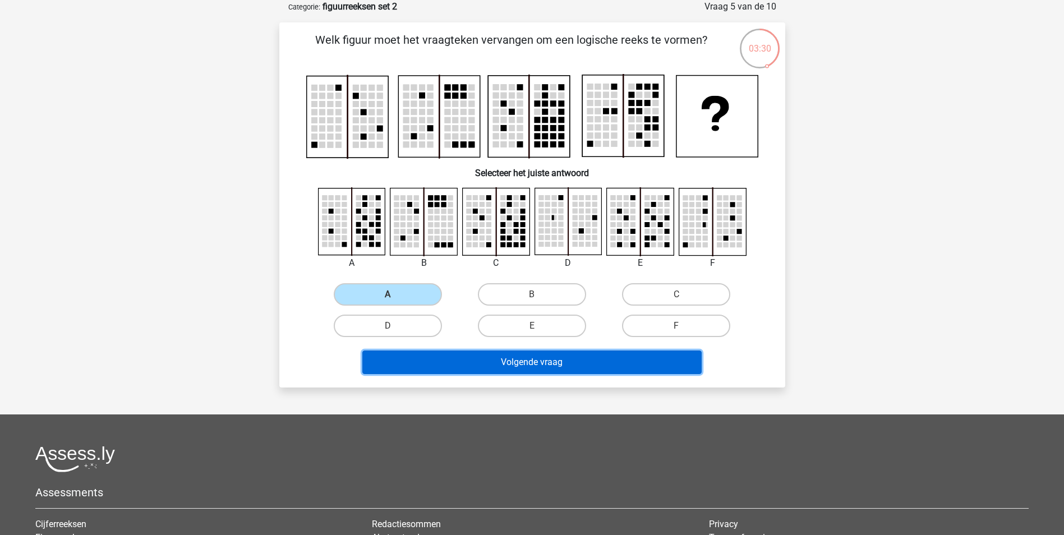
click at [528, 362] on button "Volgende vraag" at bounding box center [531, 363] width 339 height 24
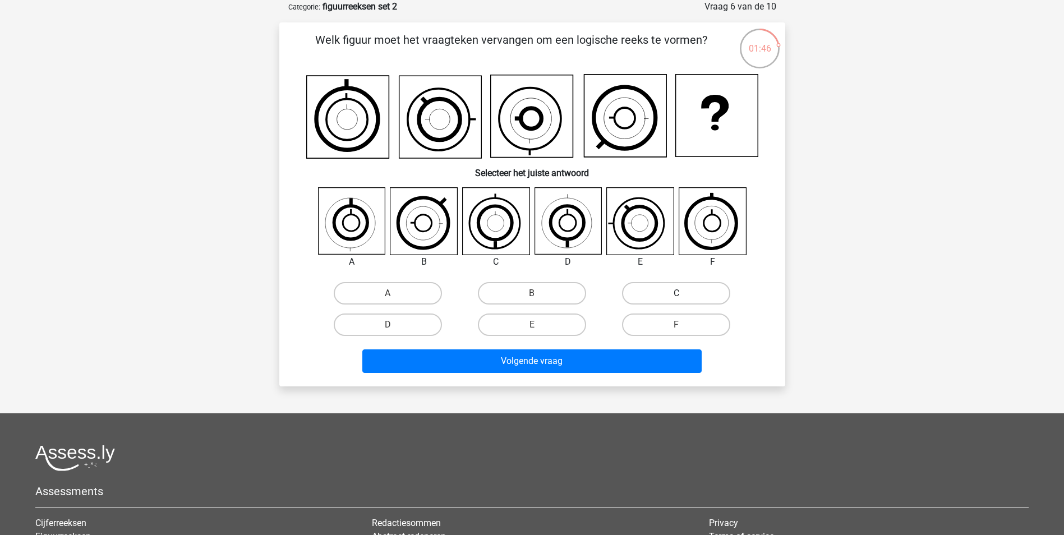
click at [670, 296] on label "C" at bounding box center [676, 293] width 108 height 22
click at [677, 296] on input "C" at bounding box center [680, 296] width 7 height 7
radio input "true"
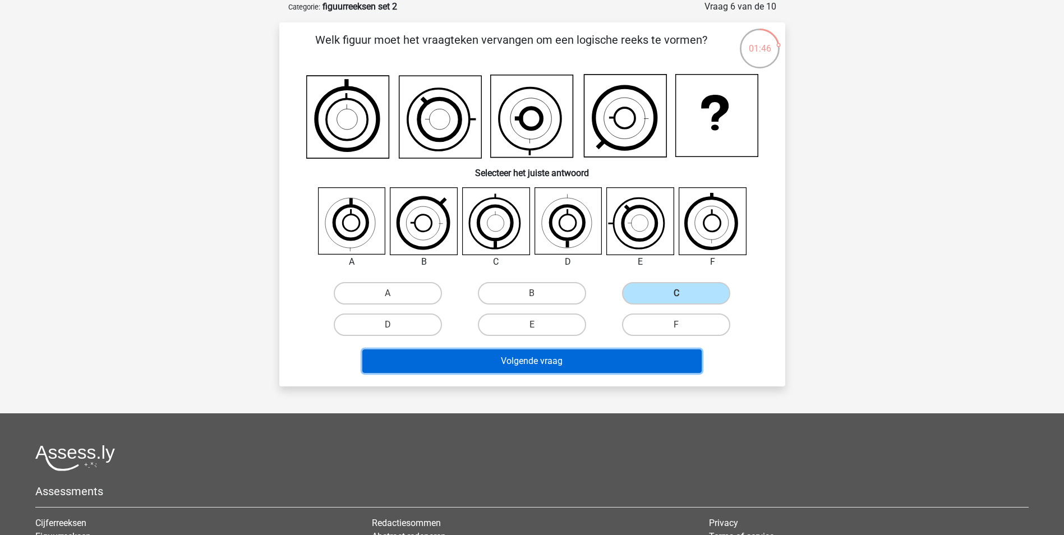
click at [643, 360] on button "Volgende vraag" at bounding box center [531, 361] width 339 height 24
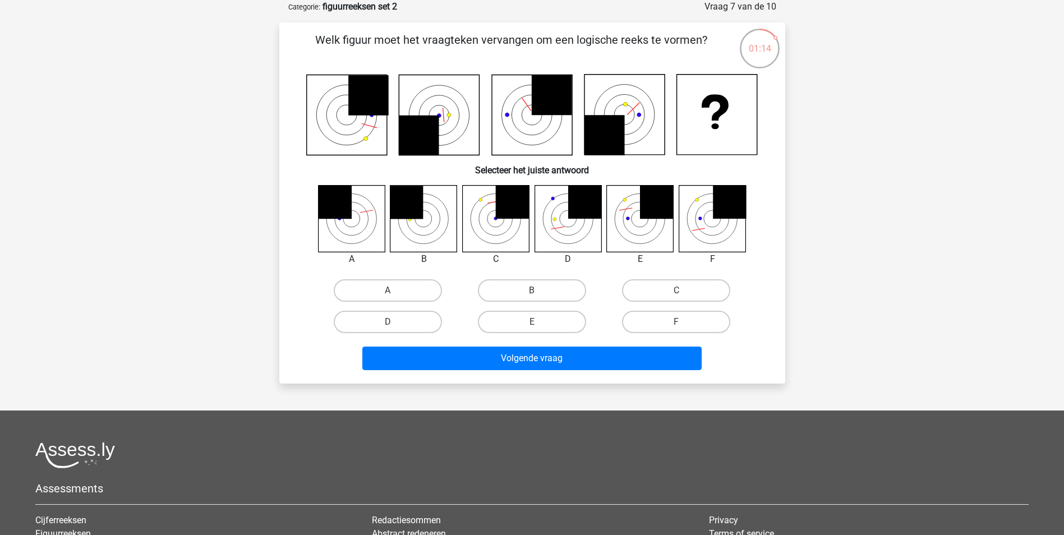
click at [637, 223] on icon at bounding box center [640, 218] width 67 height 67
click at [553, 328] on label "E" at bounding box center [532, 322] width 108 height 22
click at [539, 328] on input "E" at bounding box center [535, 325] width 7 height 7
radio input "true"
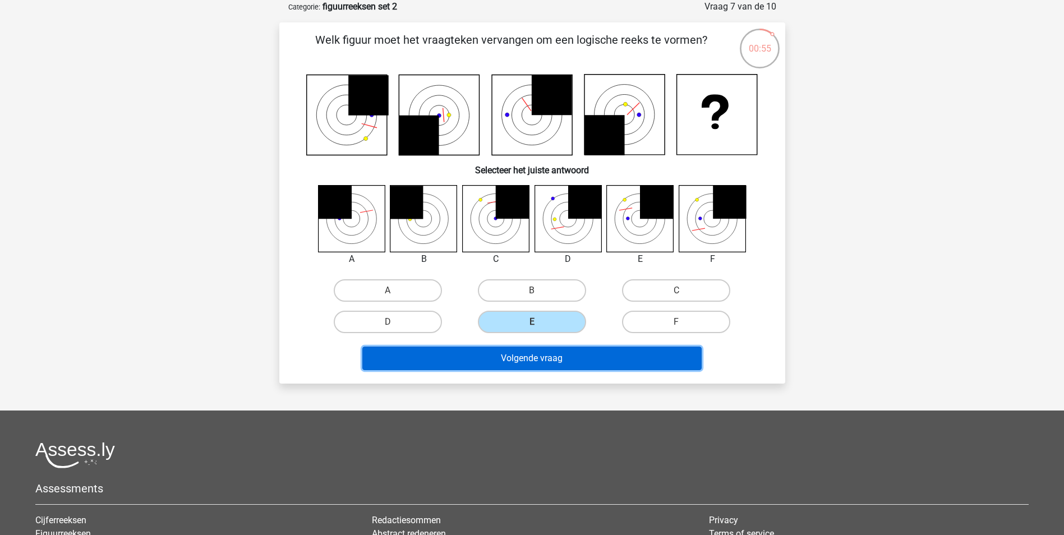
click at [595, 365] on button "Volgende vraag" at bounding box center [531, 359] width 339 height 24
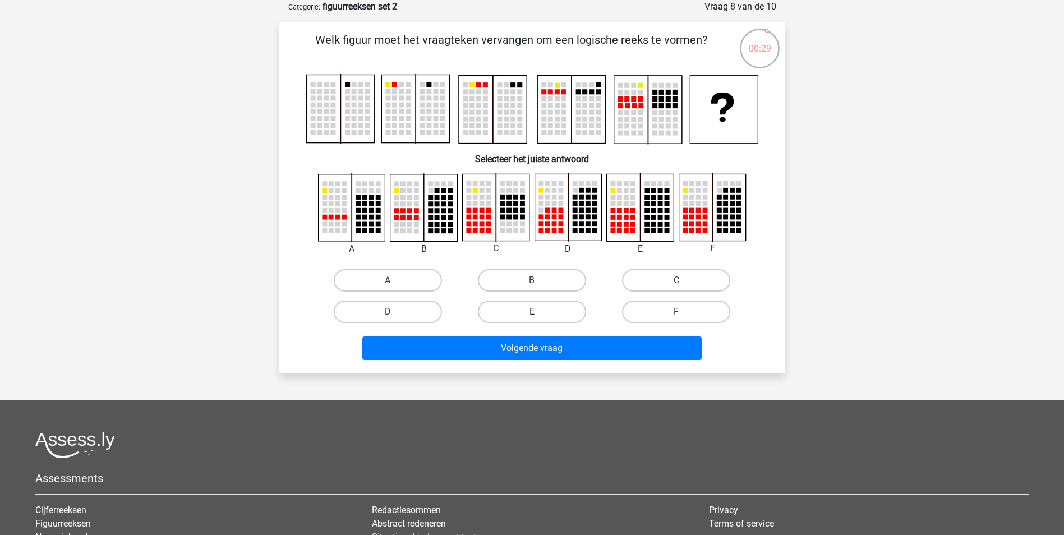
click at [569, 307] on label "E" at bounding box center [532, 312] width 108 height 22
click at [539, 312] on input "E" at bounding box center [535, 315] width 7 height 7
radio input "true"
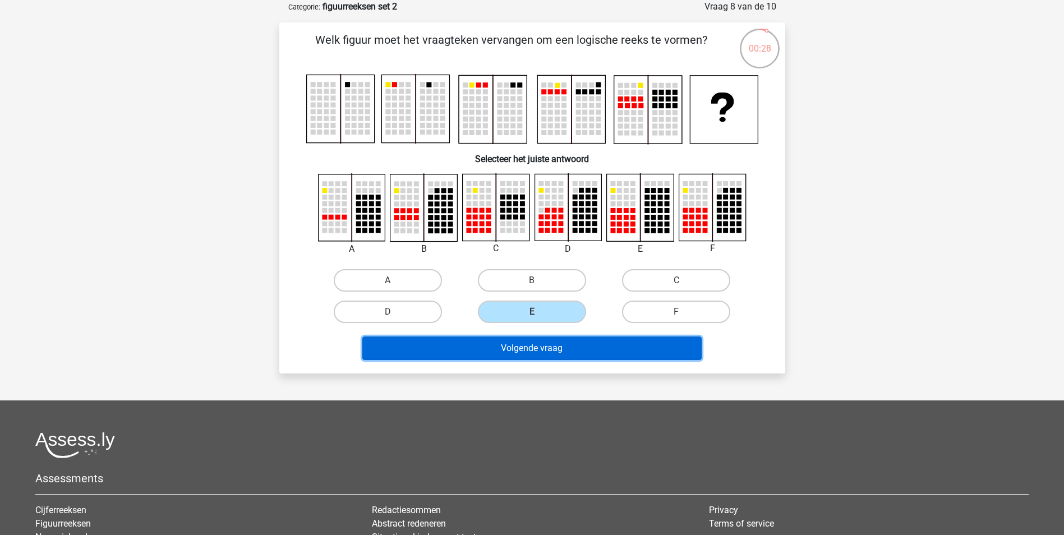
click at [627, 348] on button "Volgende vraag" at bounding box center [531, 349] width 339 height 24
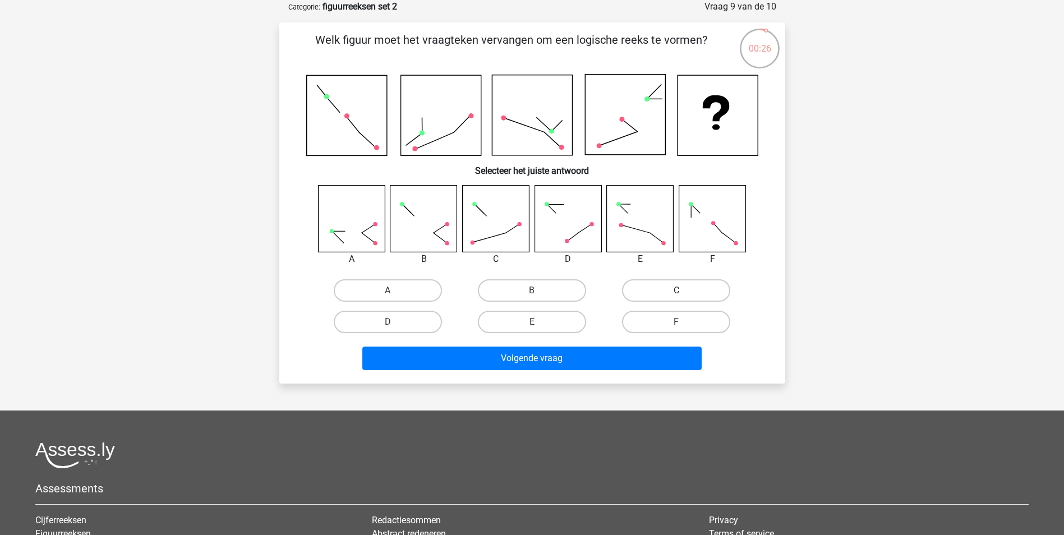
click at [647, 294] on label "C" at bounding box center [676, 290] width 108 height 22
click at [677, 294] on input "C" at bounding box center [680, 294] width 7 height 7
radio input "true"
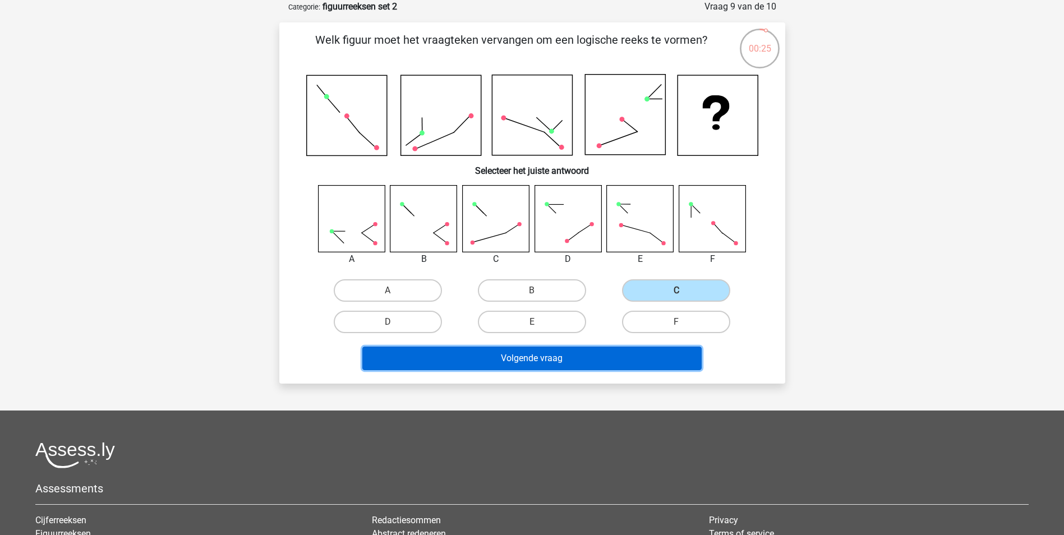
click at [588, 356] on button "Volgende vraag" at bounding box center [531, 359] width 339 height 24
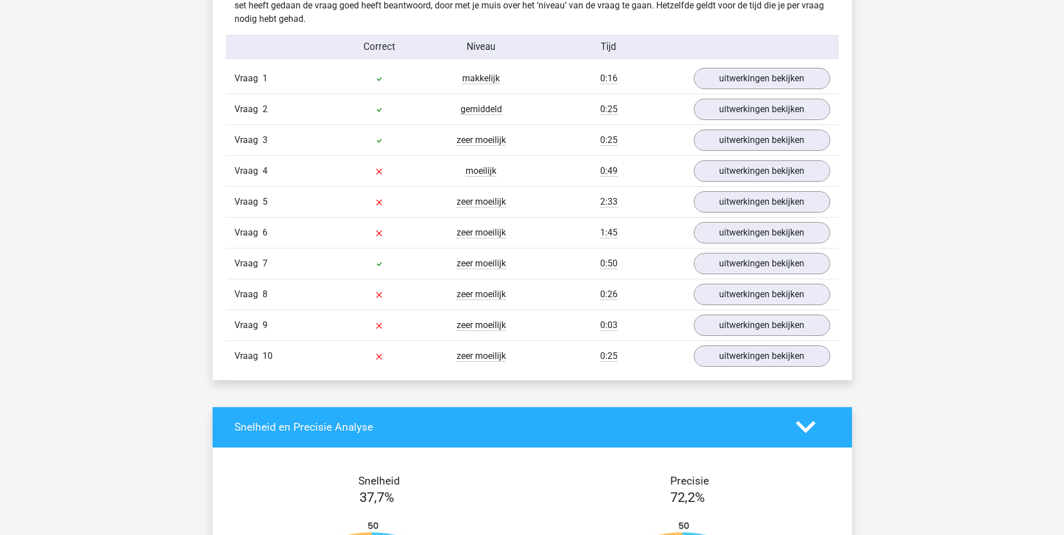
scroll to position [898, 0]
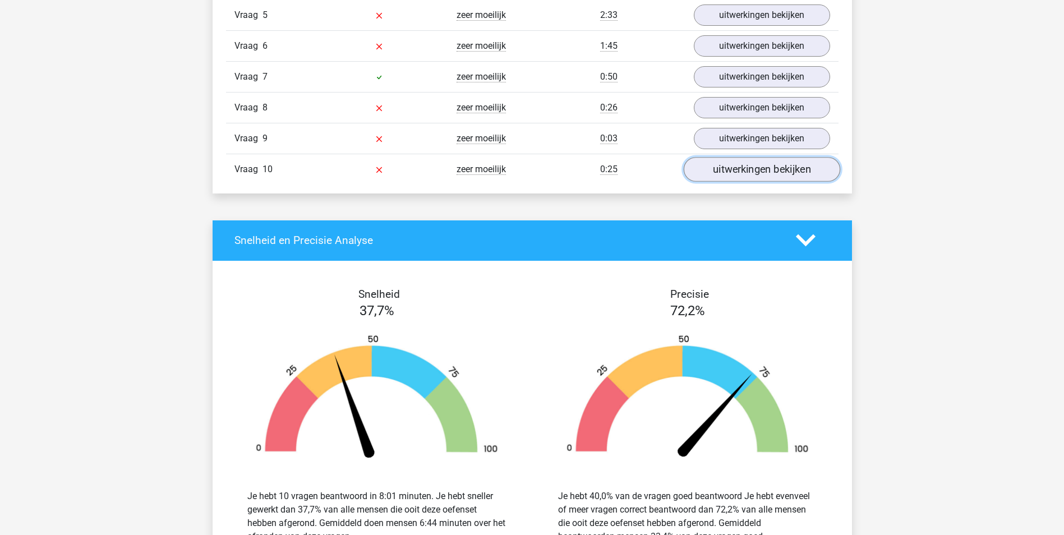
click at [751, 177] on link "uitwerkingen bekijken" at bounding box center [761, 169] width 157 height 25
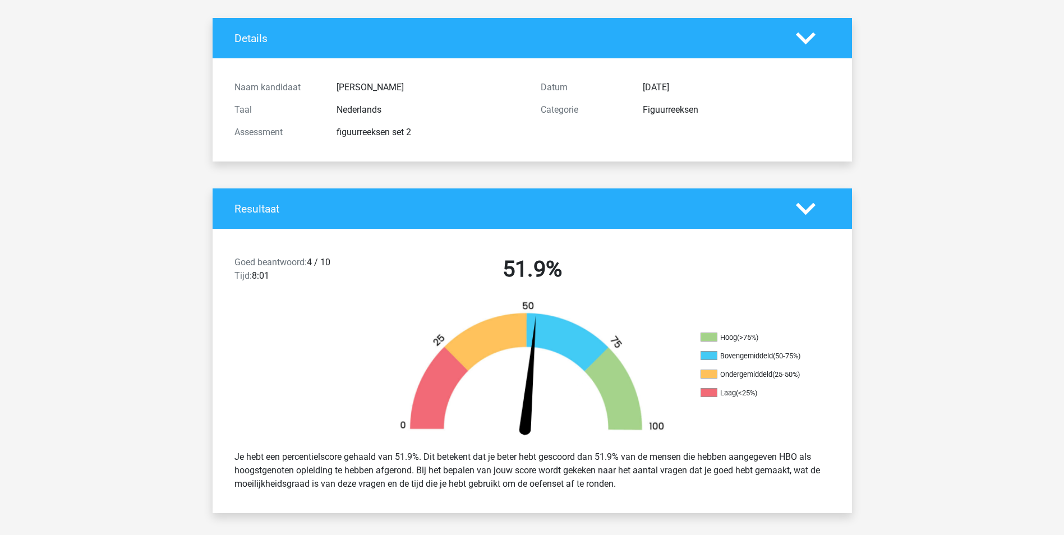
scroll to position [0, 0]
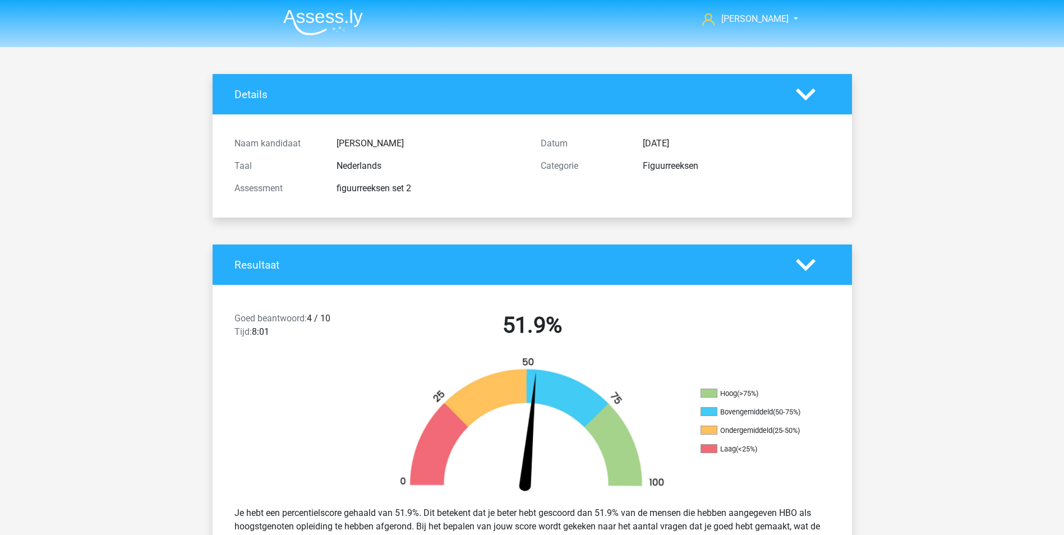
click at [801, 98] on icon at bounding box center [806, 95] width 20 height 20
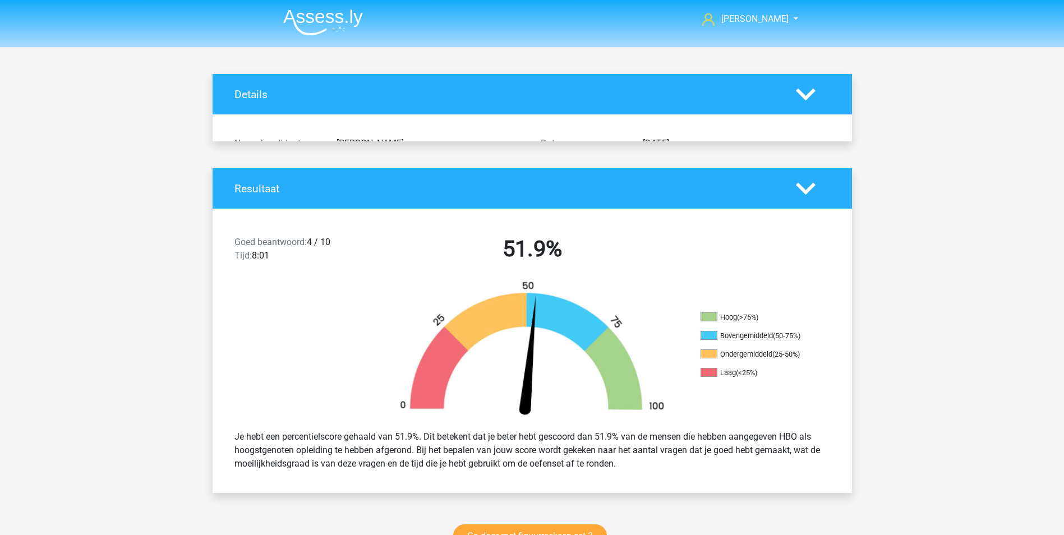
click at [801, 98] on icon at bounding box center [806, 95] width 20 height 20
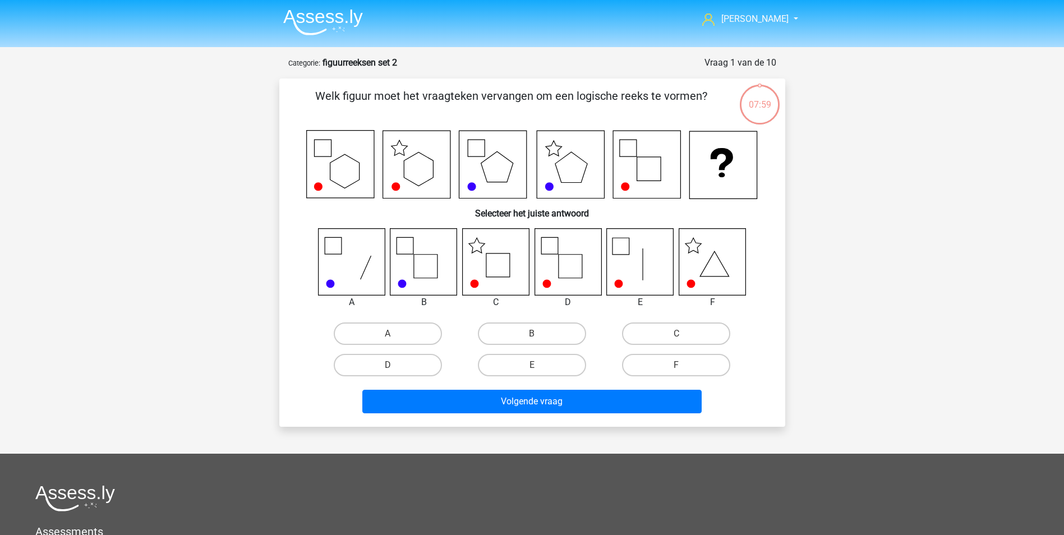
click at [488, 279] on icon at bounding box center [495, 261] width 67 height 67
click at [650, 332] on label "C" at bounding box center [676, 334] width 108 height 22
click at [677, 334] on input "C" at bounding box center [680, 337] width 7 height 7
radio input "true"
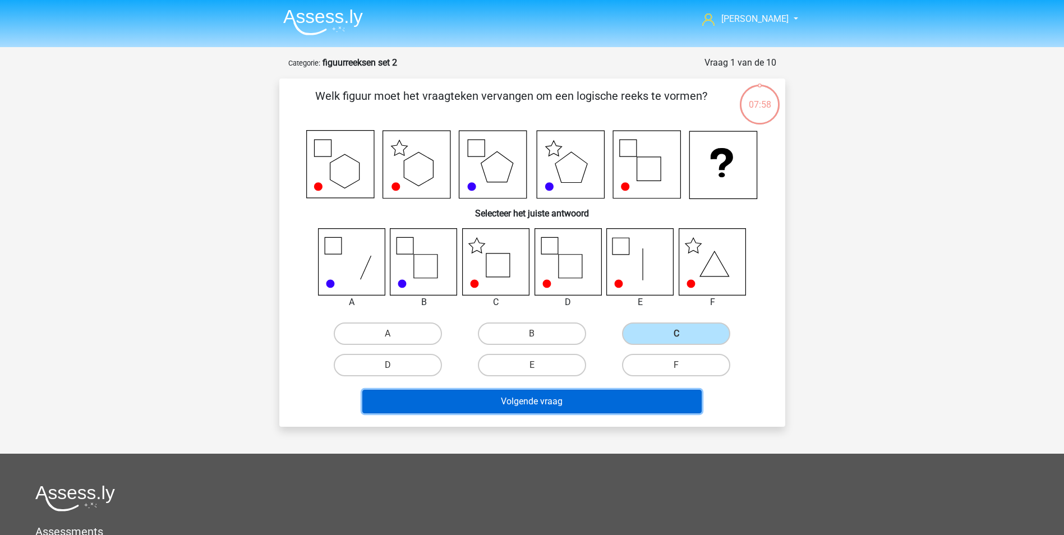
click at [563, 403] on button "Volgende vraag" at bounding box center [531, 402] width 339 height 24
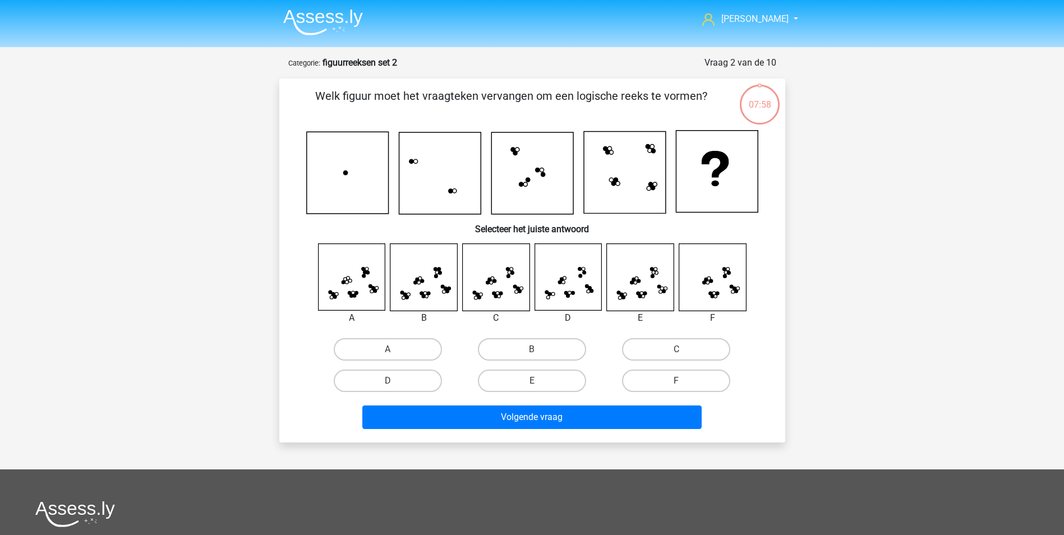
scroll to position [56, 0]
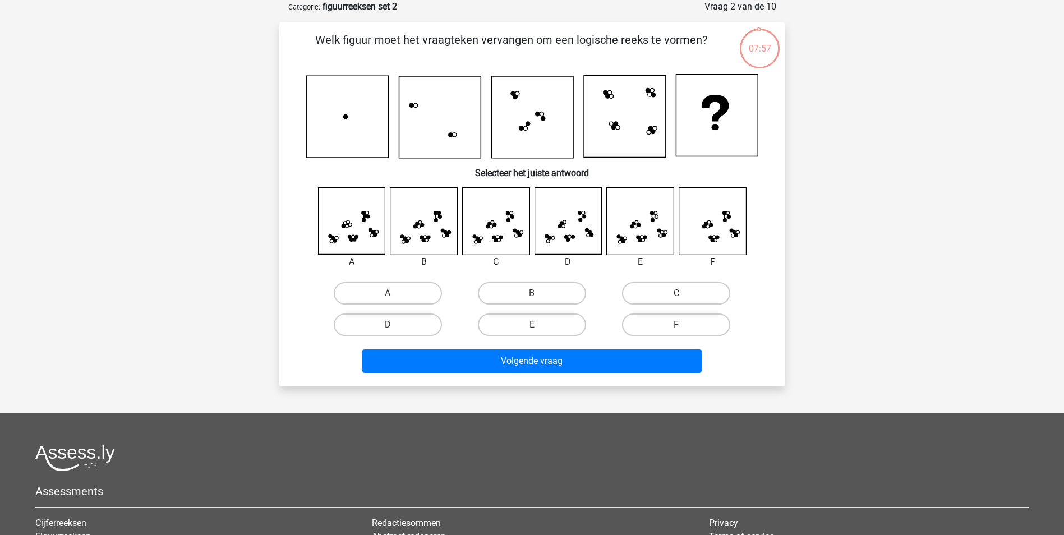
click at [648, 291] on label "C" at bounding box center [676, 293] width 108 height 22
click at [677, 293] on input "C" at bounding box center [680, 296] width 7 height 7
radio input "true"
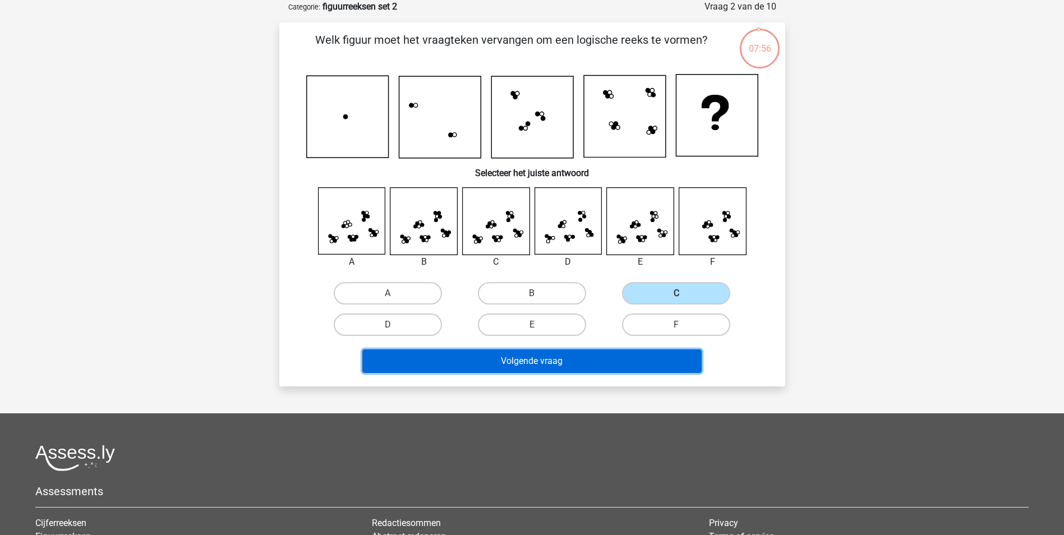
click at [591, 360] on button "Volgende vraag" at bounding box center [531, 361] width 339 height 24
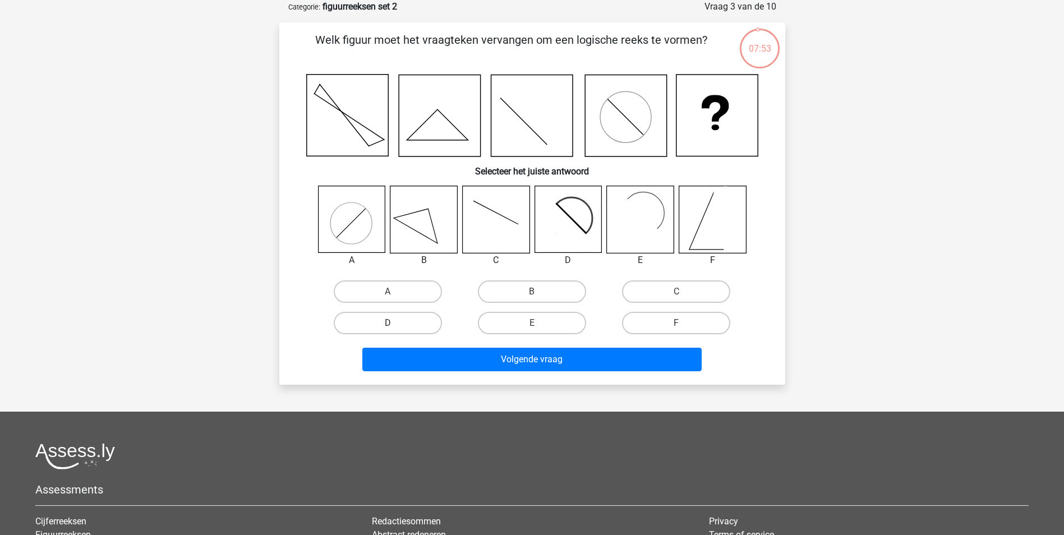
click at [417, 314] on label "D" at bounding box center [388, 323] width 108 height 22
click at [395, 323] on input "D" at bounding box center [391, 326] width 7 height 7
radio input "true"
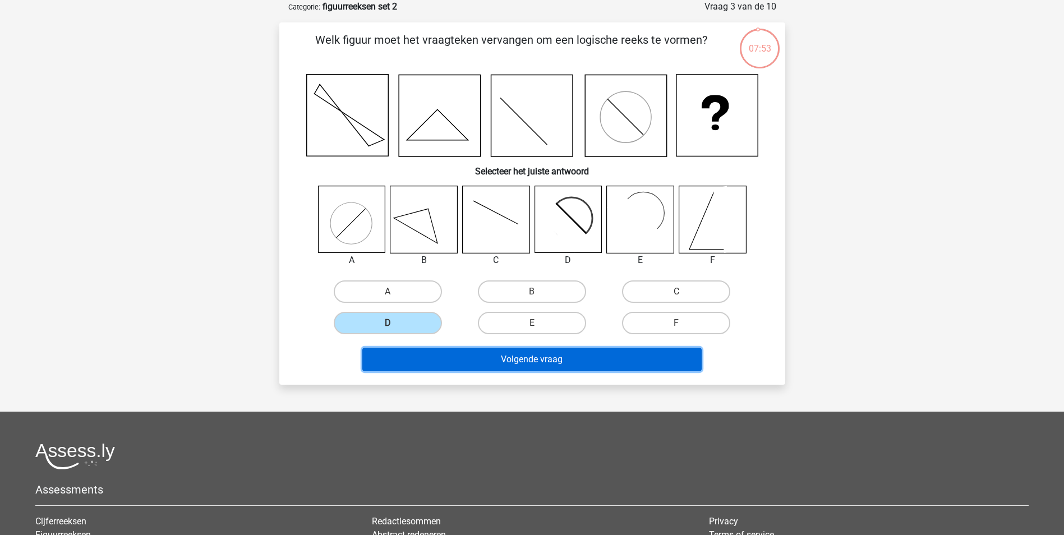
click at [557, 358] on button "Volgende vraag" at bounding box center [531, 360] width 339 height 24
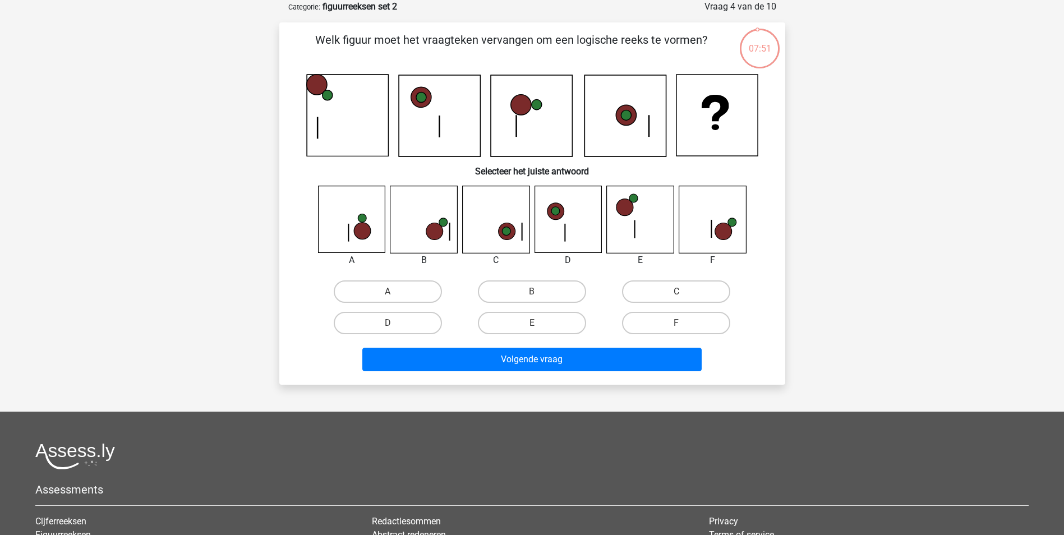
click at [536, 292] on input "B" at bounding box center [535, 295] width 7 height 7
radio input "true"
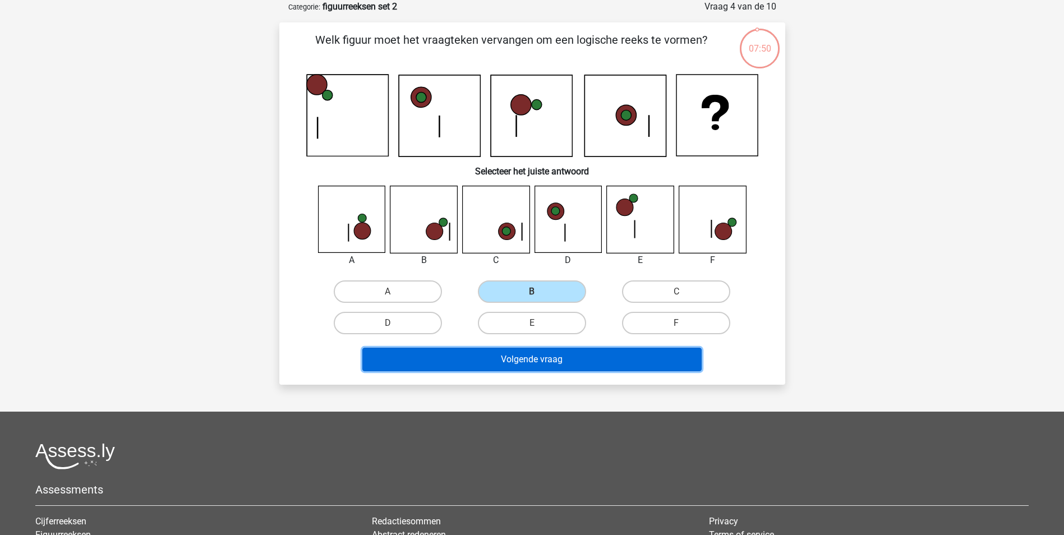
click at [541, 358] on button "Volgende vraag" at bounding box center [531, 360] width 339 height 24
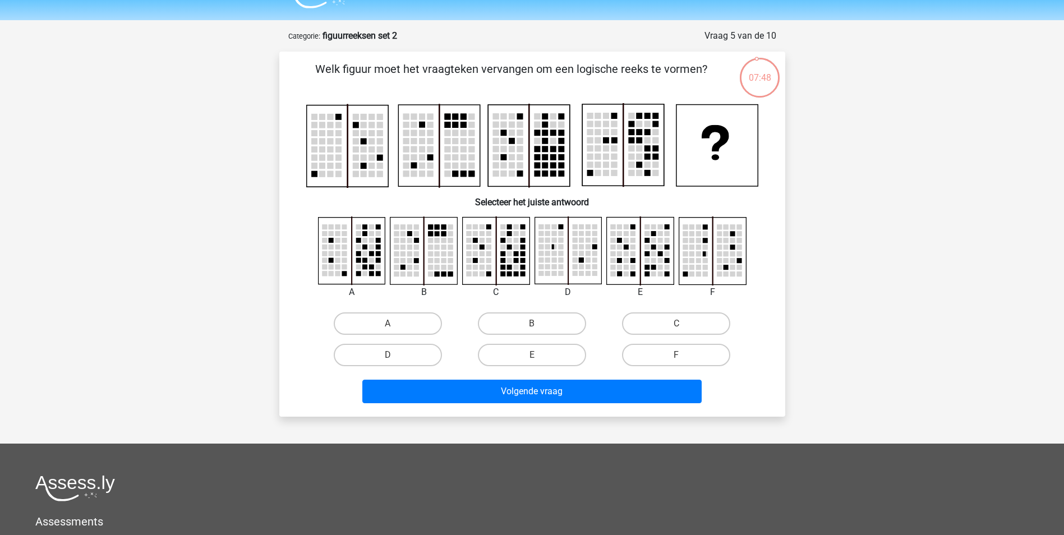
scroll to position [0, 0]
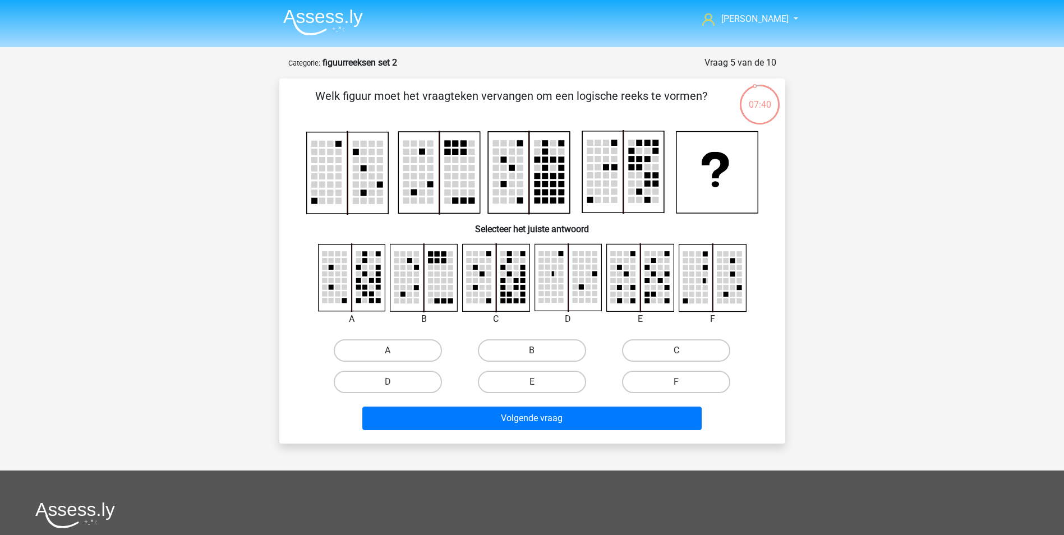
click at [555, 358] on label "B" at bounding box center [532, 350] width 108 height 22
click at [539, 358] on input "B" at bounding box center [535, 354] width 7 height 7
radio input "true"
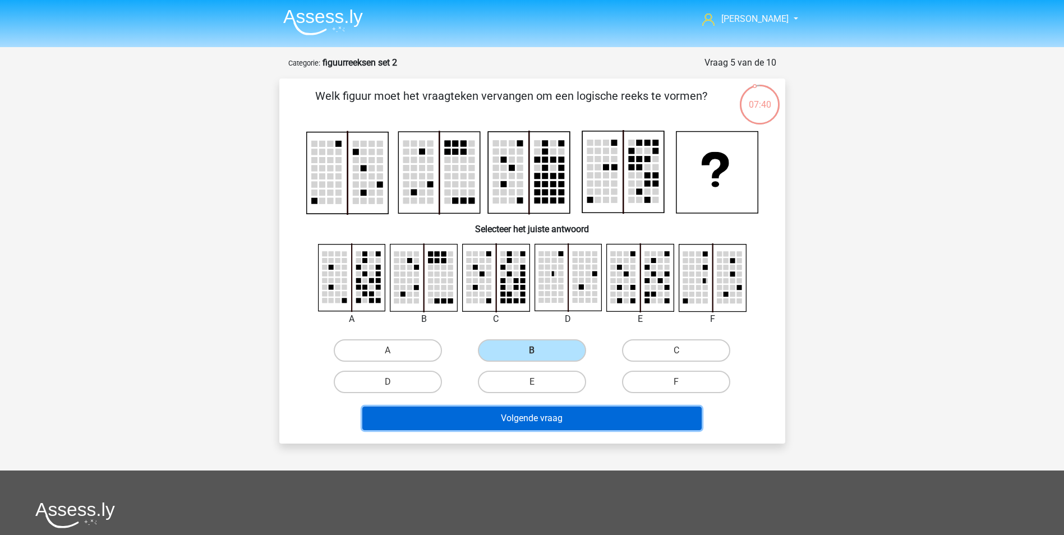
click at [558, 416] on button "Volgende vraag" at bounding box center [531, 419] width 339 height 24
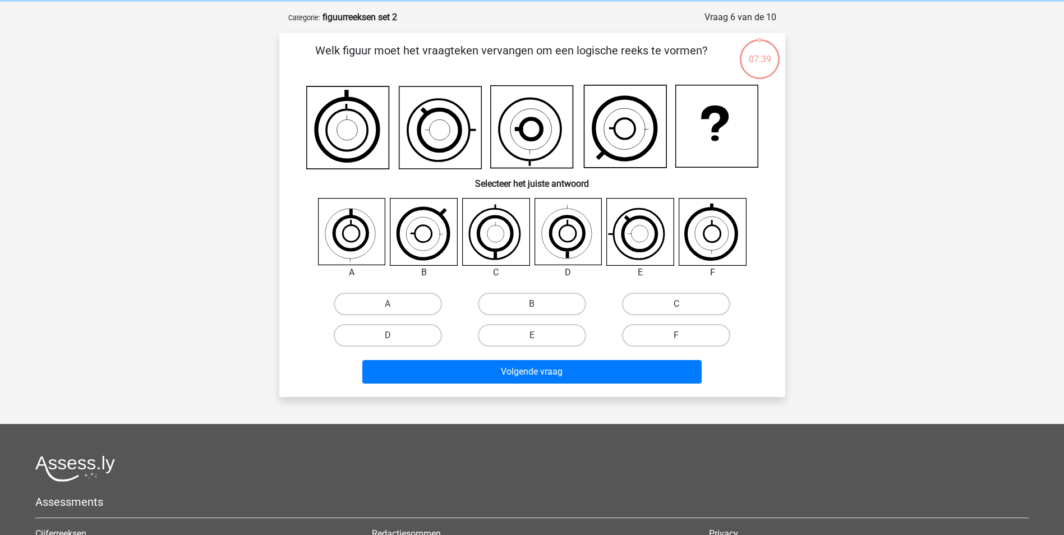
scroll to position [56, 0]
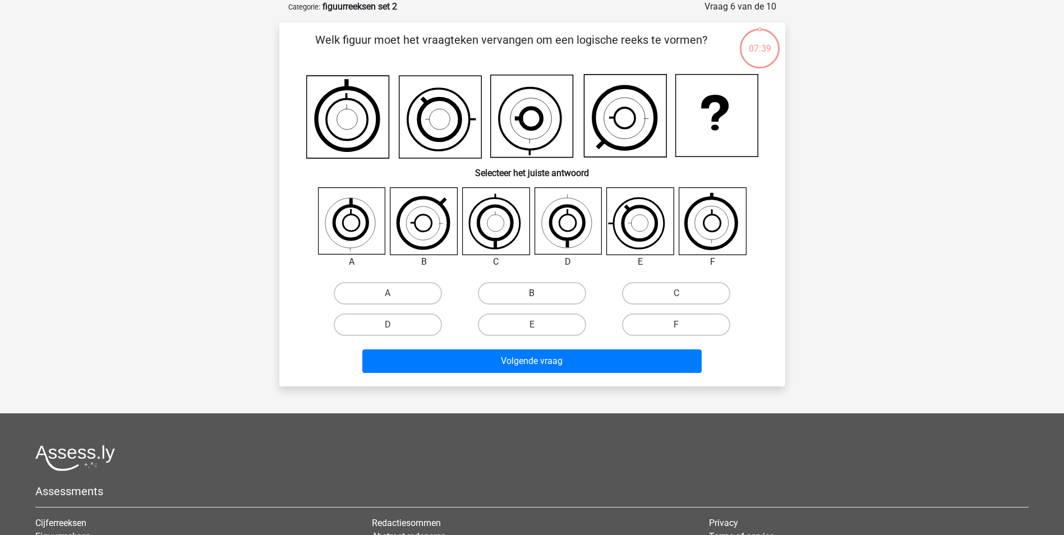
click at [552, 297] on label "B" at bounding box center [532, 293] width 108 height 22
click at [539, 297] on input "B" at bounding box center [535, 296] width 7 height 7
radio input "true"
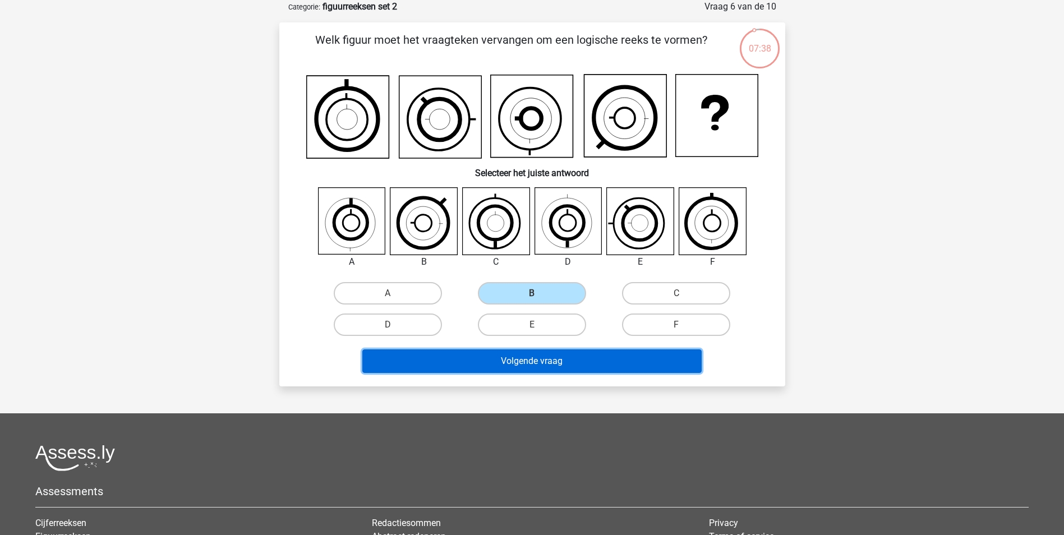
click at [549, 359] on button "Volgende vraag" at bounding box center [531, 361] width 339 height 24
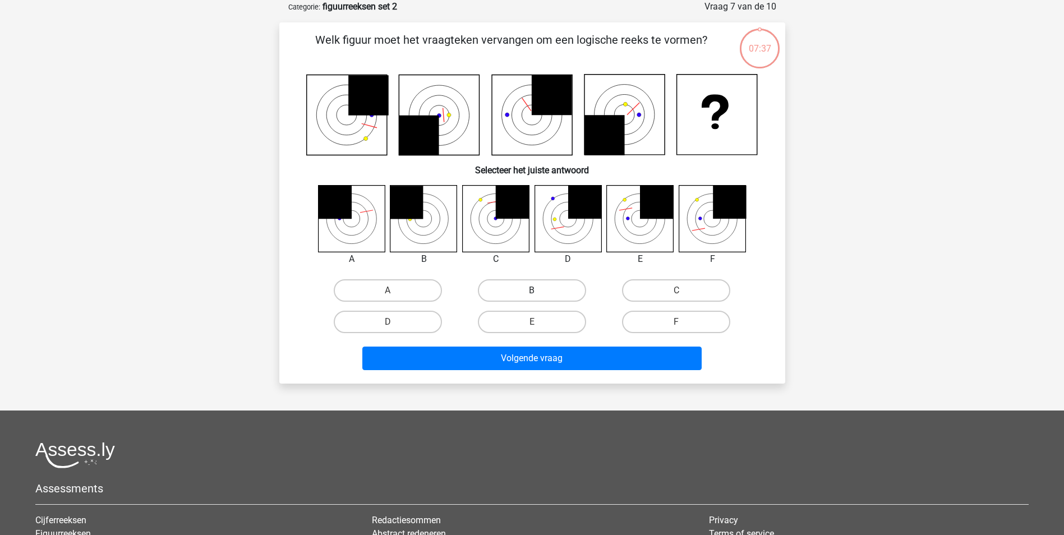
click at [546, 296] on label "B" at bounding box center [532, 290] width 108 height 22
click at [539, 296] on input "B" at bounding box center [535, 294] width 7 height 7
radio input "true"
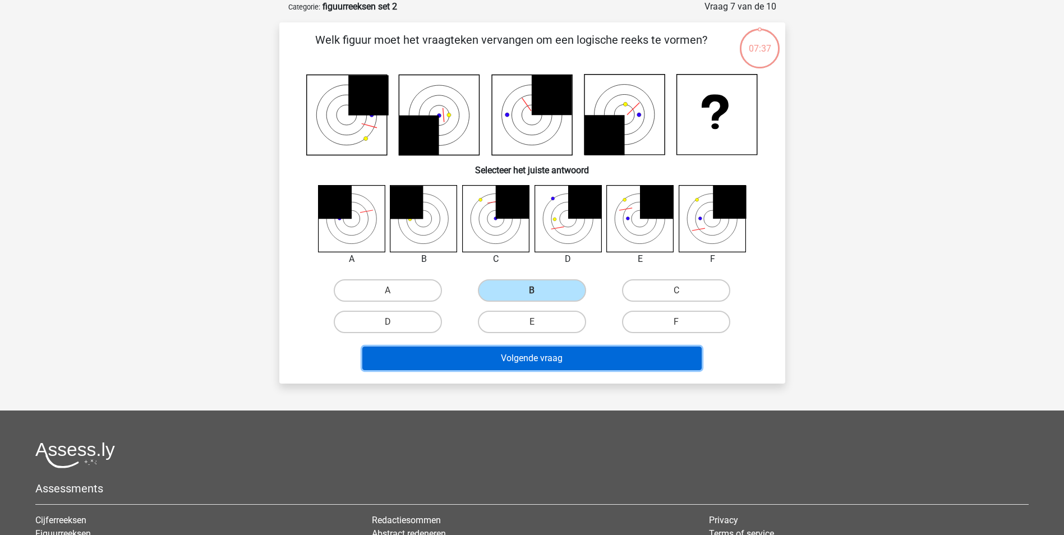
click at [547, 347] on button "Volgende vraag" at bounding box center [531, 359] width 339 height 24
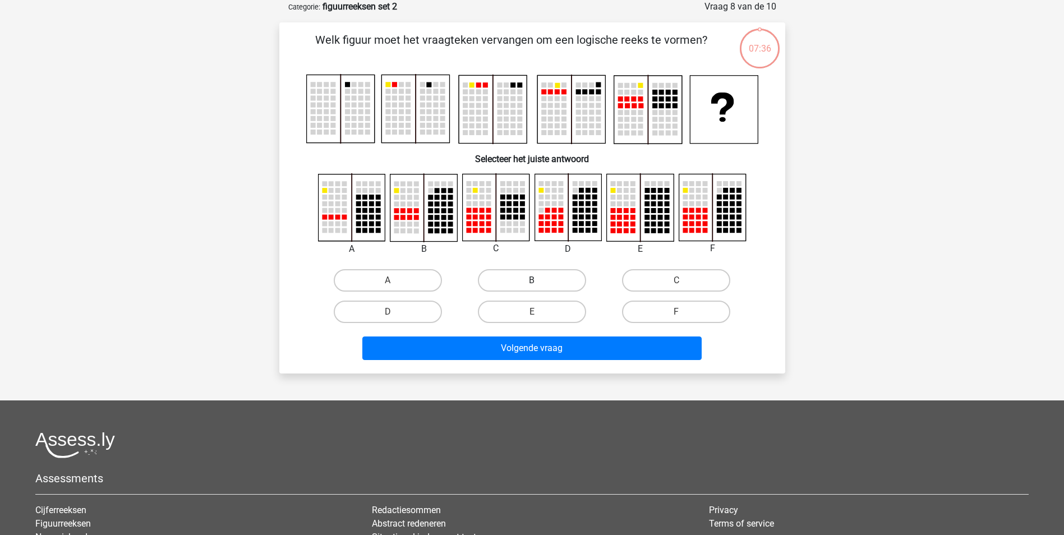
click at [546, 287] on label "B" at bounding box center [532, 280] width 108 height 22
click at [539, 287] on input "B" at bounding box center [535, 283] width 7 height 7
radio input "true"
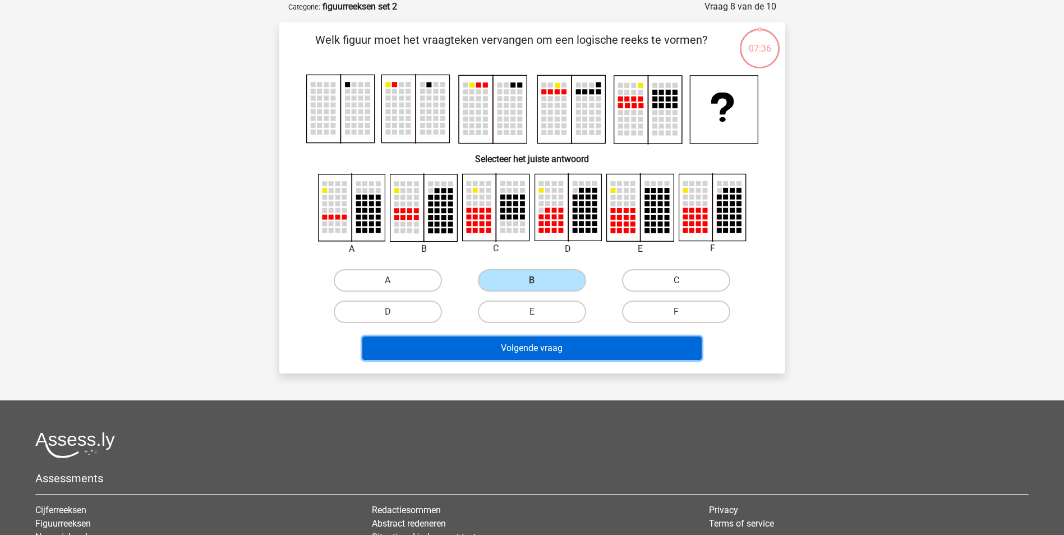
click at [545, 355] on button "Volgende vraag" at bounding box center [531, 349] width 339 height 24
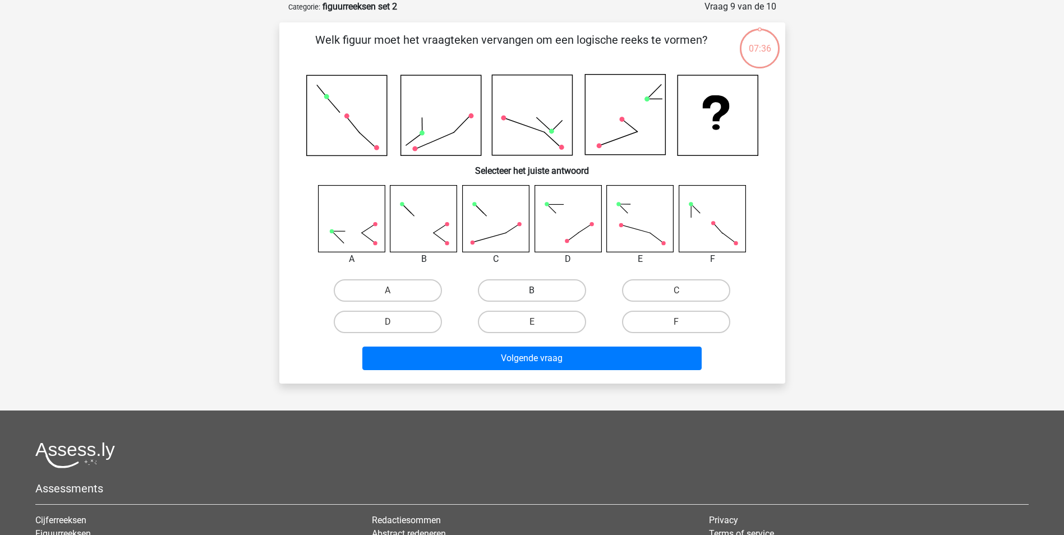
click at [539, 283] on label "B" at bounding box center [532, 290] width 108 height 22
click at [539, 291] on input "B" at bounding box center [535, 294] width 7 height 7
radio input "true"
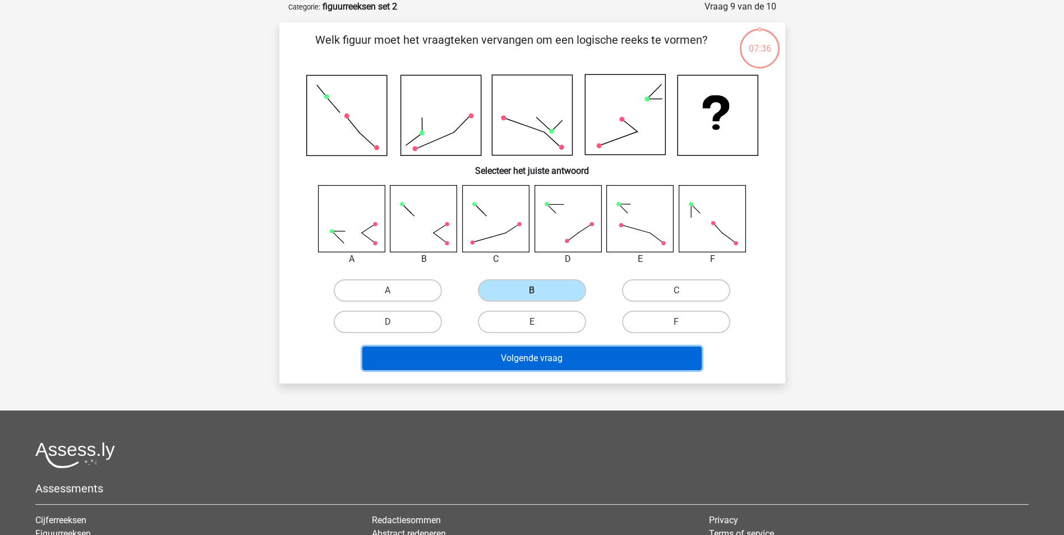
click at [540, 348] on button "Volgende vraag" at bounding box center [531, 359] width 339 height 24
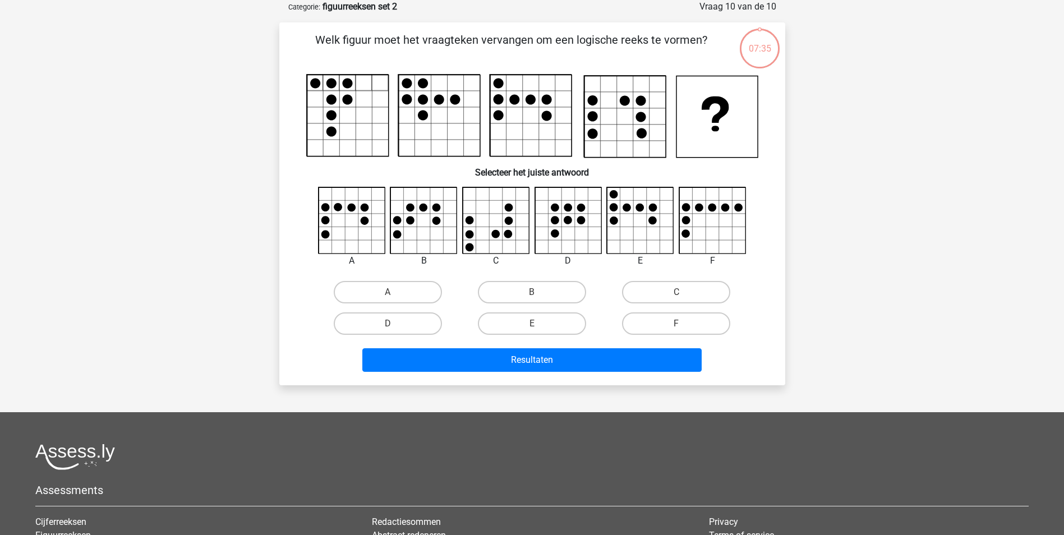
click at [536, 295] on input "B" at bounding box center [535, 295] width 7 height 7
radio input "true"
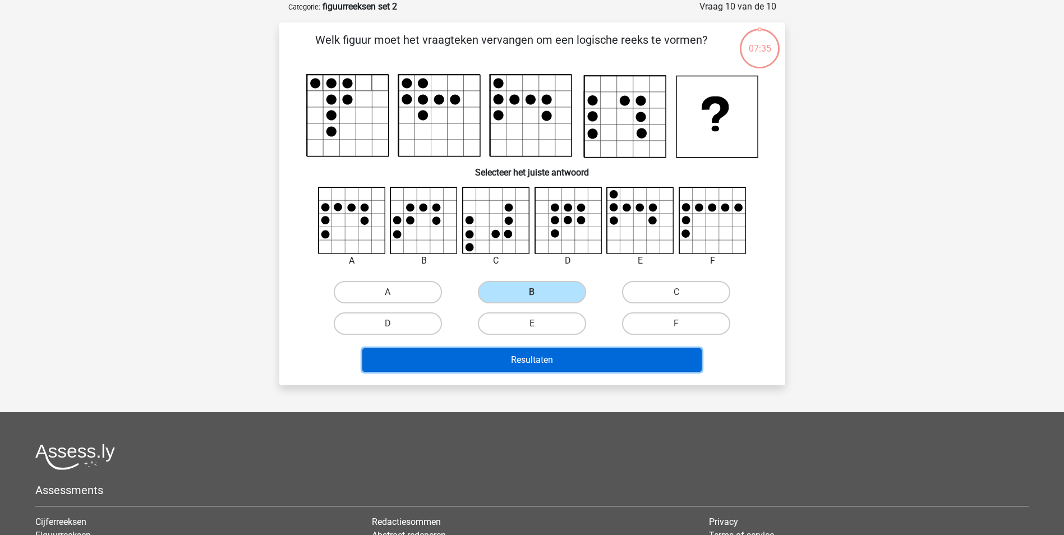
click at [541, 363] on button "Resultaten" at bounding box center [531, 360] width 339 height 24
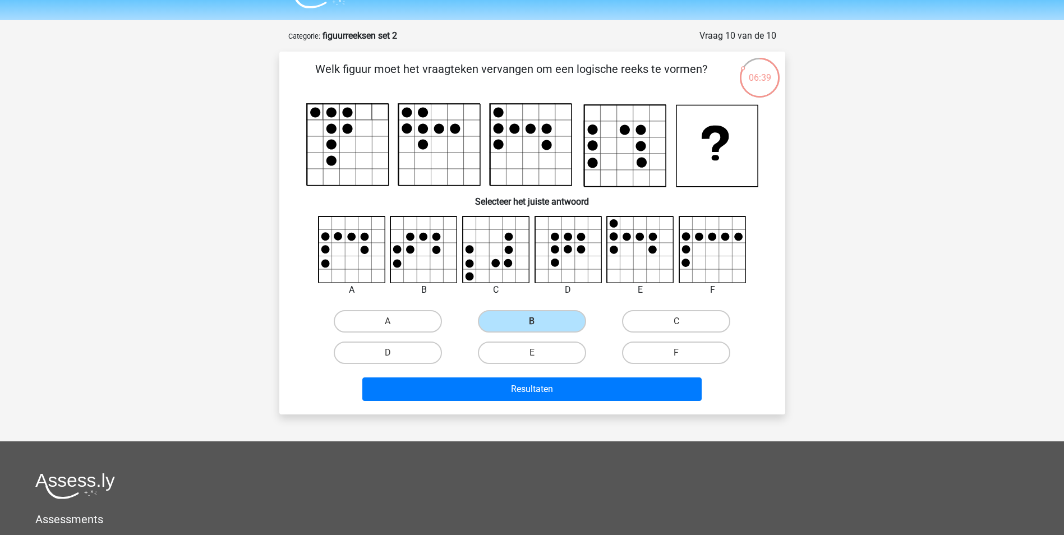
scroll to position [0, 0]
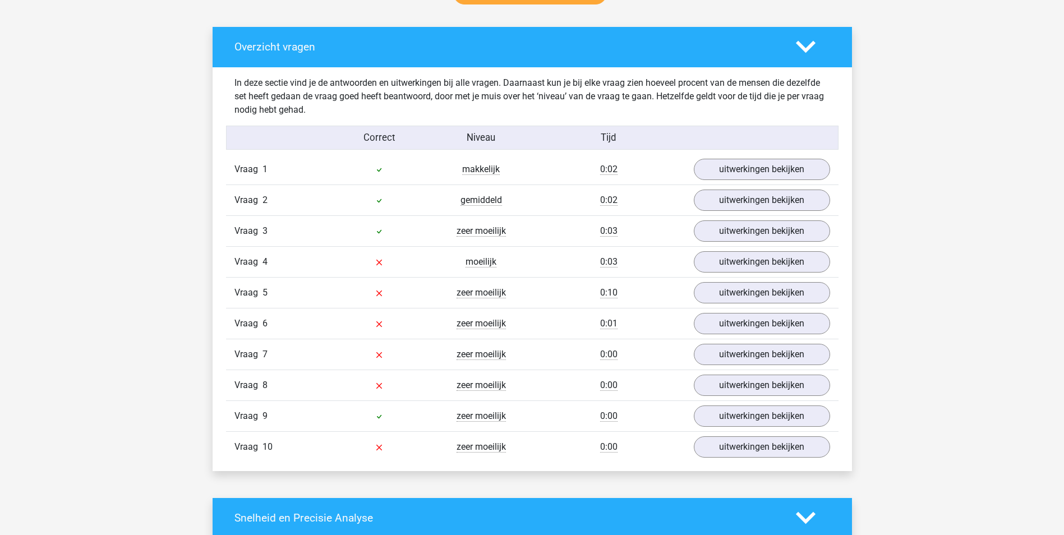
scroll to position [617, 0]
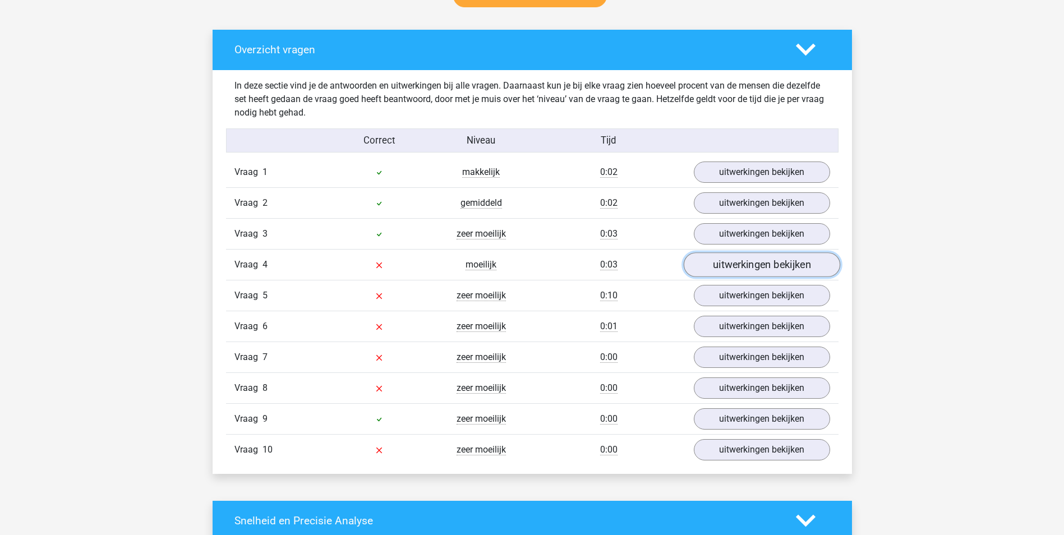
click at [738, 269] on link "uitwerkingen bekijken" at bounding box center [761, 264] width 157 height 25
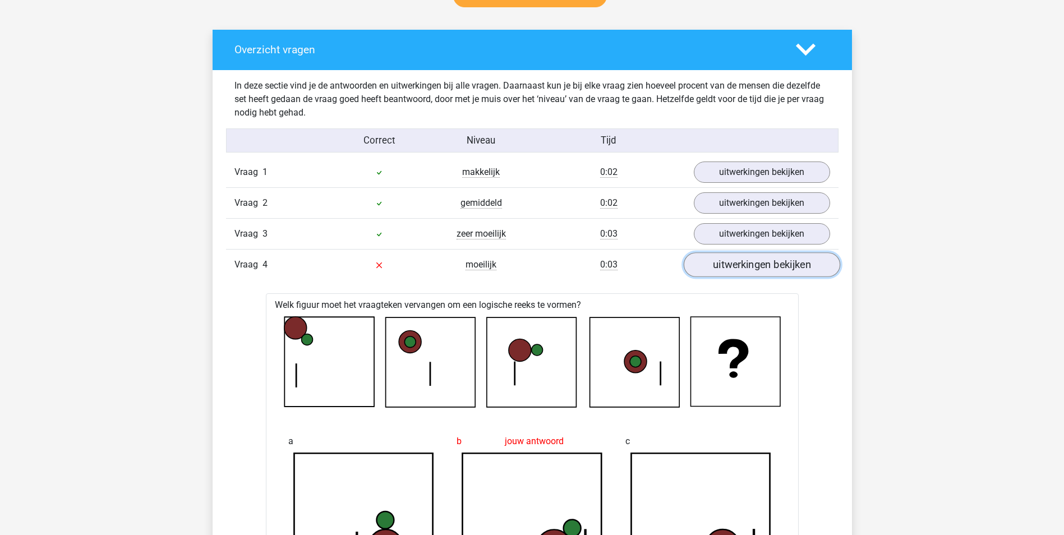
click at [727, 256] on link "uitwerkingen bekijken" at bounding box center [761, 264] width 157 height 25
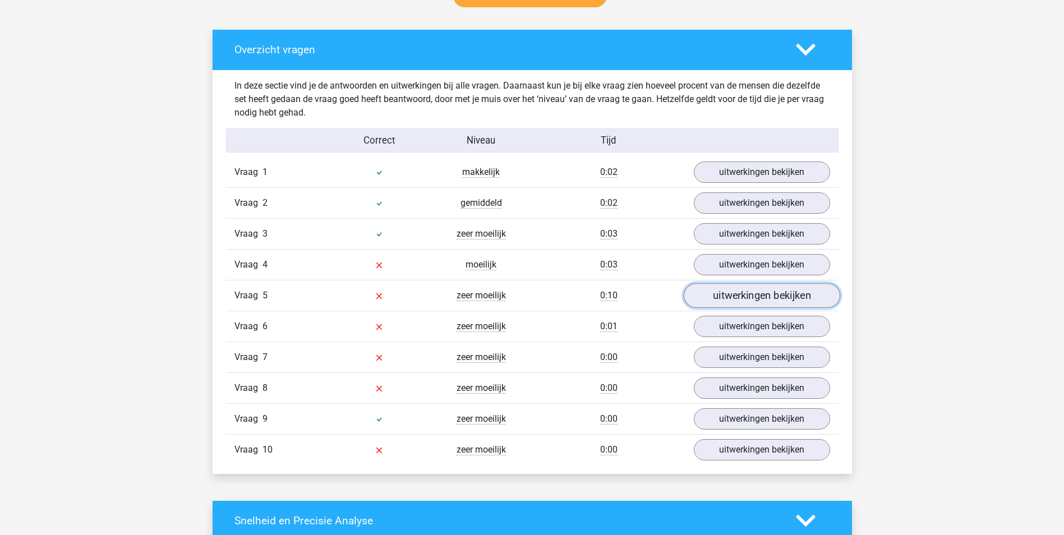
click at [727, 293] on link "uitwerkingen bekijken" at bounding box center [761, 295] width 157 height 25
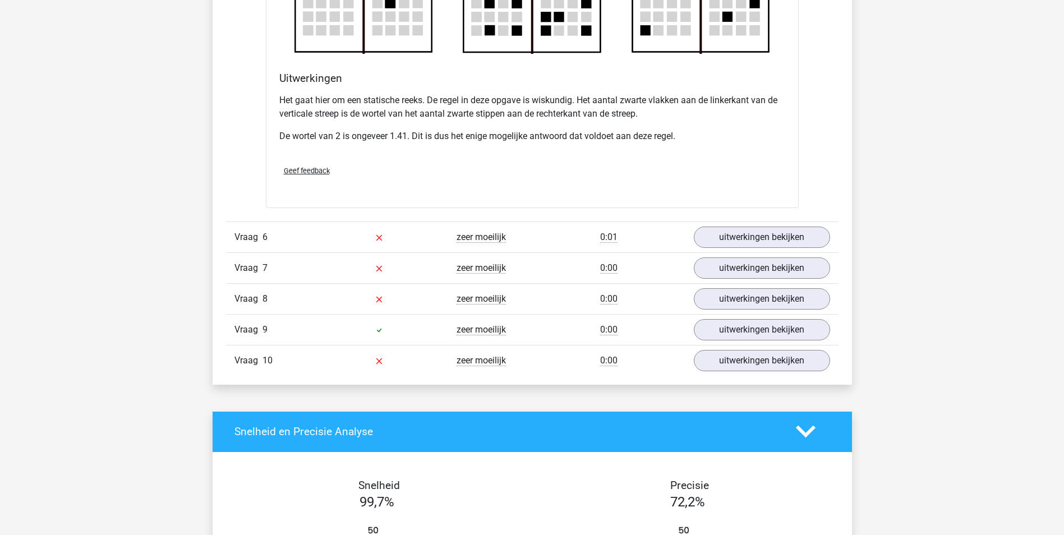
scroll to position [1402, 0]
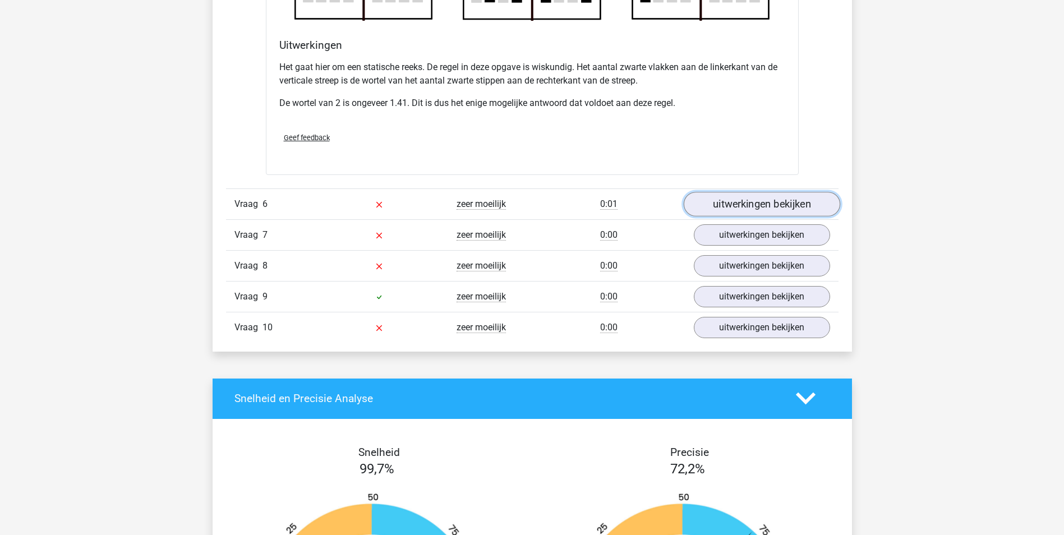
click at [706, 212] on link "uitwerkingen bekijken" at bounding box center [761, 204] width 157 height 25
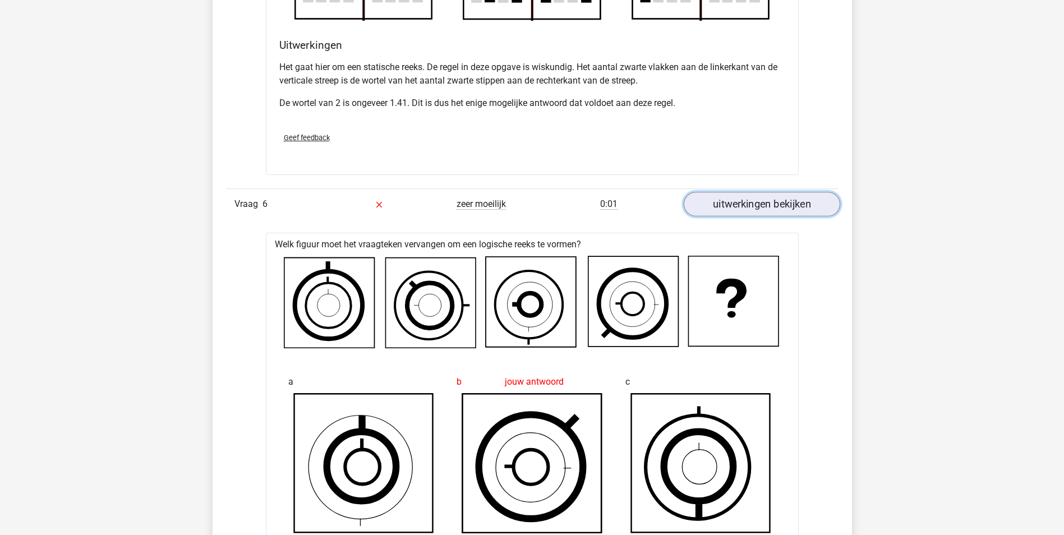
click at [747, 197] on link "uitwerkingen bekijken" at bounding box center [761, 204] width 157 height 25
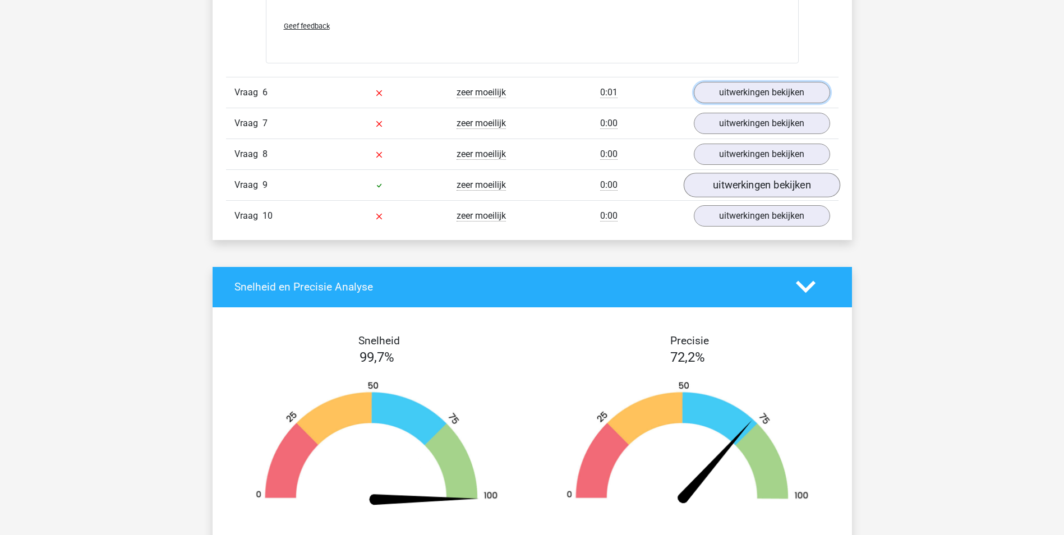
scroll to position [1515, 0]
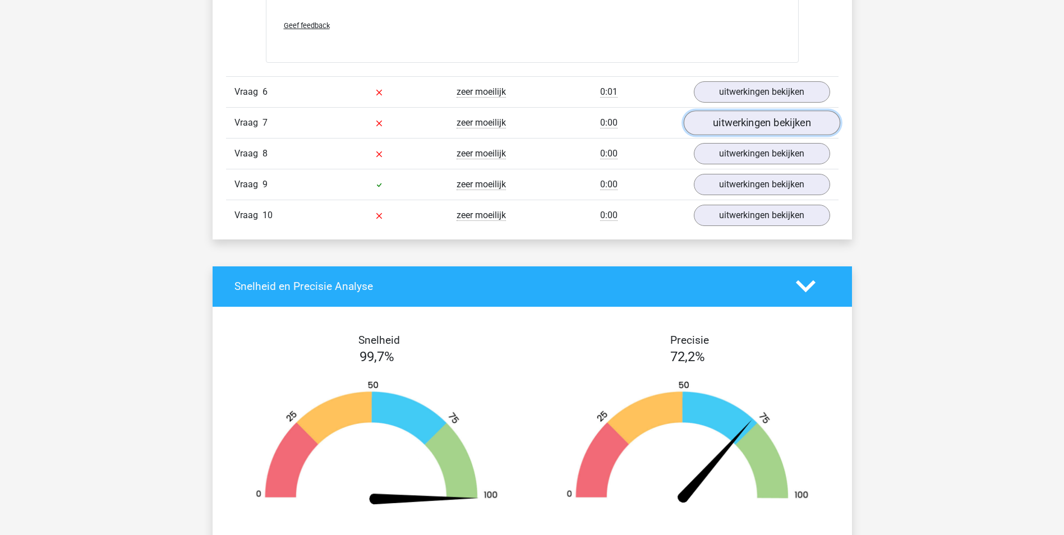
click at [734, 125] on link "uitwerkingen bekijken" at bounding box center [761, 123] width 157 height 25
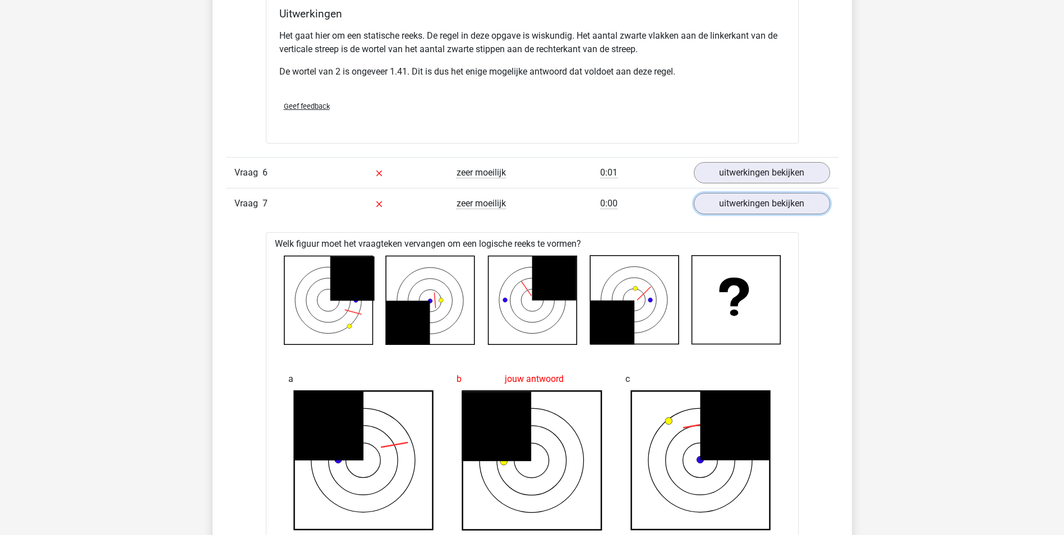
scroll to position [1290, 0]
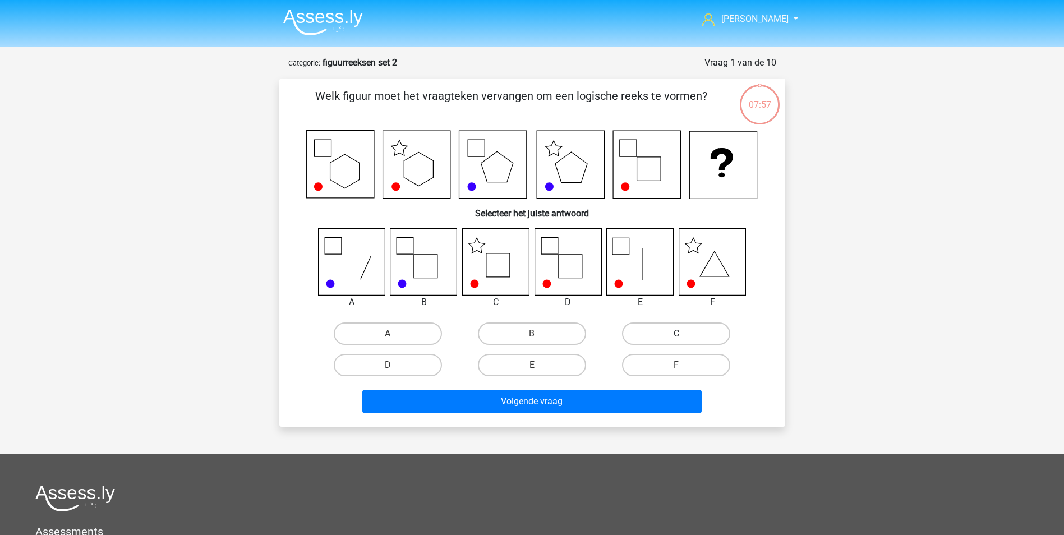
click at [667, 333] on label "C" at bounding box center [676, 334] width 108 height 22
click at [677, 334] on input "C" at bounding box center [680, 337] width 7 height 7
radio input "true"
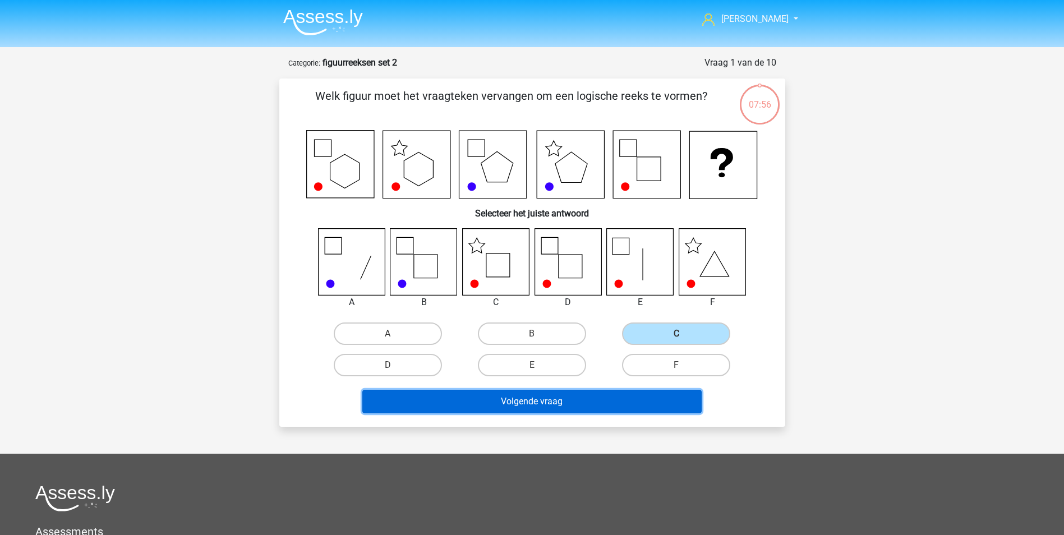
click at [610, 409] on button "Volgende vraag" at bounding box center [531, 402] width 339 height 24
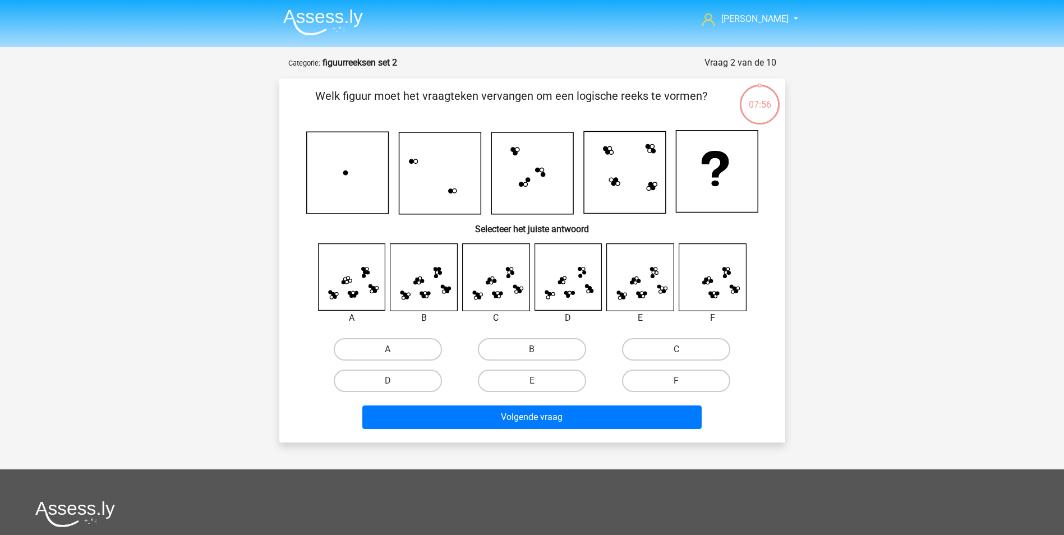
scroll to position [56, 0]
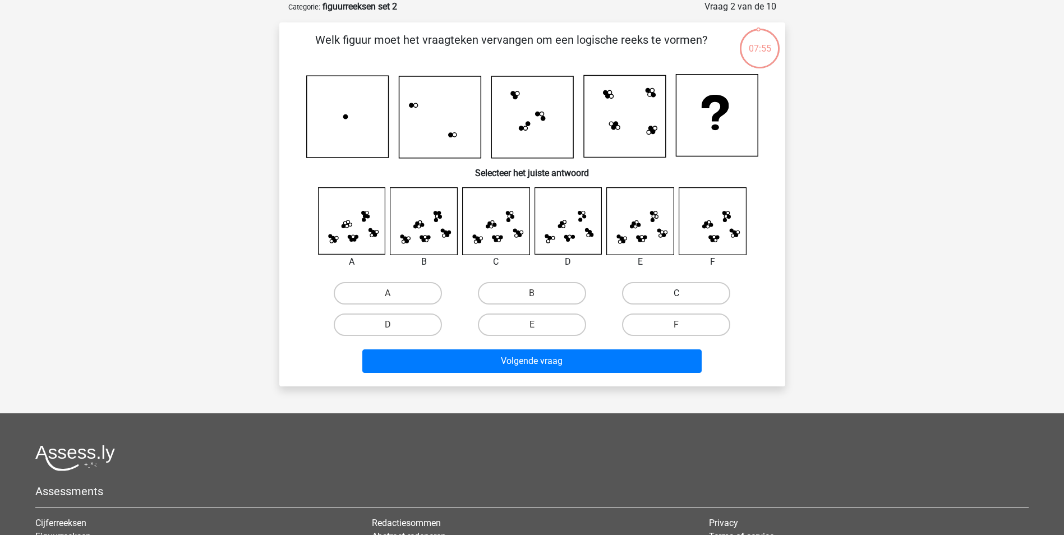
click at [660, 293] on label "C" at bounding box center [676, 293] width 108 height 22
click at [677, 293] on input "C" at bounding box center [680, 296] width 7 height 7
radio input "true"
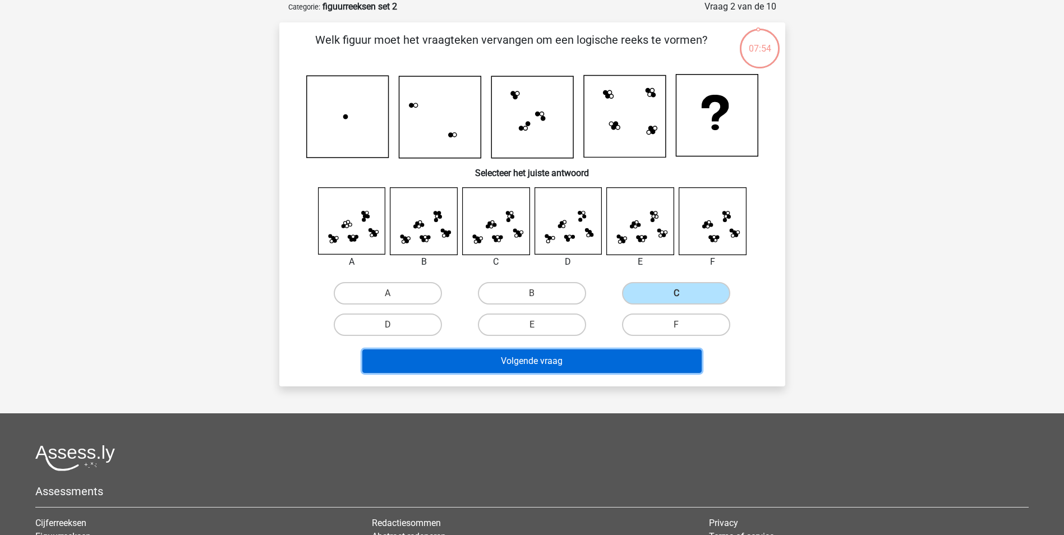
click at [596, 366] on button "Volgende vraag" at bounding box center [531, 361] width 339 height 24
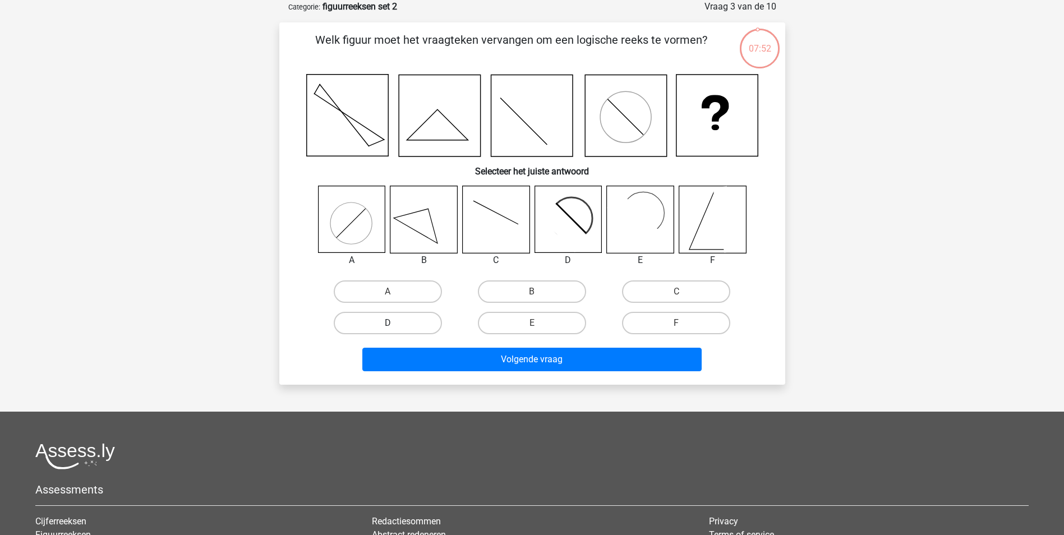
click at [420, 320] on label "D" at bounding box center [388, 323] width 108 height 22
click at [395, 323] on input "D" at bounding box center [391, 326] width 7 height 7
radio input "true"
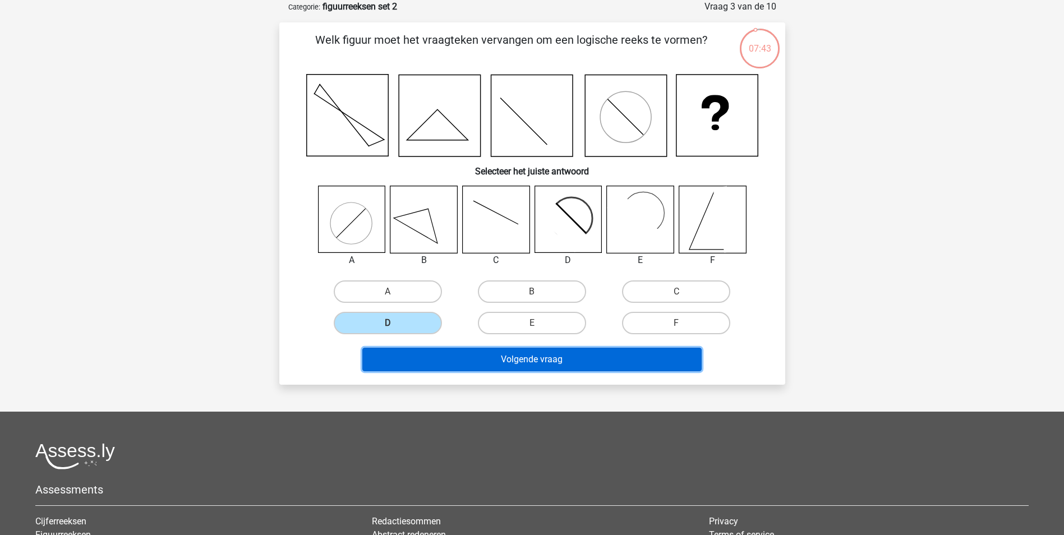
click at [542, 364] on button "Volgende vraag" at bounding box center [531, 360] width 339 height 24
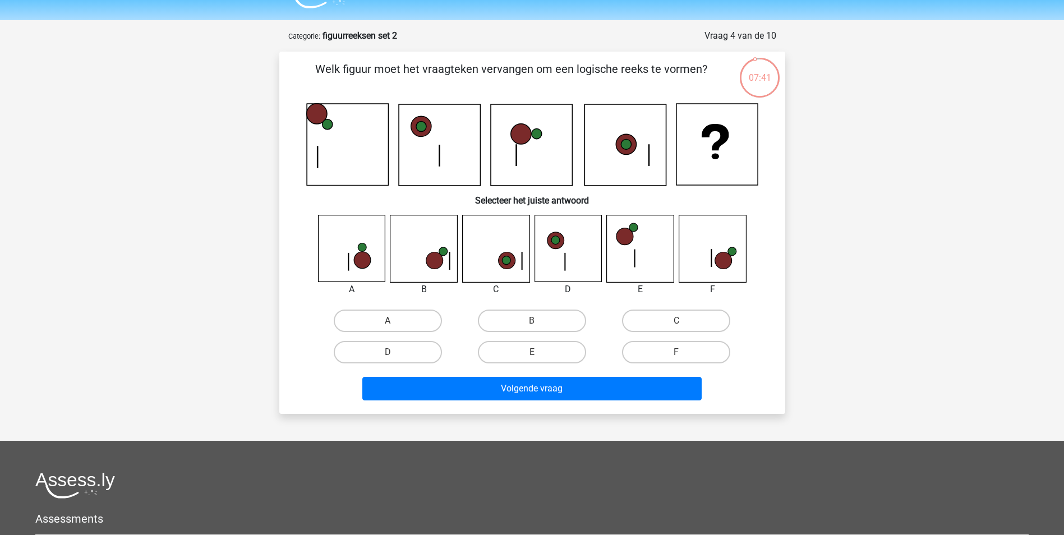
scroll to position [0, 0]
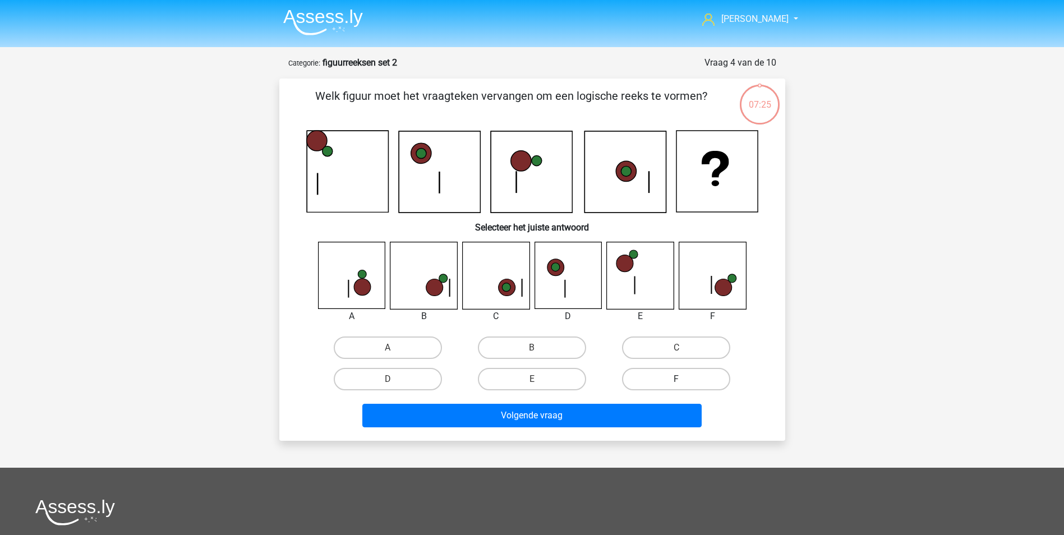
click at [669, 383] on label "F" at bounding box center [676, 379] width 108 height 22
click at [677, 383] on input "F" at bounding box center [680, 382] width 7 height 7
radio input "true"
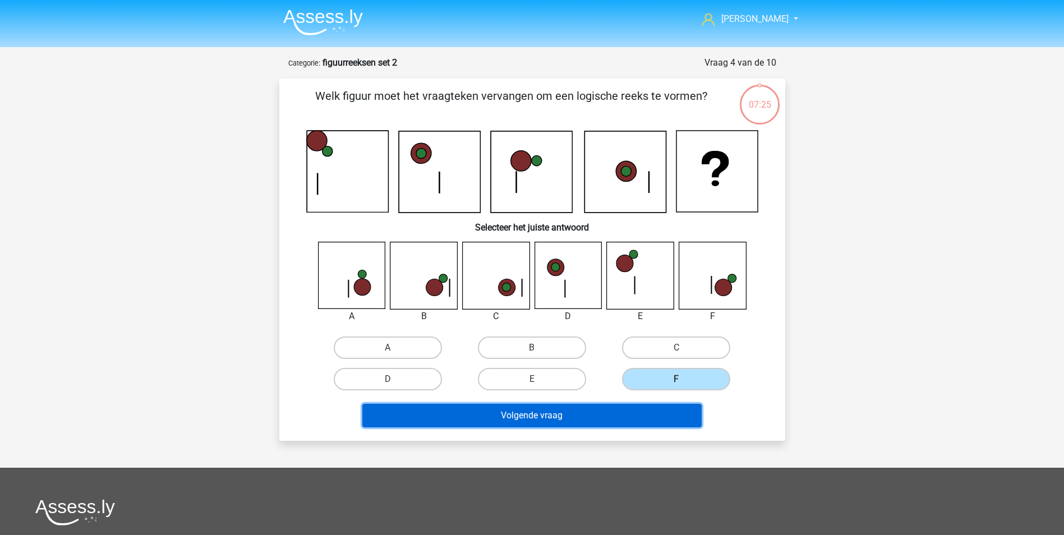
click at [641, 414] on button "Volgende vraag" at bounding box center [531, 416] width 339 height 24
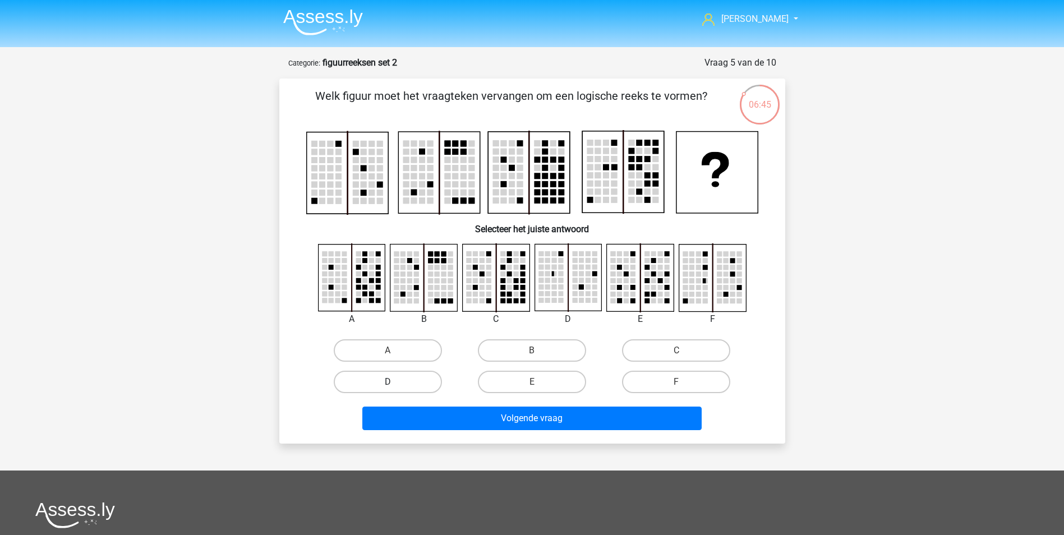
click at [434, 381] on label "D" at bounding box center [388, 382] width 108 height 22
click at [395, 382] on input "D" at bounding box center [391, 385] width 7 height 7
radio input "true"
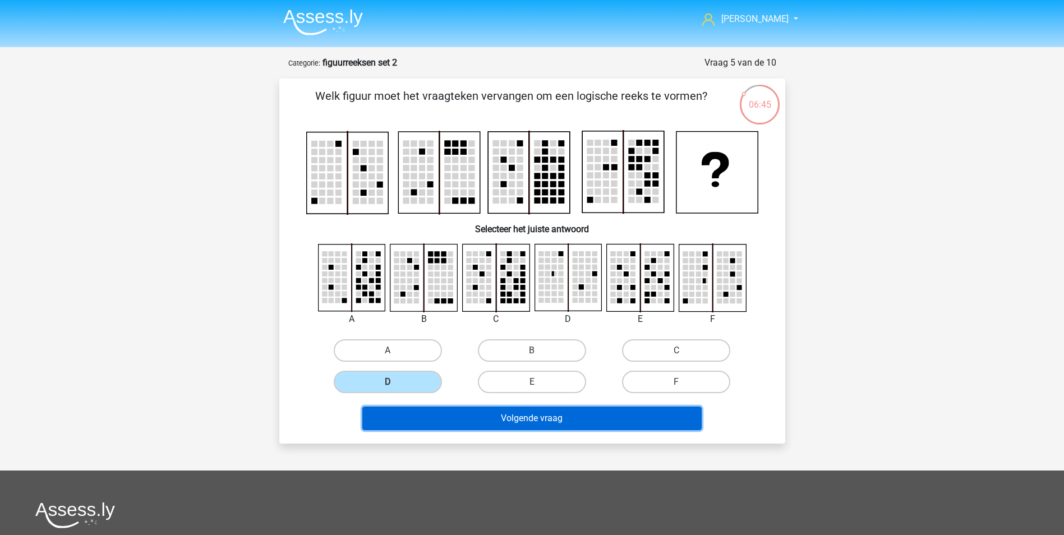
click at [496, 413] on button "Volgende vraag" at bounding box center [531, 419] width 339 height 24
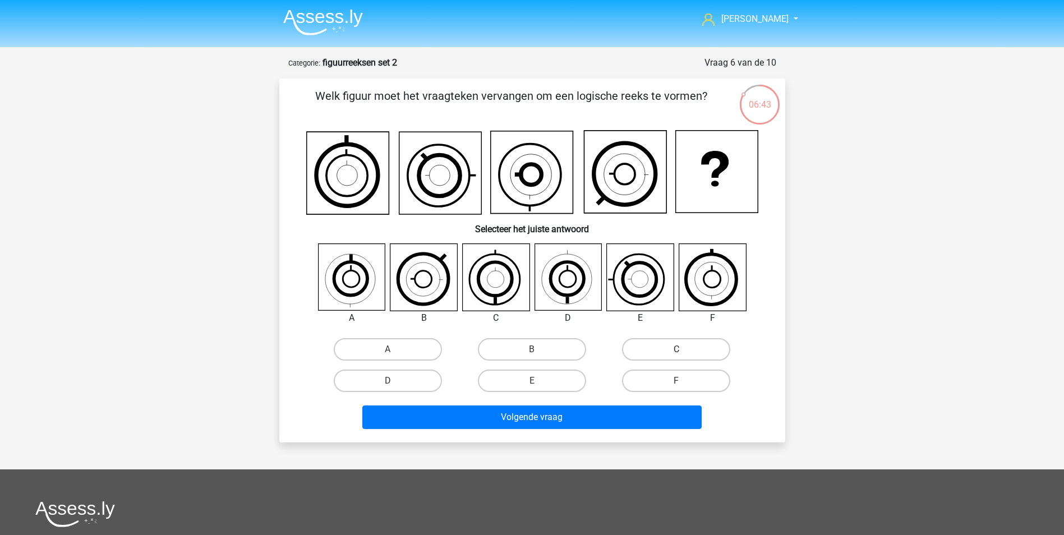
click at [631, 351] on label "C" at bounding box center [676, 349] width 108 height 22
click at [677, 351] on input "C" at bounding box center [680, 352] width 7 height 7
radio input "true"
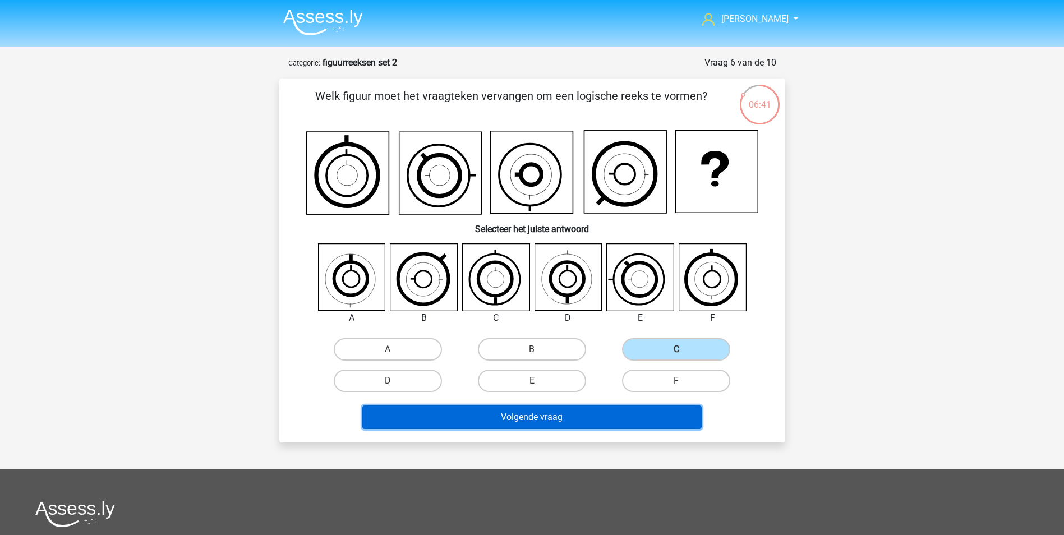
click at [569, 423] on button "Volgende vraag" at bounding box center [531, 418] width 339 height 24
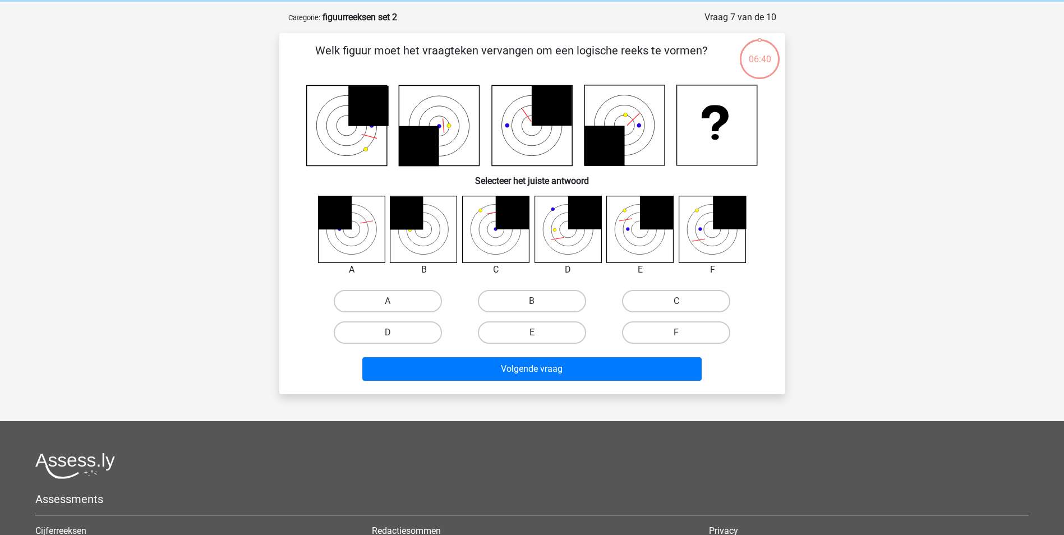
scroll to position [56, 0]
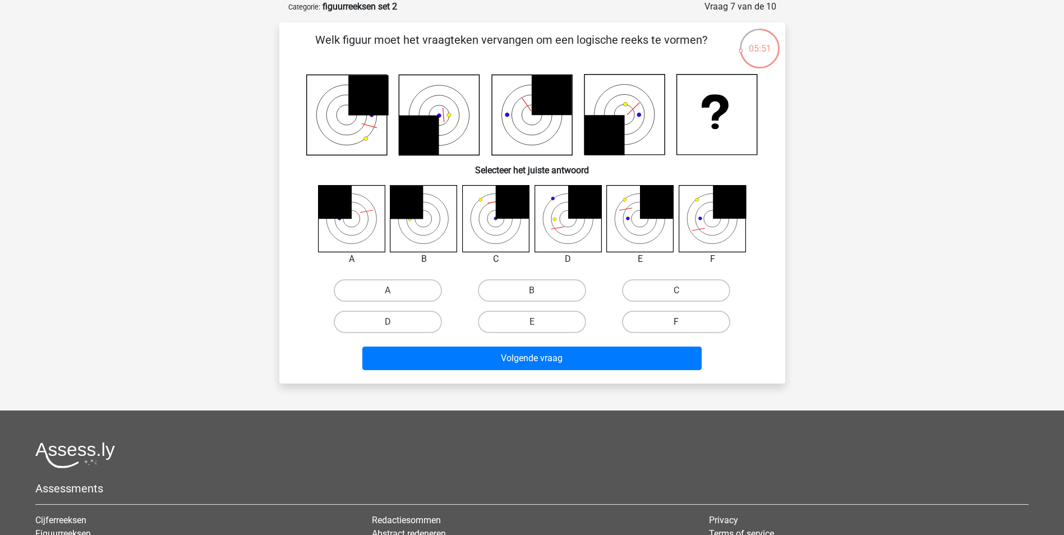
click at [693, 329] on label "F" at bounding box center [676, 322] width 108 height 22
click at [684, 329] on input "F" at bounding box center [680, 325] width 7 height 7
radio input "true"
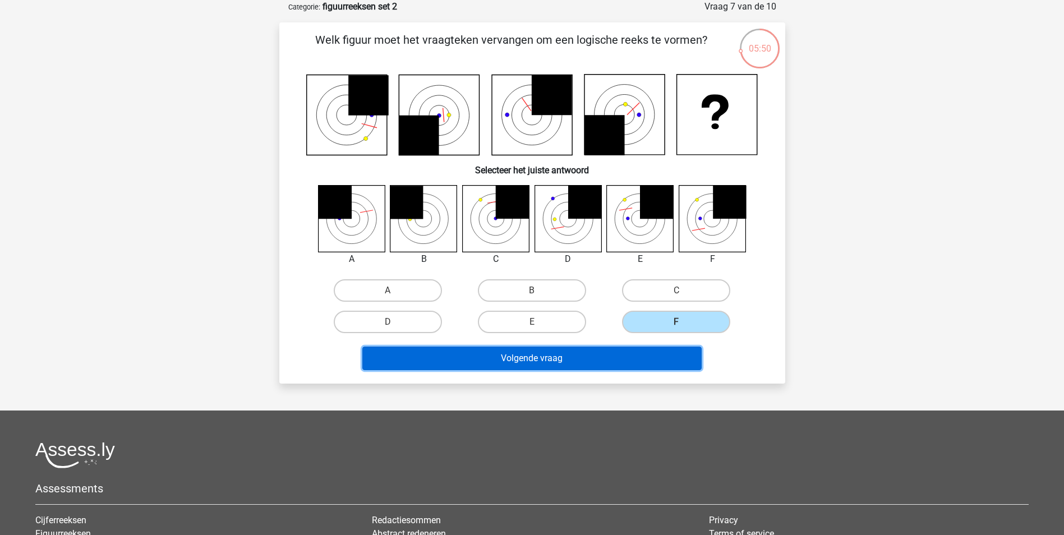
click at [657, 355] on button "Volgende vraag" at bounding box center [531, 359] width 339 height 24
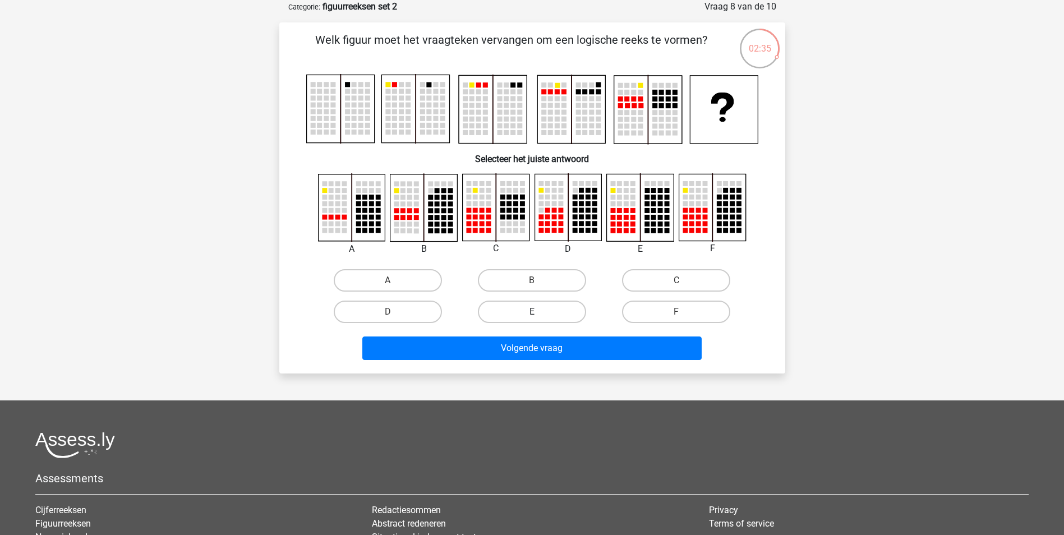
click at [547, 313] on label "E" at bounding box center [532, 312] width 108 height 22
click at [539, 313] on input "E" at bounding box center [535, 315] width 7 height 7
radio input "true"
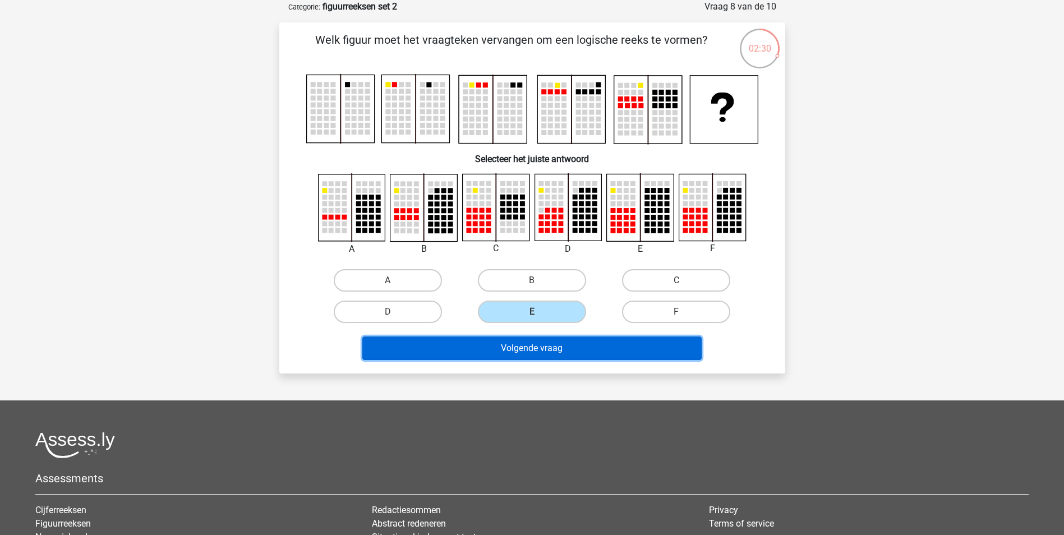
click at [605, 355] on button "Volgende vraag" at bounding box center [531, 349] width 339 height 24
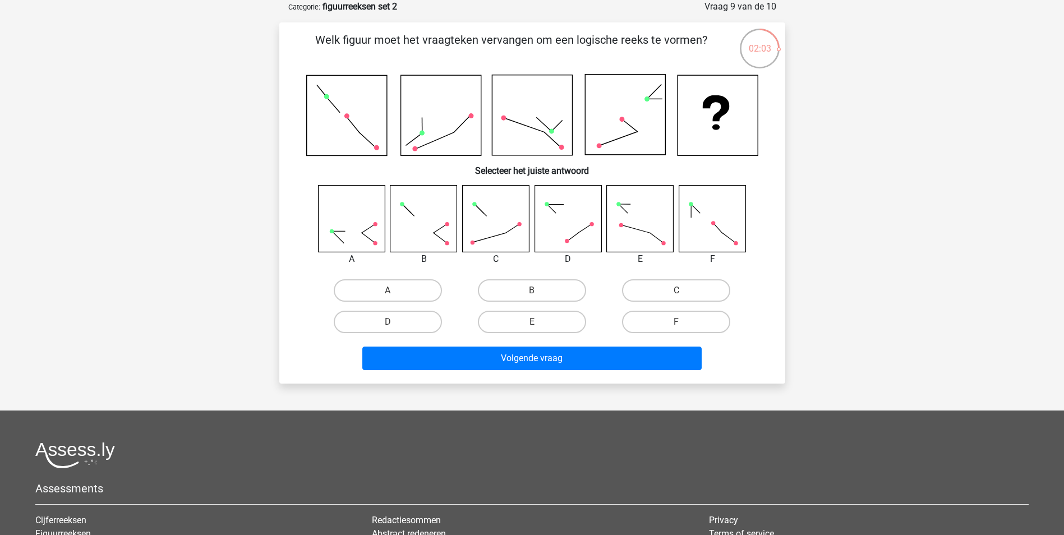
click at [712, 231] on rect at bounding box center [712, 218] width 67 height 67
click at [680, 318] on label "F" at bounding box center [676, 322] width 108 height 22
click at [680, 322] on input "F" at bounding box center [680, 325] width 7 height 7
radio input "true"
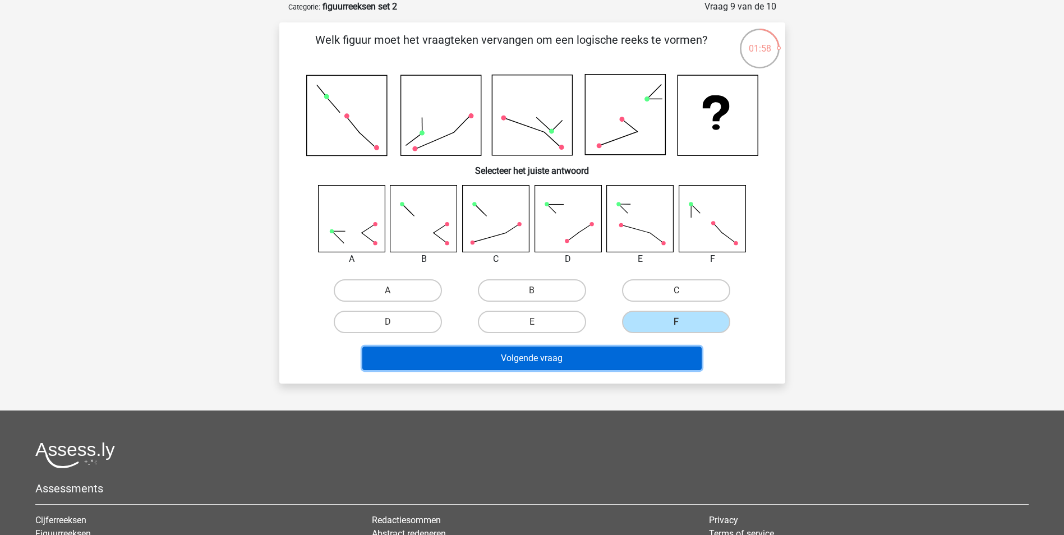
click at [598, 362] on button "Volgende vraag" at bounding box center [531, 359] width 339 height 24
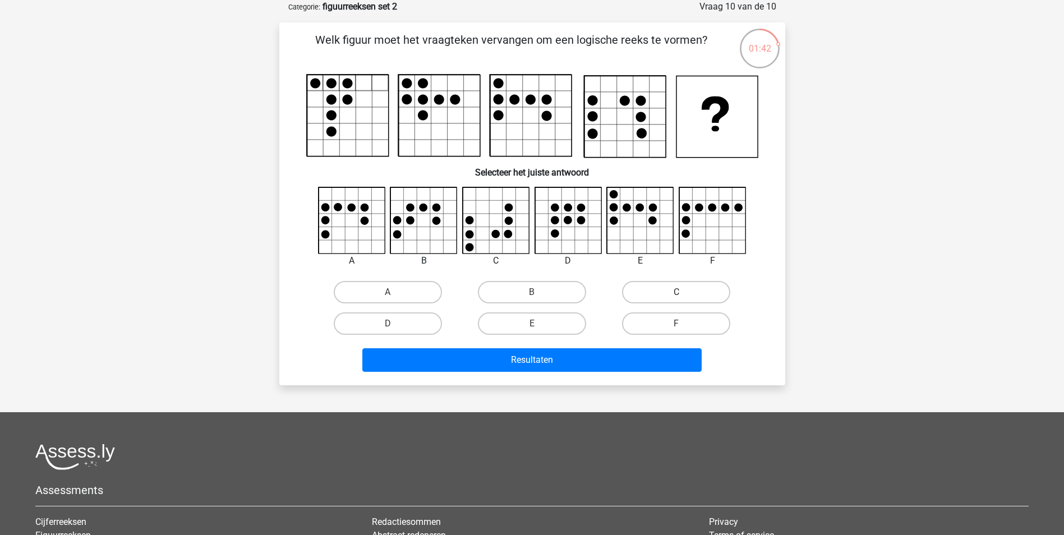
click at [666, 294] on label "C" at bounding box center [676, 292] width 108 height 22
click at [677, 294] on input "C" at bounding box center [680, 295] width 7 height 7
radio input "true"
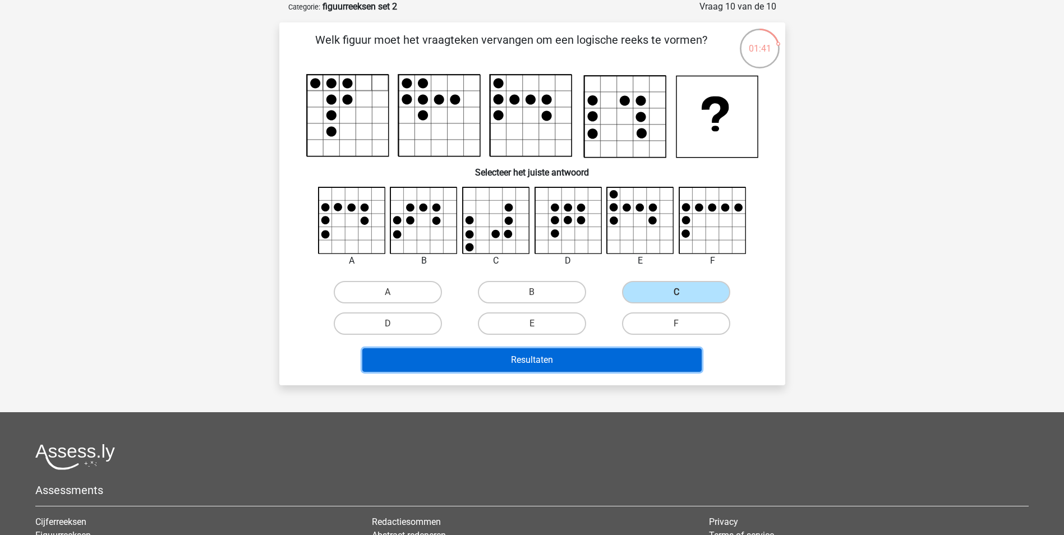
click at [567, 362] on button "Resultaten" at bounding box center [531, 360] width 339 height 24
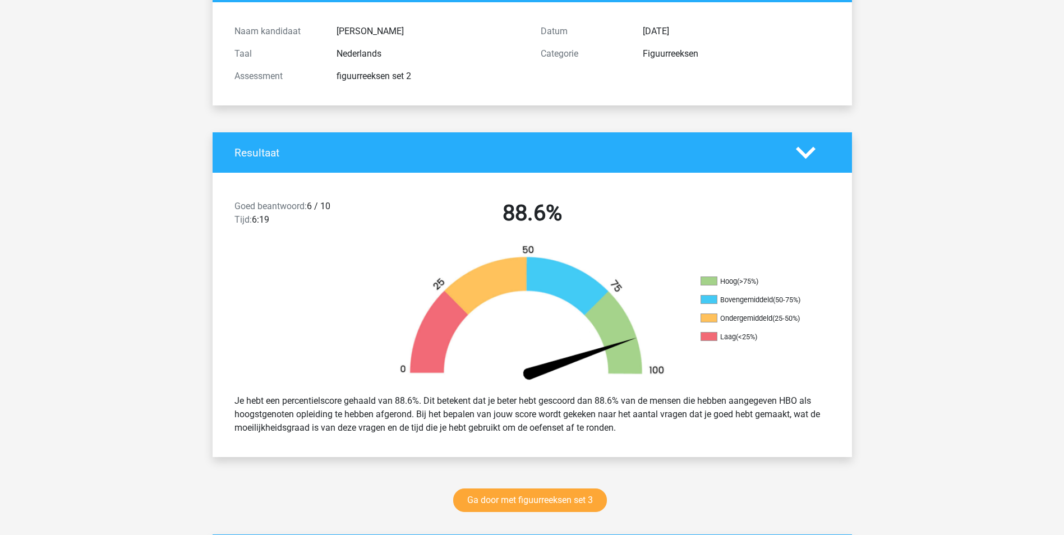
scroll to position [168, 0]
